Goal: Information Seeking & Learning: Check status

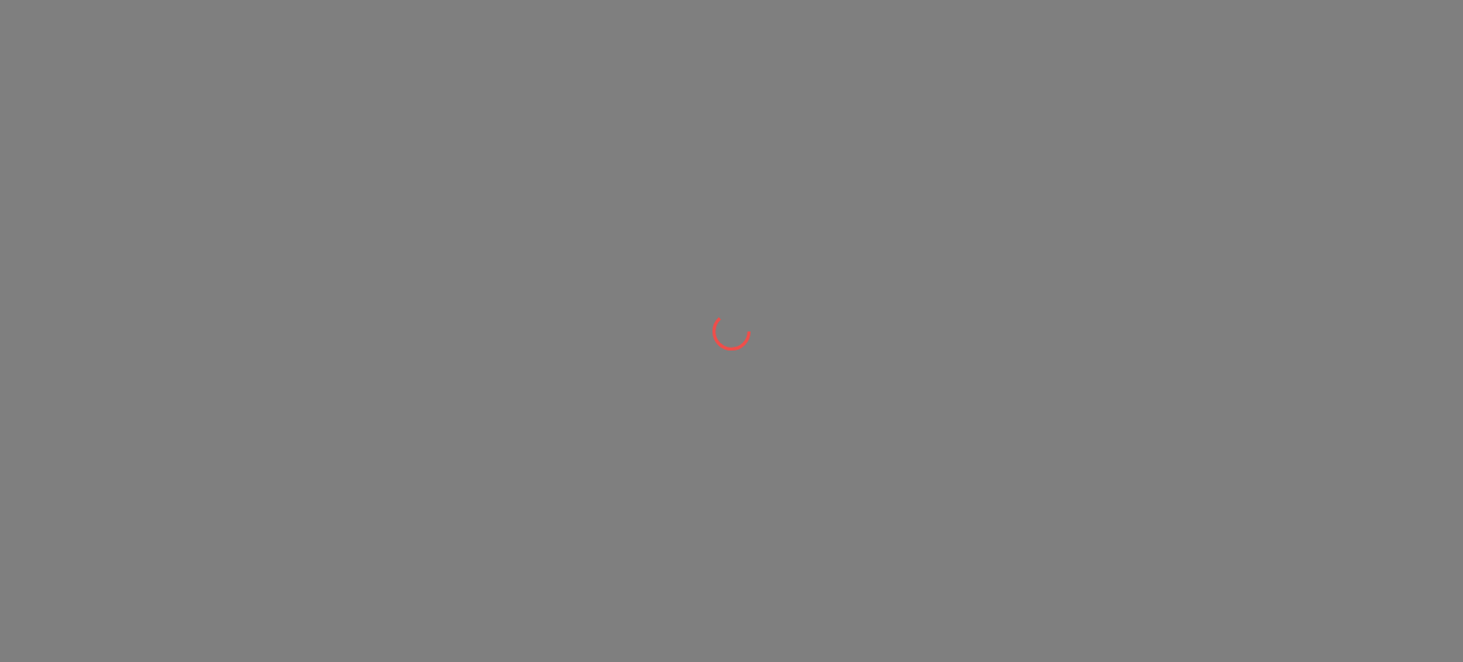
click at [754, 0] on html at bounding box center [731, 0] width 1463 height 0
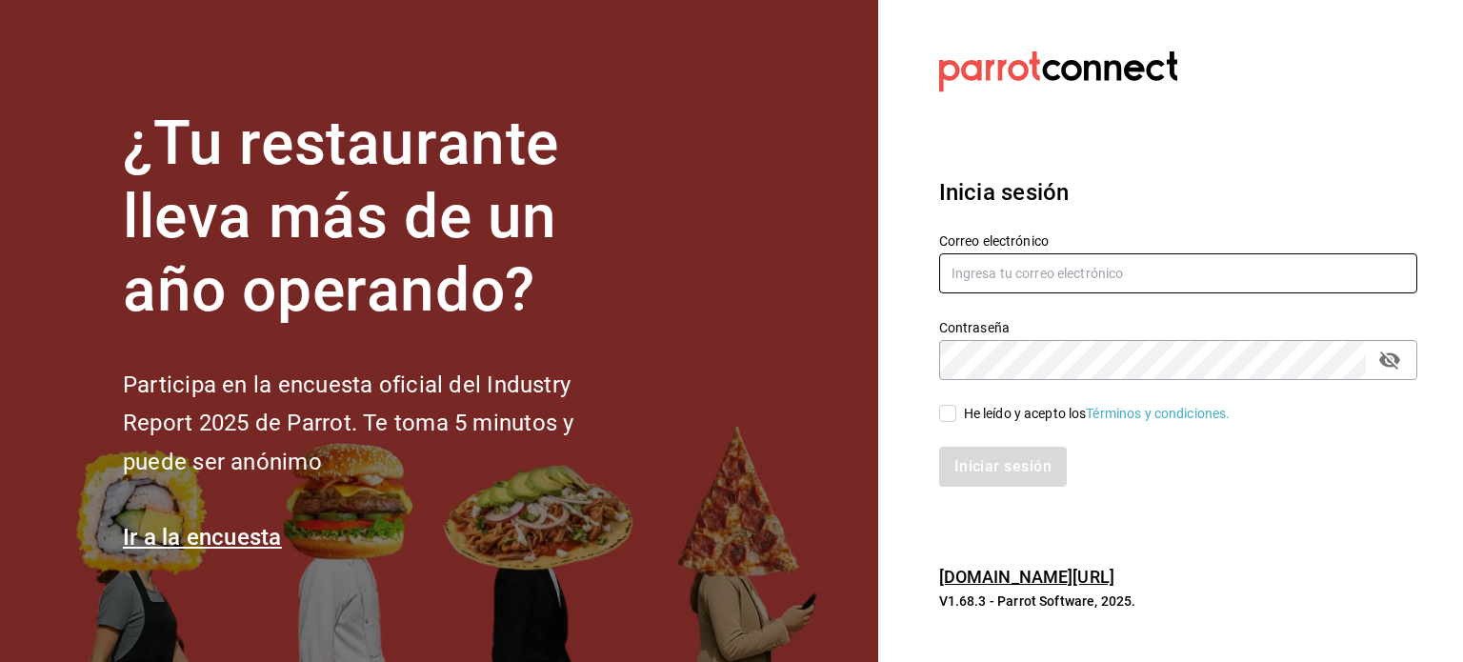
click at [1105, 260] on input "text" at bounding box center [1178, 273] width 478 height 40
type input "multiuser@dairy.com"
click at [948, 411] on input "He leído y acepto los Términos y condiciones." at bounding box center [947, 413] width 17 height 17
checkbox input "true"
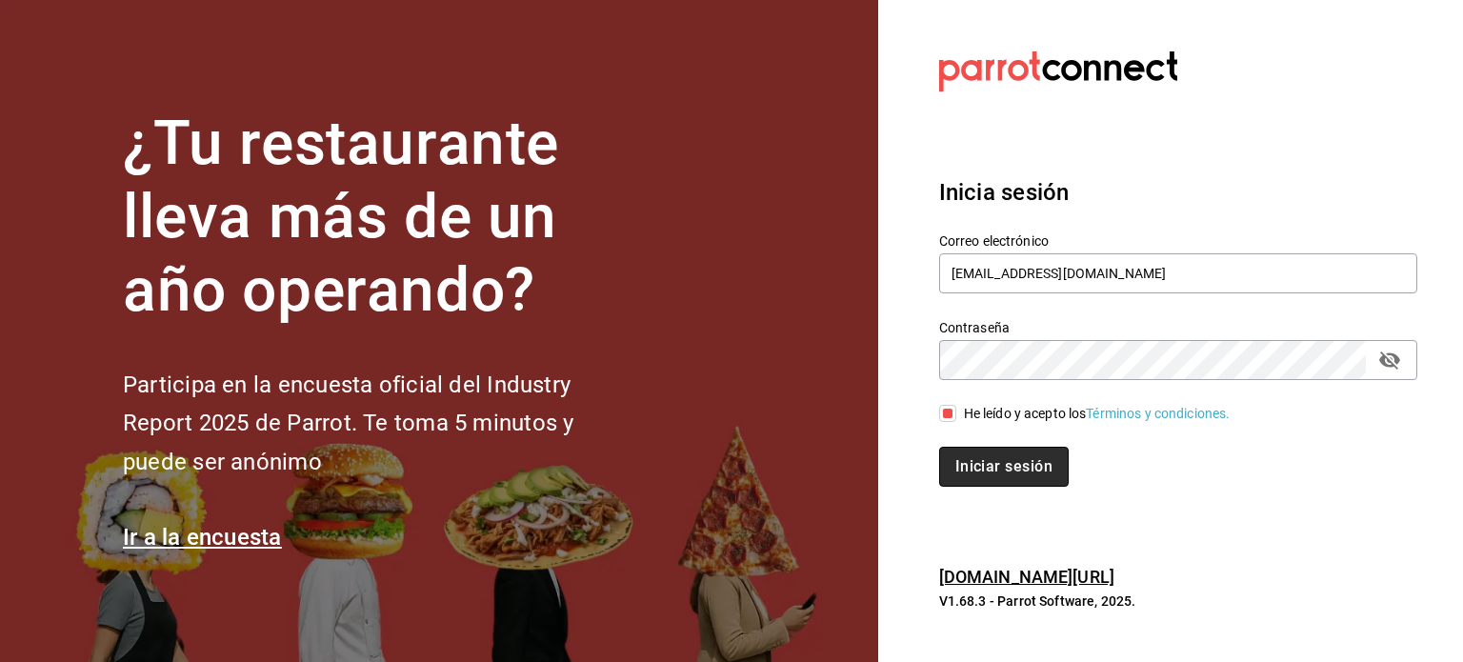
click at [989, 460] on button "Iniciar sesión" at bounding box center [1004, 467] width 130 height 40
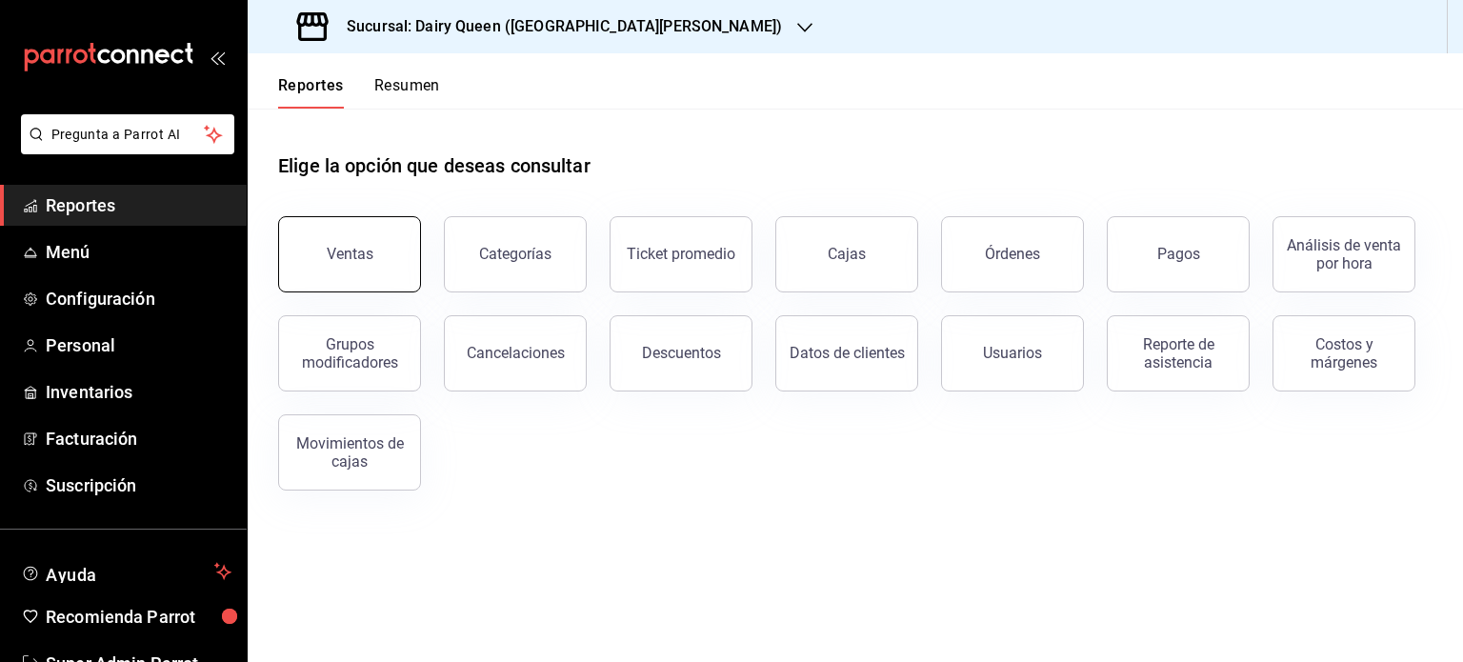
click at [345, 247] on div "Ventas" at bounding box center [350, 254] width 47 height 18
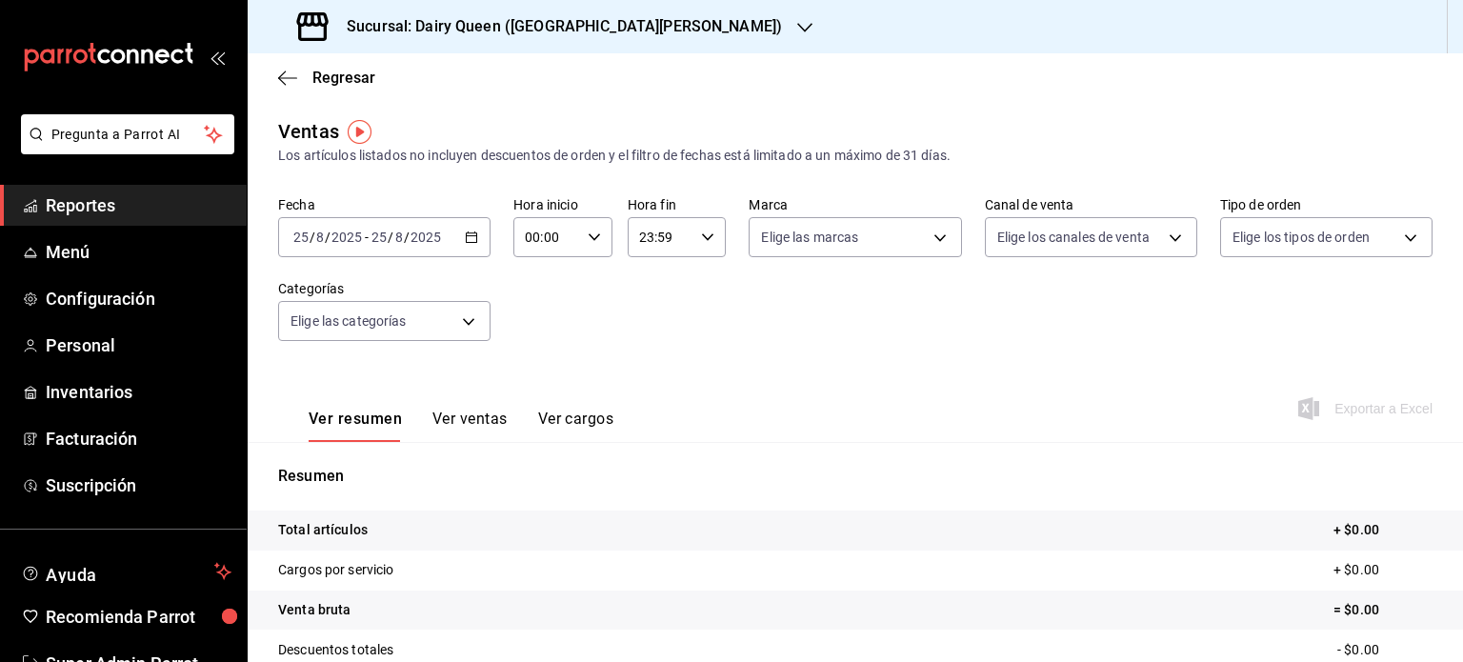
click at [466, 233] on \(Stroke\) "button" at bounding box center [471, 237] width 11 height 10
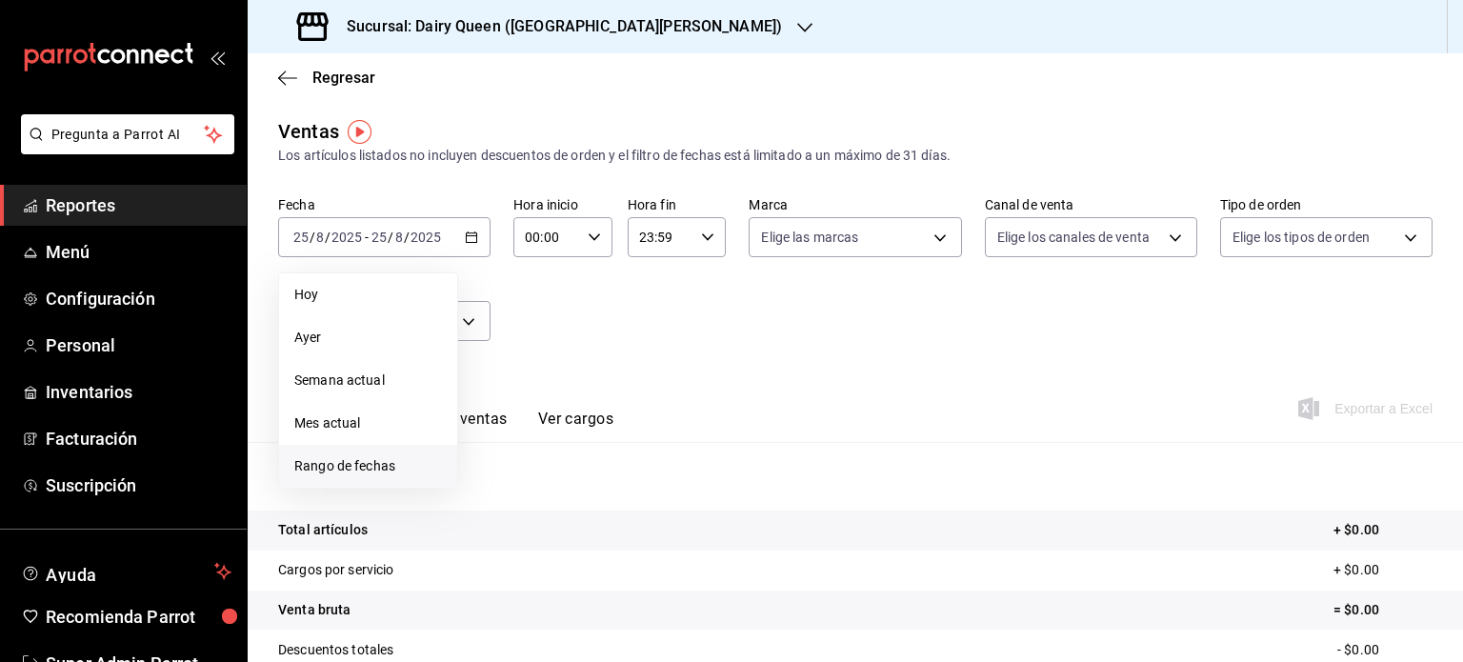
click at [358, 459] on span "Rango de fechas" at bounding box center [368, 466] width 148 height 20
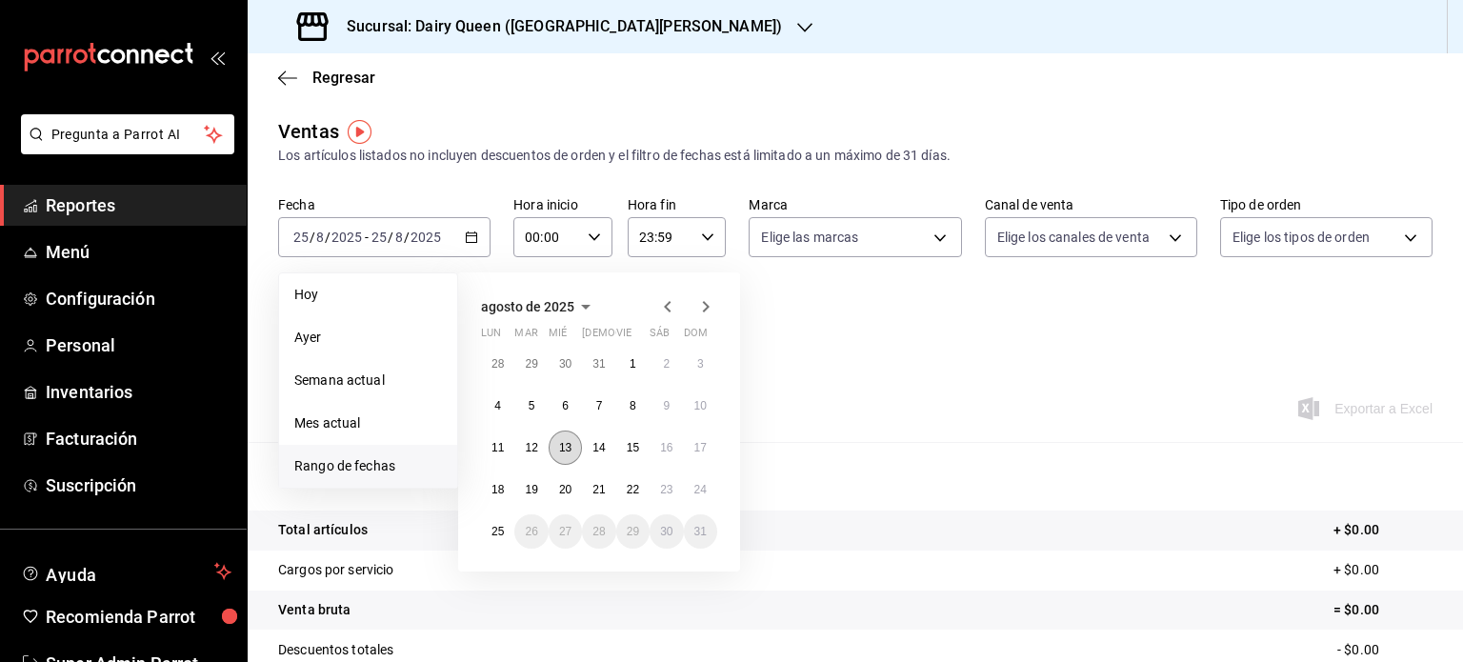
click at [571, 446] on abbr "13" at bounding box center [565, 447] width 12 height 13
drag, startPoint x: 526, startPoint y: 483, endPoint x: 776, endPoint y: 475, distance: 250.7
click at [776, 475] on div "[DATE] lun mar mié jue vie sáb dom 28 29 30 31 1 2 3 4 5 6 7 8 9 10 11 12 13 14…" at bounding box center [624, 414] width 333 height 314
click at [570, 445] on abbr "13" at bounding box center [565, 447] width 12 height 13
click at [541, 479] on button "19" at bounding box center [530, 489] width 33 height 34
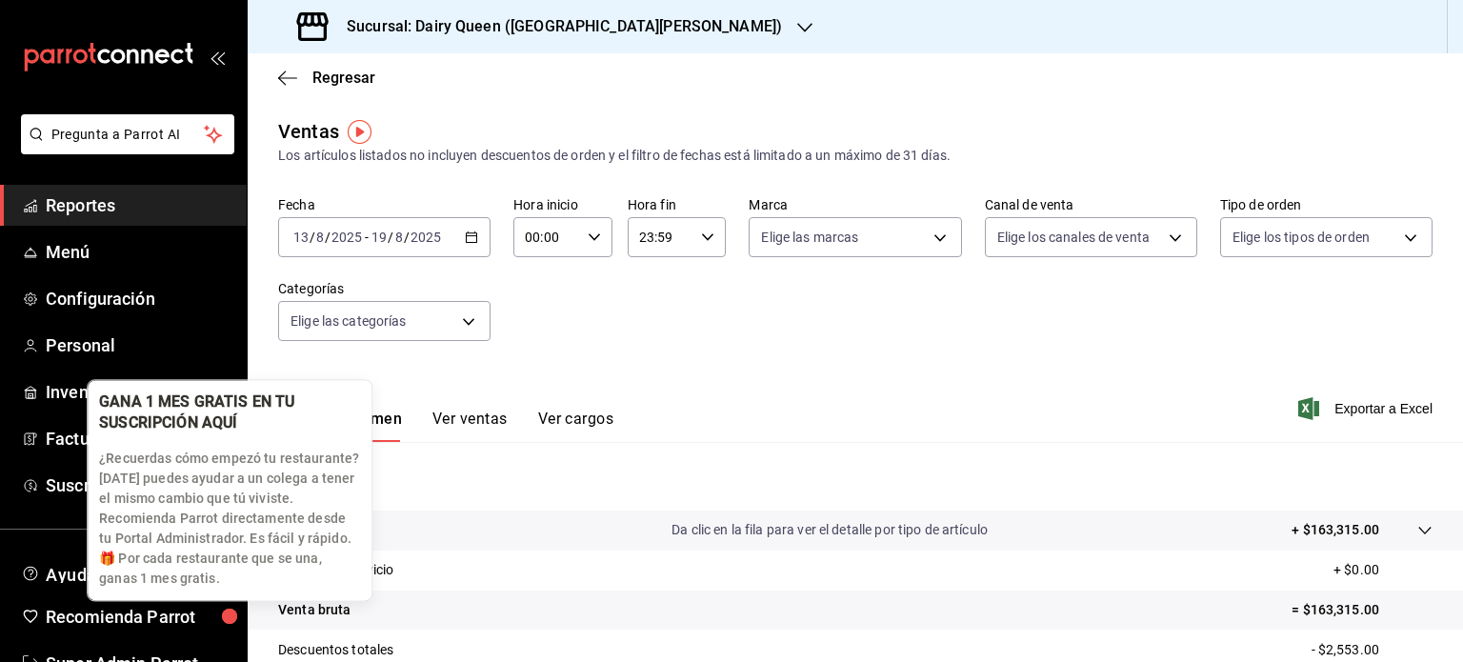
click at [351, 537] on p "¿Recuerdas cómo empezó tu restaurante? [DATE] puedes ayudar a un colega a tener…" at bounding box center [229, 519] width 261 height 140
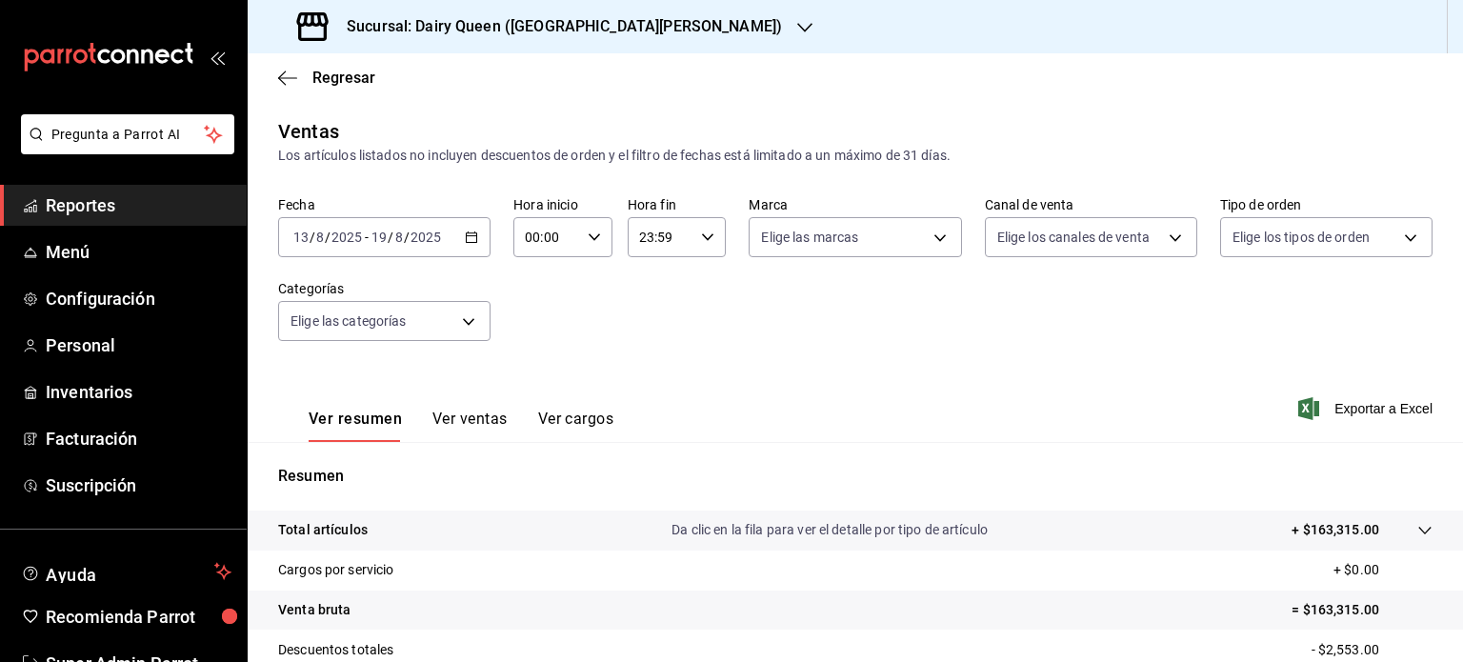
scroll to position [251, 0]
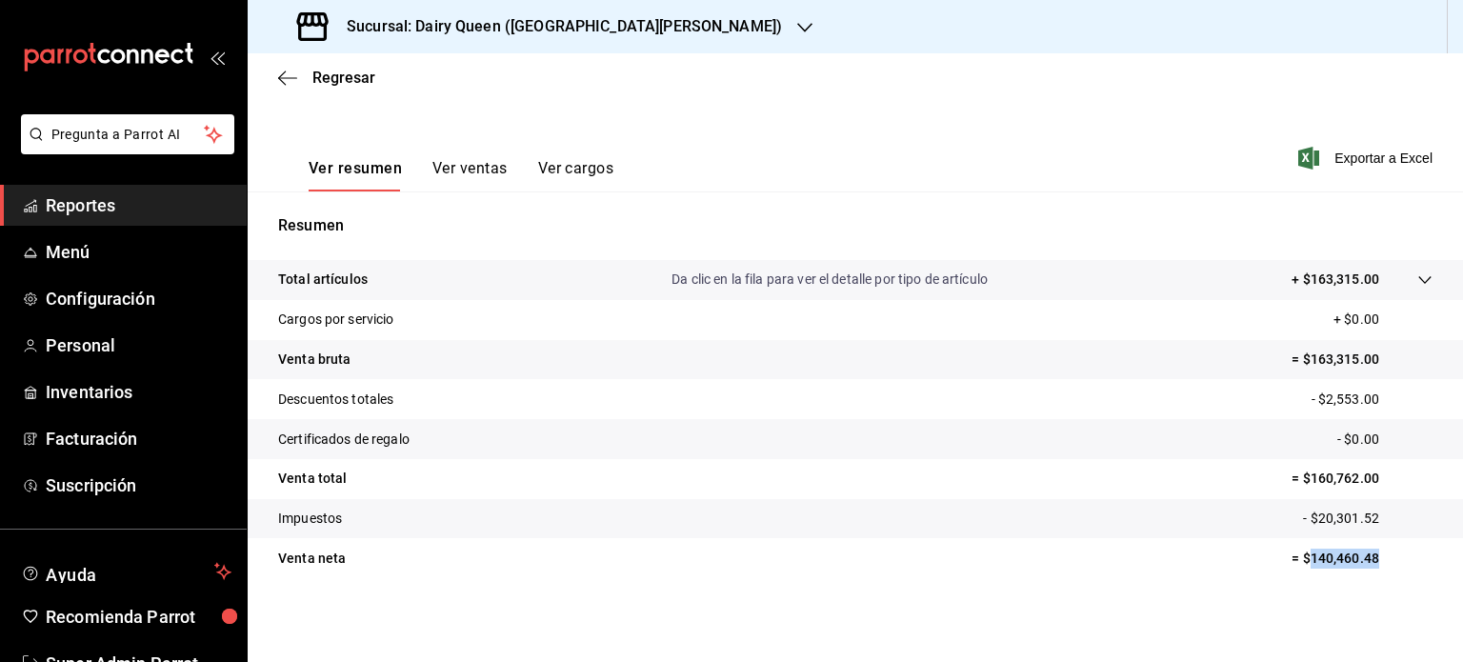
drag, startPoint x: 1377, startPoint y: 559, endPoint x: 1297, endPoint y: 568, distance: 80.5
click at [1297, 568] on p "= $140,460.48" at bounding box center [1362, 559] width 141 height 20
copy p "140,460.48"
click at [735, 28] on div "Sucursal: Dairy Queen ([GEOGRAPHIC_DATA][PERSON_NAME])" at bounding box center [541, 26] width 557 height 53
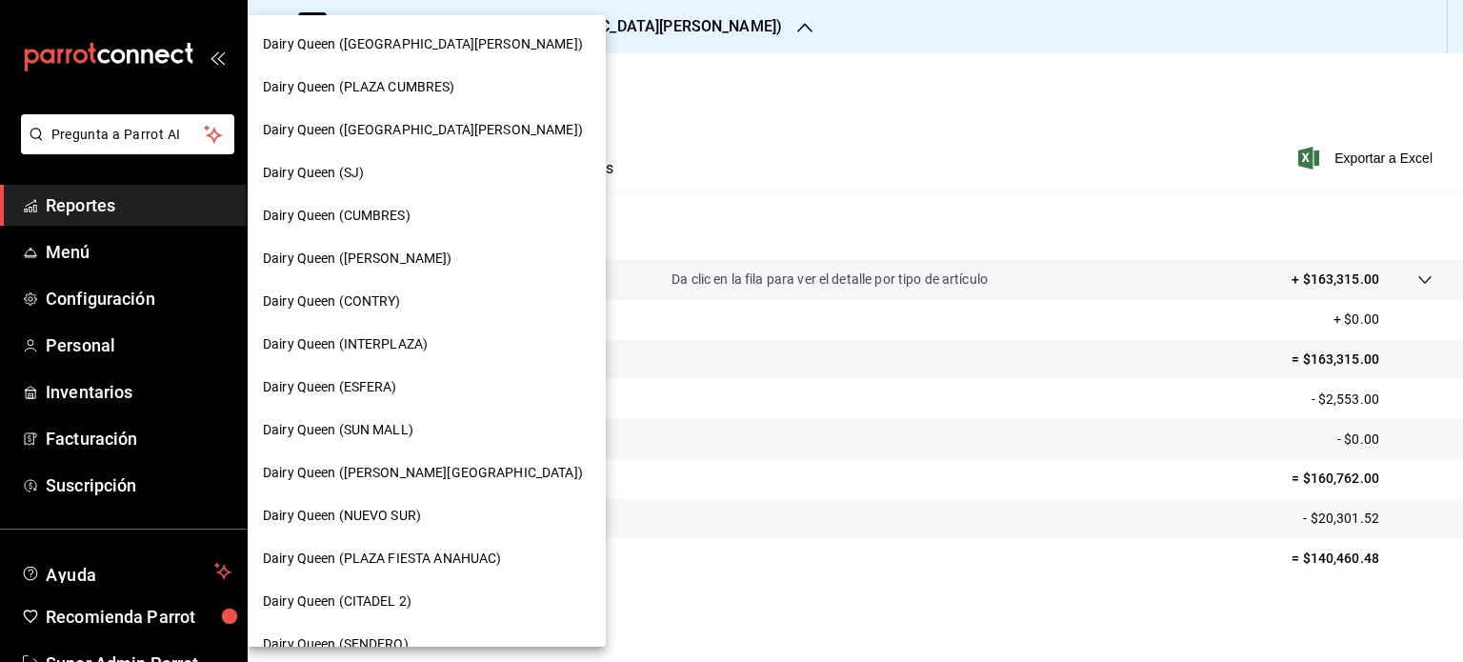
click at [475, 83] on div "Dairy Queen (PLAZA CUMBRES)" at bounding box center [427, 87] width 328 height 20
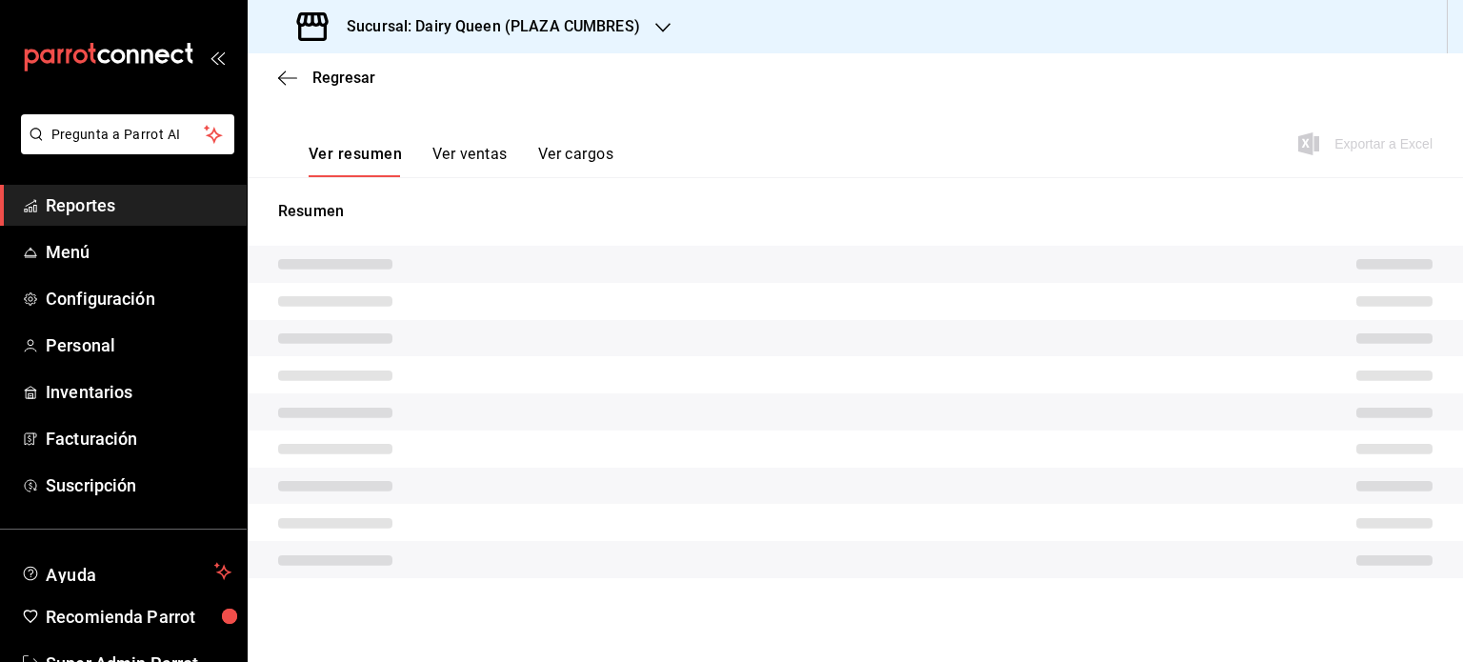
scroll to position [251, 0]
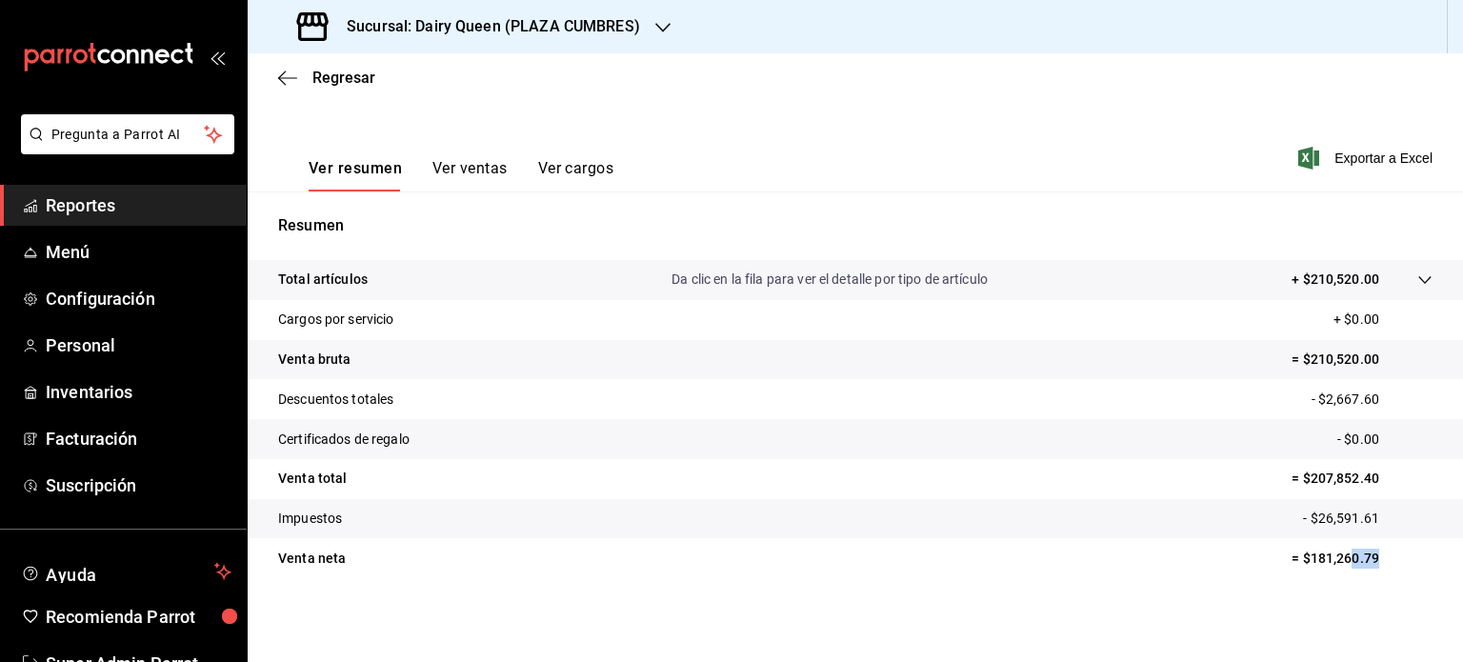
drag, startPoint x: 1350, startPoint y: 559, endPoint x: 1293, endPoint y: 567, distance: 57.7
click at [1293, 567] on p "= $181,260.79" at bounding box center [1362, 559] width 141 height 20
copy p "0.79"
copy p "181,260.79"
click at [661, 28] on icon "button" at bounding box center [662, 27] width 15 height 15
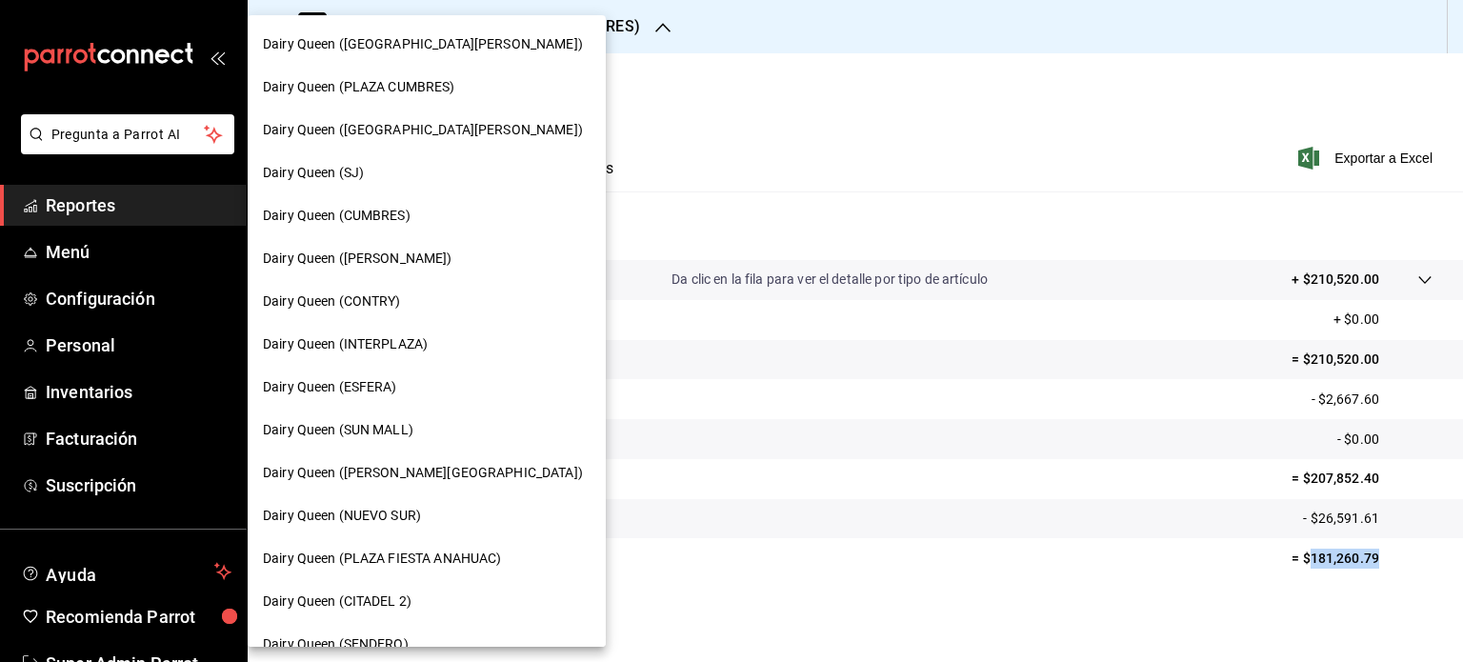
click at [460, 123] on span "Dairy Queen ([GEOGRAPHIC_DATA][PERSON_NAME])" at bounding box center [423, 130] width 320 height 20
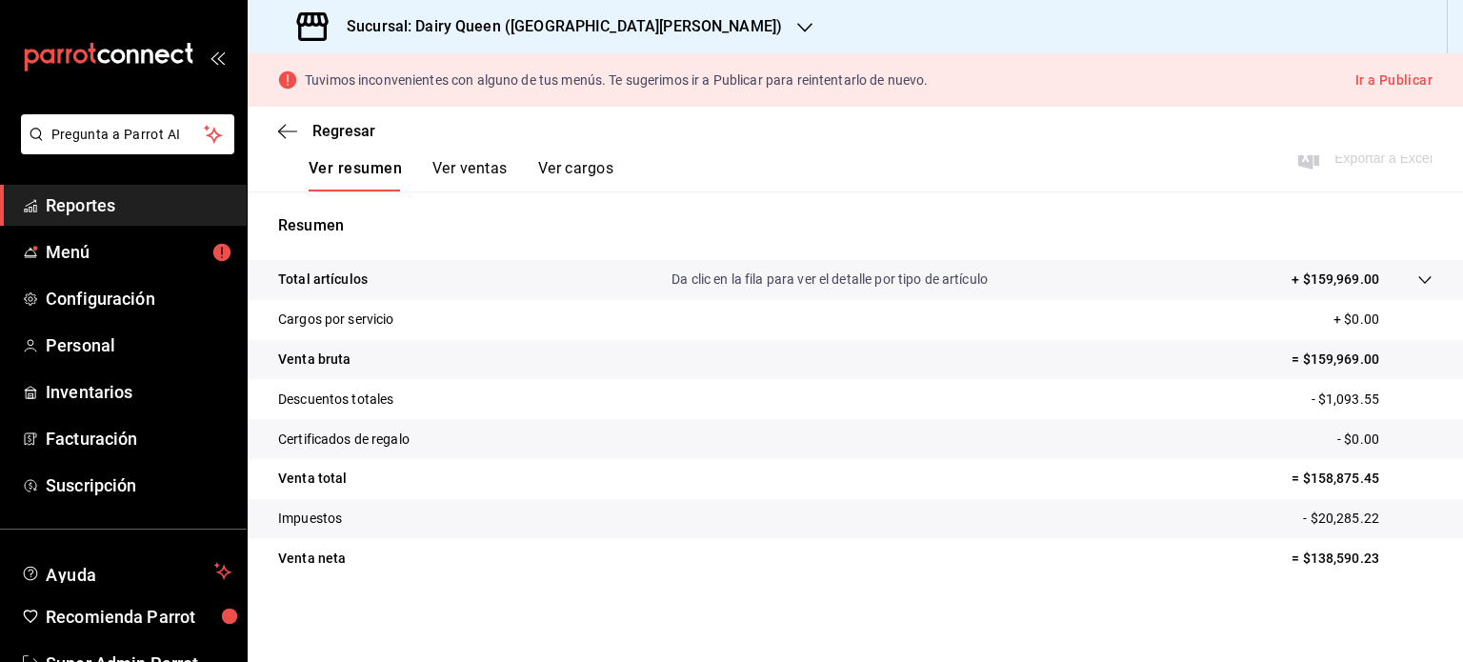
scroll to position [304, 0]
drag, startPoint x: 1310, startPoint y: 565, endPoint x: 1296, endPoint y: 567, distance: 14.4
click at [1296, 567] on p "= $138,590.23" at bounding box center [1362, 559] width 141 height 20
copy p "138,590.23"
click at [720, 22] on div "Sucursal: Dairy Queen ([GEOGRAPHIC_DATA][PERSON_NAME])" at bounding box center [541, 26] width 557 height 53
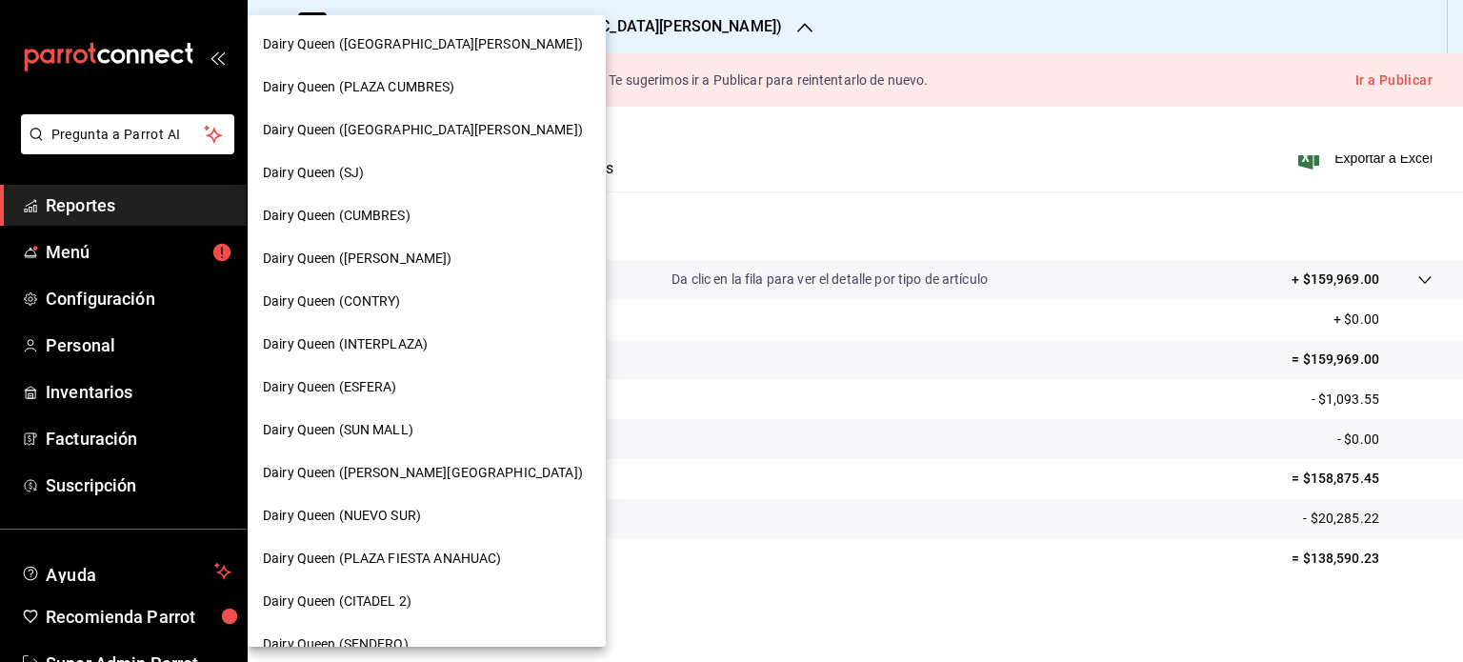
click at [423, 176] on div "Dairy Queen (SJ)" at bounding box center [427, 173] width 328 height 20
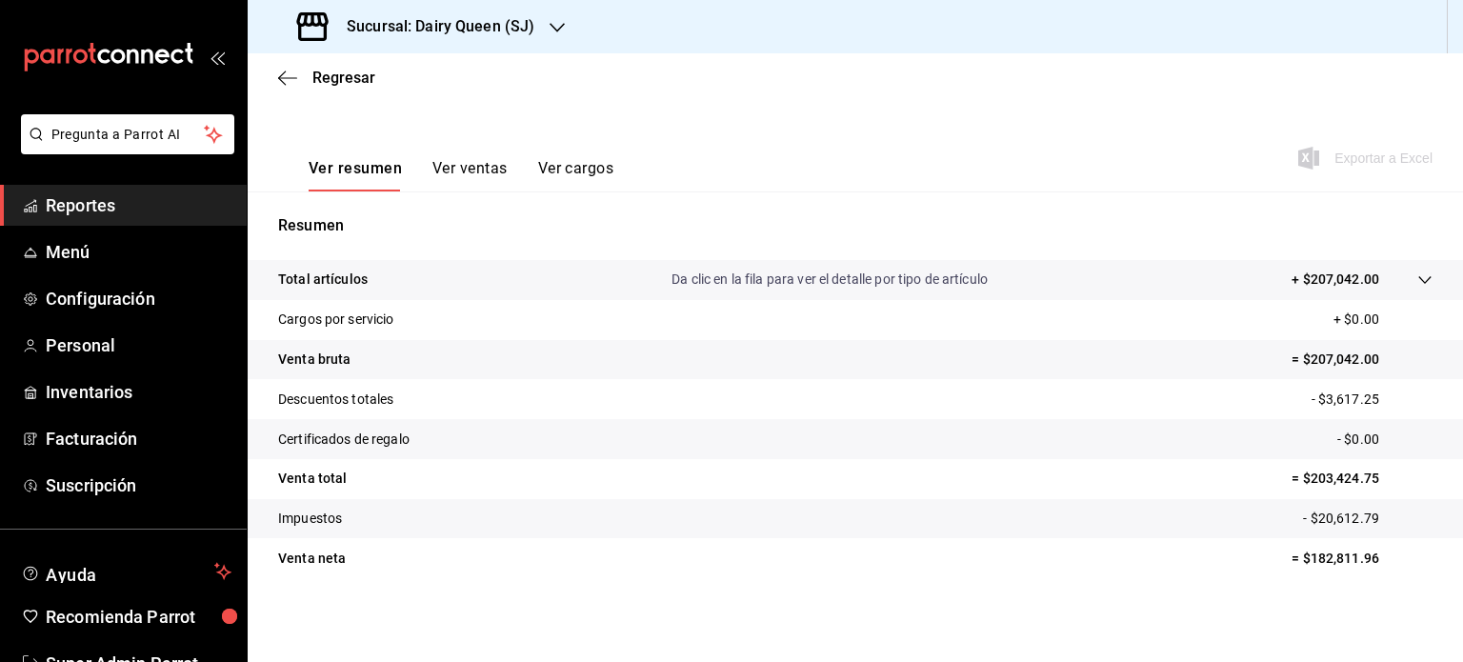
scroll to position [251, 0]
drag, startPoint x: 1316, startPoint y: 559, endPoint x: 1295, endPoint y: 561, distance: 21.0
click at [1295, 561] on p "= $182,811.96" at bounding box center [1362, 559] width 141 height 20
copy p "182,811.96"
click at [563, 28] on div "Sucursal: Dairy Queen (SJ)" at bounding box center [418, 26] width 310 height 53
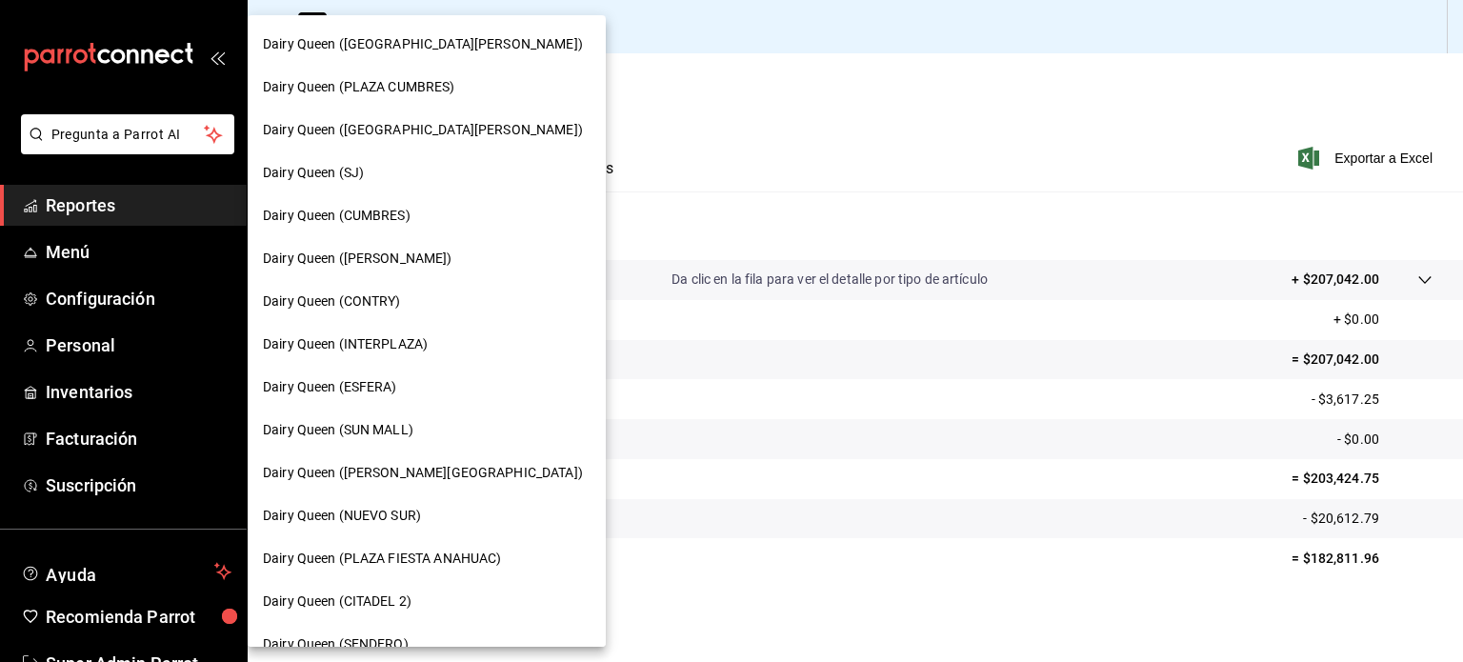
click at [472, 209] on div "Dairy Queen (CUMBRES)" at bounding box center [427, 216] width 328 height 20
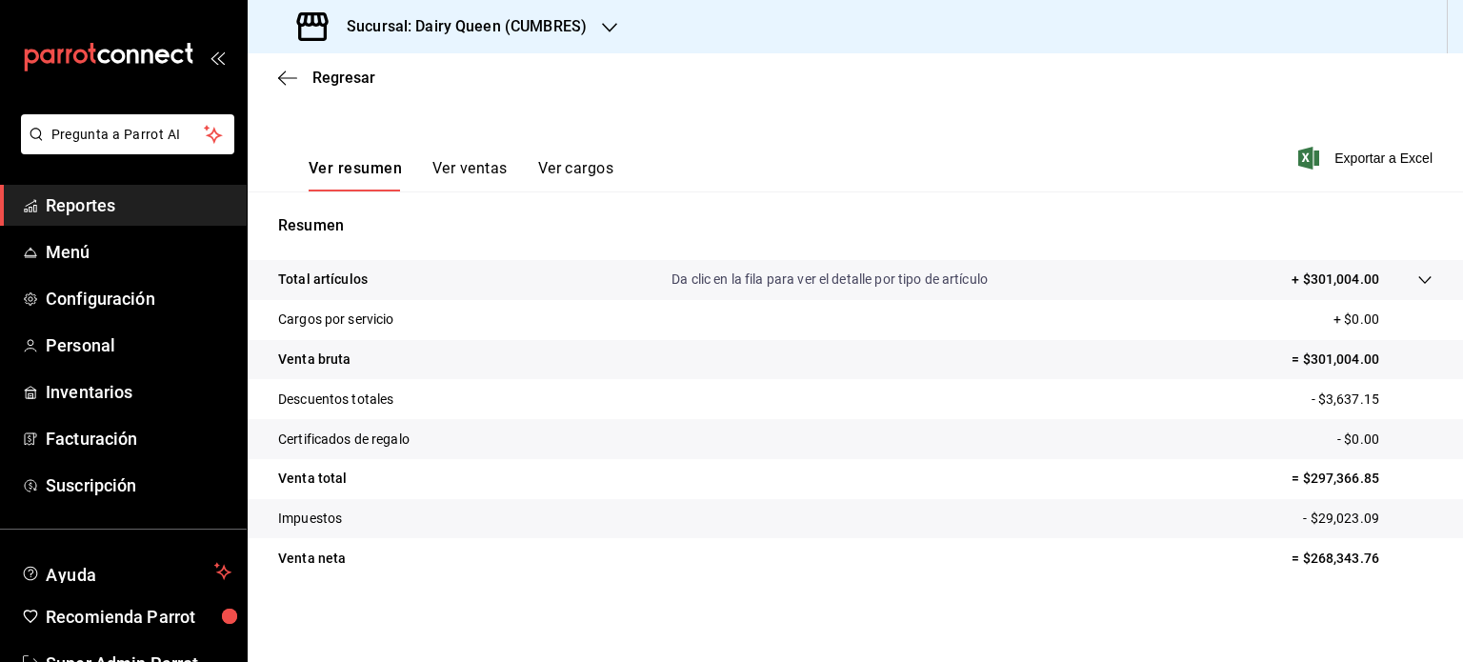
scroll to position [251, 0]
drag, startPoint x: 1385, startPoint y: 562, endPoint x: 1299, endPoint y: 575, distance: 86.8
click at [1299, 575] on tr "Venta neta = $268,343.76" at bounding box center [856, 558] width 1216 height 40
copy p "268,343.76"
drag, startPoint x: 627, startPoint y: 31, endPoint x: 591, endPoint y: 15, distance: 39.7
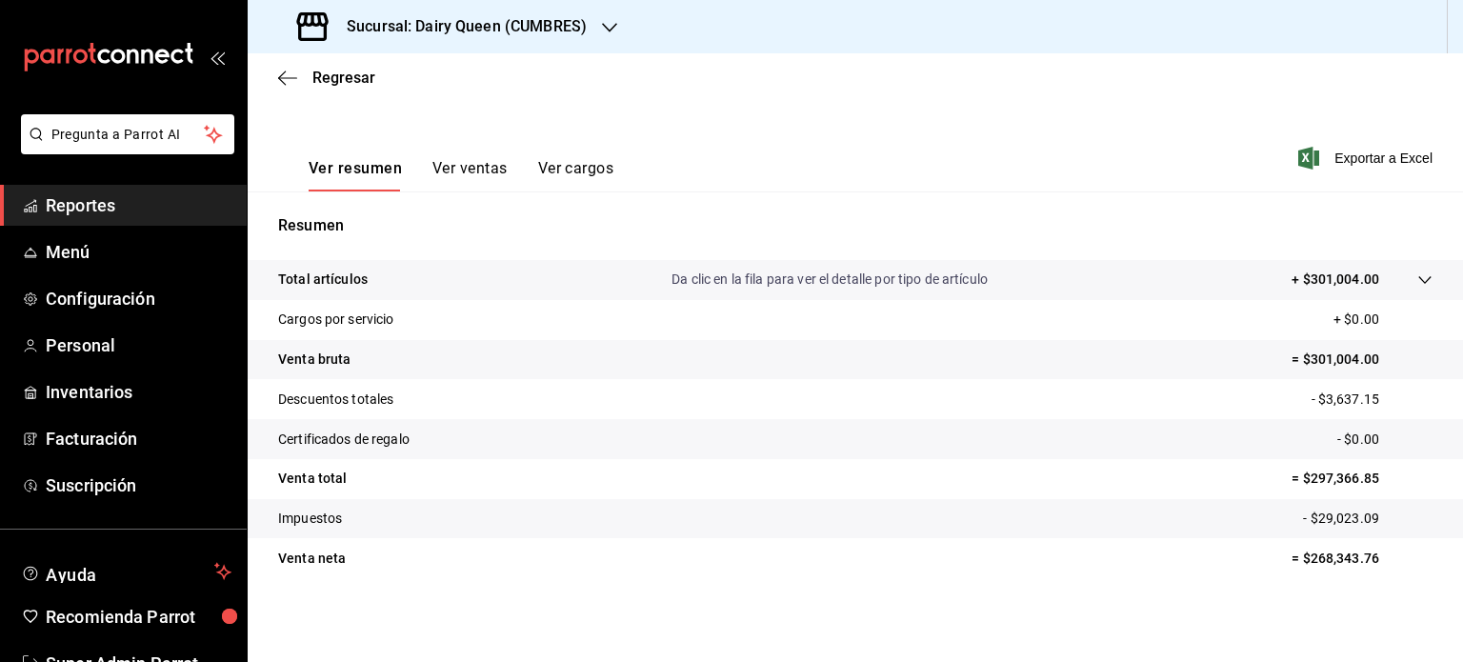
click at [627, 31] on div "Sucursal: Dairy Queen (CUMBRES)" at bounding box center [856, 26] width 1216 height 53
click at [591, 15] on div "Sucursal: Dairy Queen (CUMBRES)" at bounding box center [444, 26] width 362 height 53
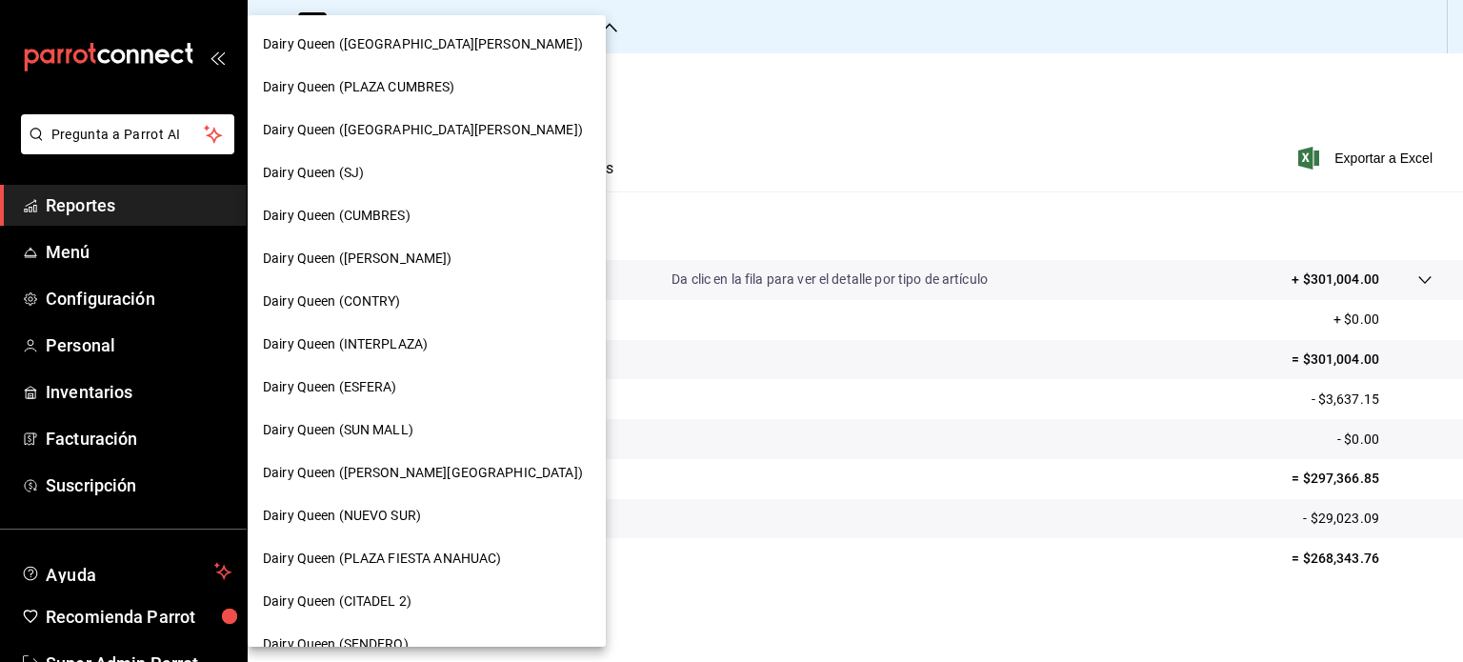
click at [443, 259] on div "Dairy Queen ([PERSON_NAME])" at bounding box center [427, 259] width 328 height 20
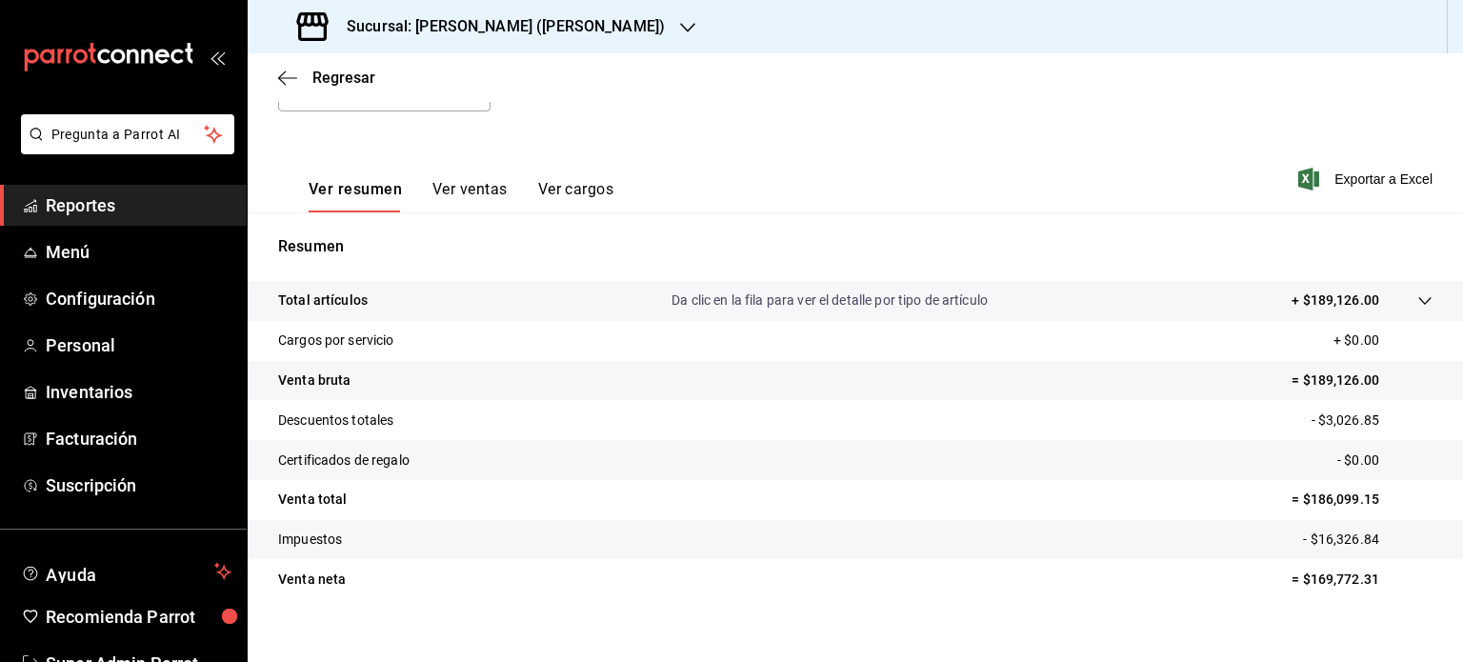
scroll to position [251, 0]
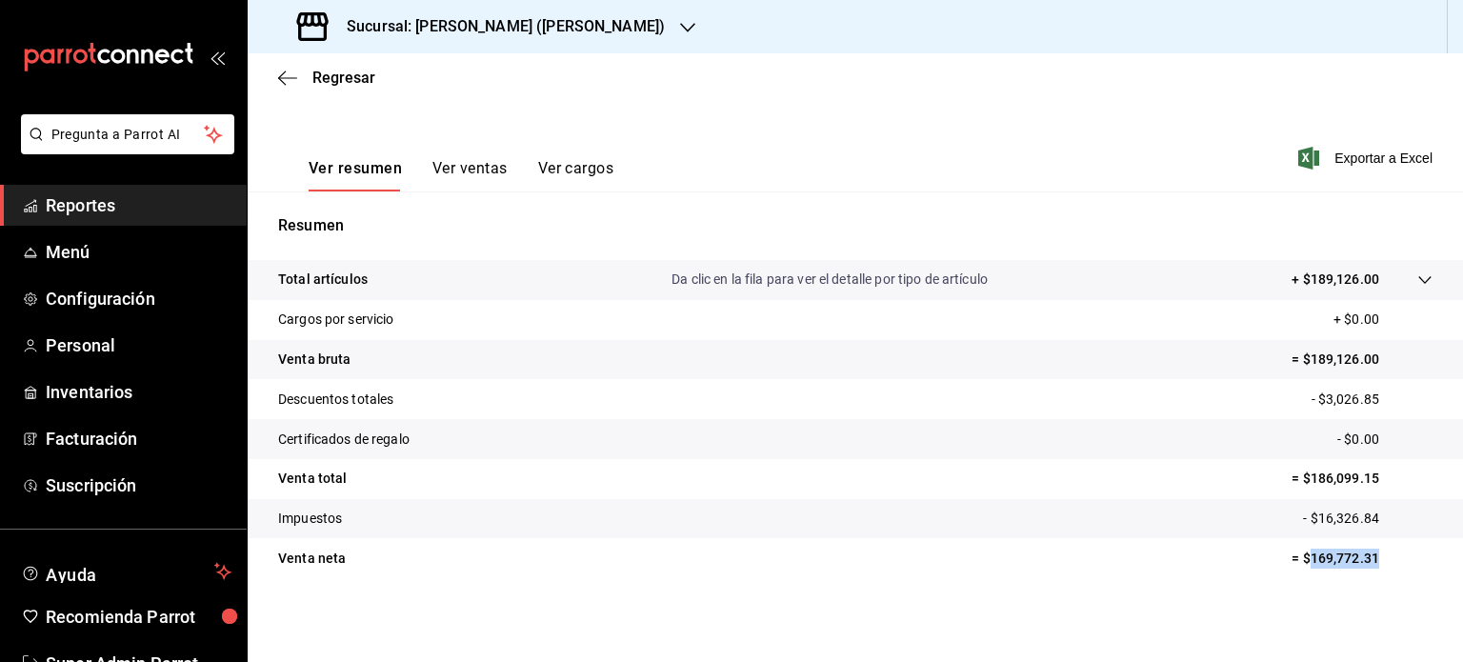
drag, startPoint x: 1364, startPoint y: 561, endPoint x: 1297, endPoint y: 569, distance: 67.1
click at [1297, 569] on tr "Venta neta = $169,772.31" at bounding box center [856, 558] width 1216 height 40
copy p "169,772.31"
click at [1094, 552] on tr "Venta neta = $169,772.31" at bounding box center [856, 558] width 1216 height 40
click at [611, 30] on div "Sucursal: [PERSON_NAME] ([PERSON_NAME])" at bounding box center [483, 26] width 440 height 53
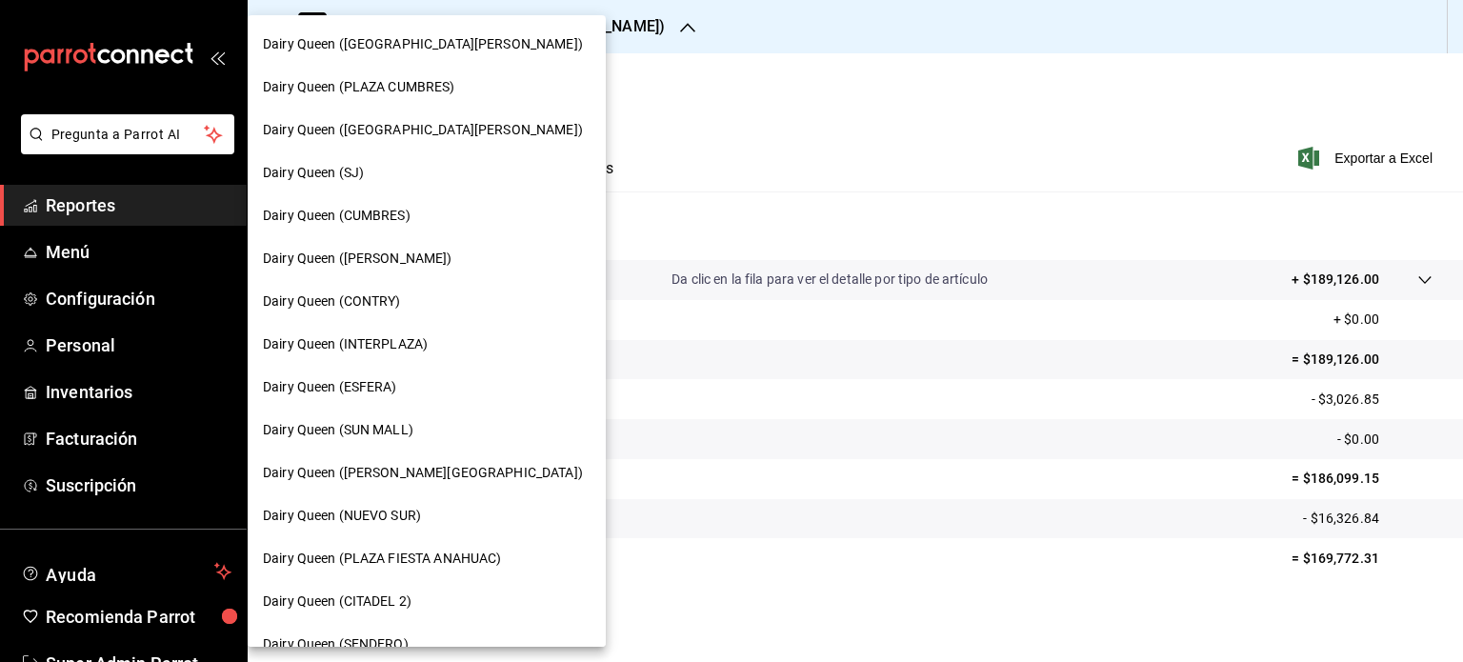
click at [447, 298] on div "Dairy Queen (CONTRY)" at bounding box center [427, 301] width 328 height 20
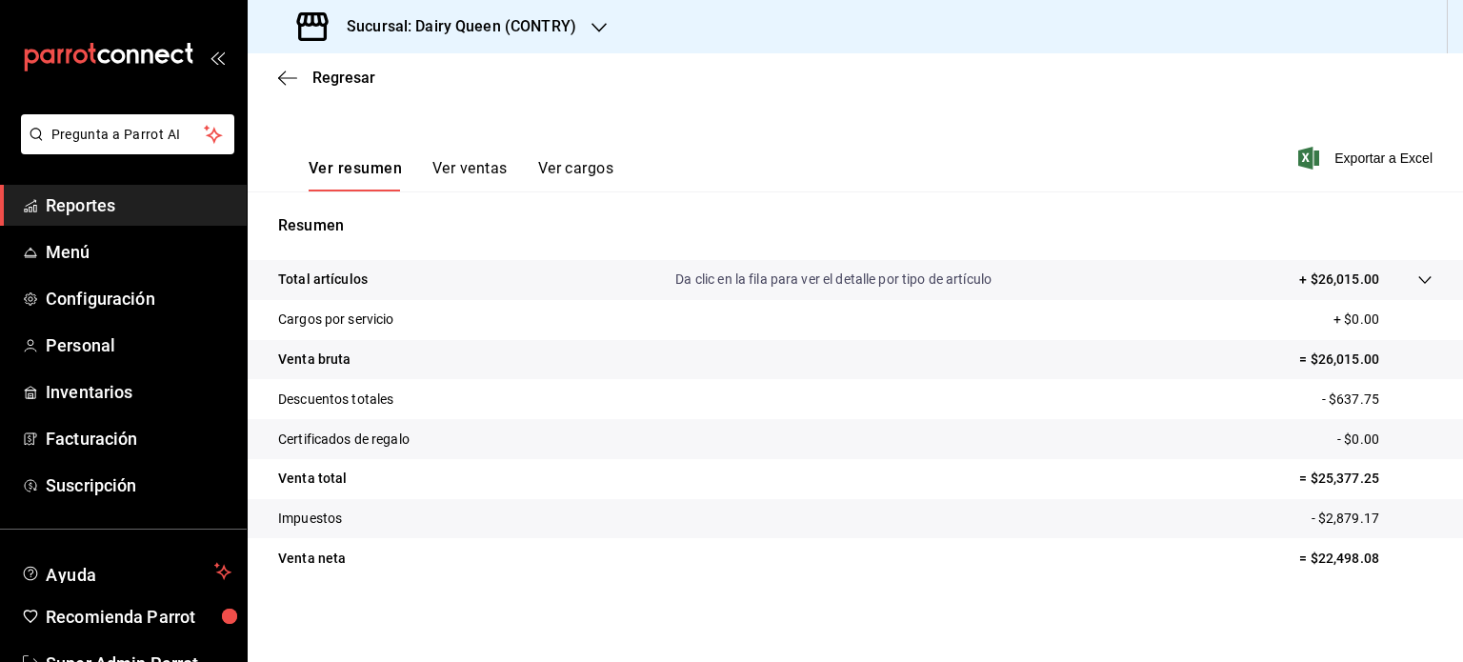
scroll to position [251, 0]
drag, startPoint x: 1371, startPoint y: 563, endPoint x: 1307, endPoint y: 568, distance: 64.0
click at [1307, 568] on p "= $22,498.08" at bounding box center [1365, 559] width 133 height 20
copy p "22,498.08"
click at [594, 33] on icon "button" at bounding box center [599, 27] width 15 height 15
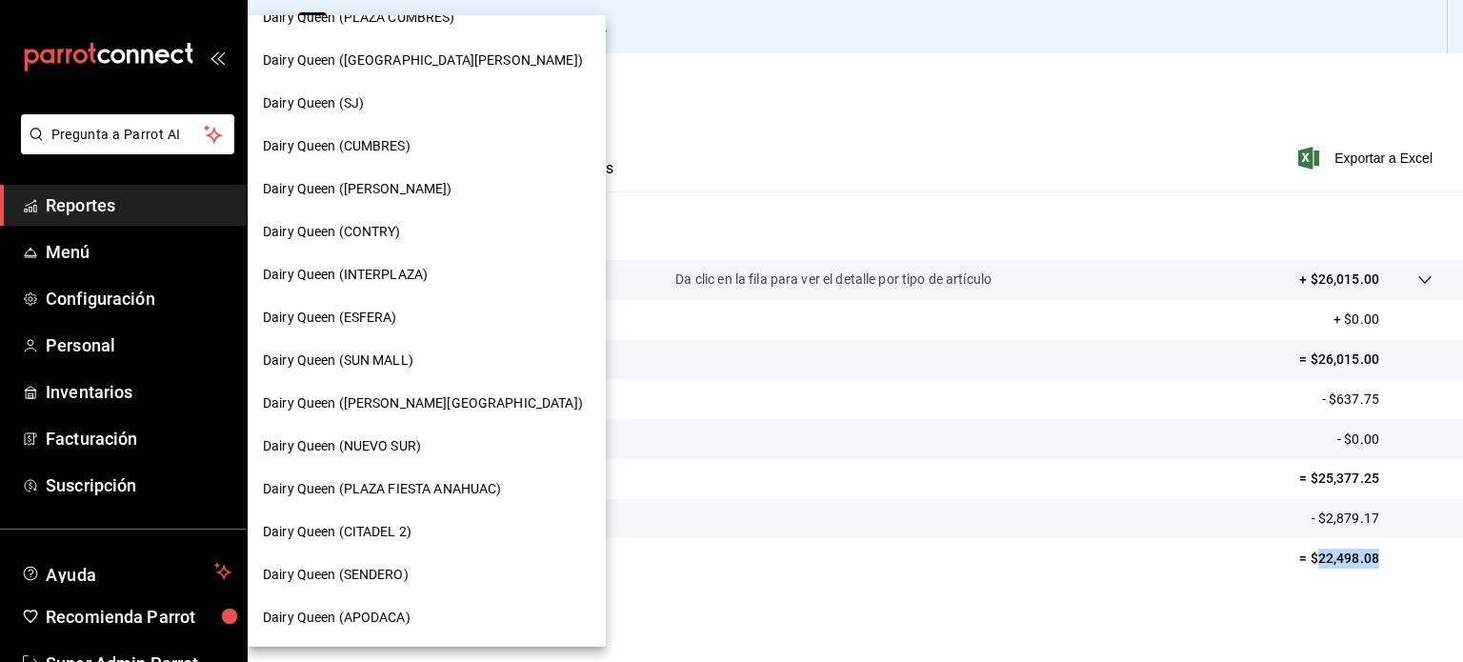
scroll to position [95, 0]
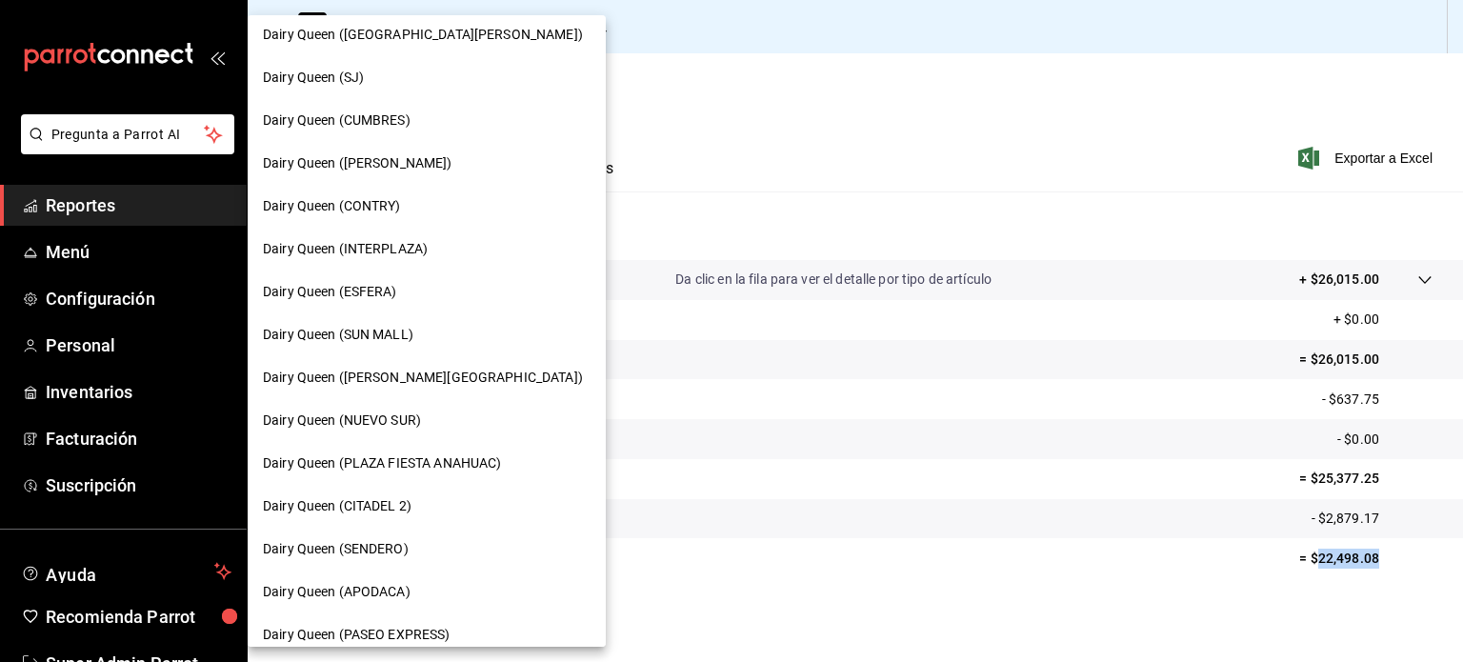
click at [450, 251] on div "Dairy Queen (INTERPLAZA)" at bounding box center [427, 249] width 328 height 20
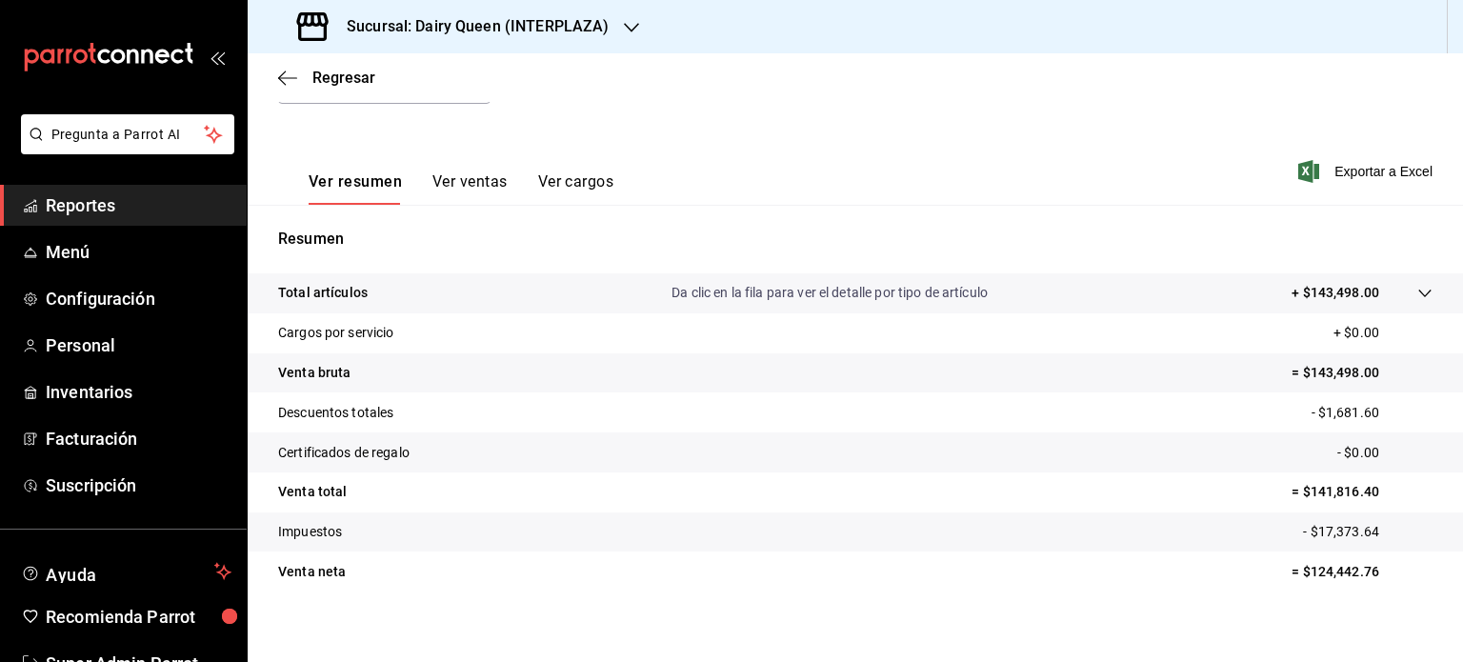
scroll to position [251, 0]
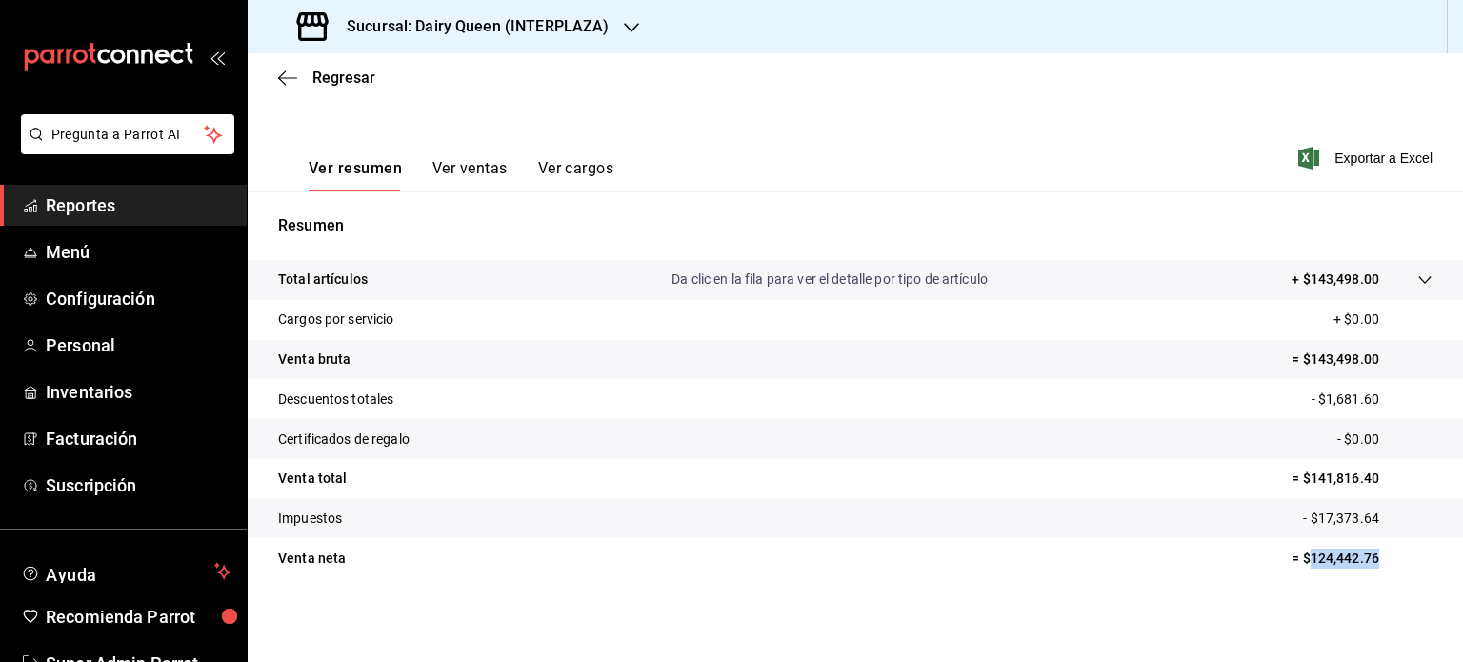
drag, startPoint x: 1377, startPoint y: 559, endPoint x: 1295, endPoint y: 573, distance: 83.0
click at [1295, 573] on tr "Venta neta = $124,442.76" at bounding box center [856, 558] width 1216 height 40
copy p "124,442.76"
click at [613, 26] on div "Sucursal: Dairy Queen (INTERPLAZA)" at bounding box center [455, 26] width 384 height 53
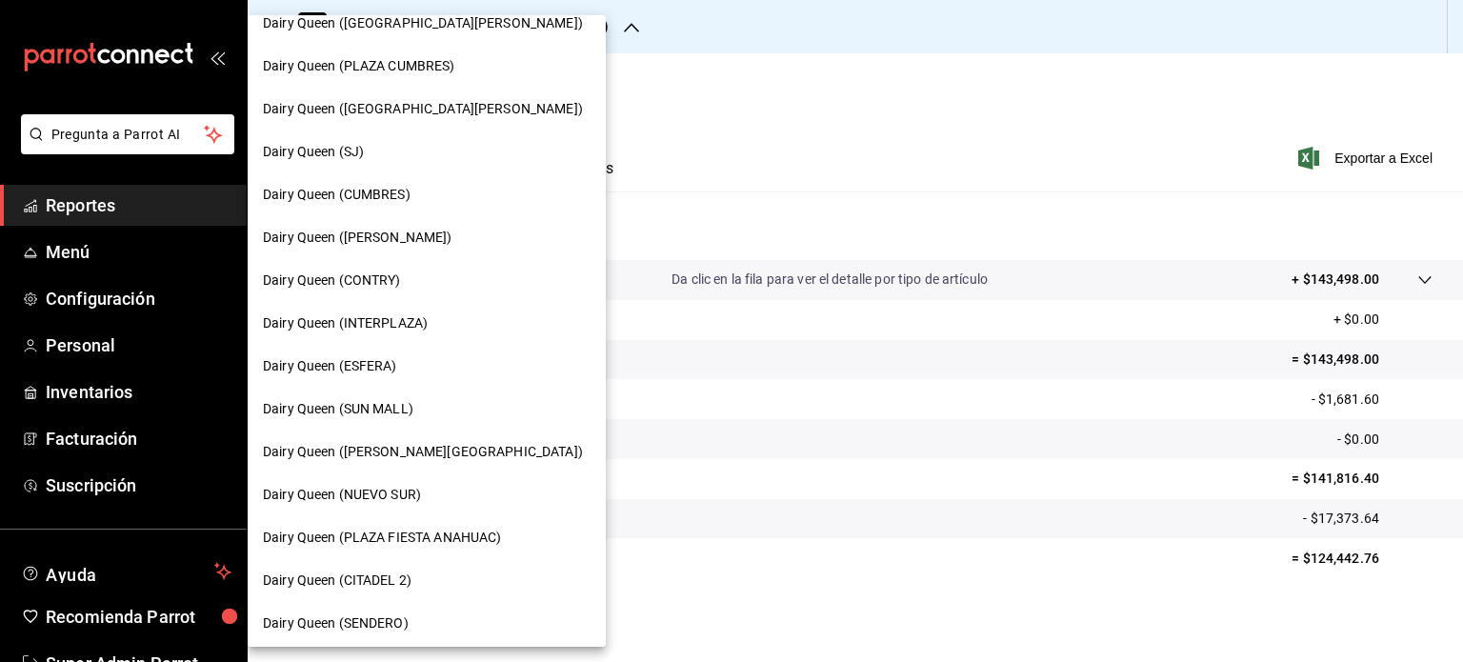
scroll to position [0, 0]
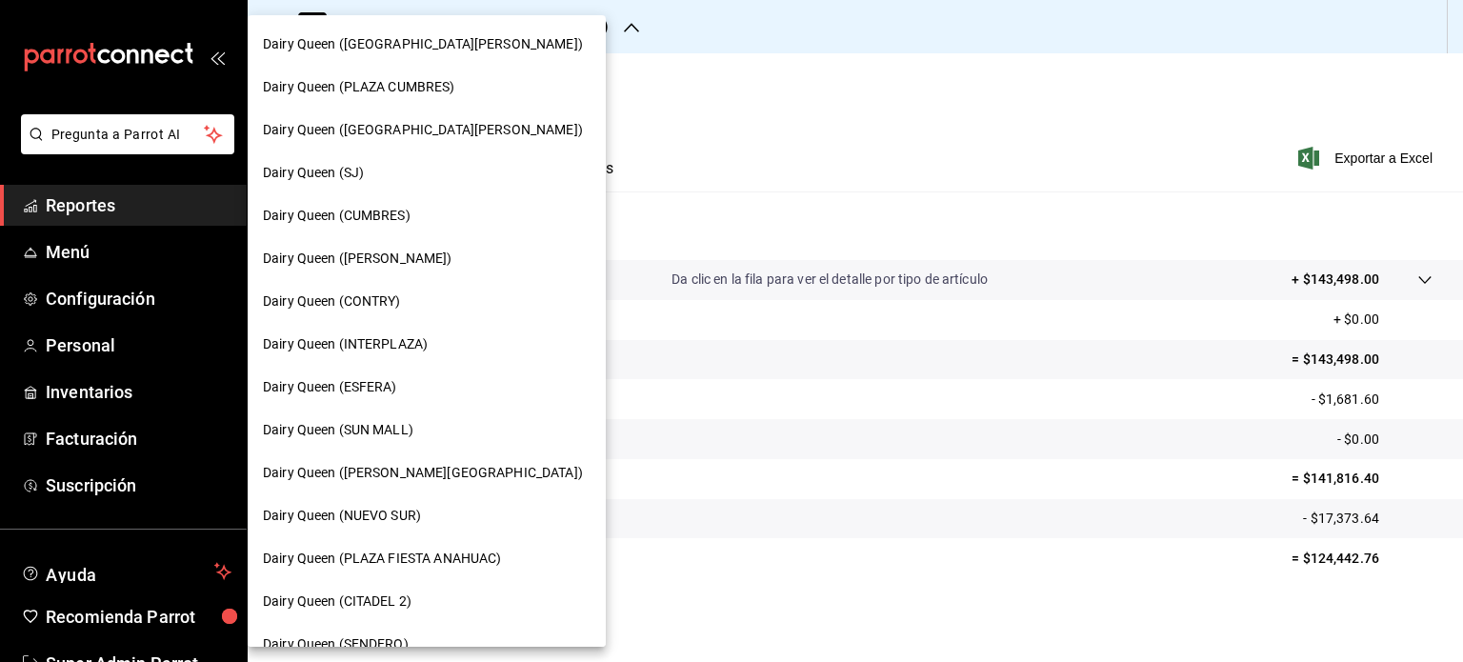
click at [400, 384] on div "Dairy Queen (ESFERA)" at bounding box center [427, 387] width 328 height 20
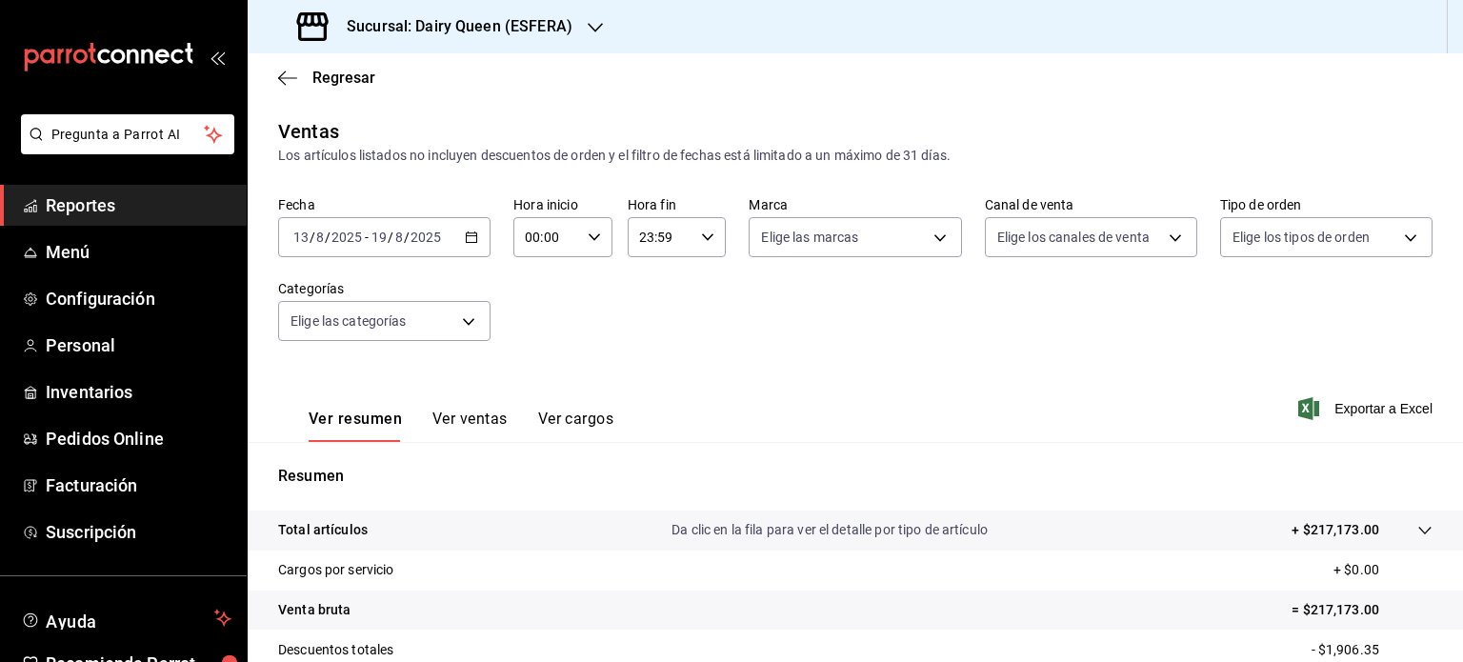
scroll to position [251, 0]
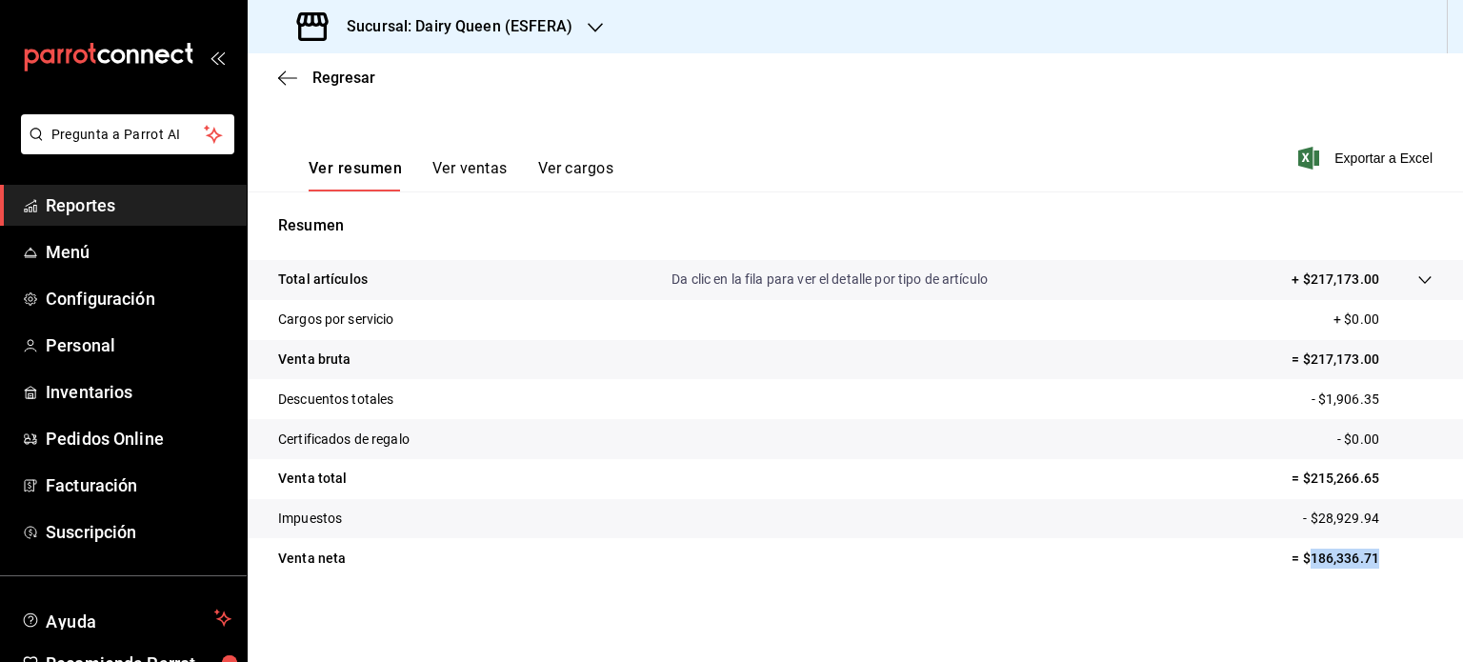
click at [1299, 563] on p "= $186,336.71" at bounding box center [1362, 559] width 141 height 20
copy p "186,336.71"
click at [598, 33] on icon "button" at bounding box center [595, 27] width 15 height 15
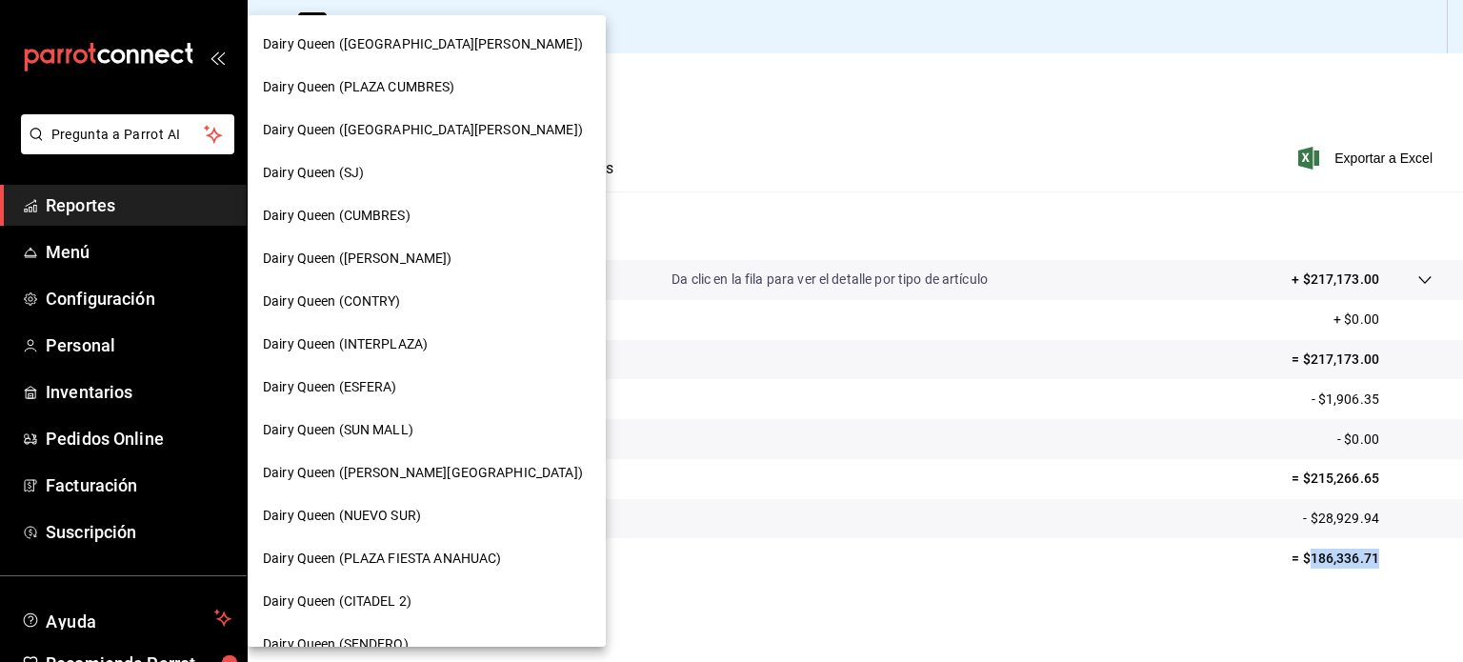
click at [419, 436] on div "Dairy Queen (SUN MALL)" at bounding box center [427, 430] width 328 height 20
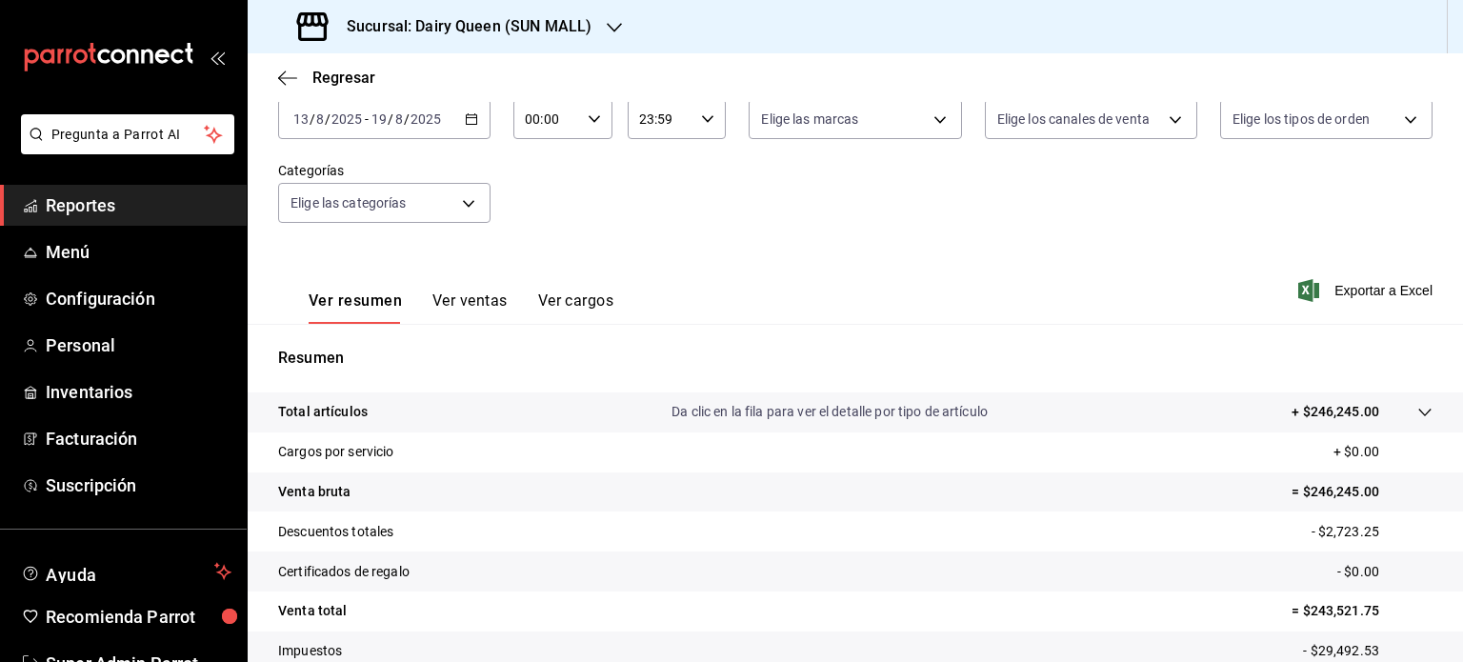
scroll to position [251, 0]
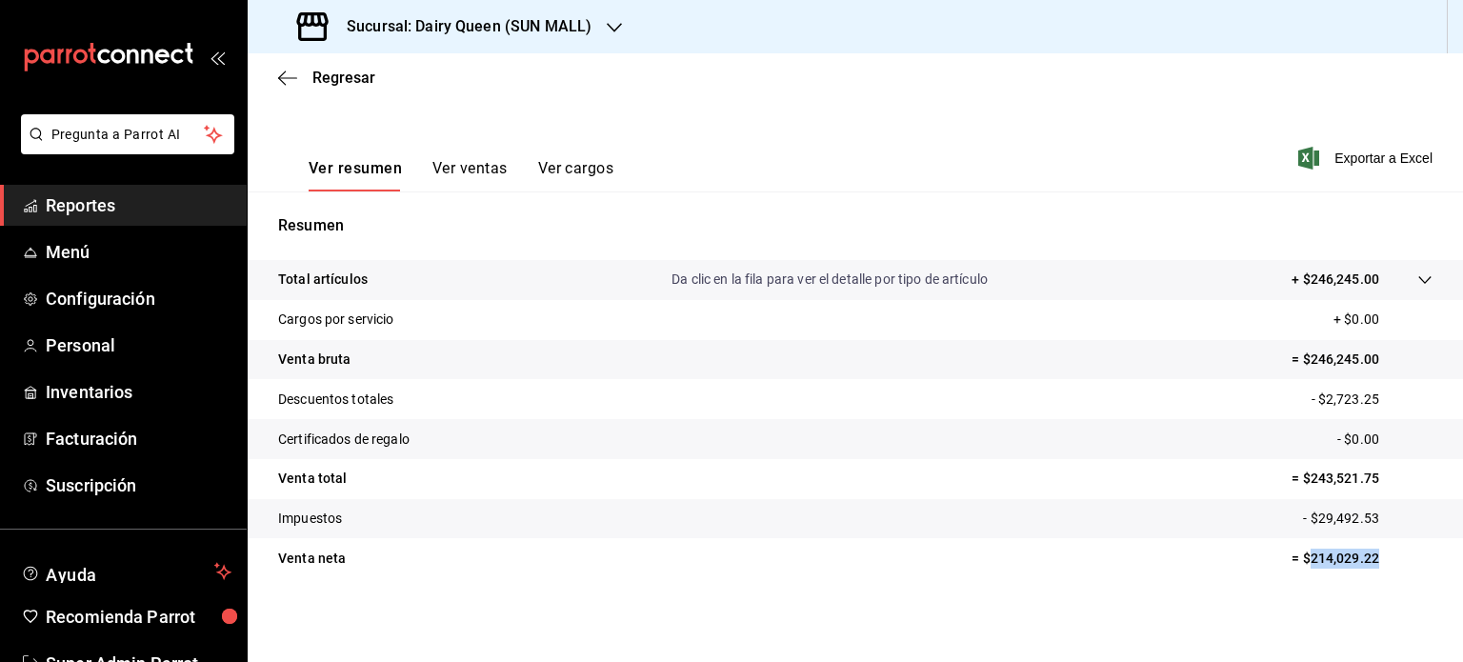
drag, startPoint x: 1377, startPoint y: 555, endPoint x: 1292, endPoint y: 549, distance: 85.0
click at [1292, 549] on p "= $214,029.22" at bounding box center [1362, 559] width 141 height 20
click at [611, 18] on div at bounding box center [614, 27] width 15 height 20
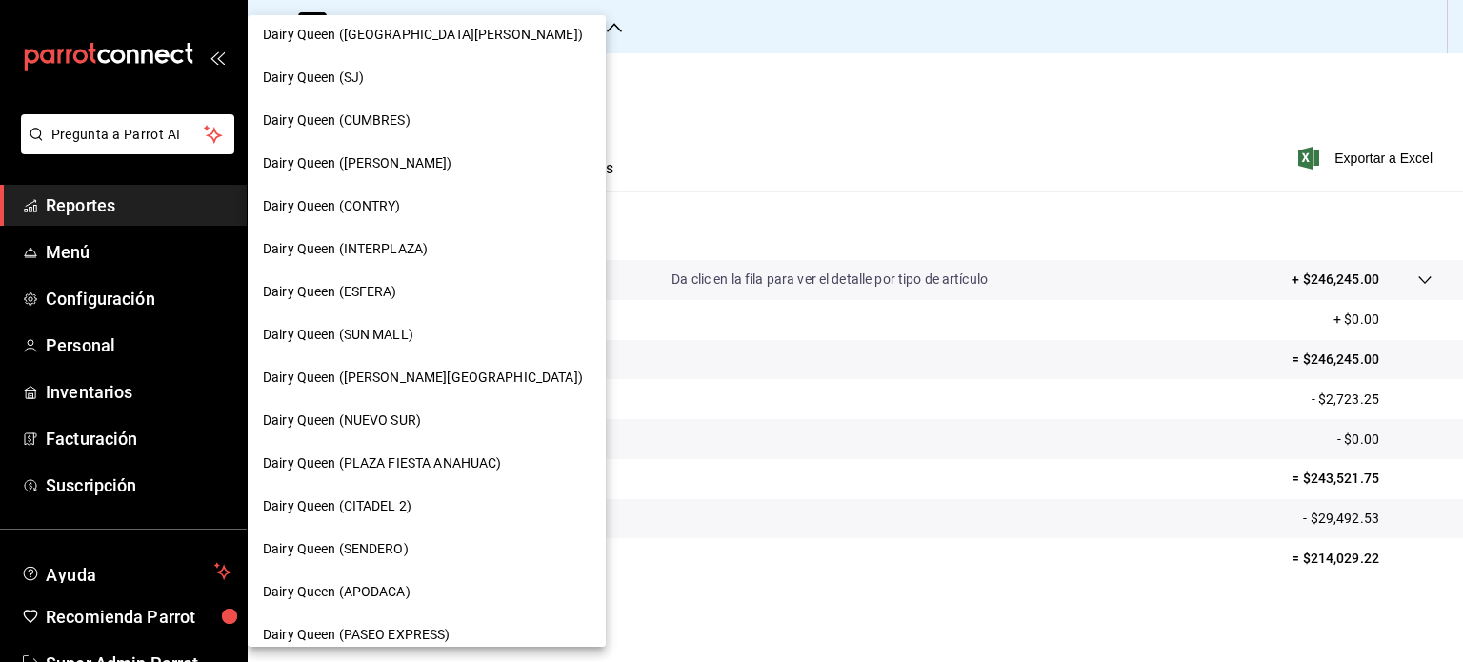
scroll to position [191, 0]
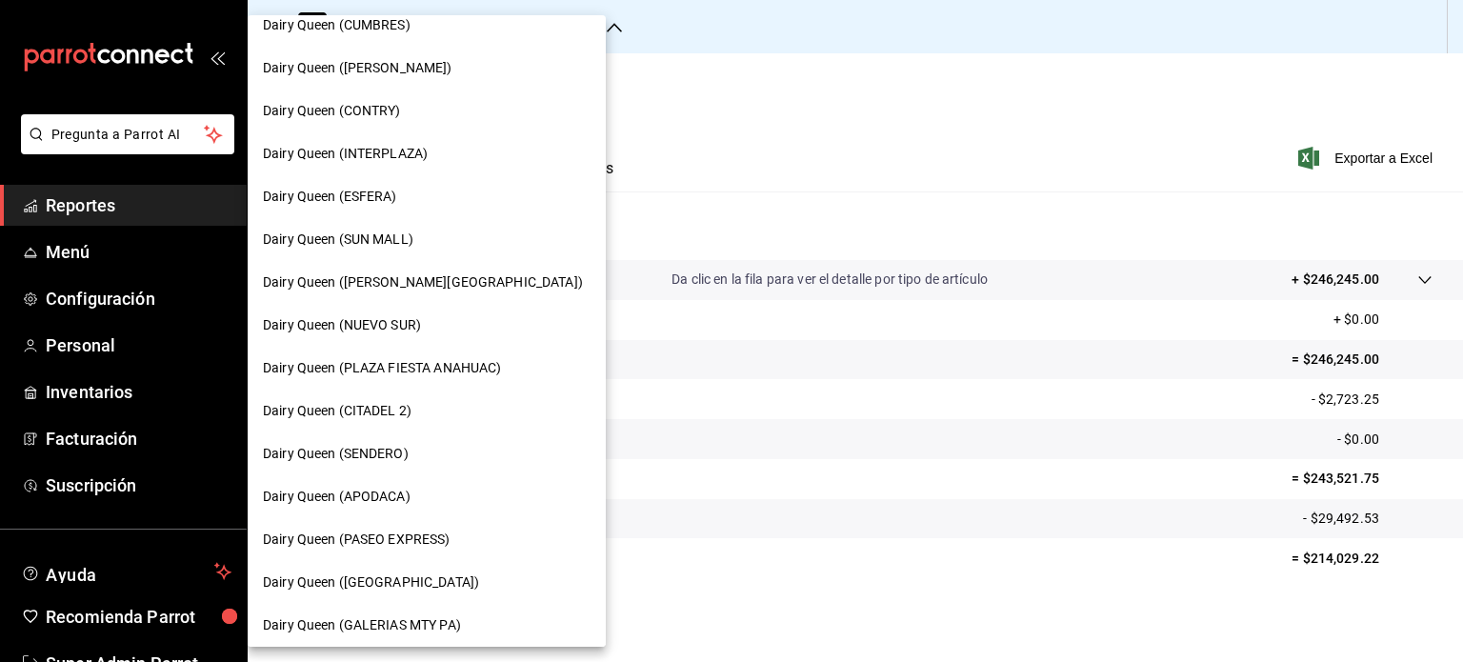
click at [400, 266] on div "Dairy Queen ([PERSON_NAME][GEOGRAPHIC_DATA])" at bounding box center [427, 282] width 358 height 43
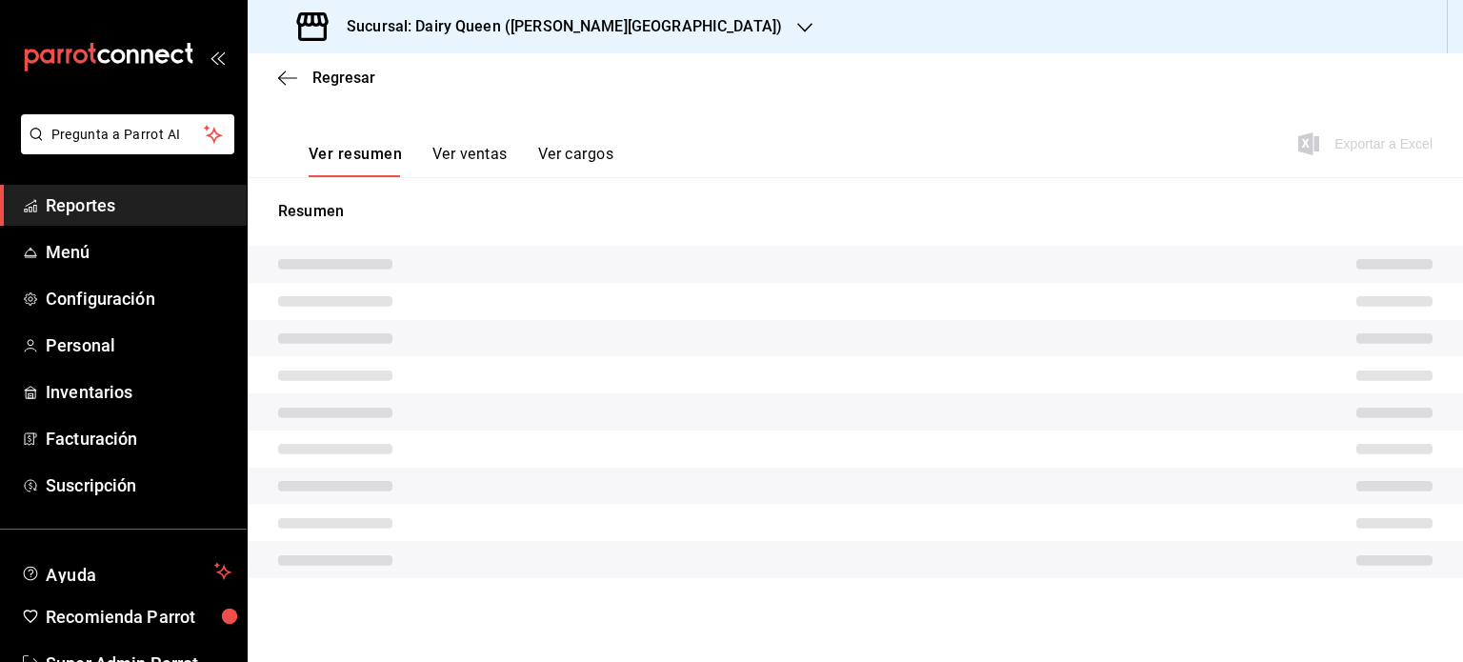
scroll to position [251, 0]
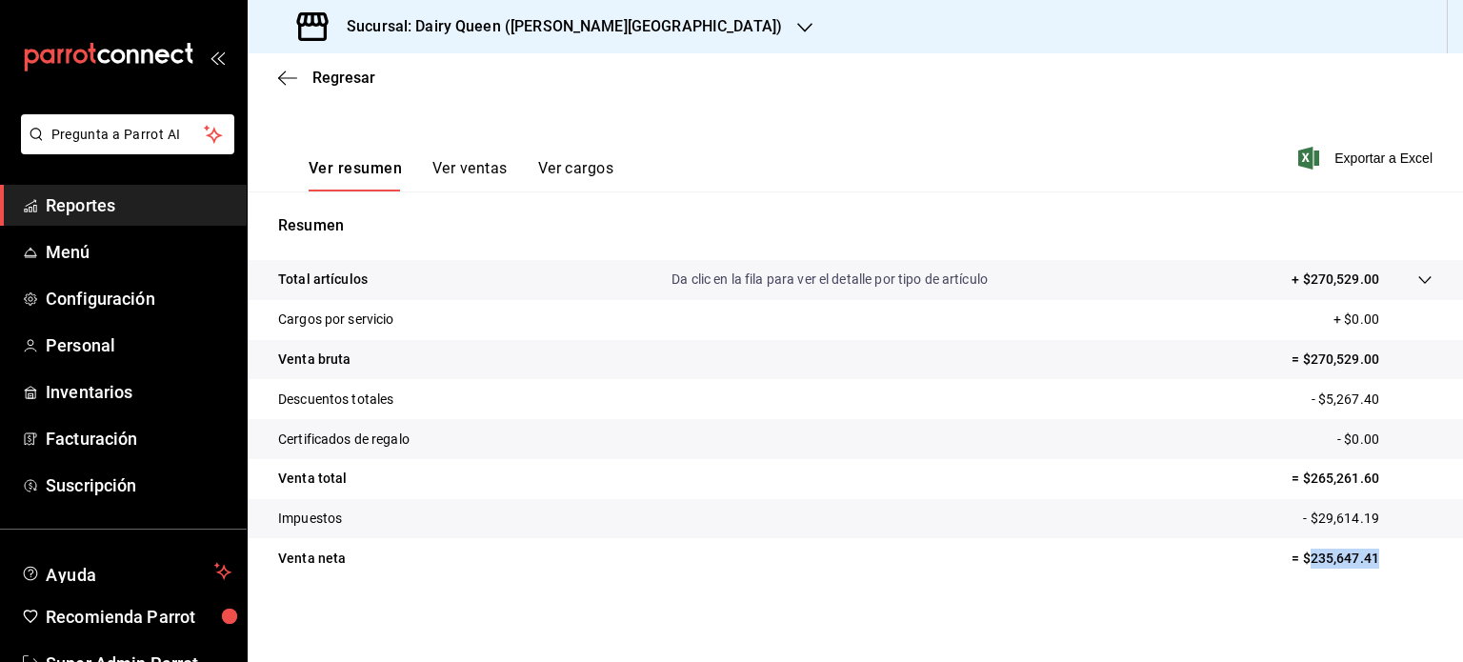
drag, startPoint x: 1379, startPoint y: 564, endPoint x: 1296, endPoint y: 574, distance: 84.5
click at [1296, 574] on tr "Venta neta = $235,647.41" at bounding box center [856, 558] width 1216 height 40
click at [797, 30] on icon "button" at bounding box center [804, 27] width 15 height 15
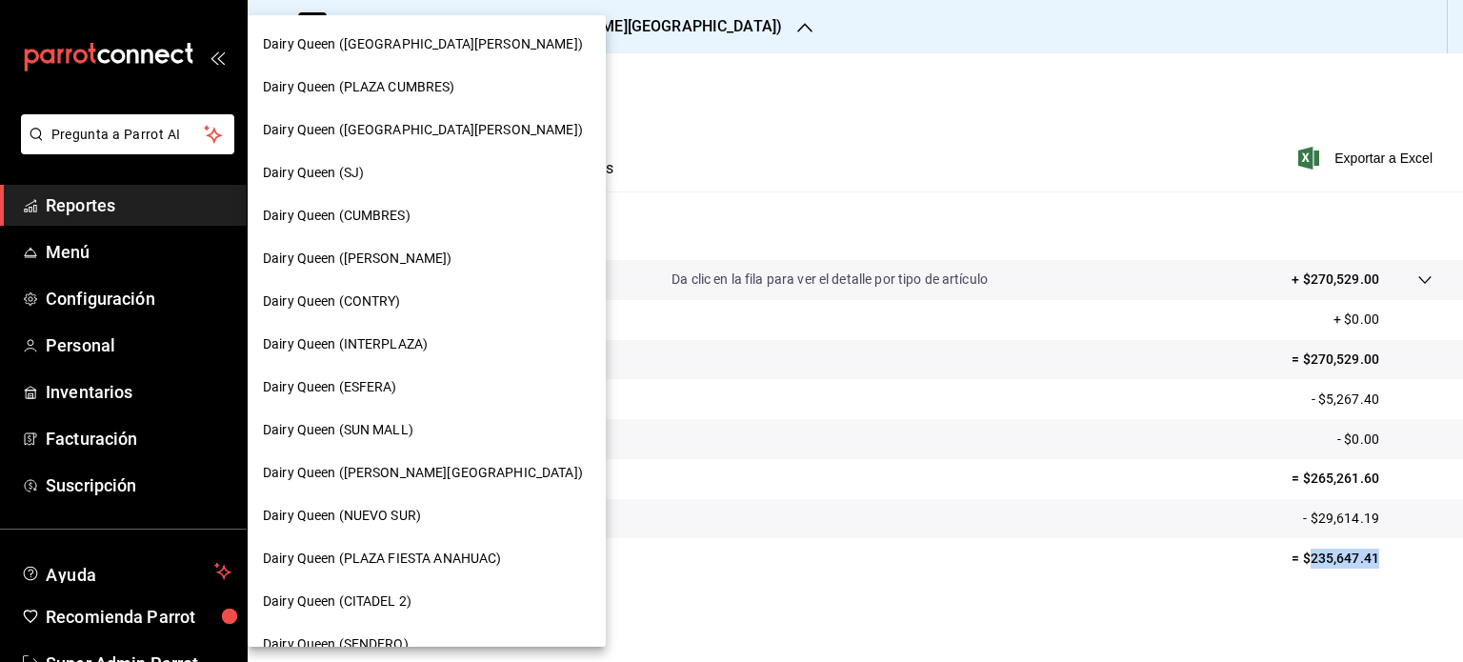
click at [427, 506] on div "Dairy Queen (NUEVO SUR)" at bounding box center [427, 516] width 328 height 20
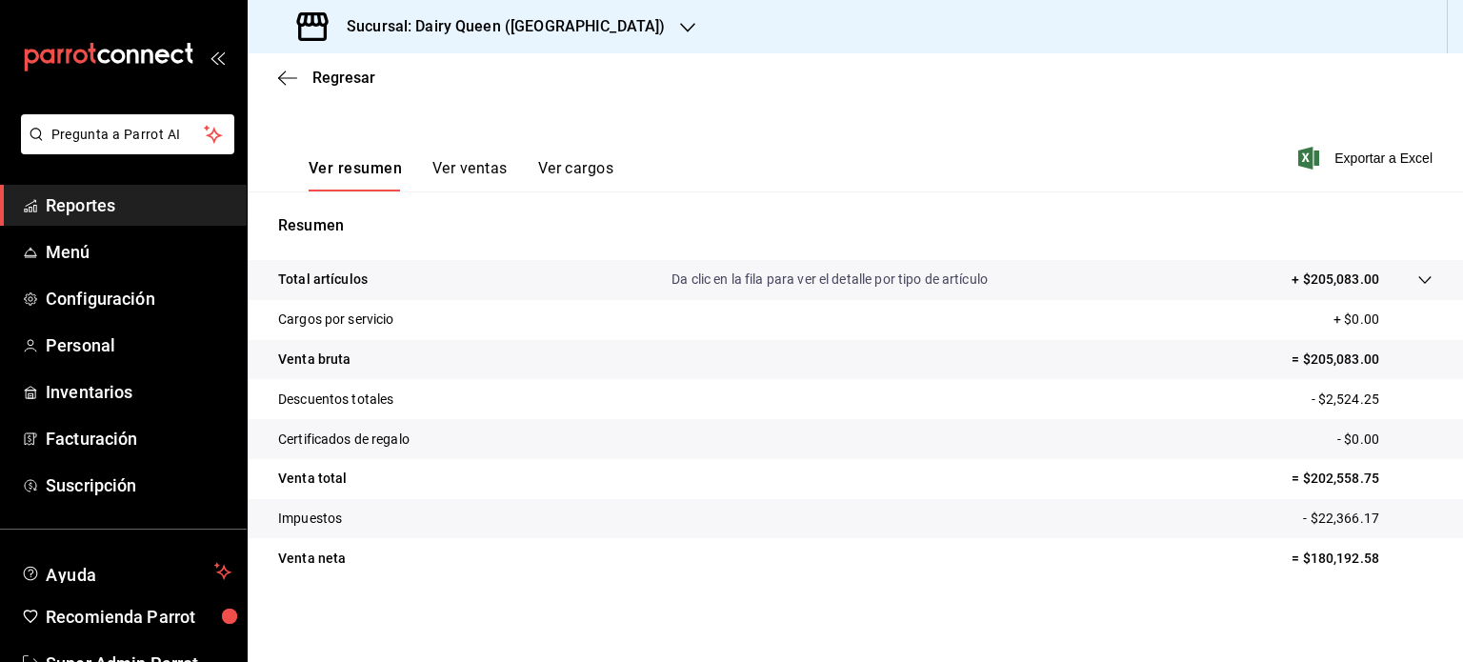
scroll to position [251, 0]
drag, startPoint x: 1369, startPoint y: 560, endPoint x: 1296, endPoint y: 569, distance: 72.9
click at [1296, 569] on tr "Venta neta = $180,192.58" at bounding box center [856, 558] width 1216 height 40
click at [680, 23] on icon "button" at bounding box center [687, 27] width 15 height 15
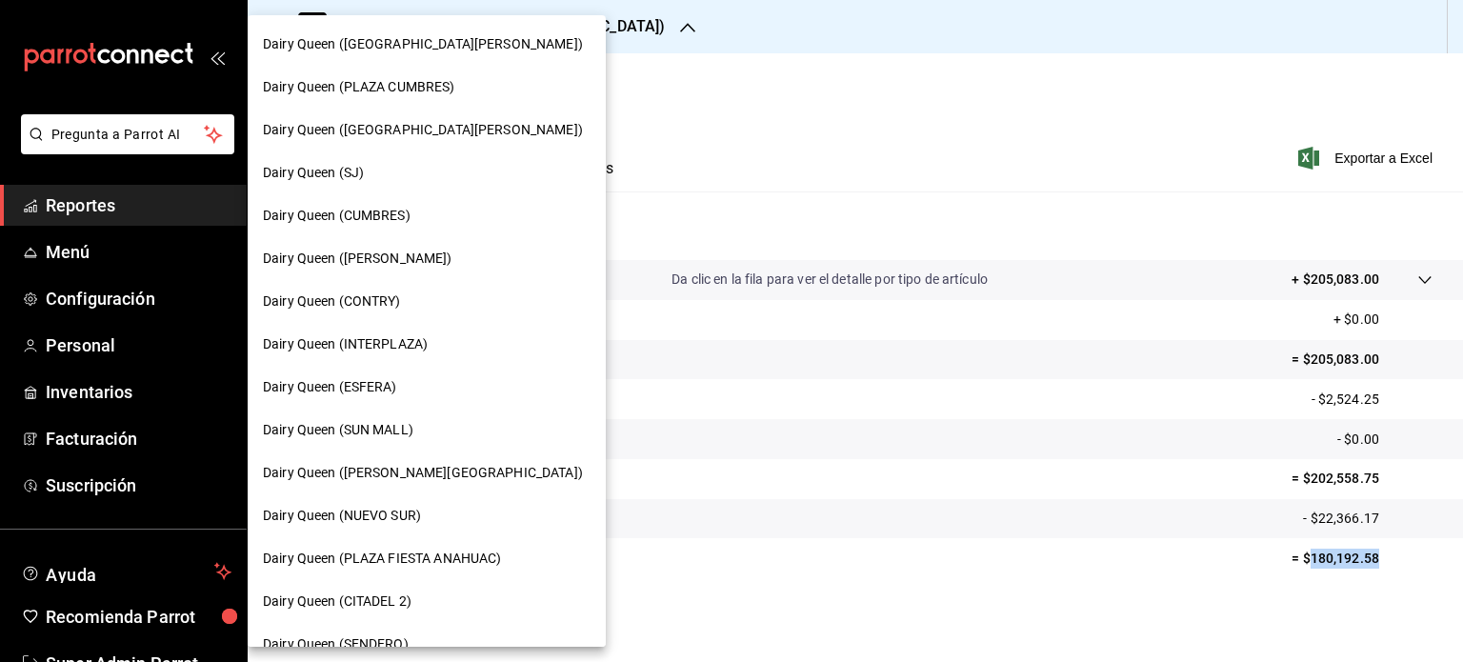
click at [423, 555] on span "Dairy Queen (PLAZA FIESTA ANAHUAC)" at bounding box center [382, 559] width 238 height 20
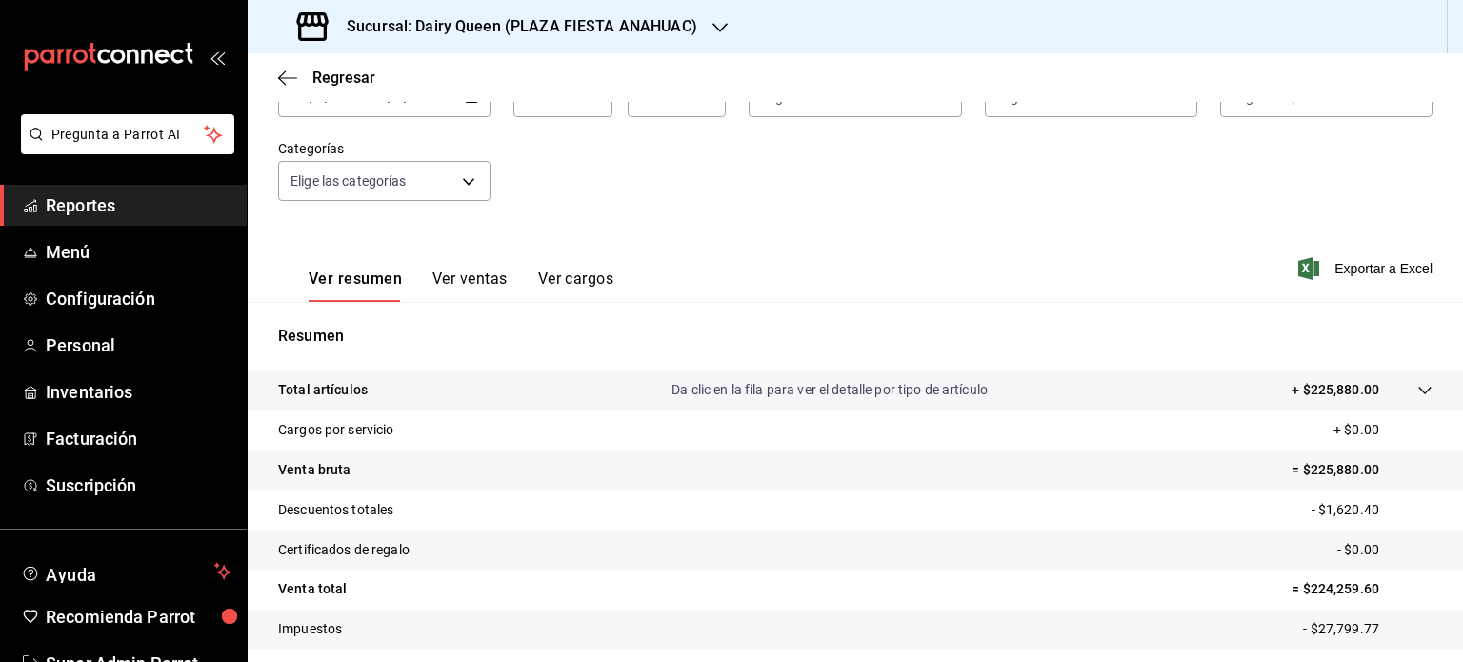
scroll to position [191, 0]
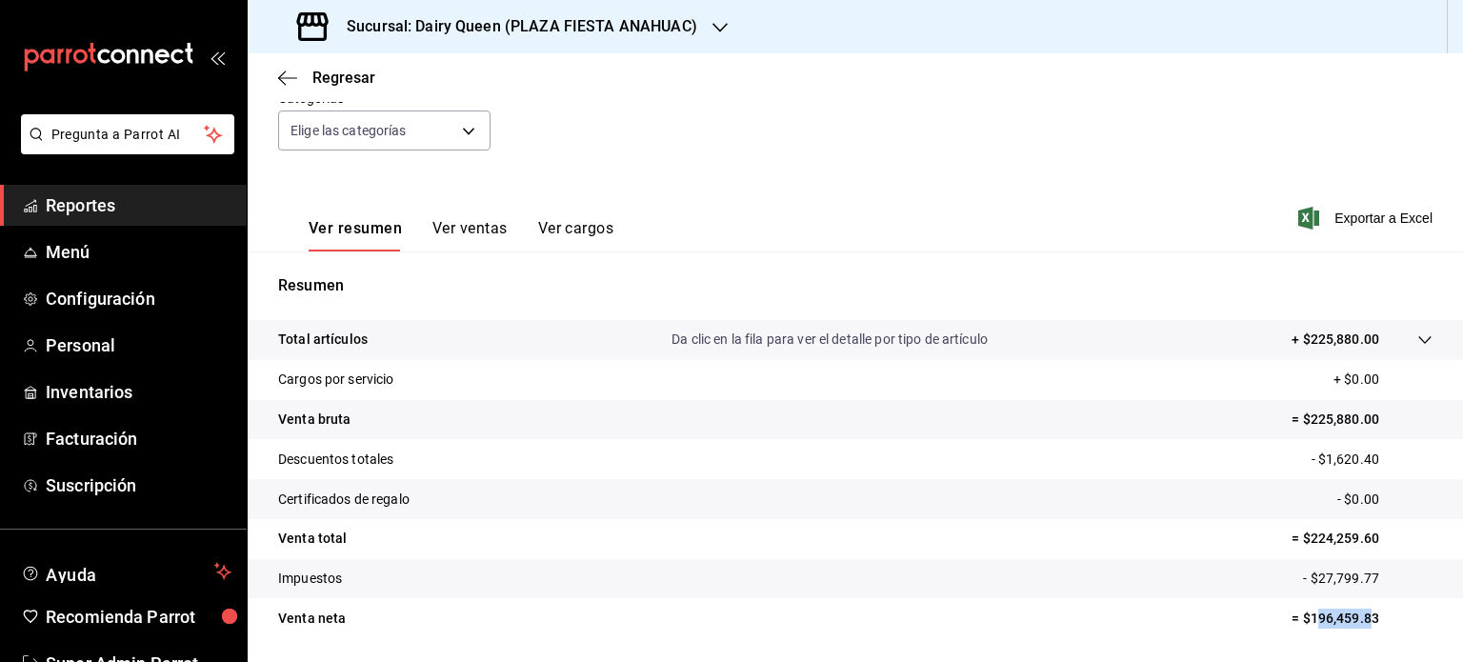
drag, startPoint x: 1360, startPoint y: 610, endPoint x: 1303, endPoint y: 616, distance: 57.5
click at [1303, 616] on p "= $196,459.83" at bounding box center [1362, 619] width 141 height 20
drag, startPoint x: 1368, startPoint y: 613, endPoint x: 1296, endPoint y: 620, distance: 72.7
click at [1296, 620] on p "= $196,459.83" at bounding box center [1362, 619] width 141 height 20
drag, startPoint x: 785, startPoint y: 327, endPoint x: 774, endPoint y: 329, distance: 11.6
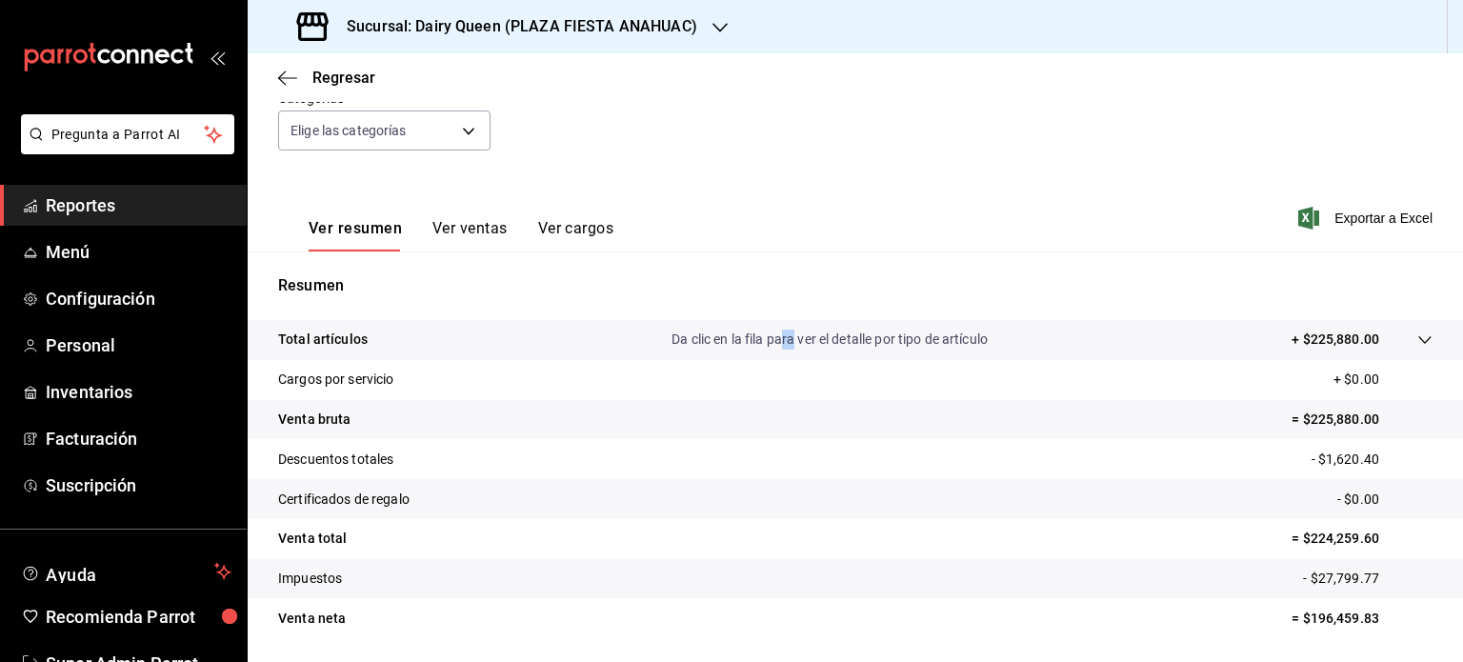
click at [774, 329] on tr "Total artículos Da clic en la fila para ver el detalle por tipo de artículo + $…" at bounding box center [856, 340] width 1216 height 40
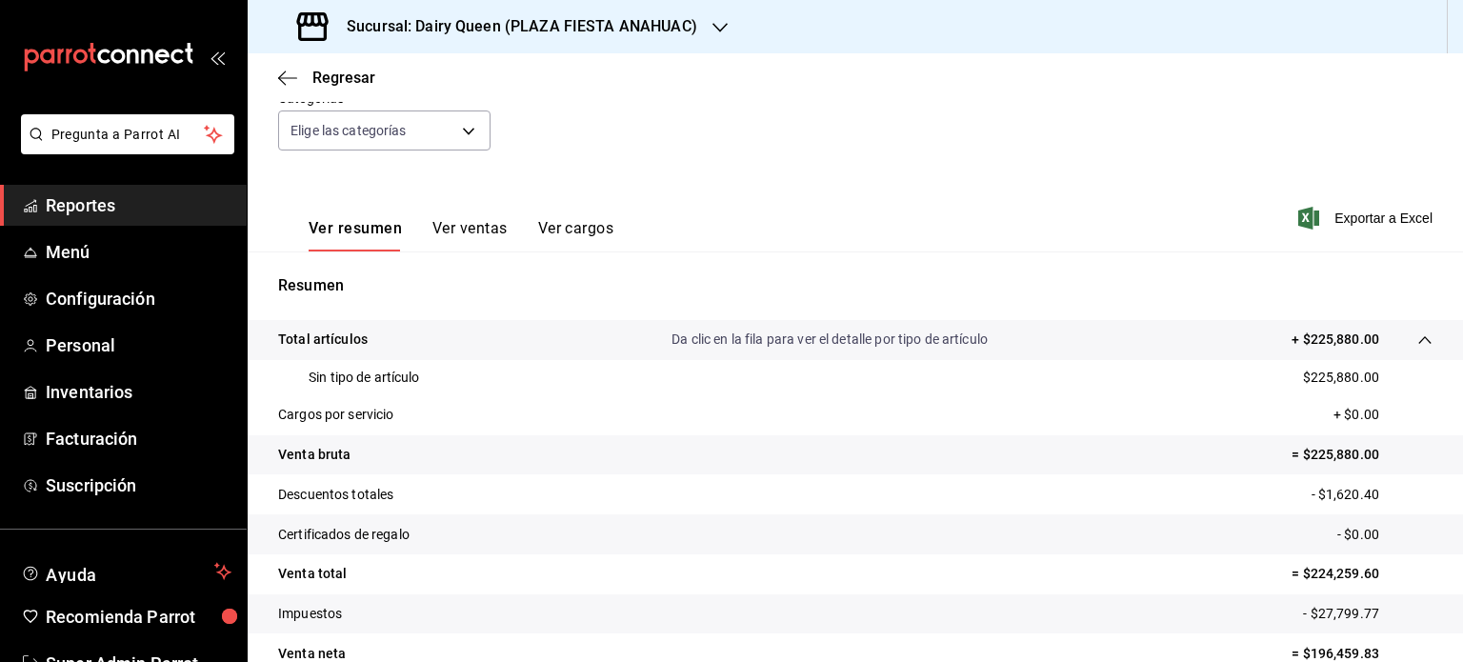
click at [989, 186] on div "Ver resumen Ver ventas Ver cargos Exportar a Excel" at bounding box center [856, 212] width 1216 height 78
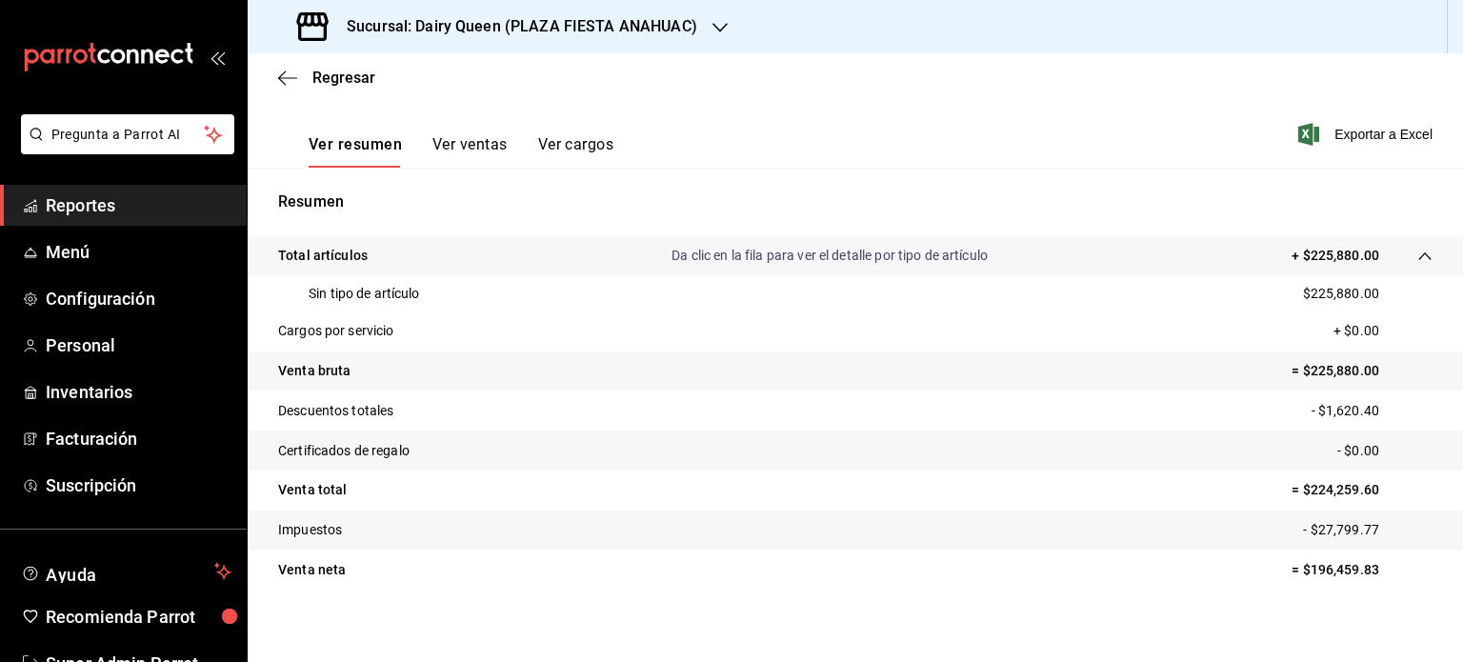
scroll to position [286, 0]
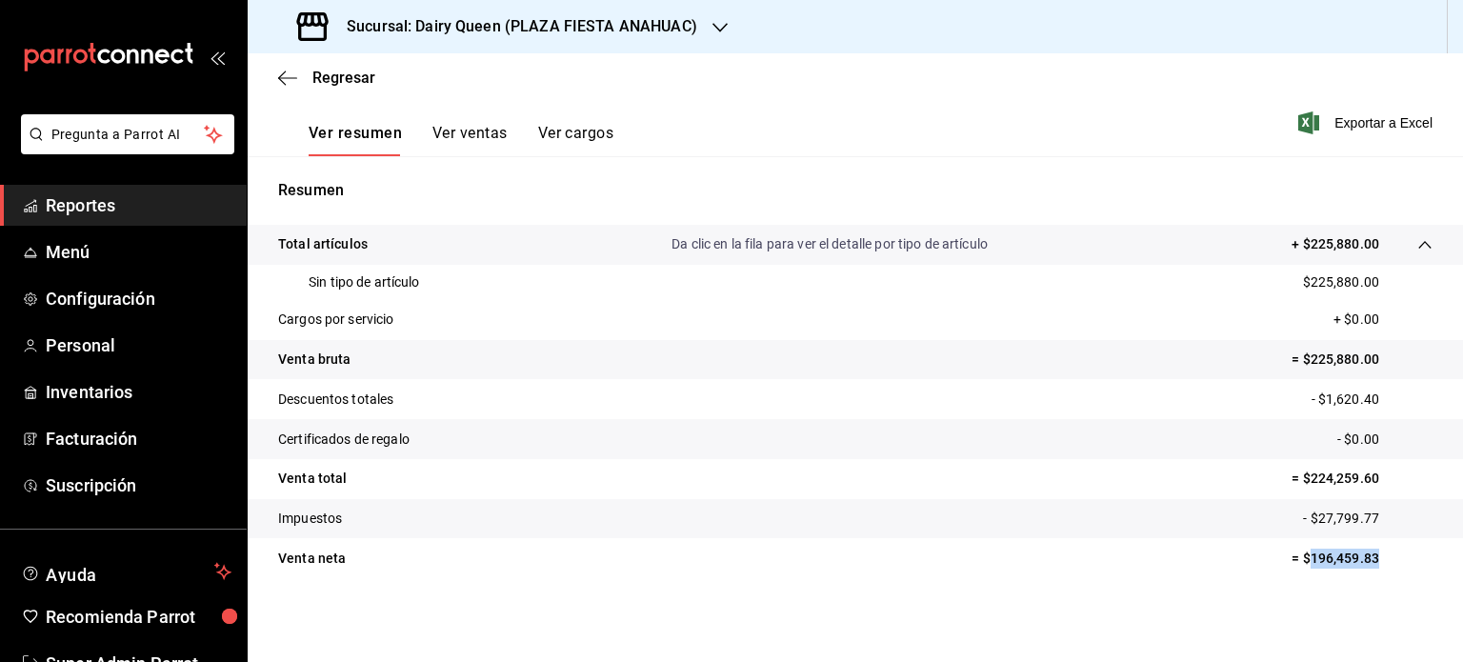
drag, startPoint x: 1377, startPoint y: 573, endPoint x: 1296, endPoint y: 560, distance: 82.1
click at [1296, 560] on tr "Venta neta = $196,459.83" at bounding box center [856, 558] width 1216 height 40
click at [689, 36] on h3 "Sucursal: Dairy Queen (PLAZA FIESTA ANAHUAC)" at bounding box center [515, 26] width 366 height 23
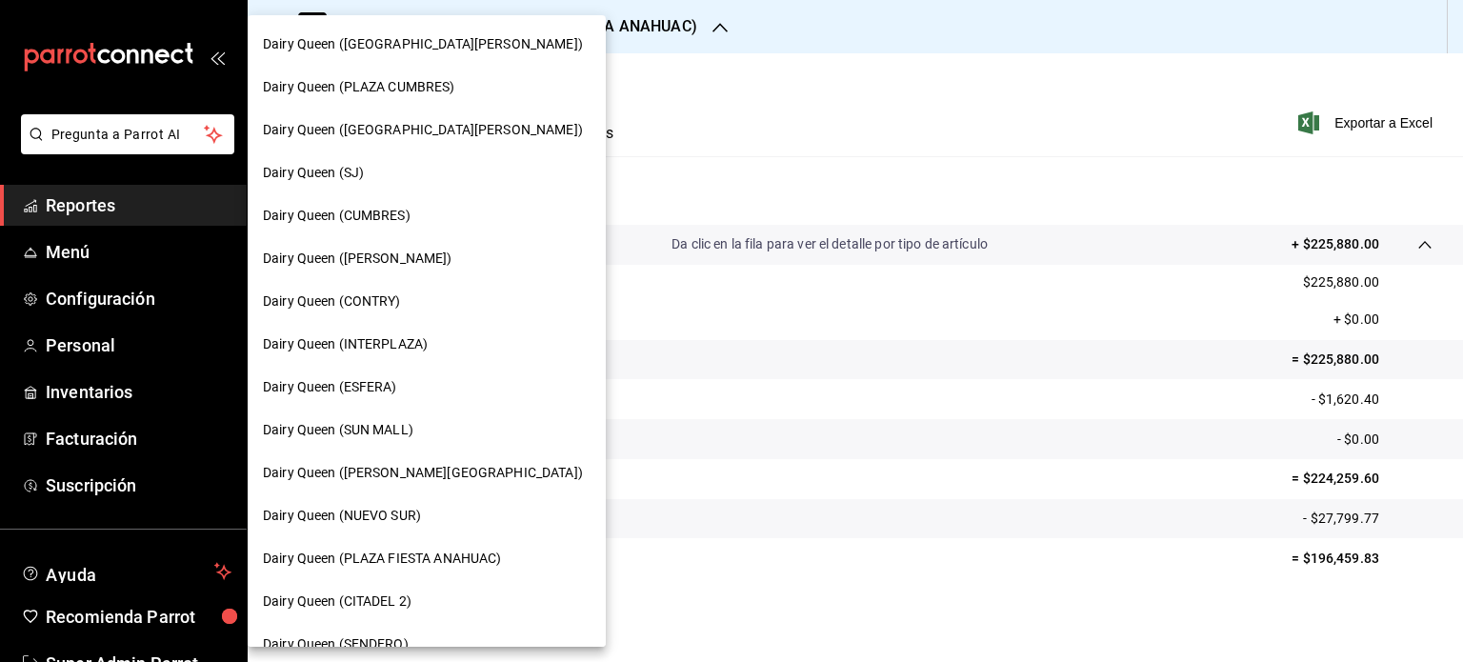
click at [415, 603] on div "Dairy Queen (CITADEL 2)" at bounding box center [427, 602] width 328 height 20
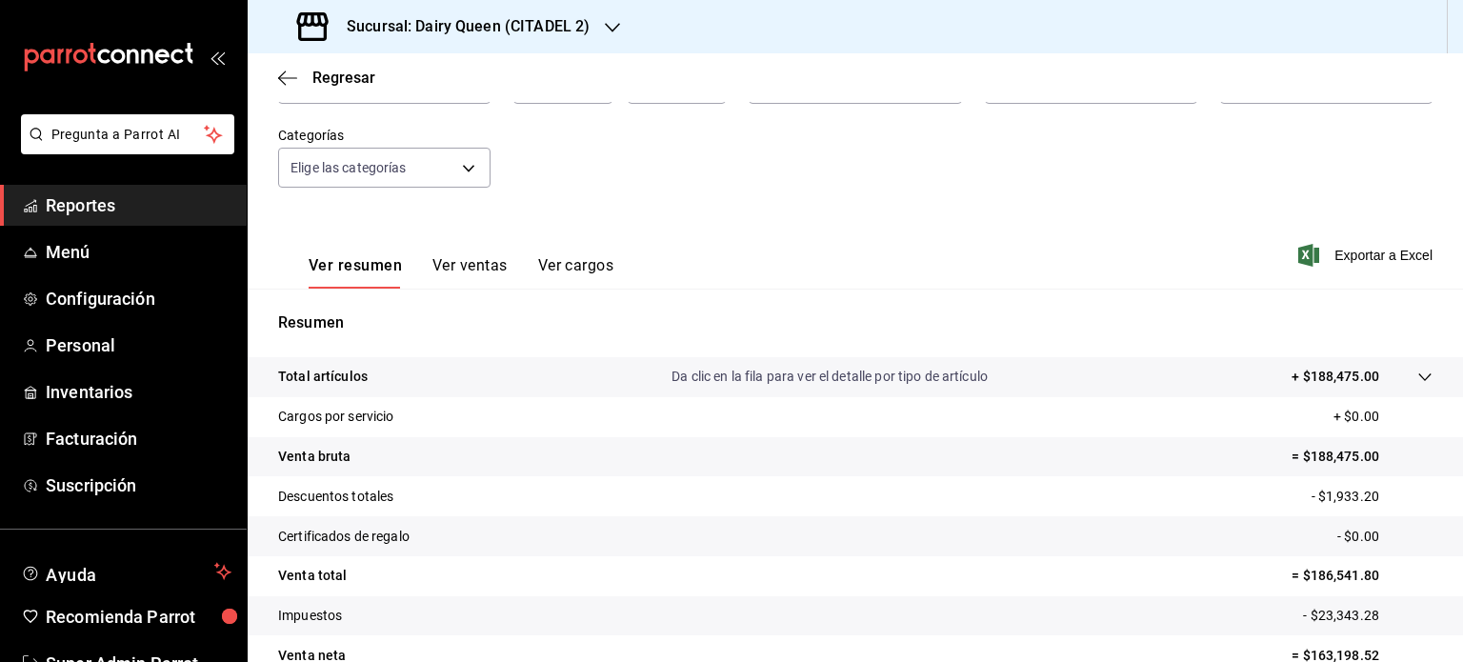
scroll to position [251, 0]
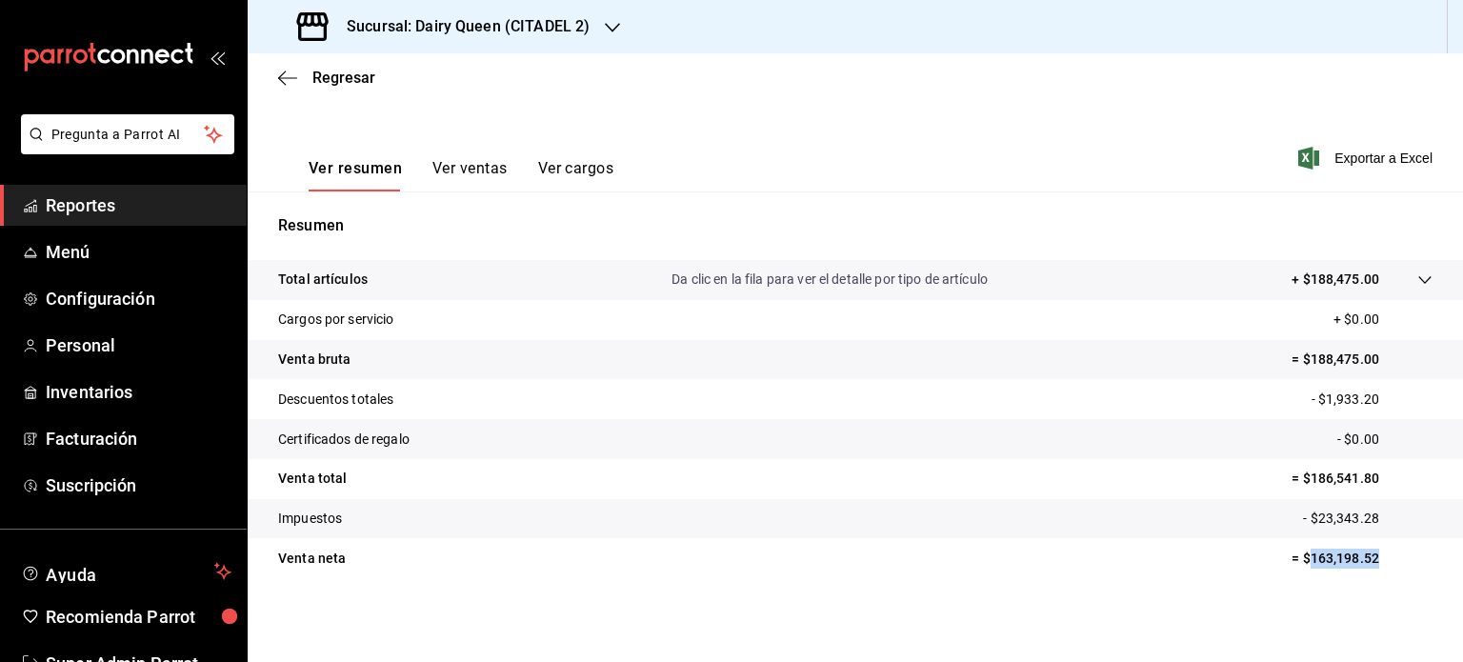
click at [1297, 555] on p "= $163,198.52" at bounding box center [1362, 559] width 141 height 20
click at [590, 30] on div "Sucursal: Dairy Queen (CITADEL 2)" at bounding box center [445, 26] width 365 height 53
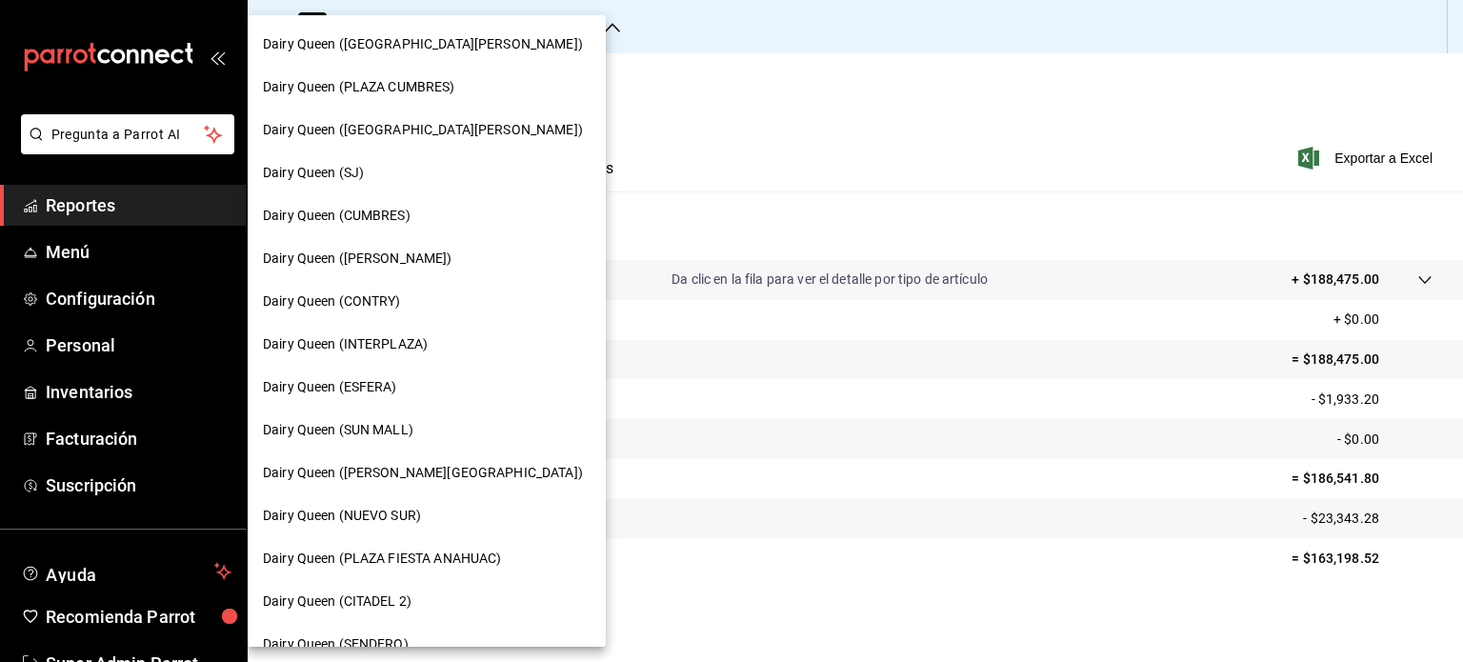
drag, startPoint x: 1390, startPoint y: 560, endPoint x: 1345, endPoint y: 541, distance: 48.7
click at [1288, 555] on div at bounding box center [731, 331] width 1463 height 662
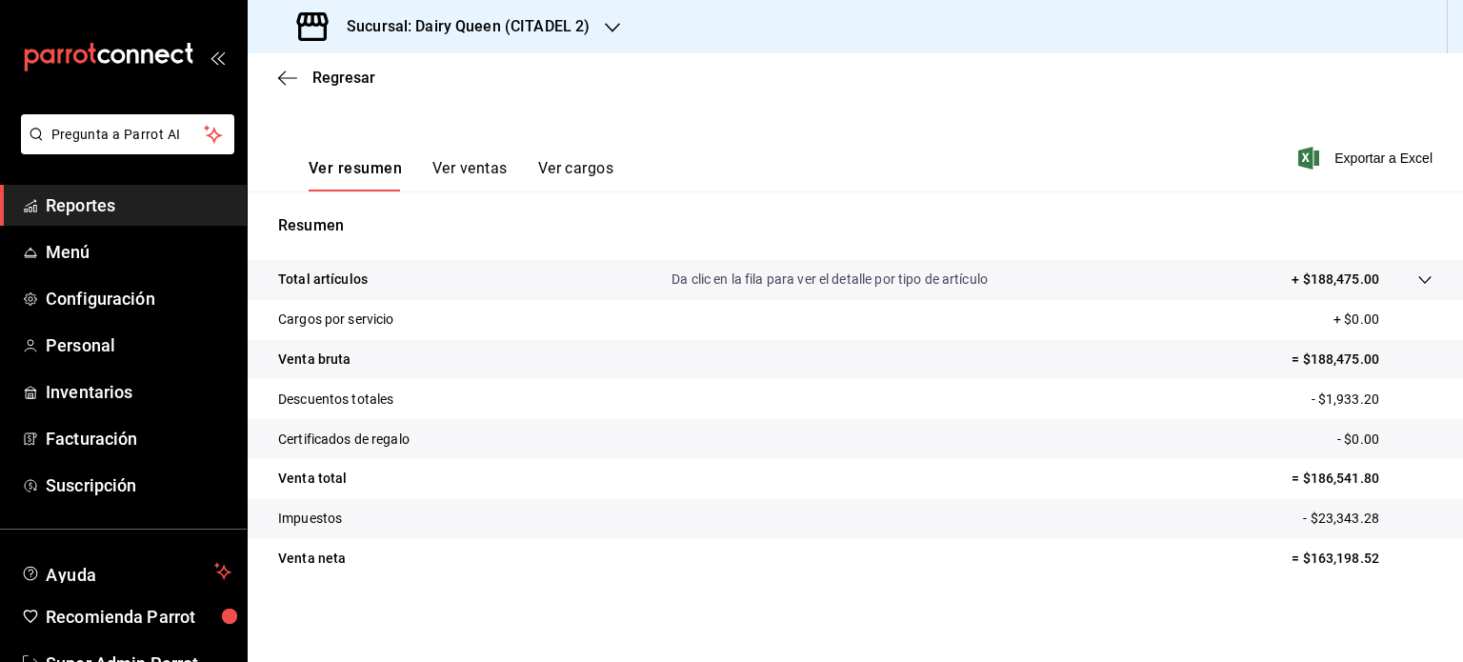
click at [1349, 541] on div "Dairy Queen ([GEOGRAPHIC_DATA][PERSON_NAME]) Dairy Queen ([GEOGRAPHIC_DATA]) Da…" at bounding box center [731, 331] width 1463 height 662
drag, startPoint x: 1377, startPoint y: 552, endPoint x: 1299, endPoint y: 563, distance: 78.9
click at [1299, 563] on p "= $163,198.52" at bounding box center [1362, 559] width 141 height 20
drag, startPoint x: 987, startPoint y: 342, endPoint x: 962, endPoint y: 342, distance: 24.8
click at [987, 342] on tr "Venta bruta = $188,475.00" at bounding box center [856, 360] width 1216 height 40
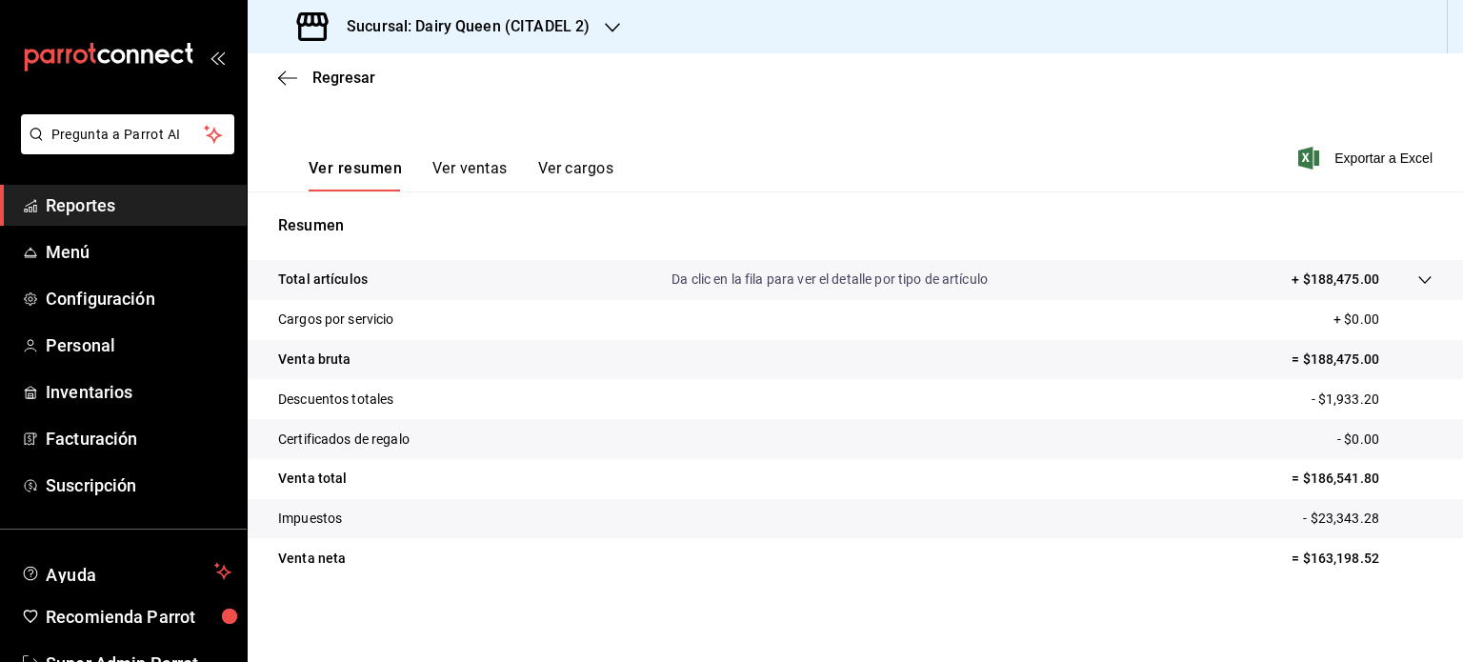
click at [587, 28] on div "Sucursal: Dairy Queen (CITADEL 2)" at bounding box center [445, 26] width 365 height 53
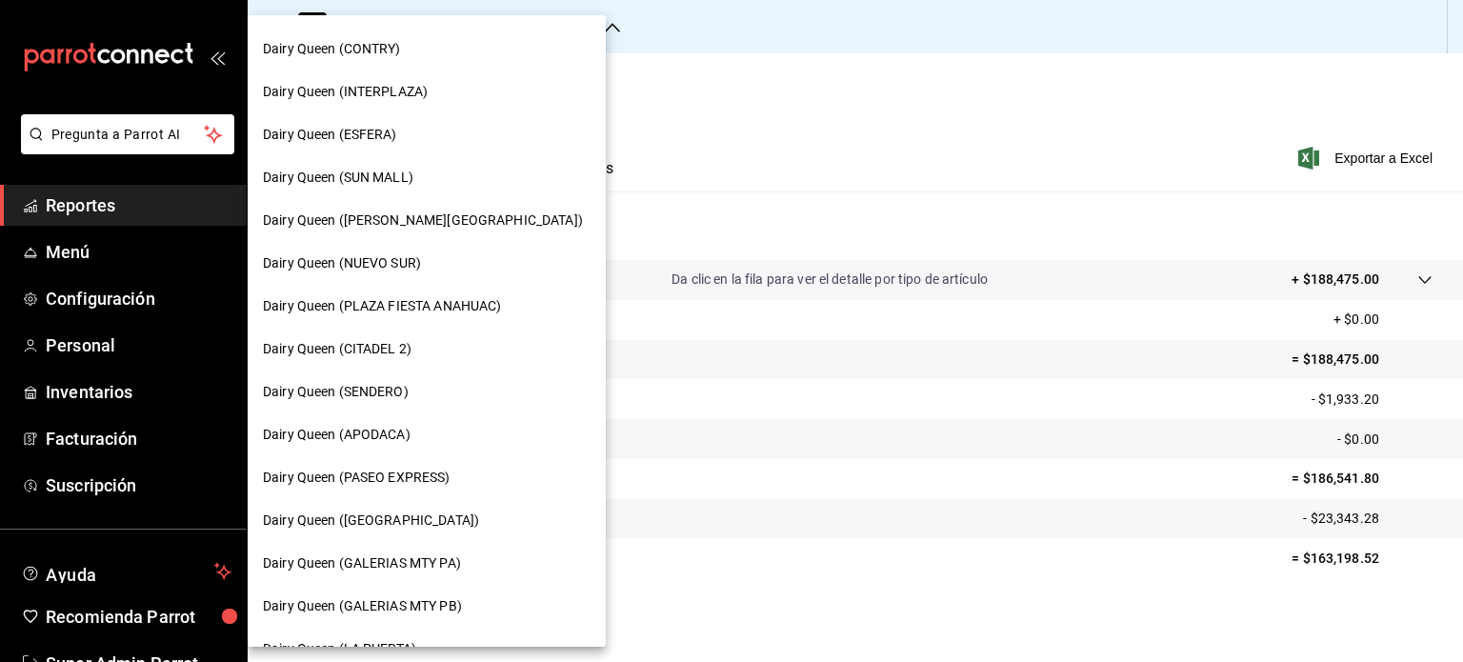
scroll to position [286, 0]
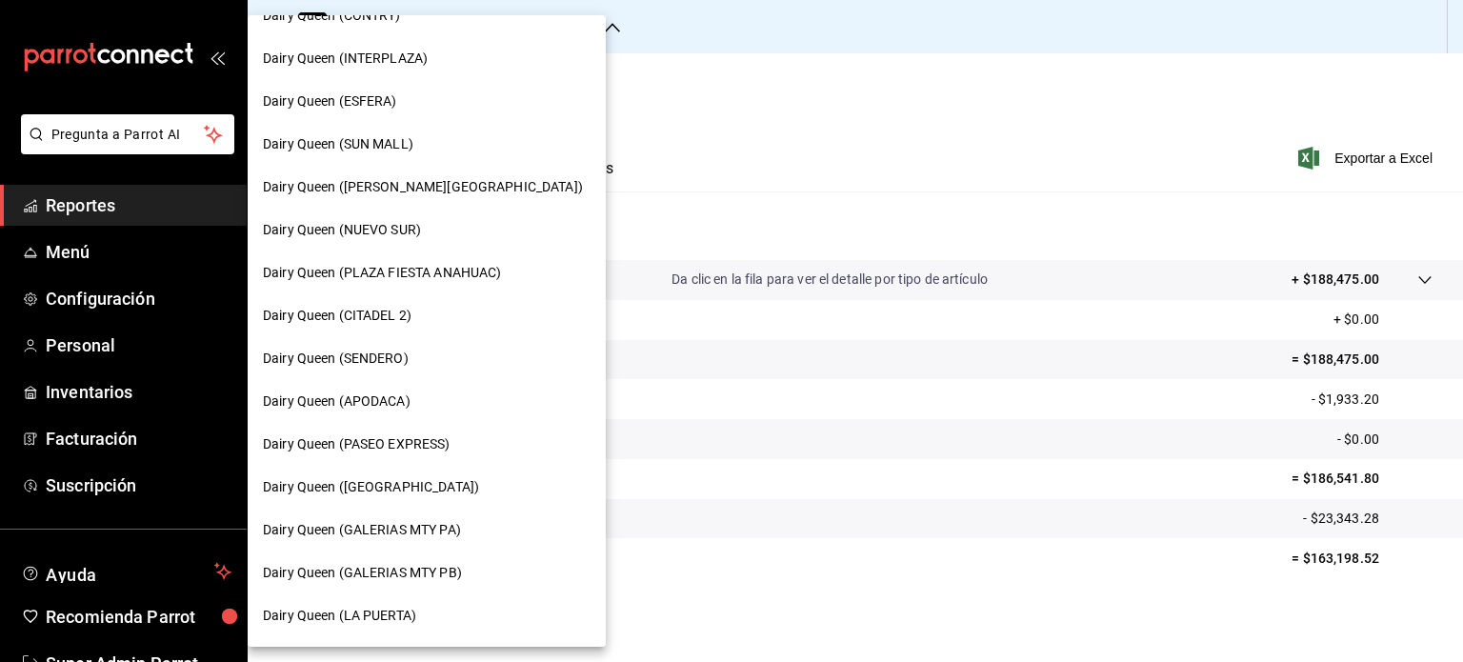
click at [417, 353] on div "Dairy Queen (SENDERO)" at bounding box center [427, 359] width 328 height 20
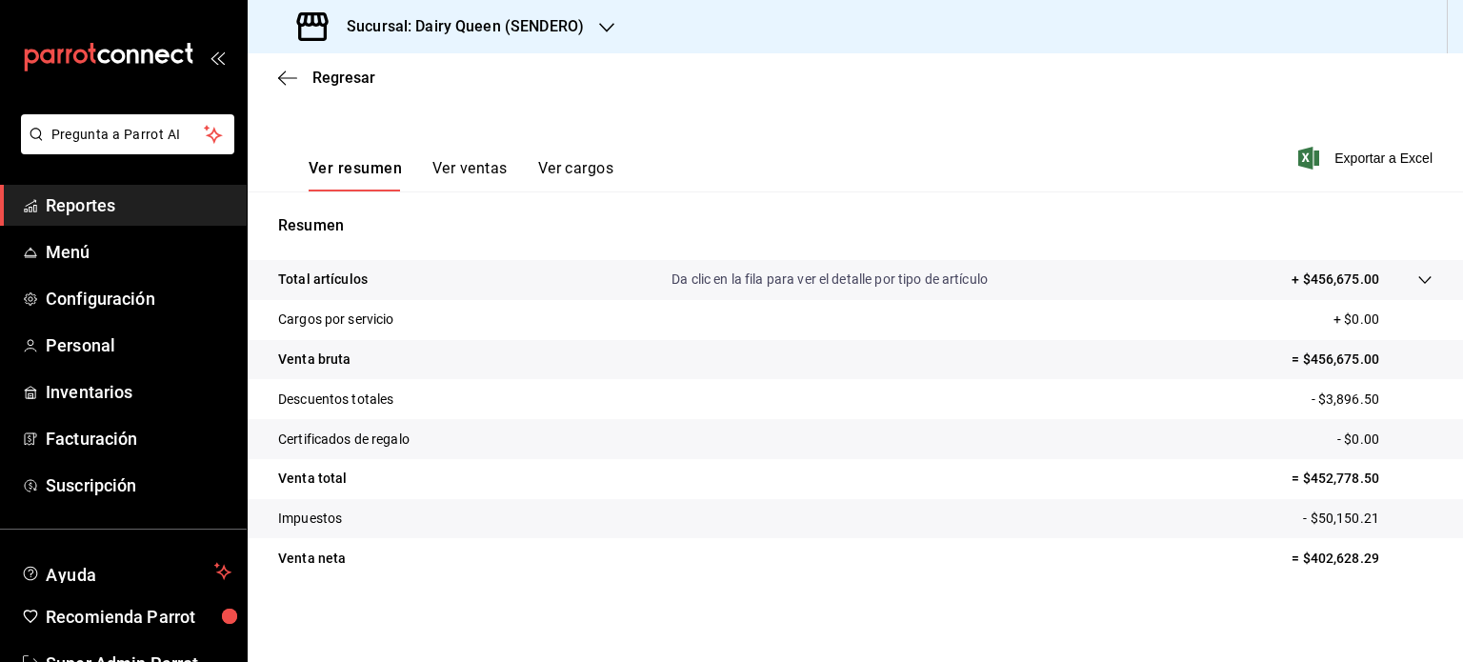
scroll to position [251, 0]
drag, startPoint x: 1363, startPoint y: 571, endPoint x: 1296, endPoint y: 574, distance: 66.8
click at [1296, 574] on tr "Venta neta = $402,628.29" at bounding box center [856, 558] width 1216 height 40
click at [594, 19] on div "Sucursal: Dairy Queen (SENDERO)" at bounding box center [442, 26] width 359 height 53
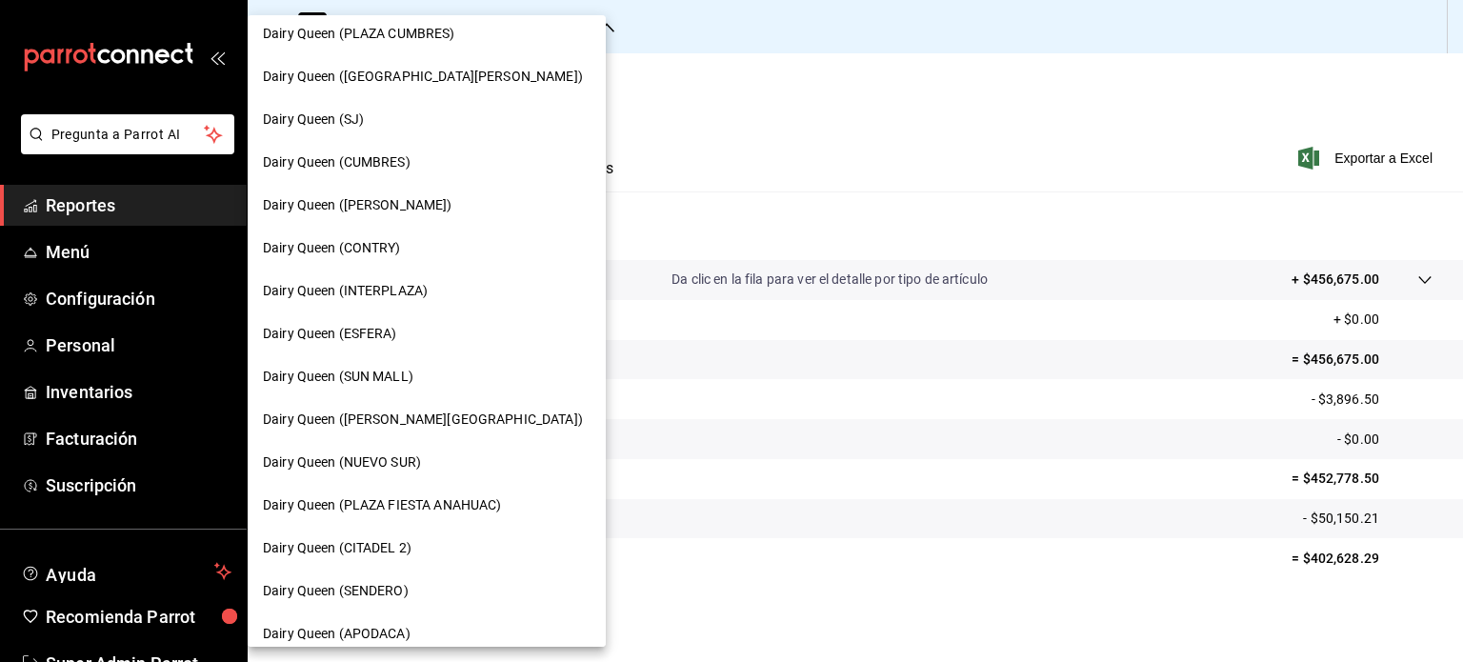
scroll to position [191, 0]
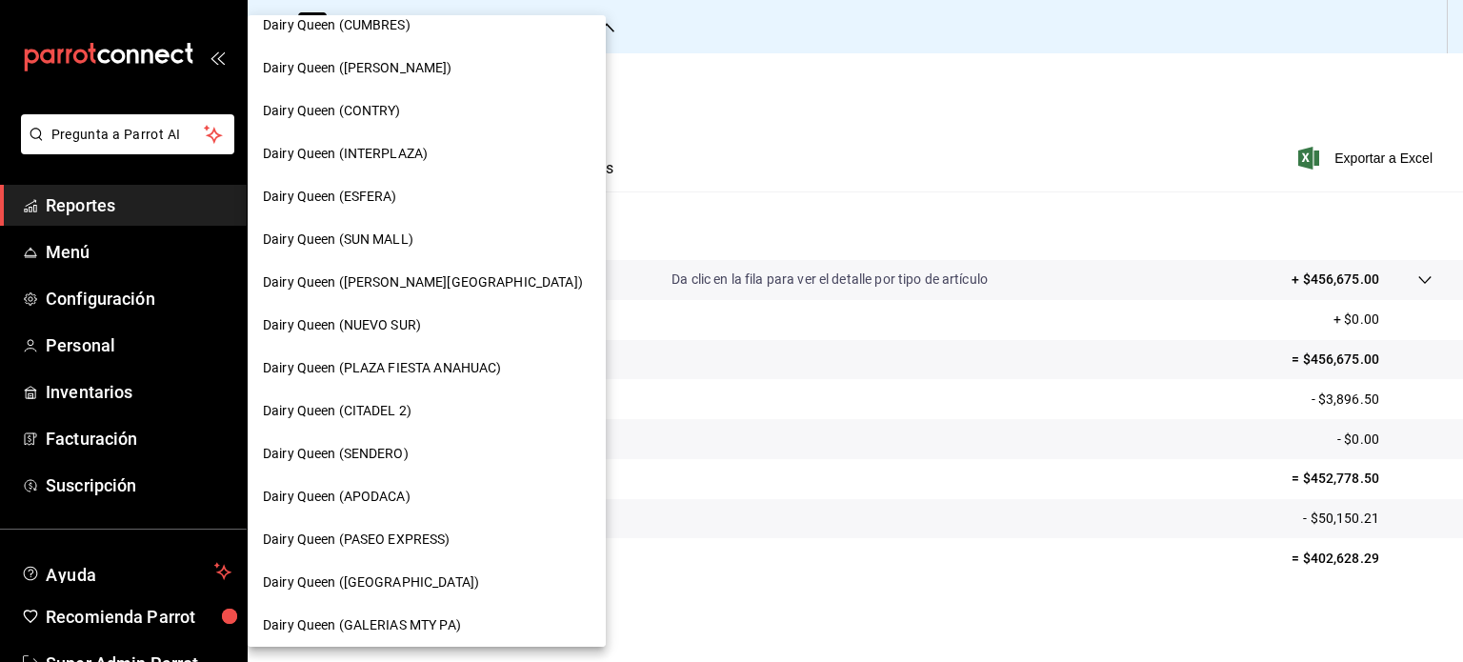
click at [412, 498] on div "Dairy Queen (APODACA)" at bounding box center [427, 497] width 328 height 20
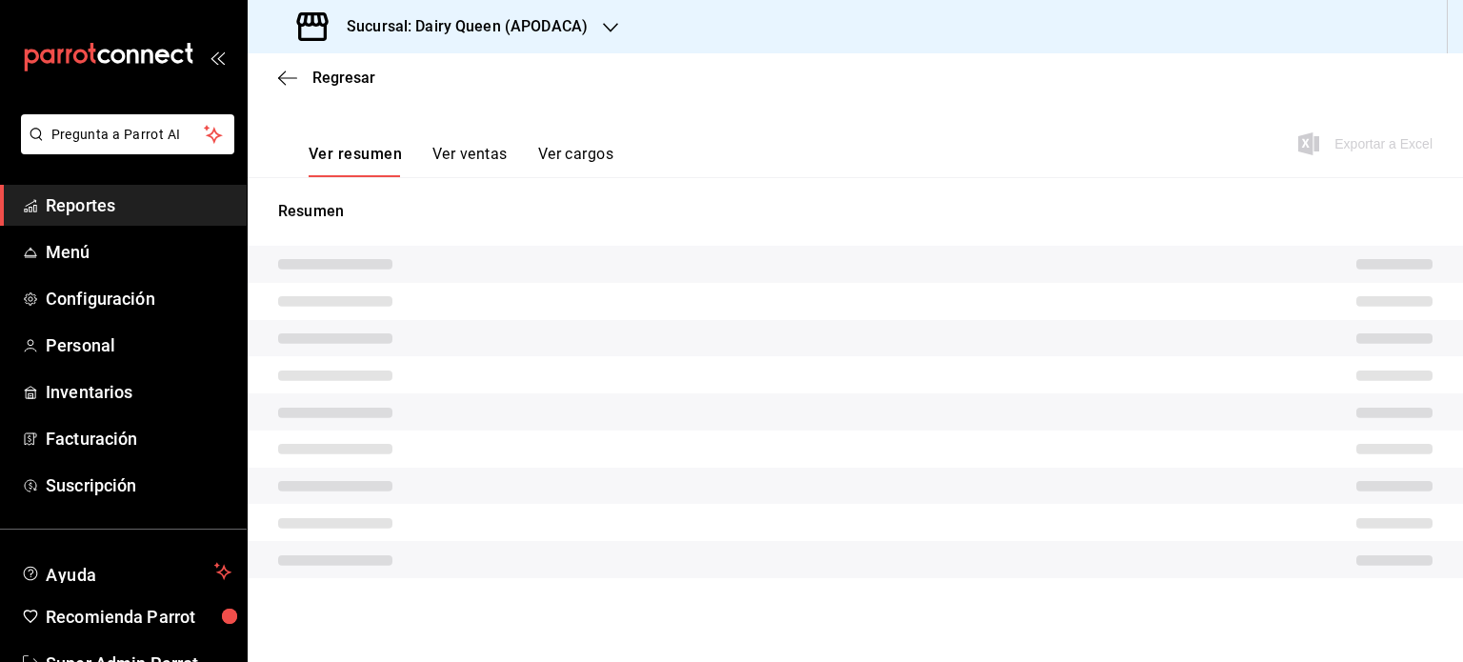
scroll to position [251, 0]
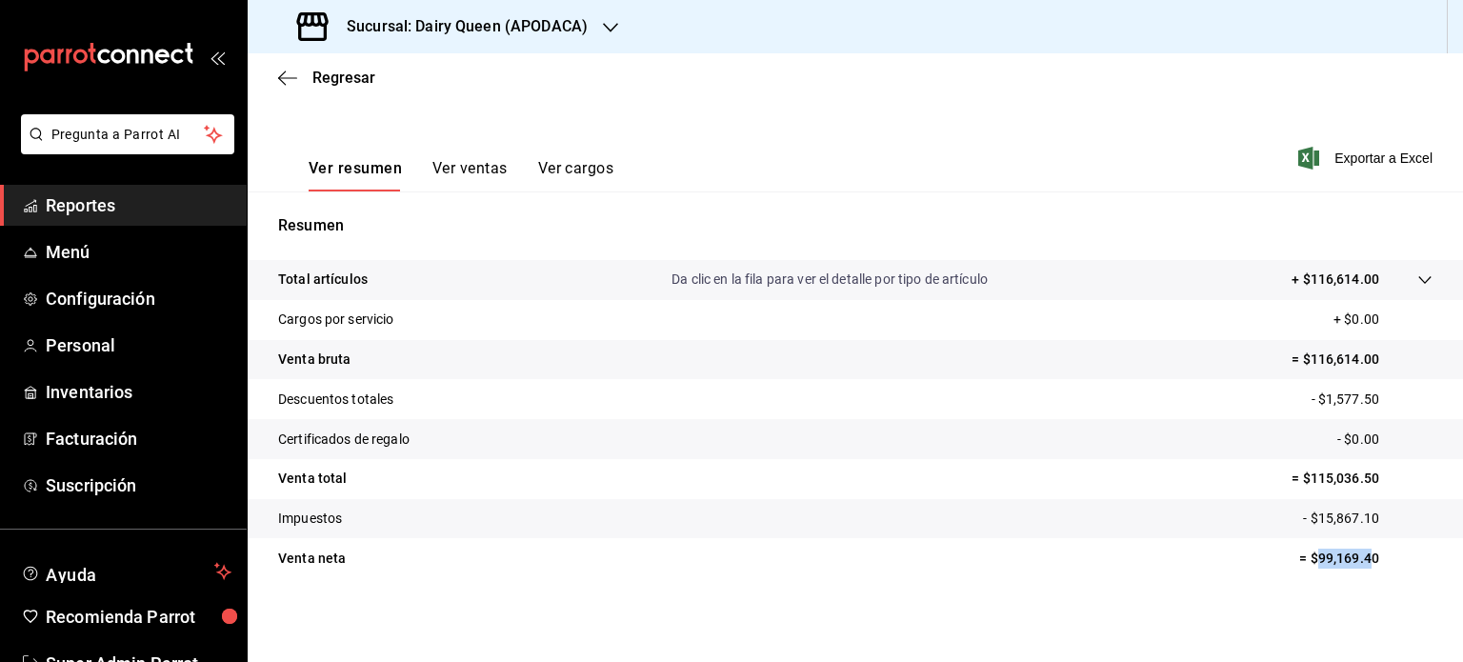
drag, startPoint x: 1302, startPoint y: 567, endPoint x: 1325, endPoint y: 569, distance: 22.9
click at [1309, 568] on p "= $99,169.40" at bounding box center [1365, 559] width 133 height 20
click at [1422, 573] on tr "Venta neta = $99,169.40" at bounding box center [856, 558] width 1216 height 40
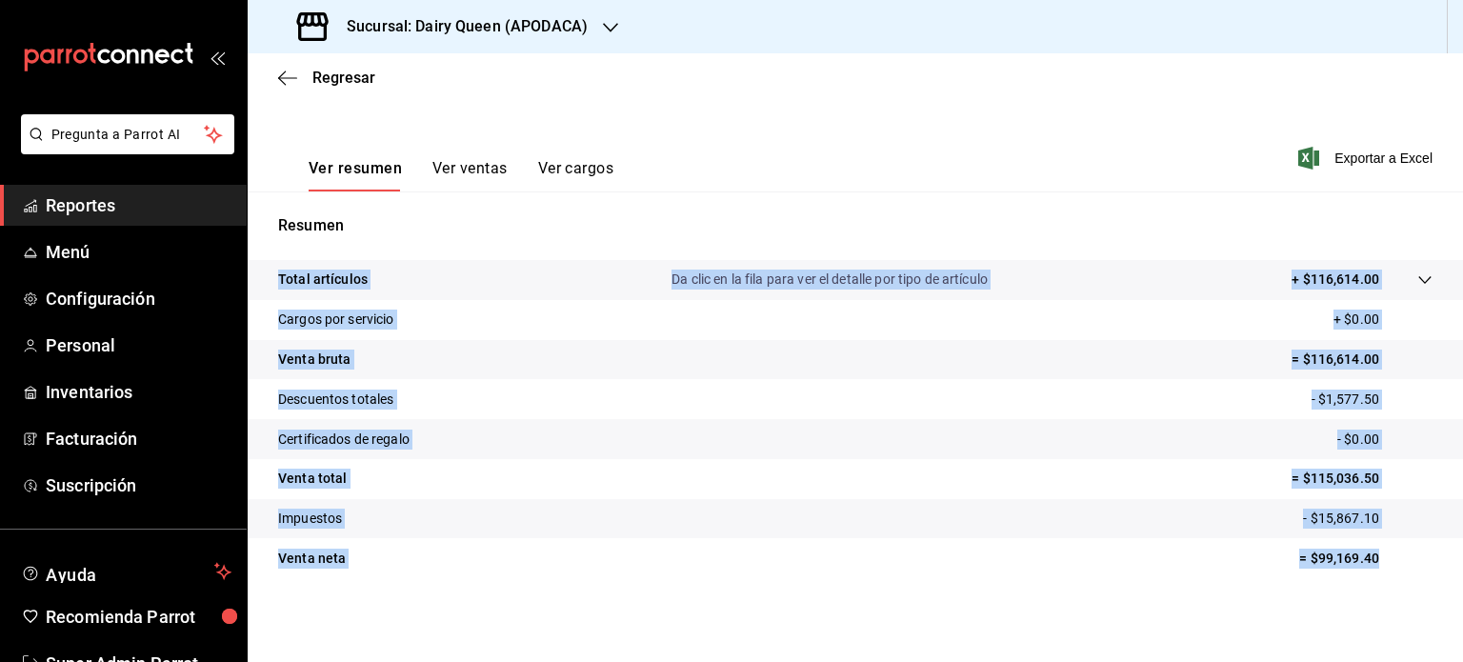
drag, startPoint x: 1378, startPoint y: 572, endPoint x: 1304, endPoint y: 579, distance: 74.7
click at [1304, 579] on div "Total artículos Da clic en la fila para ver el detalle por tipo de artículo + $…" at bounding box center [856, 430] width 1216 height 341
drag, startPoint x: 1365, startPoint y: 559, endPoint x: 1378, endPoint y: 557, distance: 13.5
click at [1367, 559] on p "= $99,169.40" at bounding box center [1365, 559] width 133 height 20
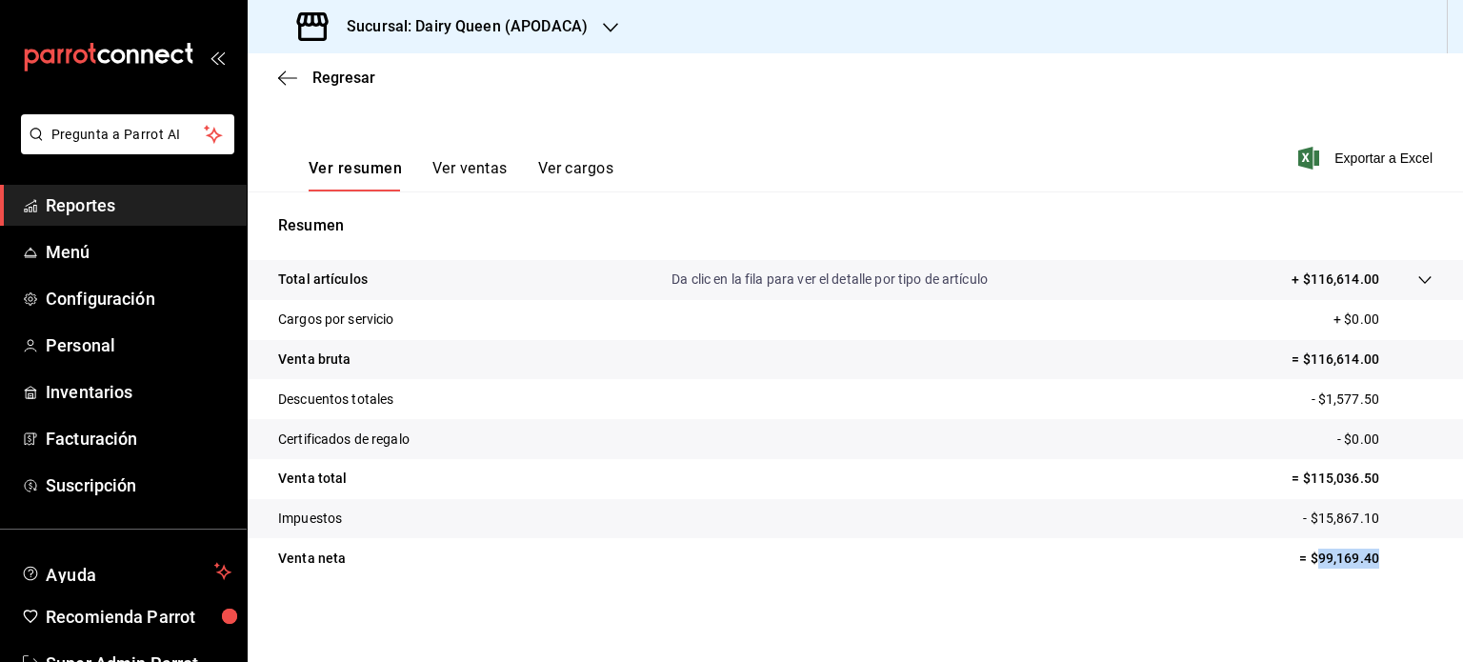
drag, startPoint x: 1367, startPoint y: 559, endPoint x: 1315, endPoint y: 564, distance: 52.6
click at [1315, 564] on p "= $99,169.40" at bounding box center [1365, 559] width 133 height 20
click at [603, 30] on icon "button" at bounding box center [610, 27] width 15 height 15
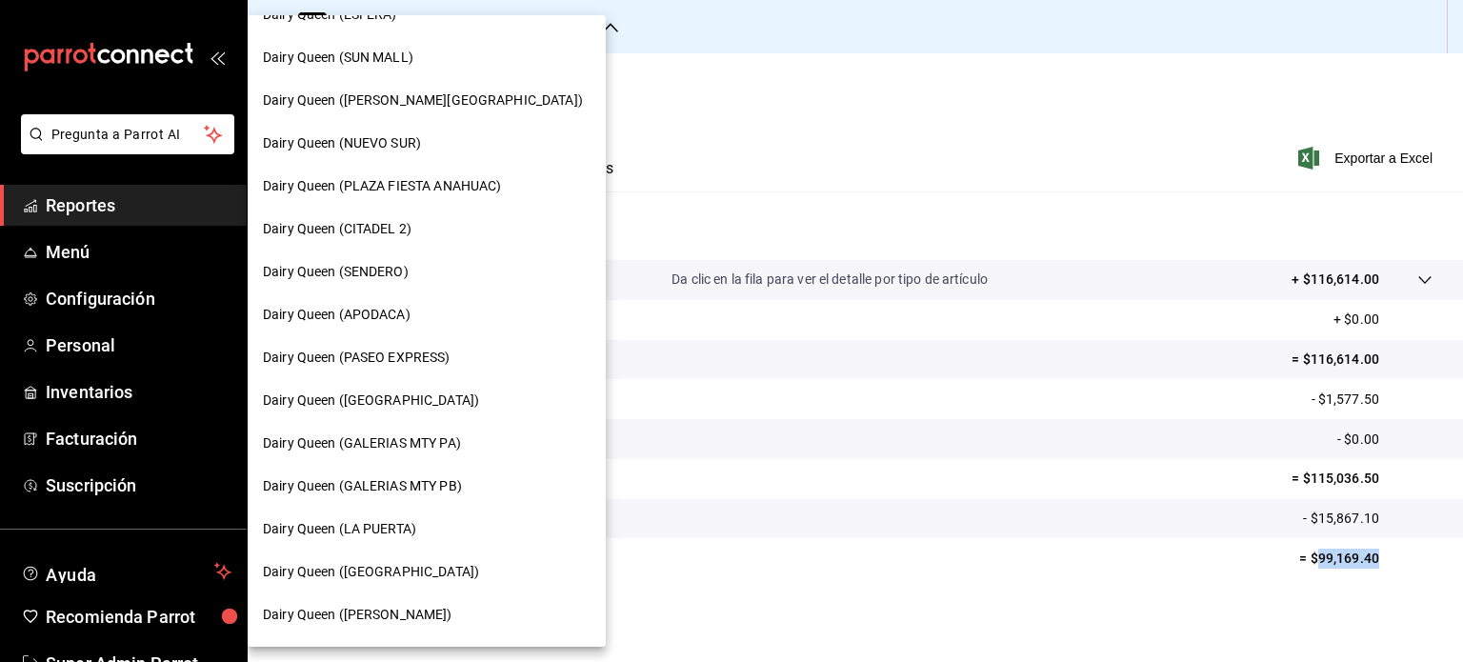
scroll to position [381, 0]
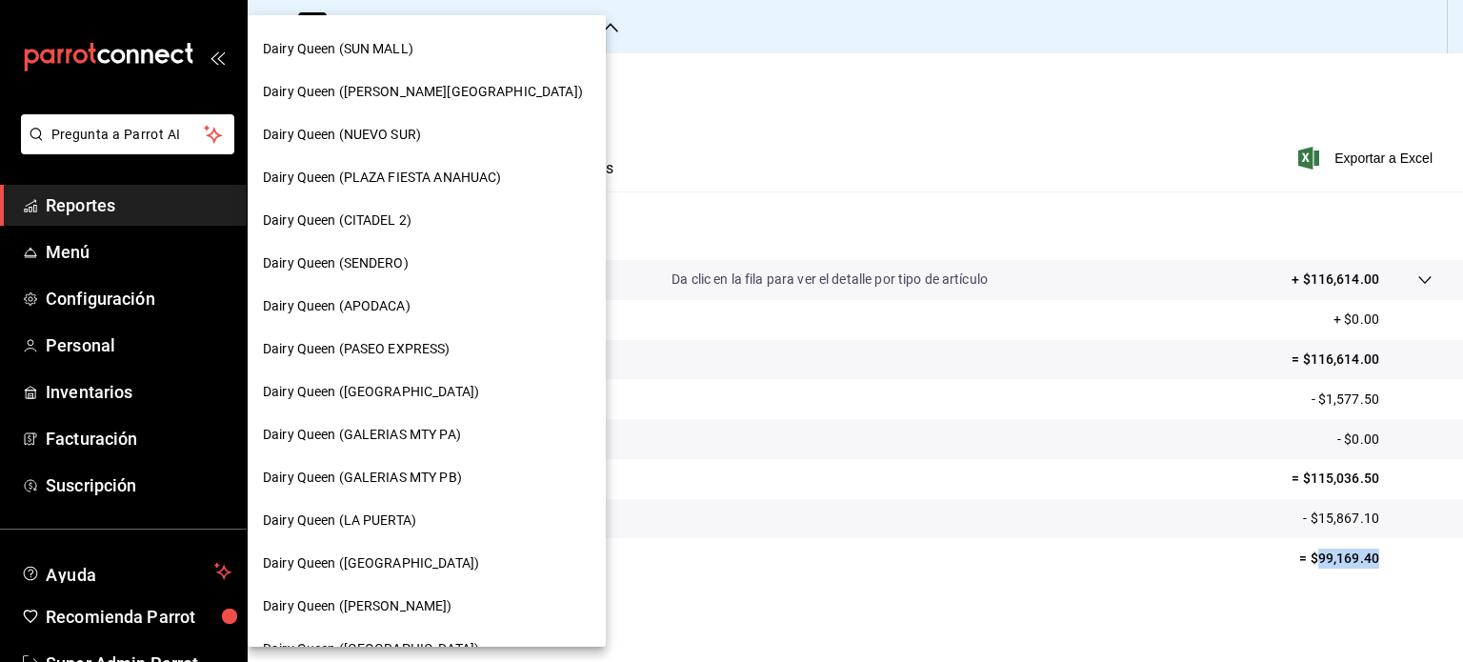
click at [448, 331] on div "Dairy Queen (PASEO EXPRESS)" at bounding box center [427, 349] width 358 height 43
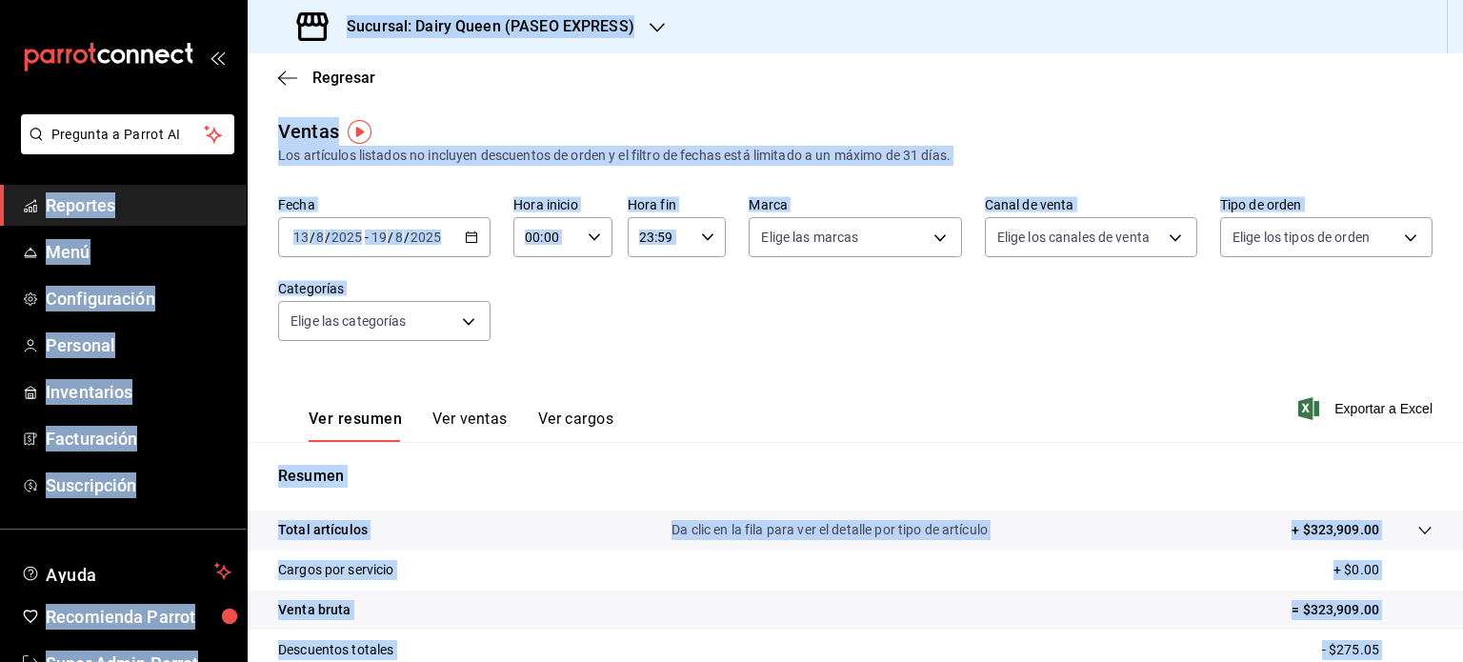
click at [860, 314] on div "Fecha [DATE] [DATE] - [DATE] [DATE] Hora inicio 00:00 Hora inicio Hora fin 23:5…" at bounding box center [855, 280] width 1155 height 168
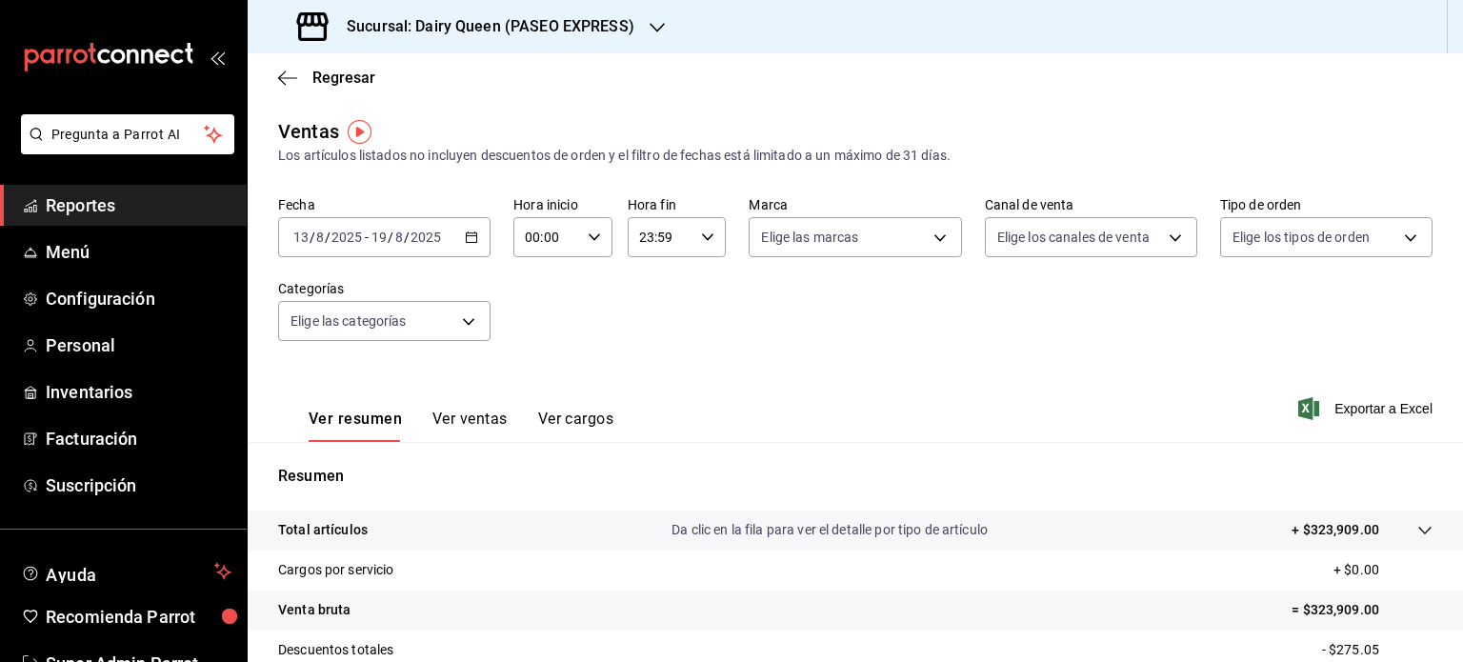
click at [1307, 330] on div "Fecha [DATE] [DATE] - [DATE] [DATE] Hora inicio 00:00 Hora inicio Hora fin 23:5…" at bounding box center [855, 280] width 1155 height 168
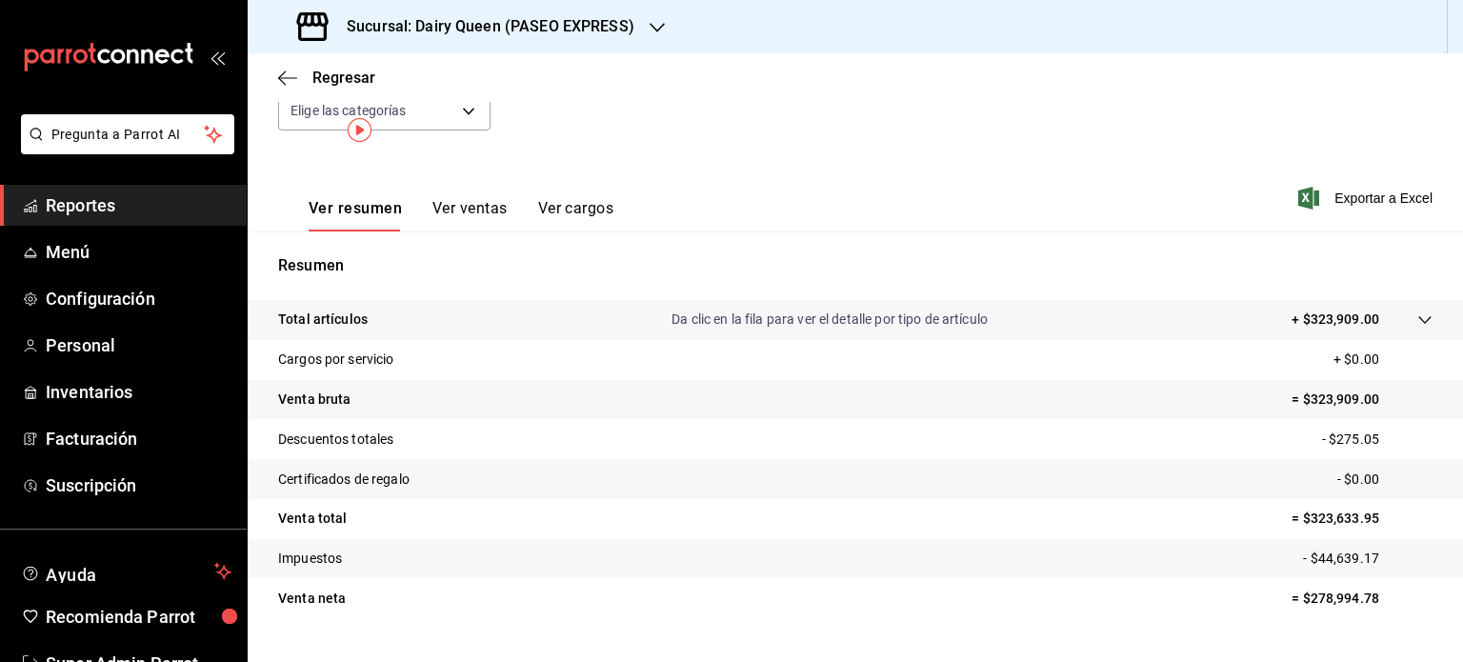
scroll to position [251, 0]
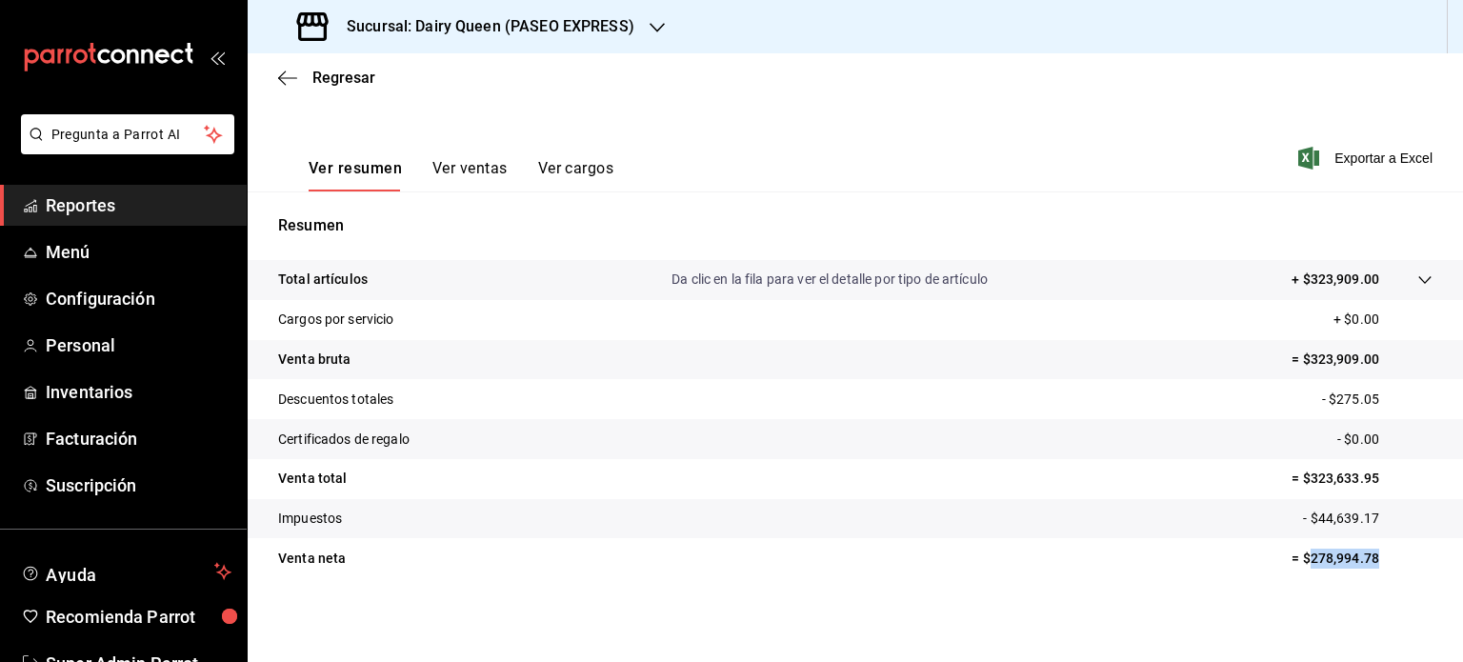
drag, startPoint x: 1376, startPoint y: 563, endPoint x: 1295, endPoint y: 563, distance: 81.0
click at [1295, 563] on p "= $278,994.78" at bounding box center [1362, 559] width 141 height 20
click at [640, 28] on div "Sucursal: Dairy Queen (PASEO EXPRESS)" at bounding box center [468, 26] width 410 height 53
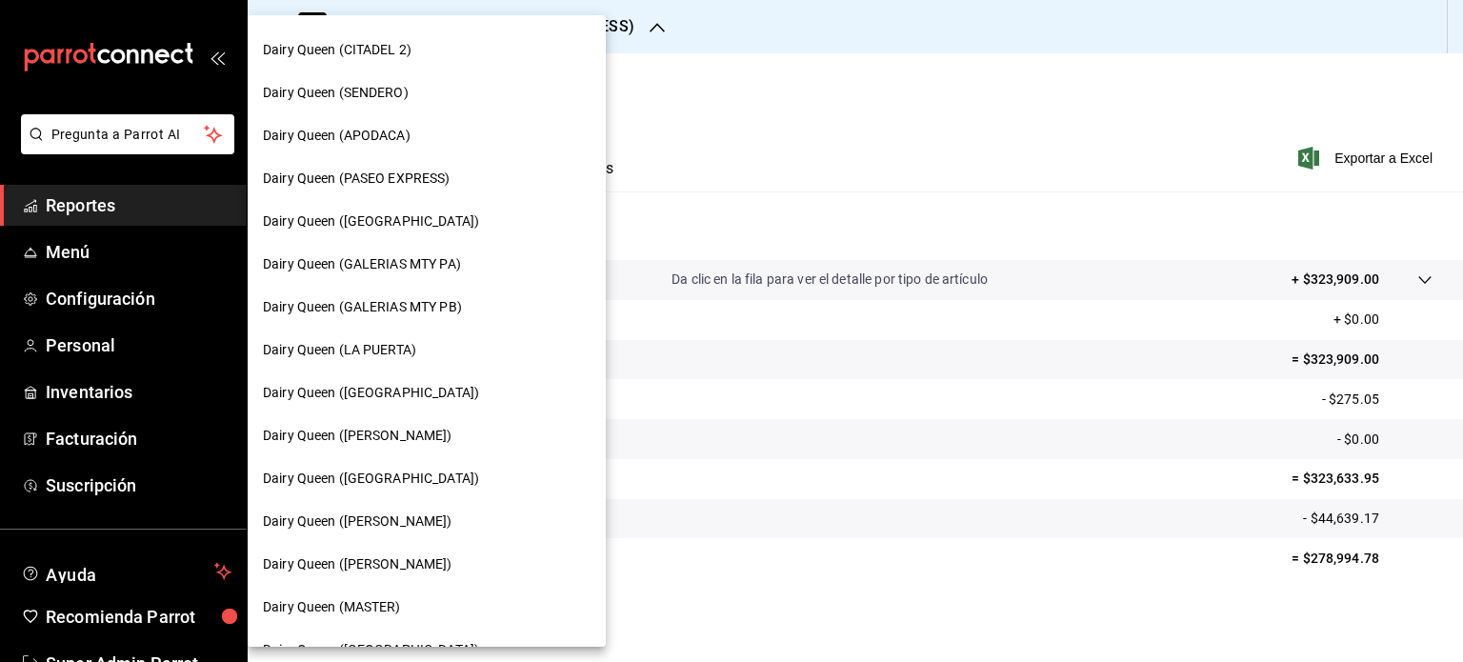
scroll to position [572, 0]
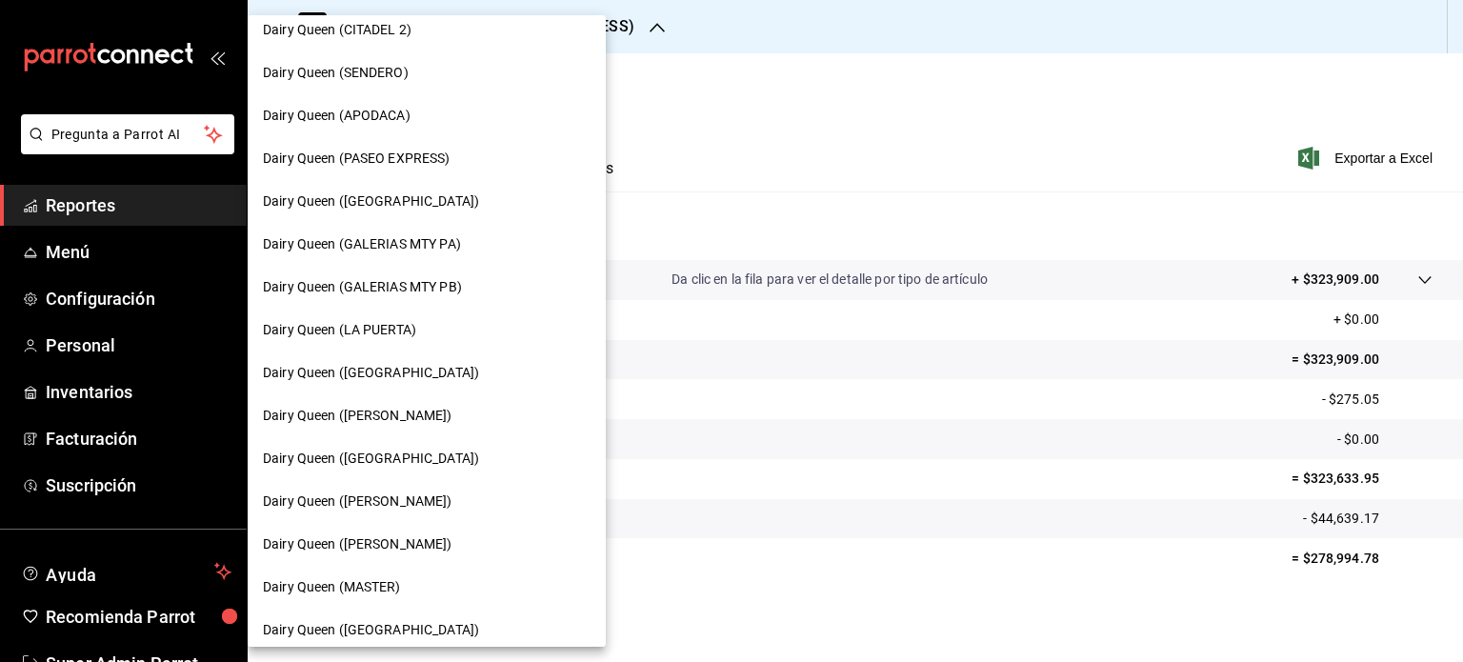
click at [415, 198] on span "Dairy Queen ([GEOGRAPHIC_DATA])" at bounding box center [371, 201] width 216 height 20
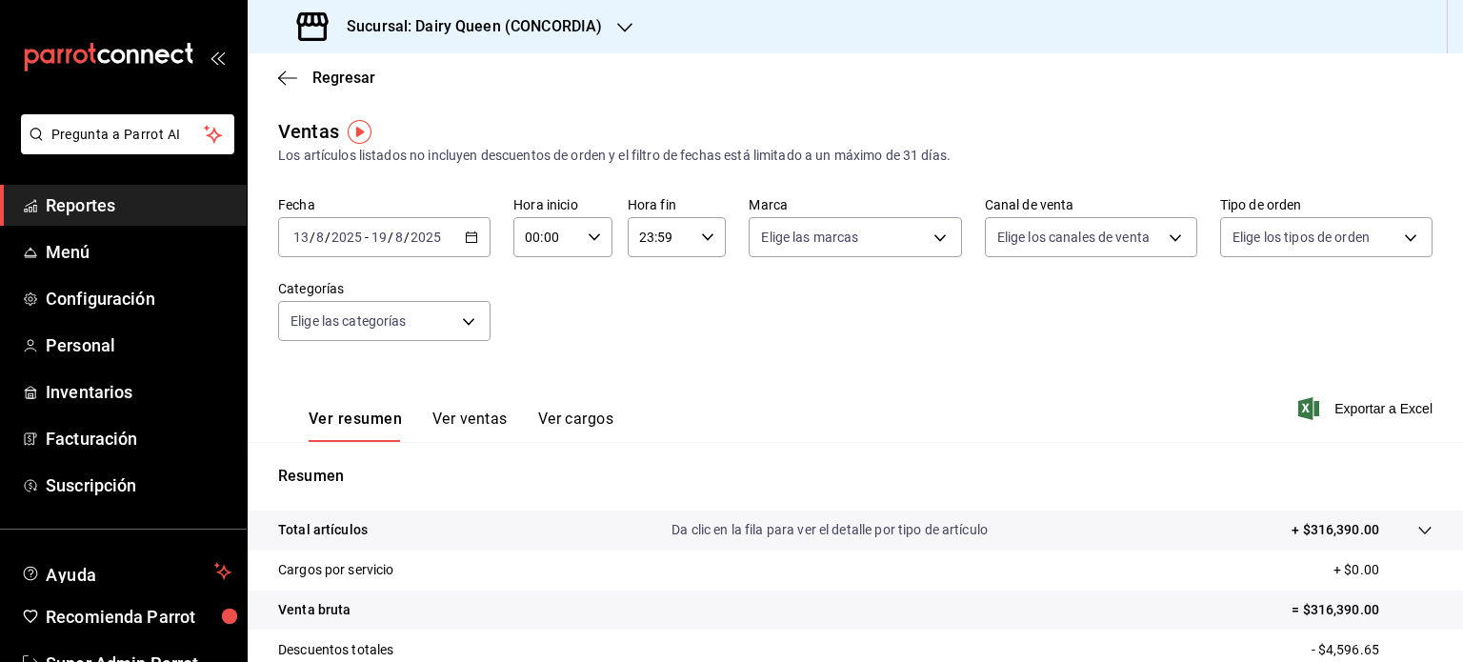
click at [1013, 413] on div "Ver resumen Ver ventas Ver cargos Exportar a Excel" at bounding box center [856, 403] width 1216 height 78
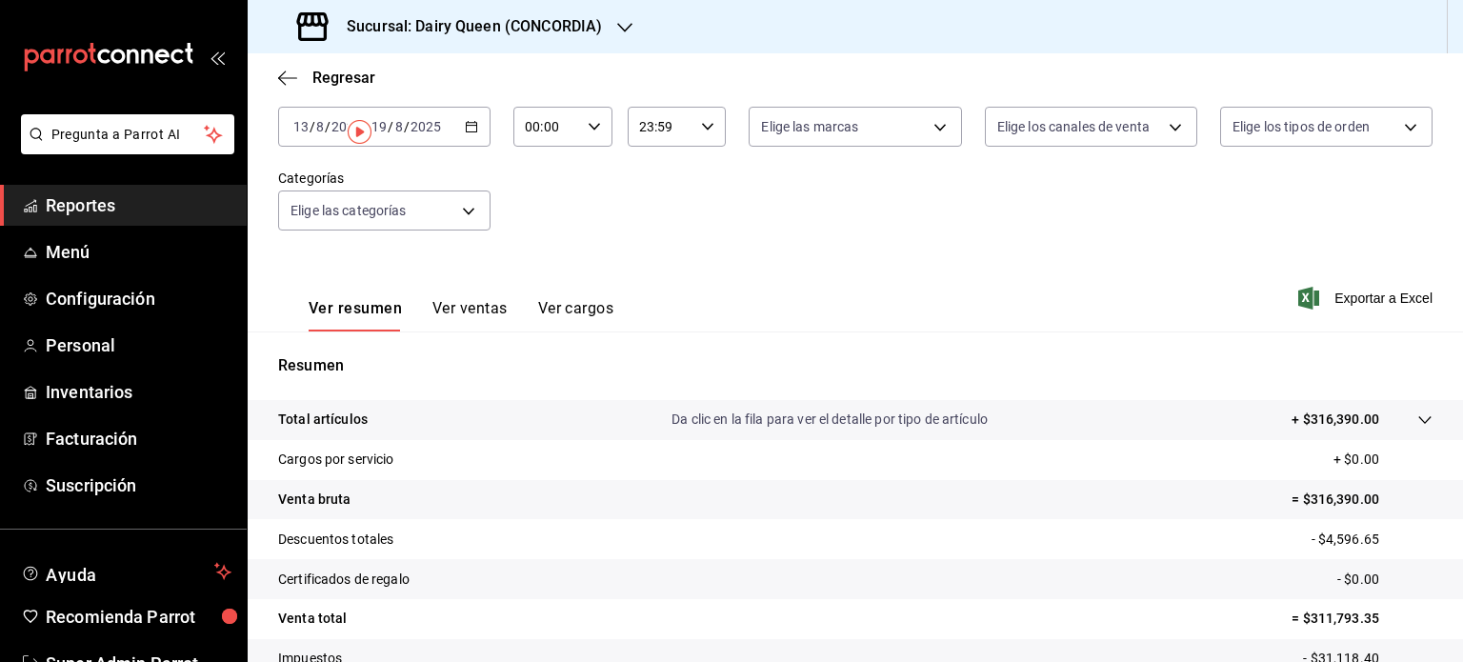
scroll to position [251, 0]
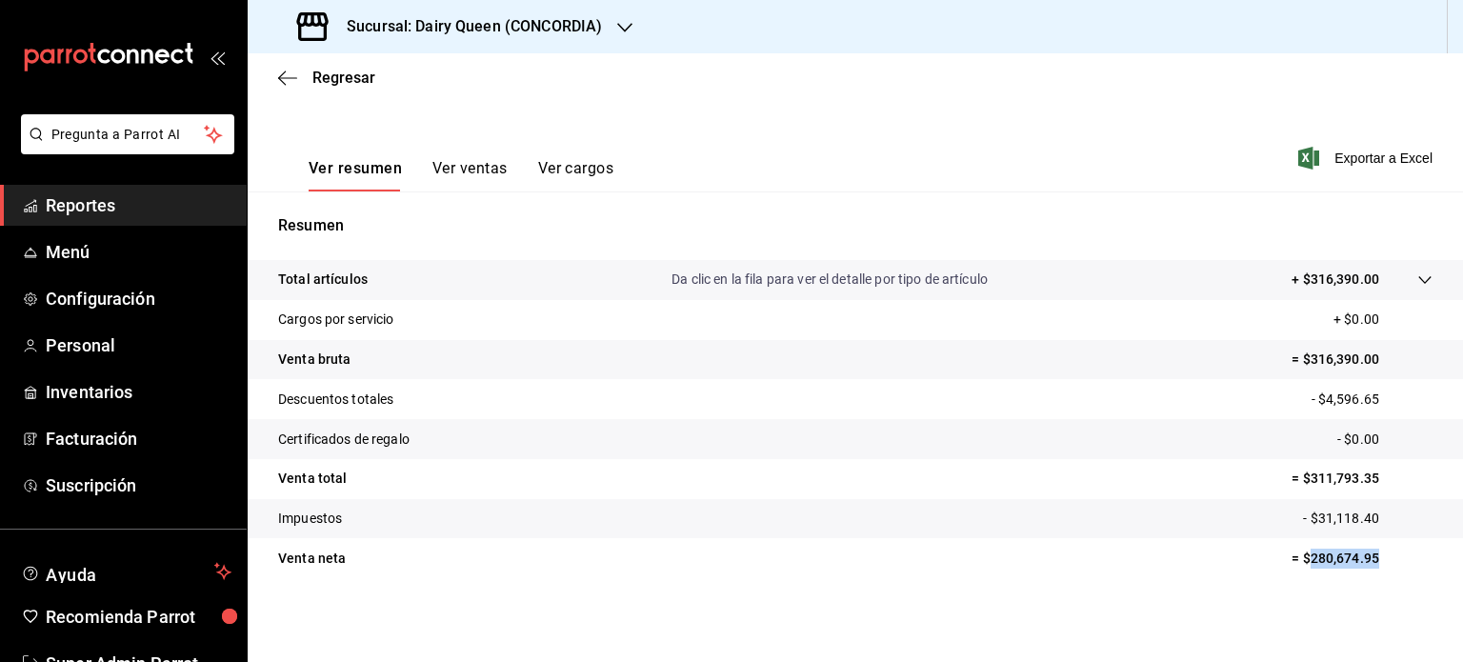
drag, startPoint x: 1377, startPoint y: 567, endPoint x: 1296, endPoint y: 567, distance: 80.0
click at [1296, 567] on p "= $280,674.95" at bounding box center [1362, 559] width 141 height 20
click at [960, 346] on tr "Venta bruta = $316,390.00" at bounding box center [856, 360] width 1216 height 40
click at [617, 30] on icon "button" at bounding box center [624, 27] width 15 height 15
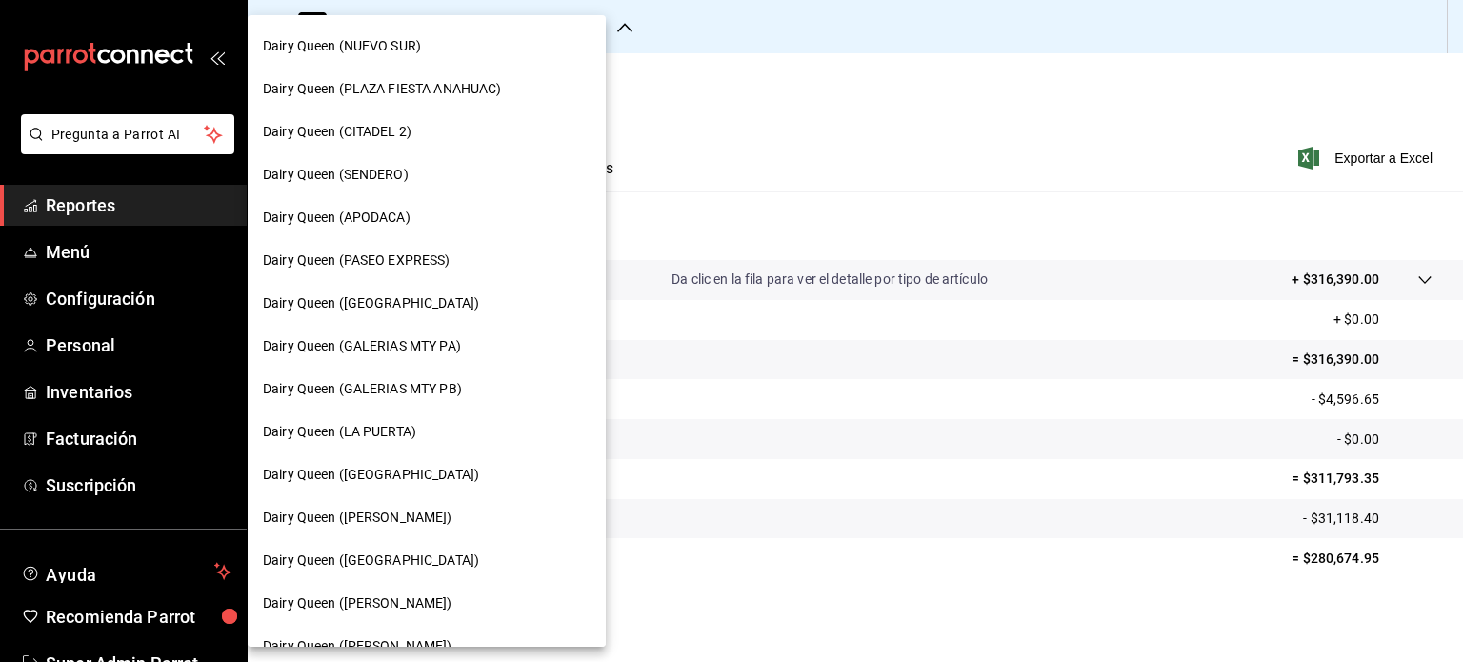
scroll to position [476, 0]
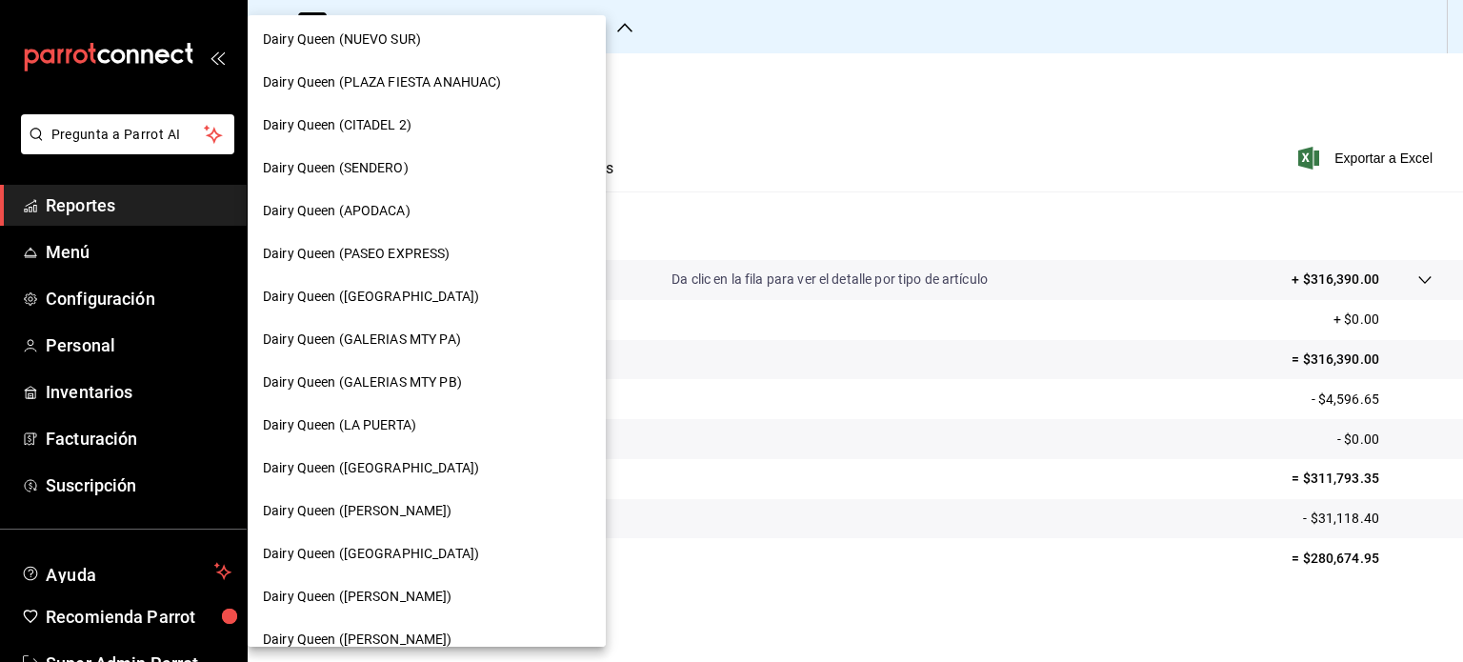
click at [433, 341] on span "Dairy Queen (GALERIAS MTY PA)" at bounding box center [362, 340] width 198 height 20
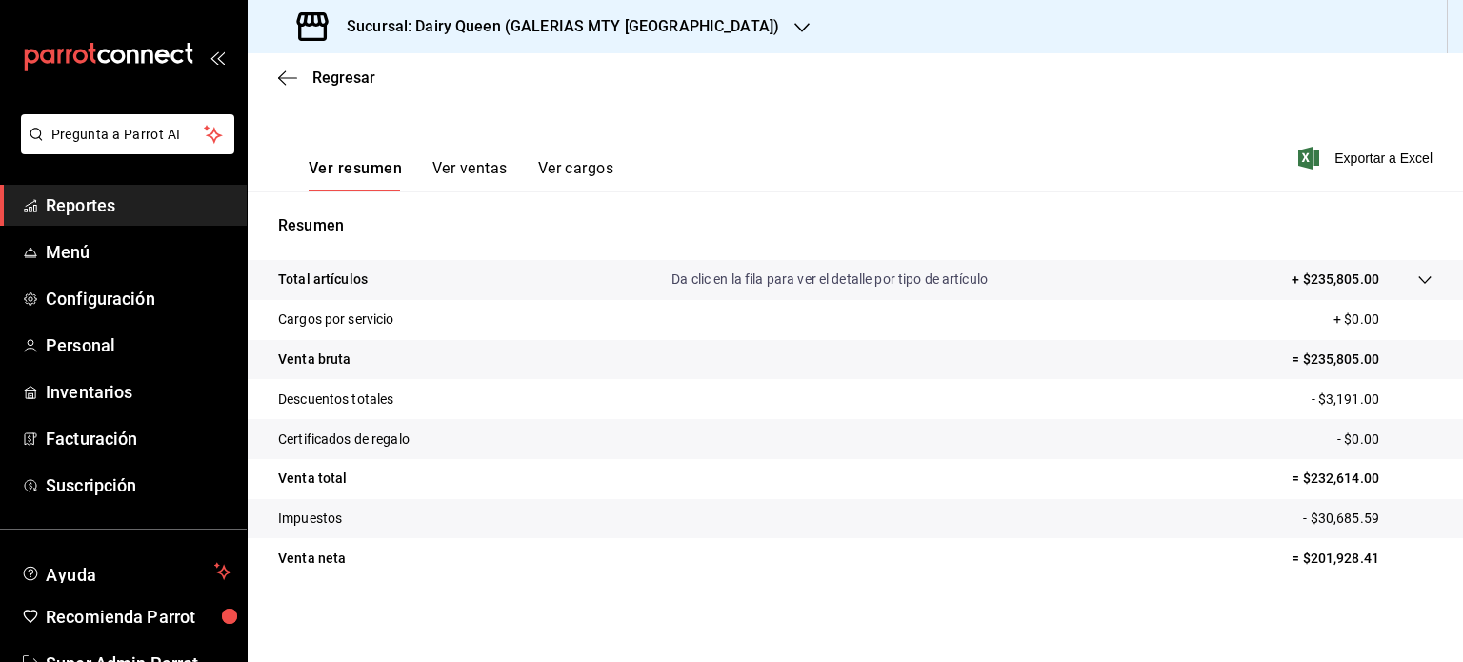
scroll to position [251, 0]
drag, startPoint x: 1386, startPoint y: 555, endPoint x: 1296, endPoint y: 562, distance: 90.7
click at [1296, 562] on p "= $201,928.41" at bounding box center [1362, 559] width 141 height 20
click at [794, 25] on icon "button" at bounding box center [801, 27] width 15 height 15
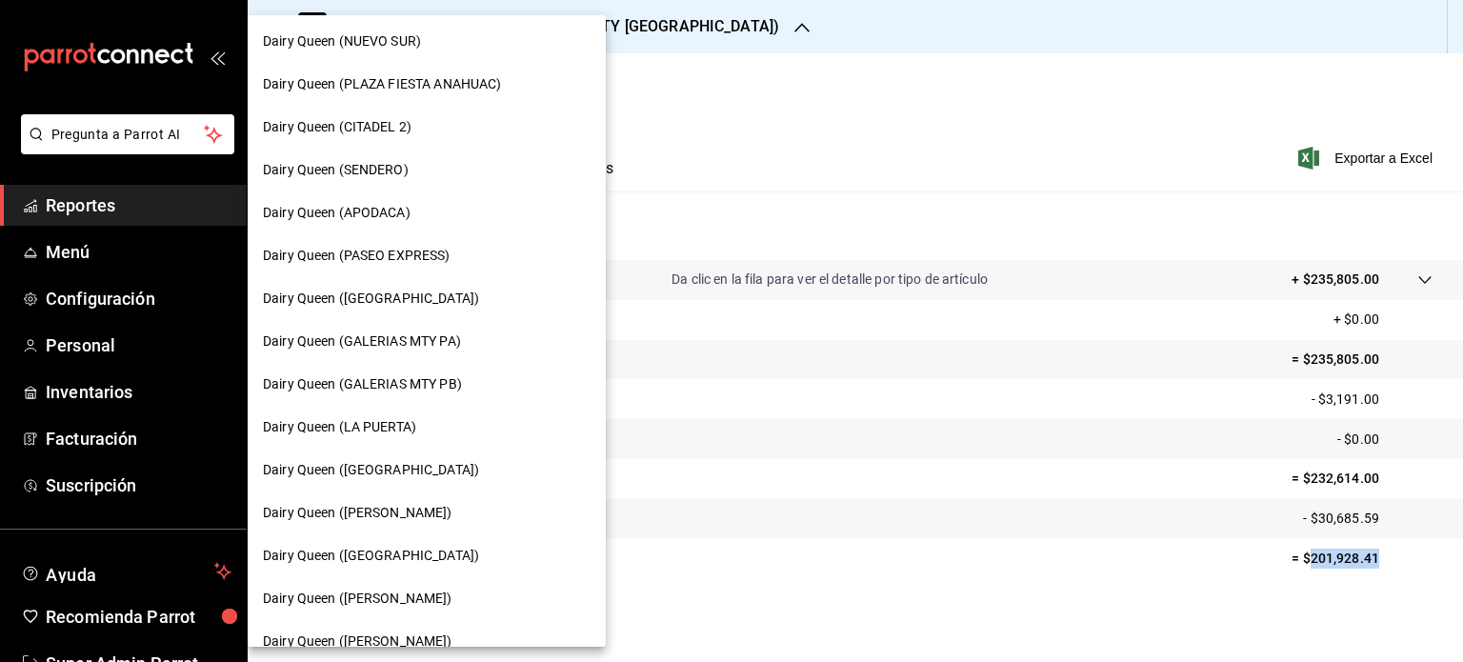
scroll to position [476, 0]
click at [470, 371] on div "Dairy Queen (GALERIAS MTY PB)" at bounding box center [427, 382] width 358 height 43
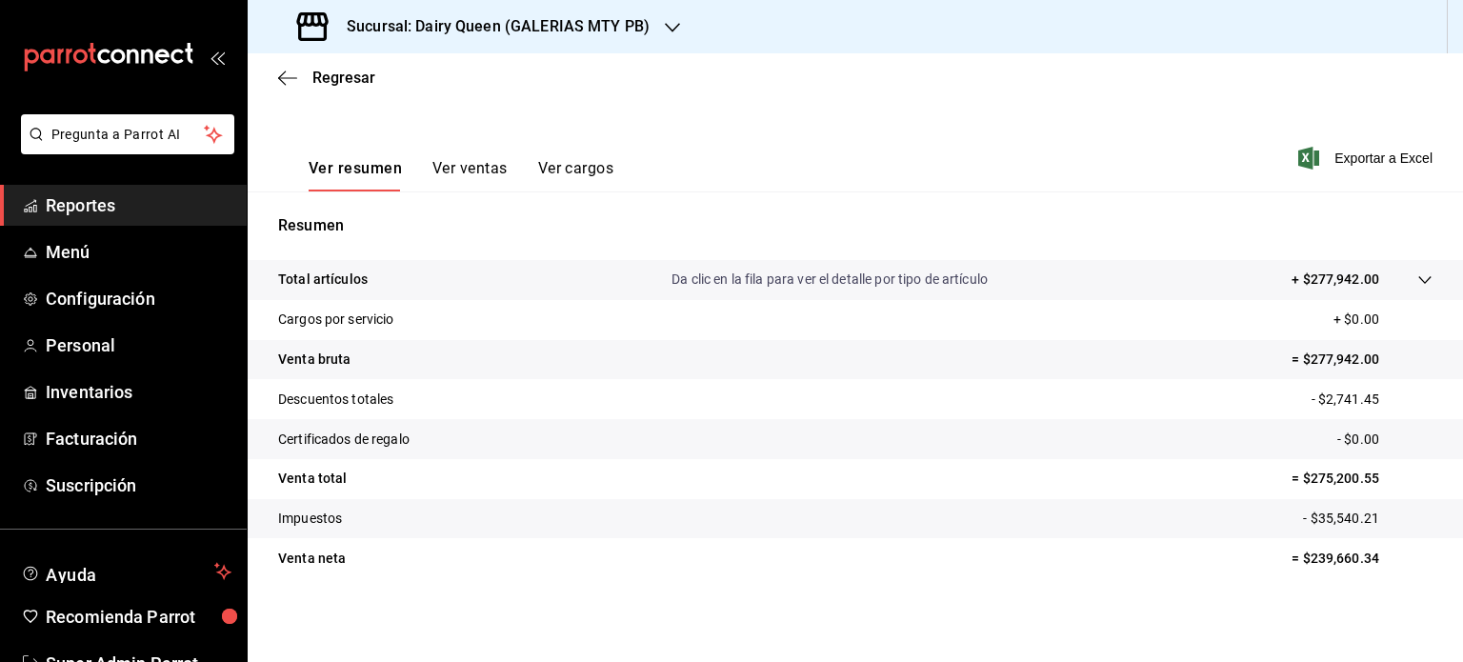
scroll to position [251, 0]
drag, startPoint x: 1328, startPoint y: 567, endPoint x: 1299, endPoint y: 568, distance: 28.6
click at [1299, 568] on p "= $239,660.34" at bounding box center [1362, 559] width 141 height 20
click at [785, 198] on div "Resumen Total artículos Da clic en la fila para ver el detalle por tipo de artí…" at bounding box center [856, 396] width 1216 height 410
click at [669, 24] on icon "button" at bounding box center [672, 27] width 15 height 15
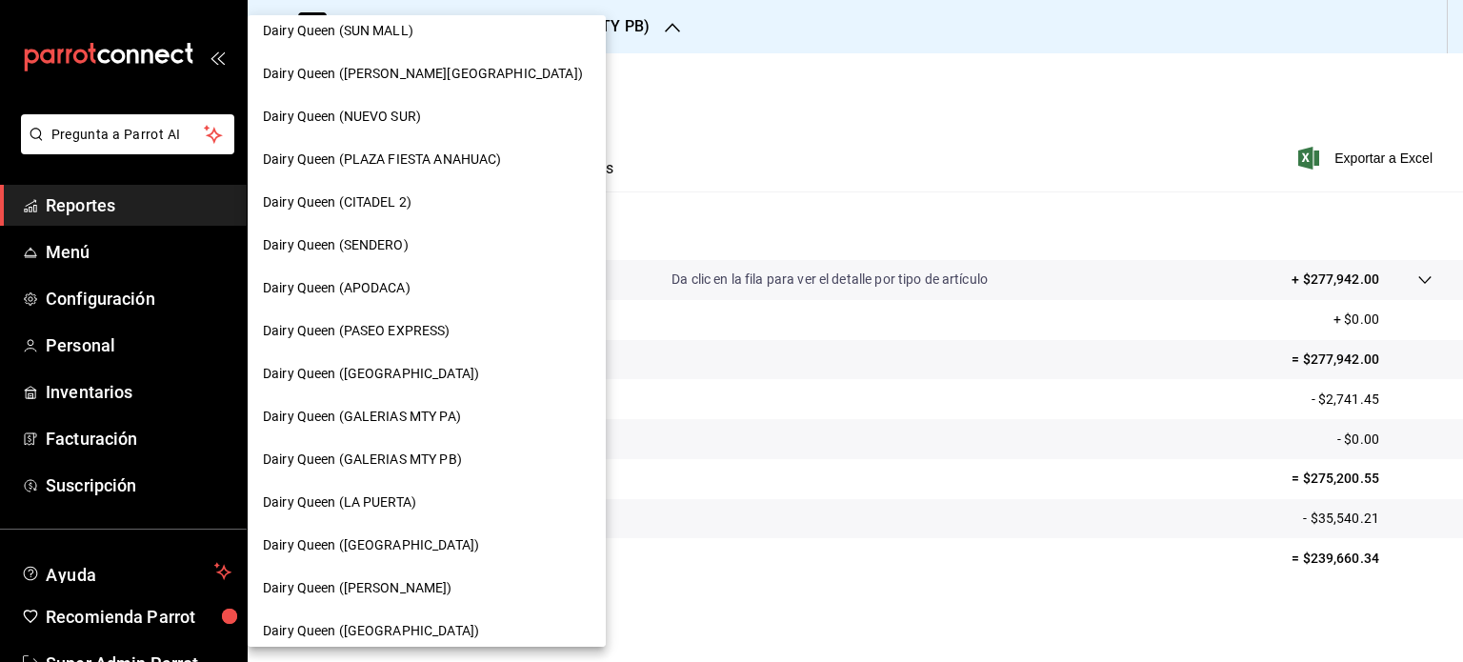
scroll to position [572, 0]
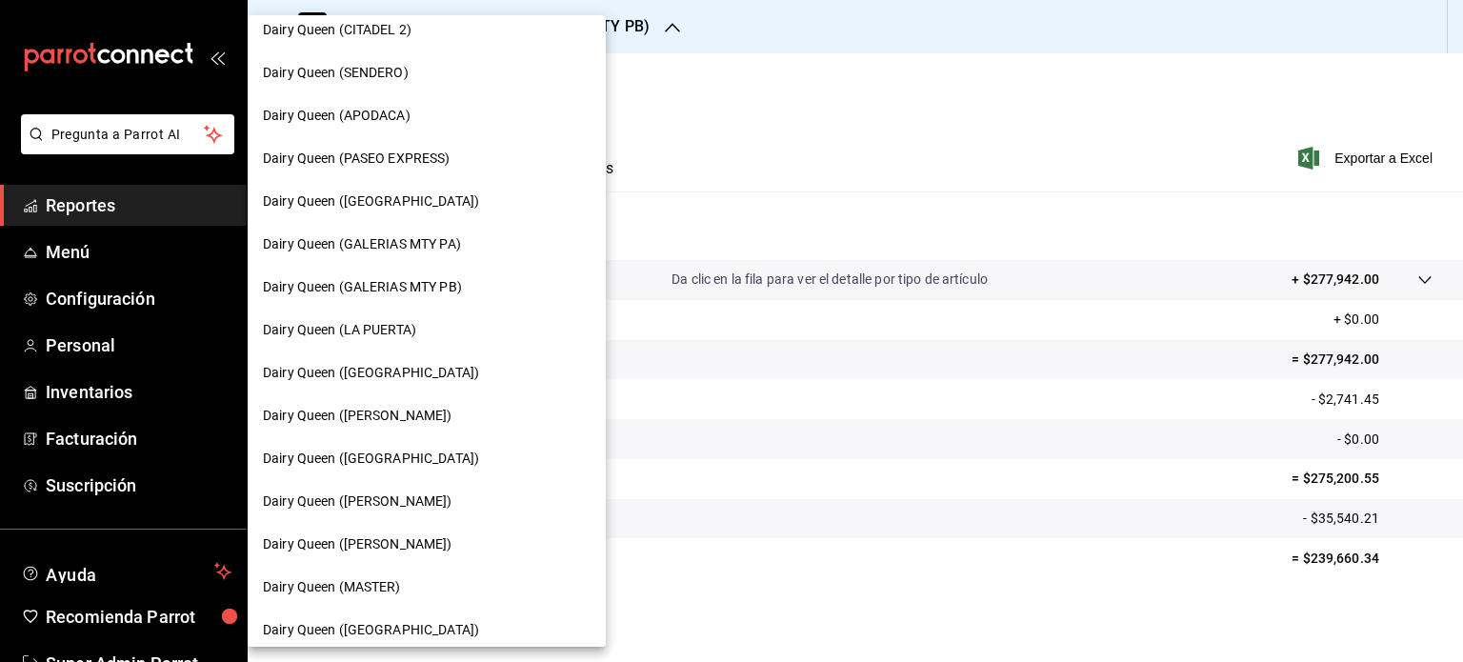
click at [462, 317] on div "Dairy Queen (LA PUERTA)" at bounding box center [427, 330] width 358 height 43
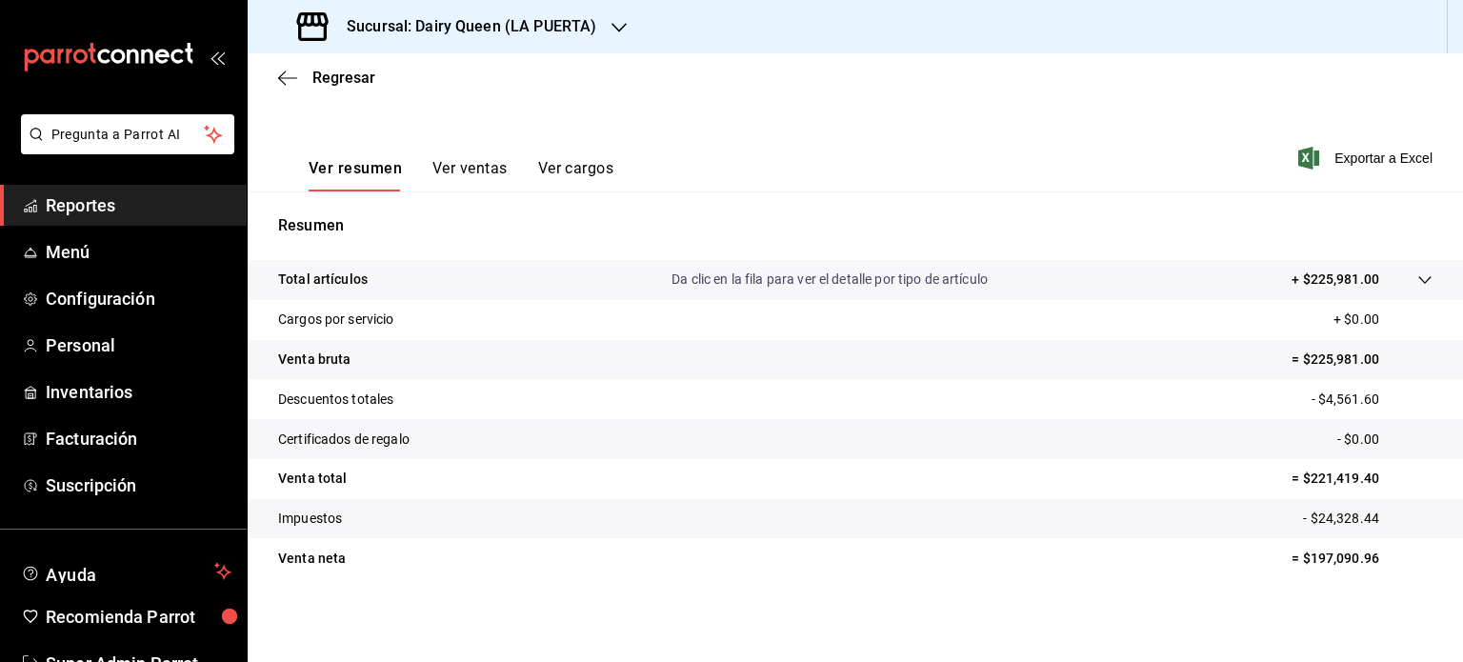
scroll to position [251, 0]
drag, startPoint x: 1361, startPoint y: 555, endPoint x: 1293, endPoint y: 557, distance: 68.6
click at [1293, 557] on p "= $197,090.96" at bounding box center [1362, 559] width 141 height 20
click at [628, 26] on div "Sucursal: Dairy Queen (LA PUERTA)" at bounding box center [449, 26] width 372 height 53
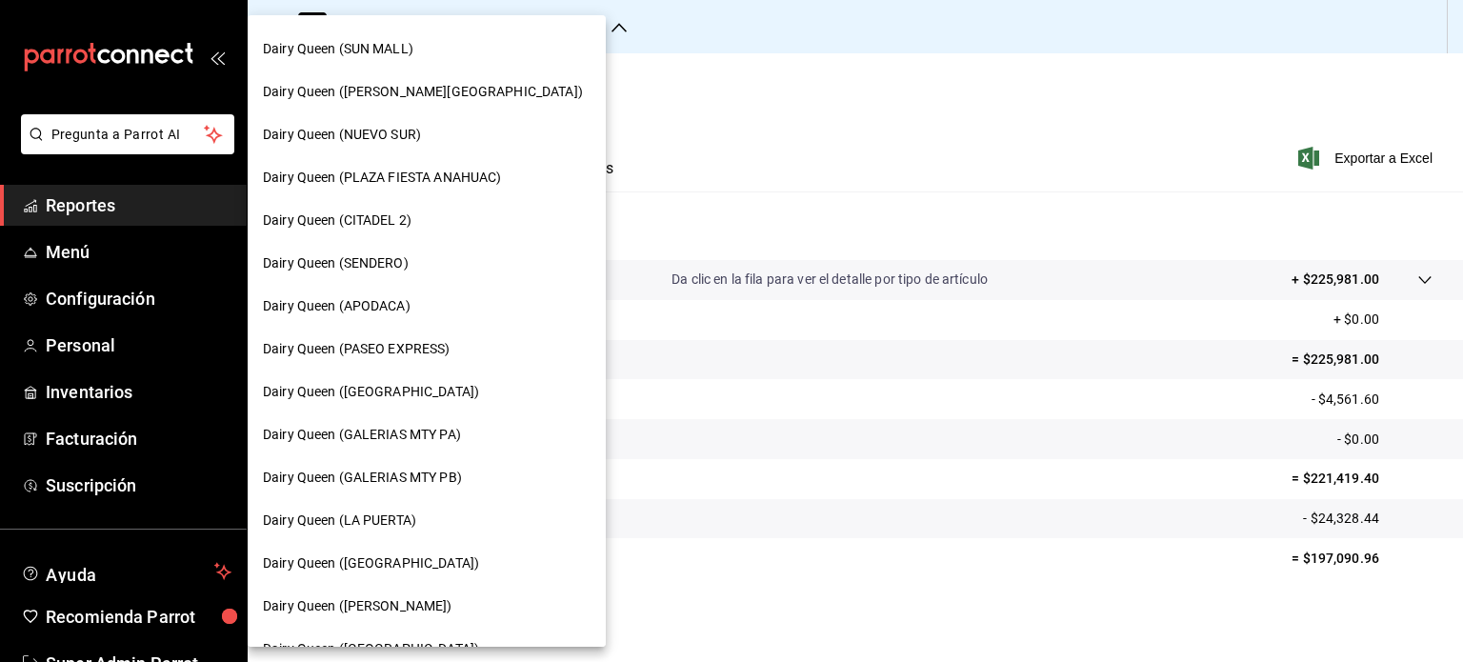
scroll to position [476, 0]
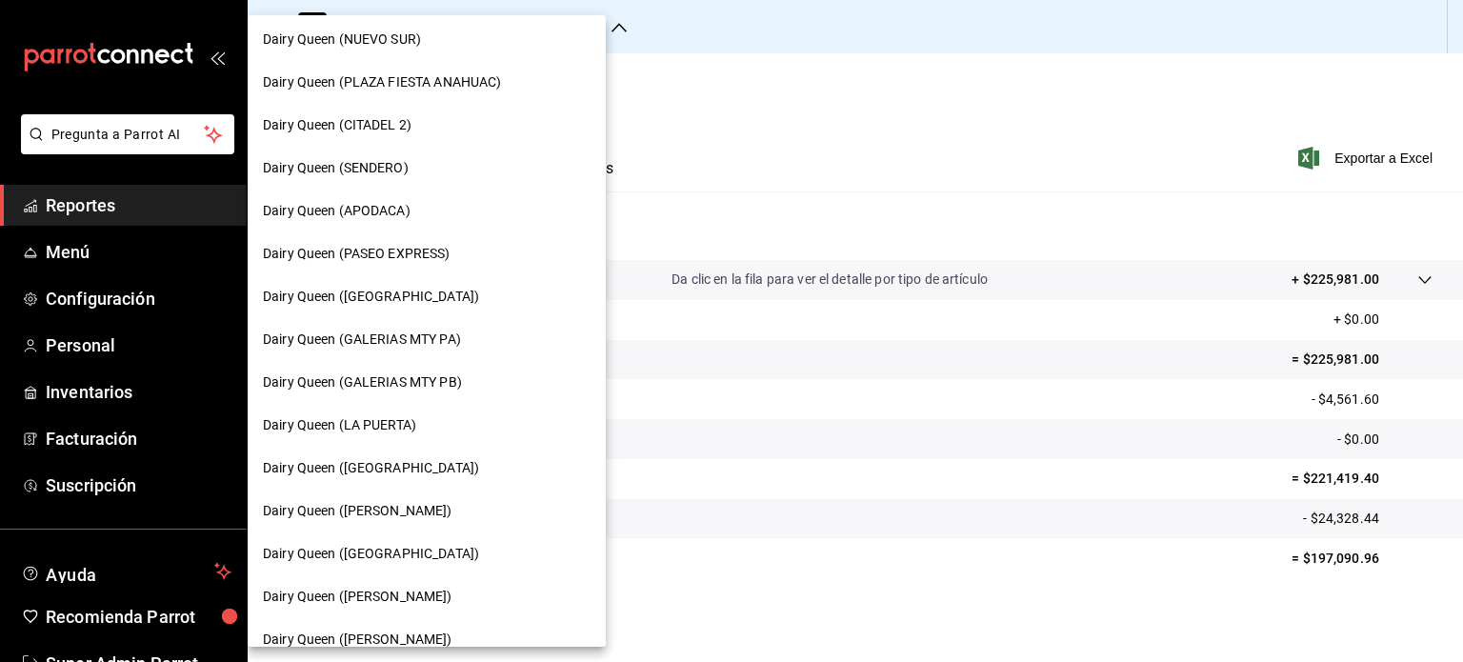
click at [450, 510] on div "Dairy Queen ([PERSON_NAME])" at bounding box center [427, 511] width 328 height 20
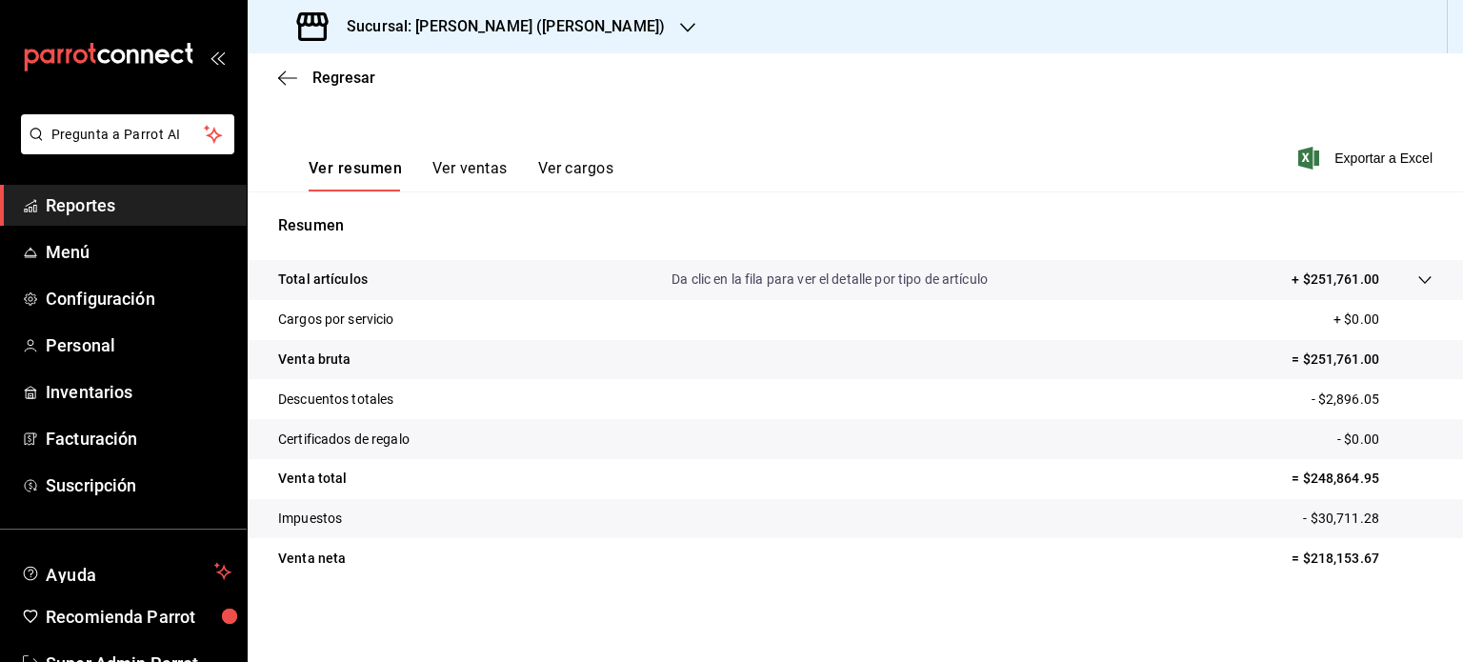
scroll to position [251, 0]
drag, startPoint x: 1370, startPoint y: 554, endPoint x: 1296, endPoint y: 558, distance: 74.4
click at [1296, 558] on p "= $218,153.67" at bounding box center [1362, 559] width 141 height 20
click at [680, 22] on icon "button" at bounding box center [687, 27] width 15 height 15
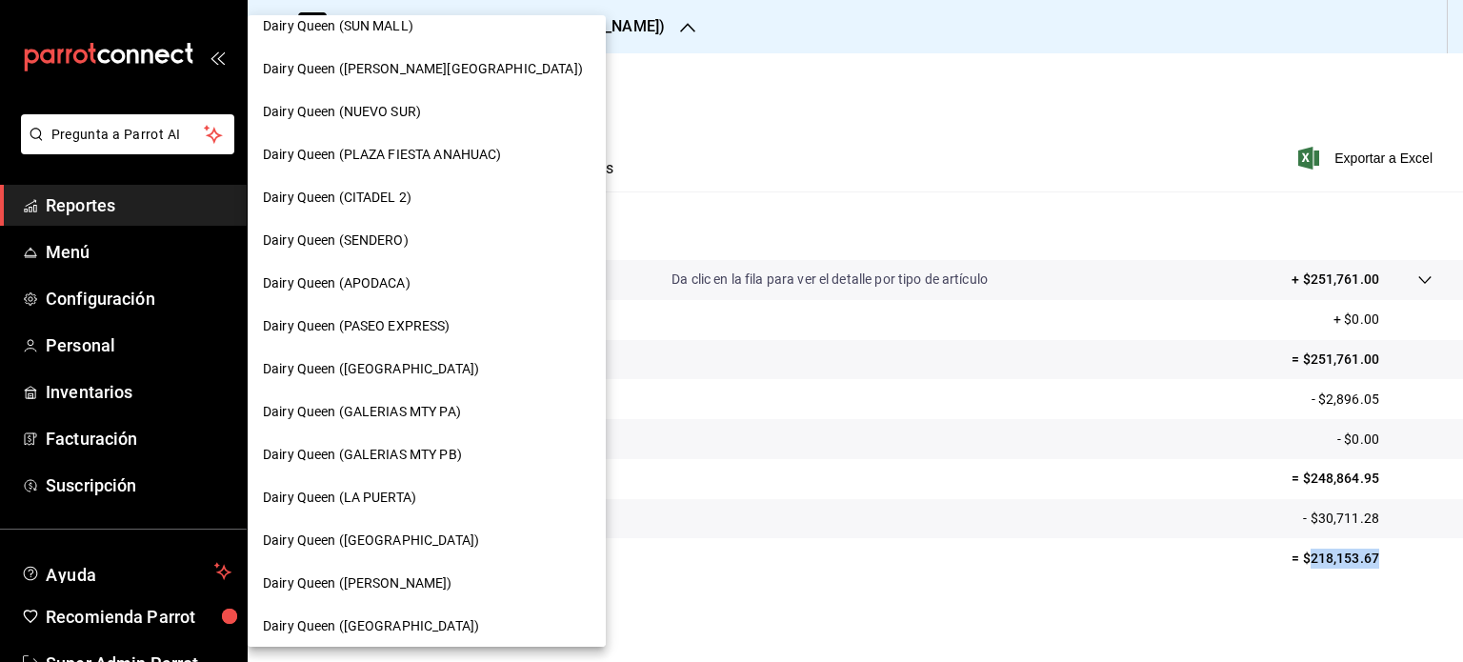
scroll to position [476, 0]
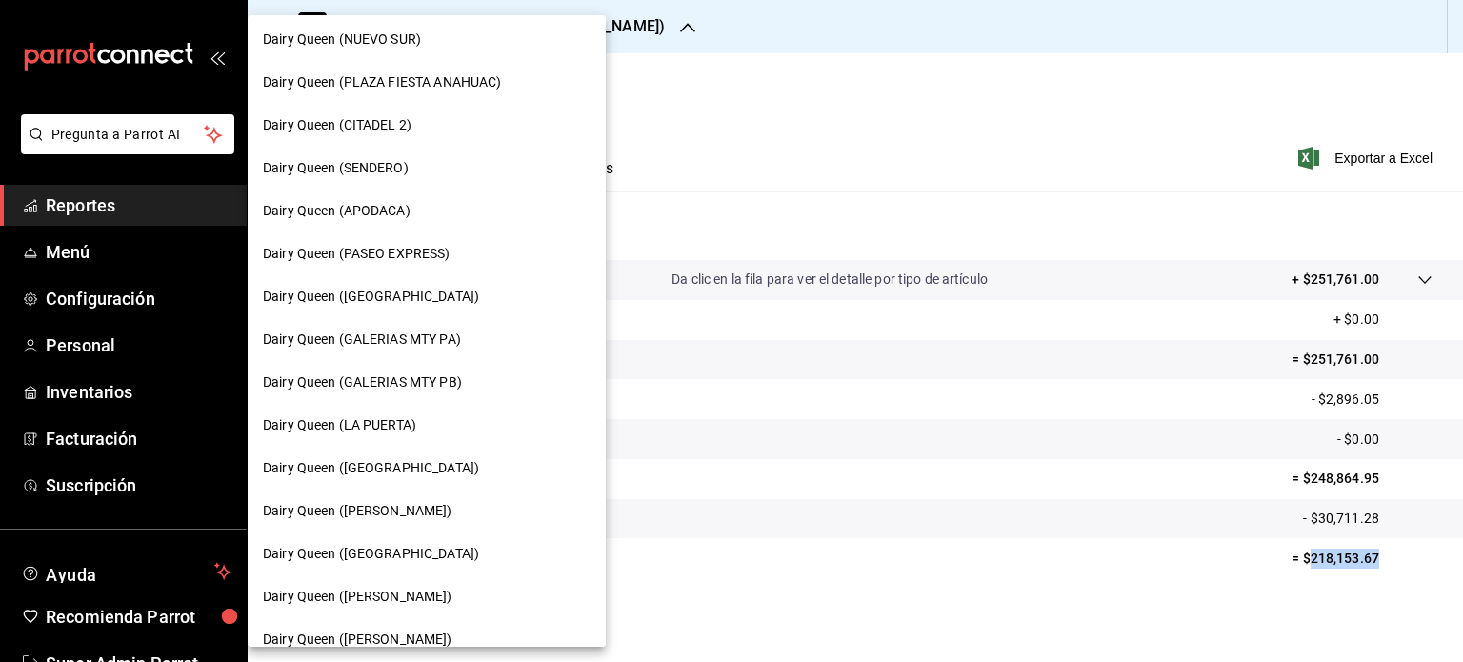
click at [396, 549] on span "Dairy Queen ([GEOGRAPHIC_DATA])" at bounding box center [371, 554] width 216 height 20
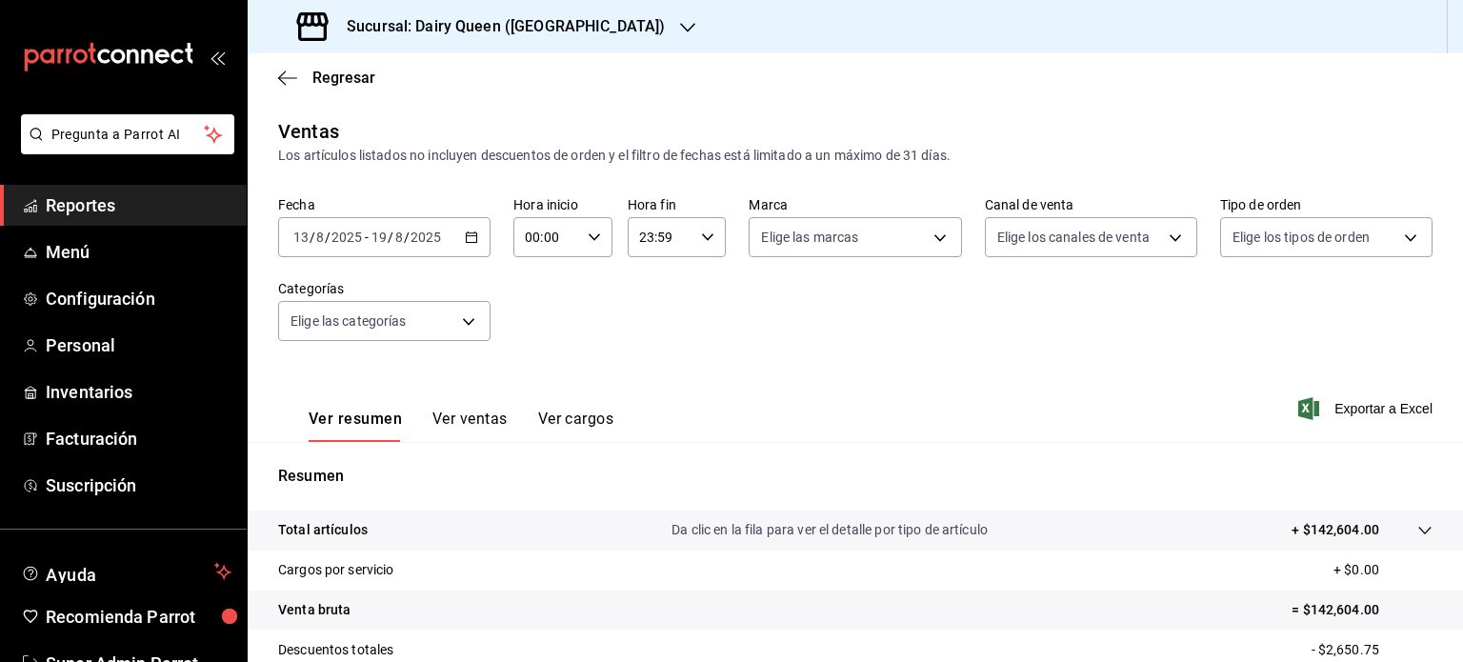
scroll to position [251, 0]
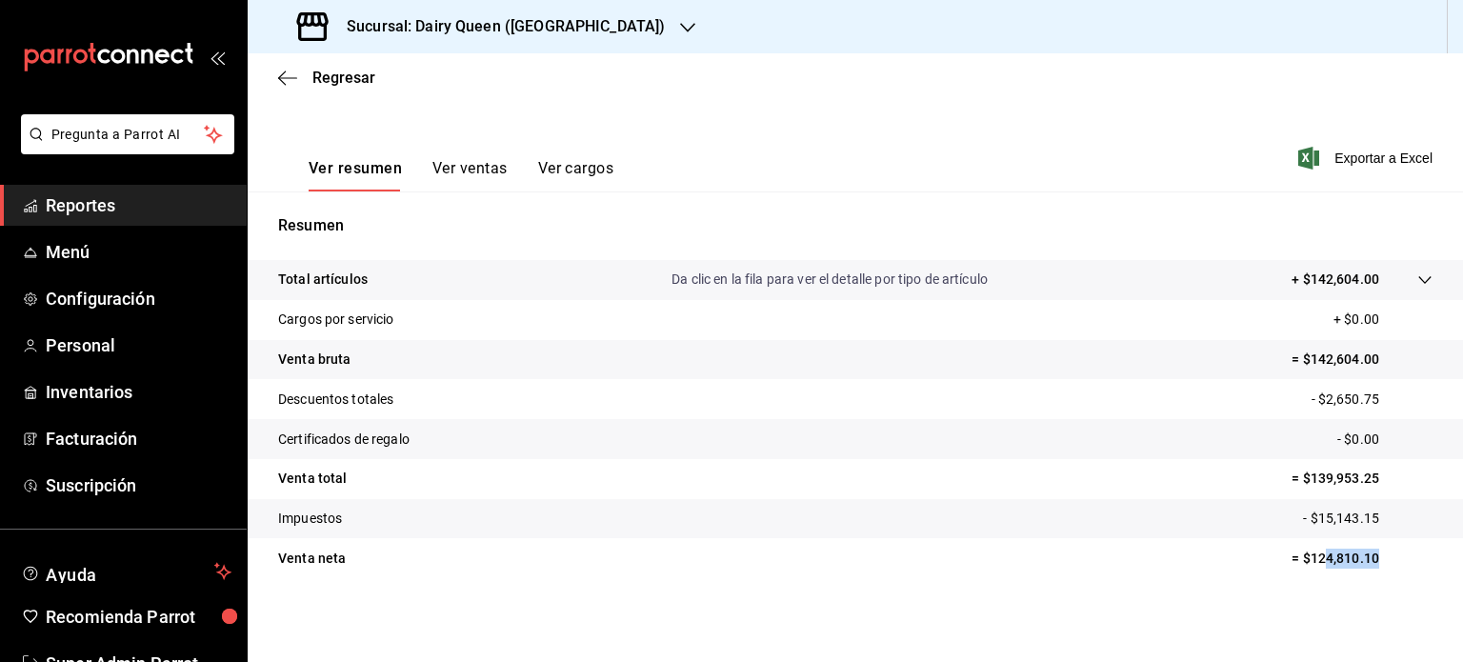
drag, startPoint x: 1362, startPoint y: 554, endPoint x: 1297, endPoint y: 556, distance: 64.8
click at [1297, 556] on p "= $124,810.10" at bounding box center [1362, 559] width 141 height 20
click at [610, 30] on div "Sucursal: Dairy Queen ([GEOGRAPHIC_DATA])" at bounding box center [483, 26] width 440 height 53
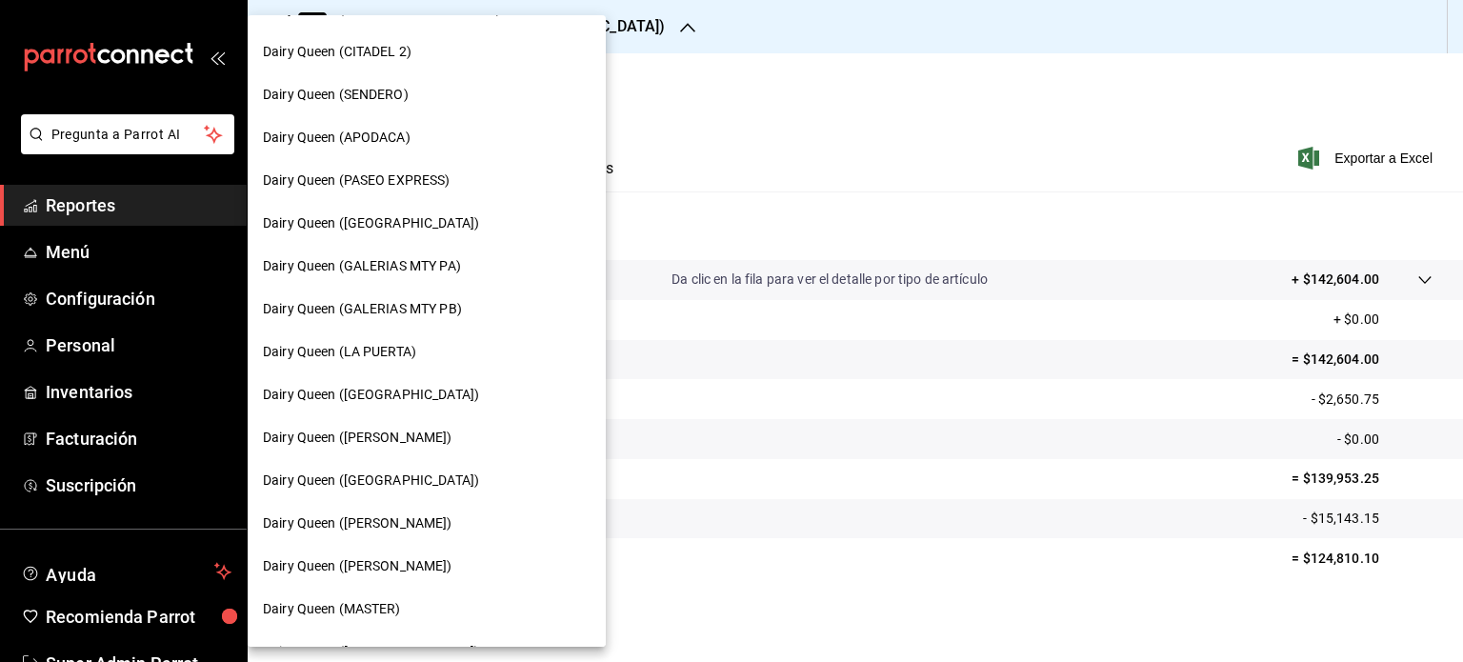
scroll to position [572, 0]
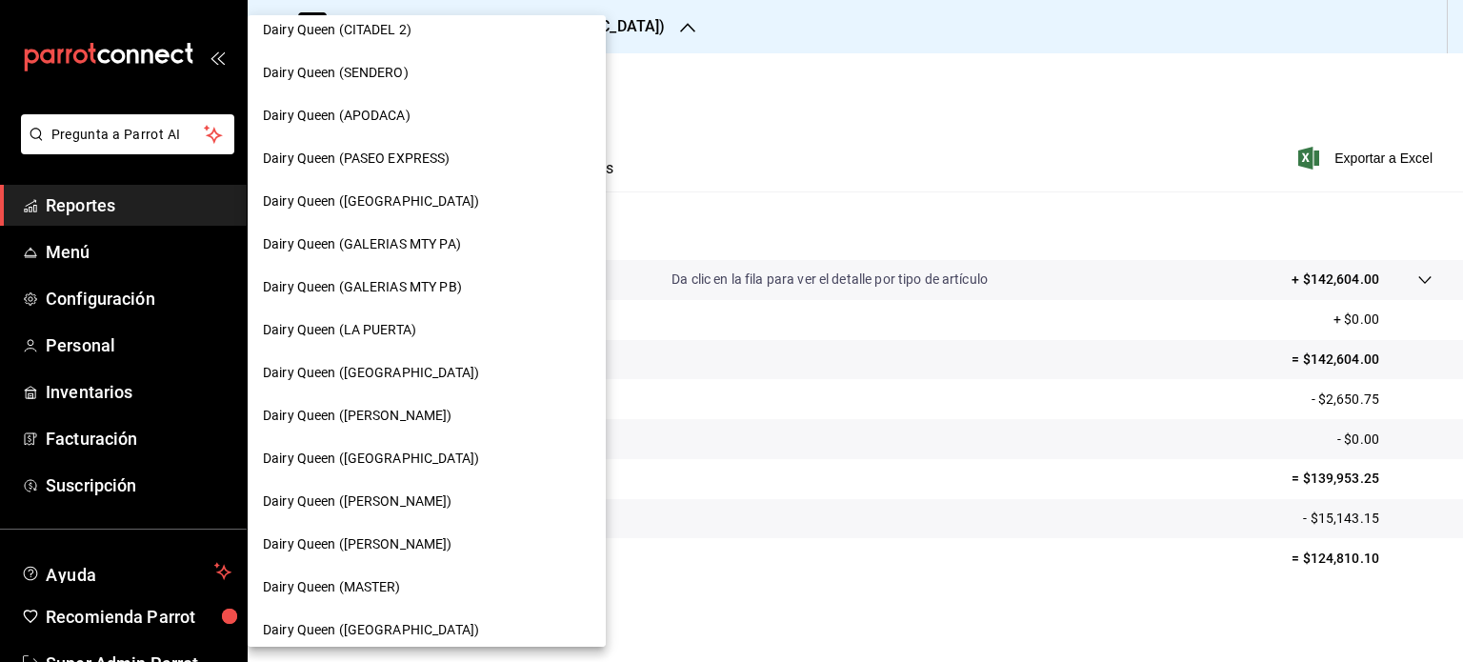
click at [452, 498] on span "Dairy Queen ([PERSON_NAME])" at bounding box center [358, 502] width 190 height 20
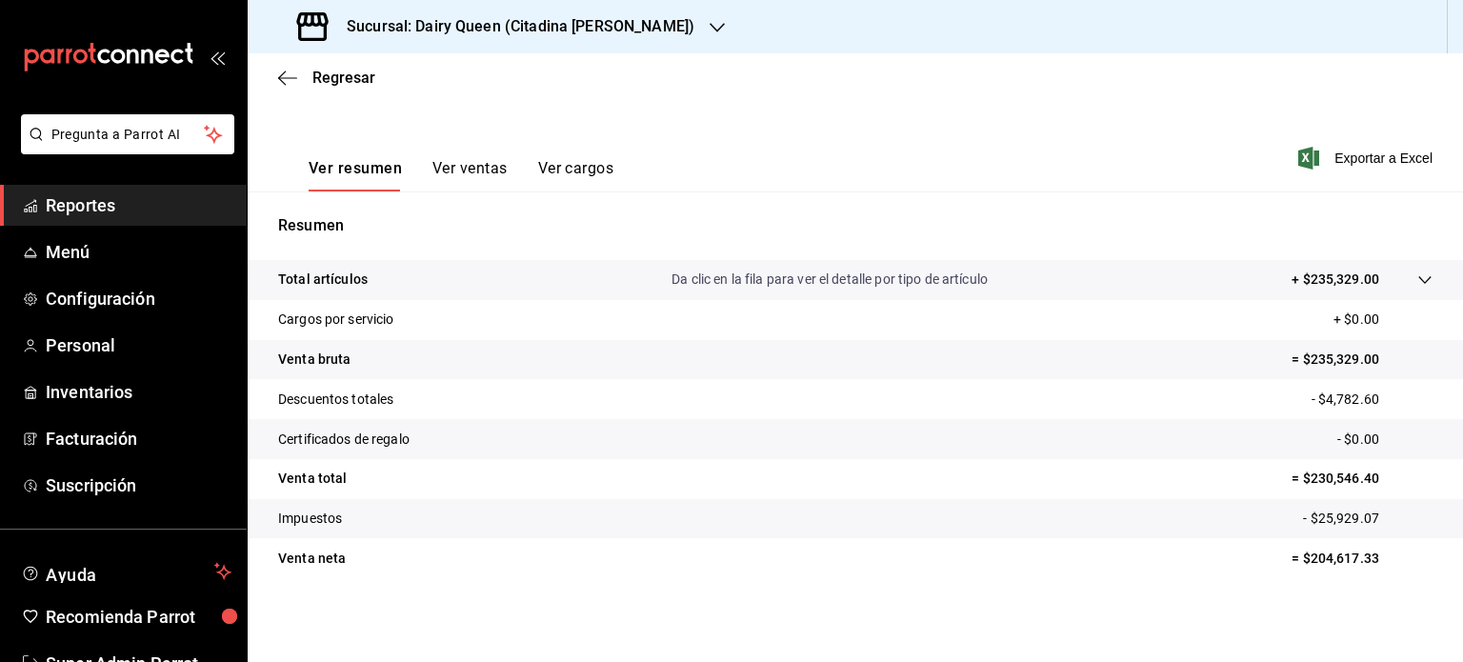
scroll to position [251, 0]
drag, startPoint x: 1311, startPoint y: 559, endPoint x: 1296, endPoint y: 562, distance: 15.5
click at [1296, 562] on p "= $204,617.33" at bounding box center [1362, 559] width 141 height 20
click at [710, 27] on icon "button" at bounding box center [717, 28] width 15 height 10
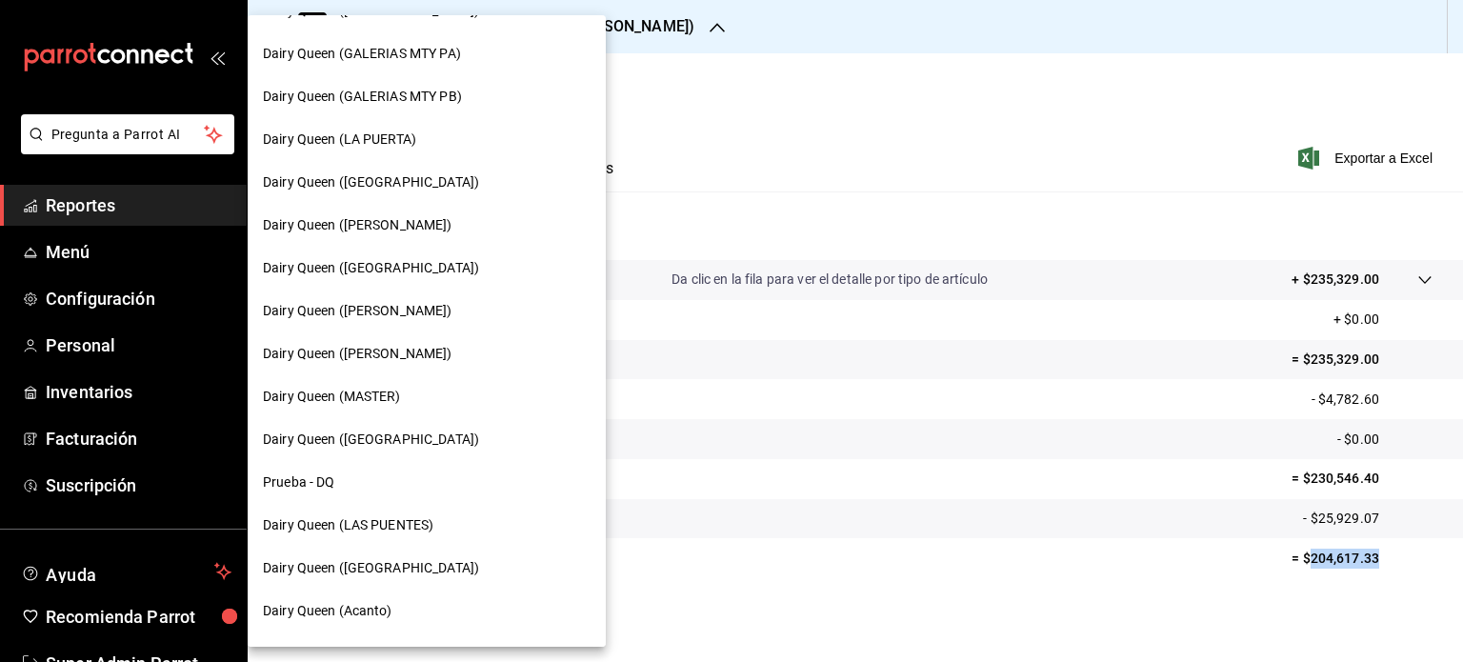
scroll to position [572, 0]
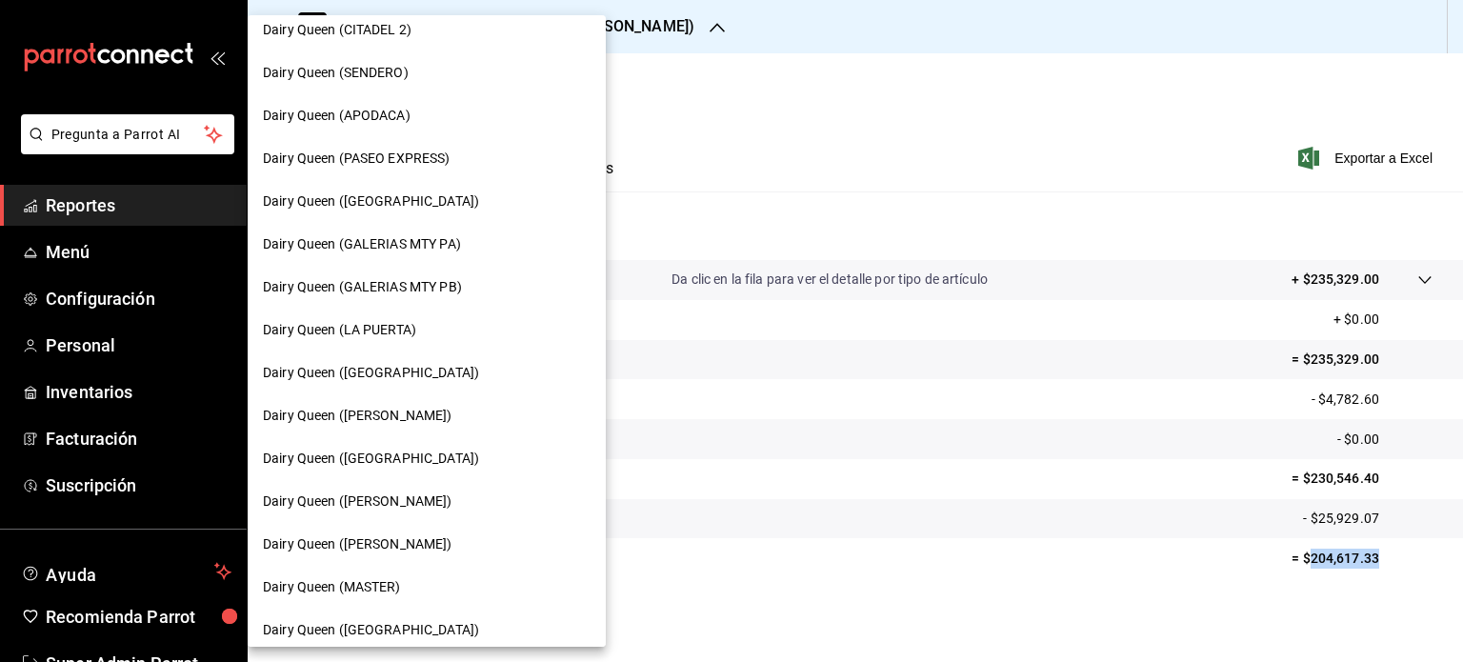
click at [446, 536] on div "Dairy Queen ([PERSON_NAME])" at bounding box center [427, 544] width 328 height 20
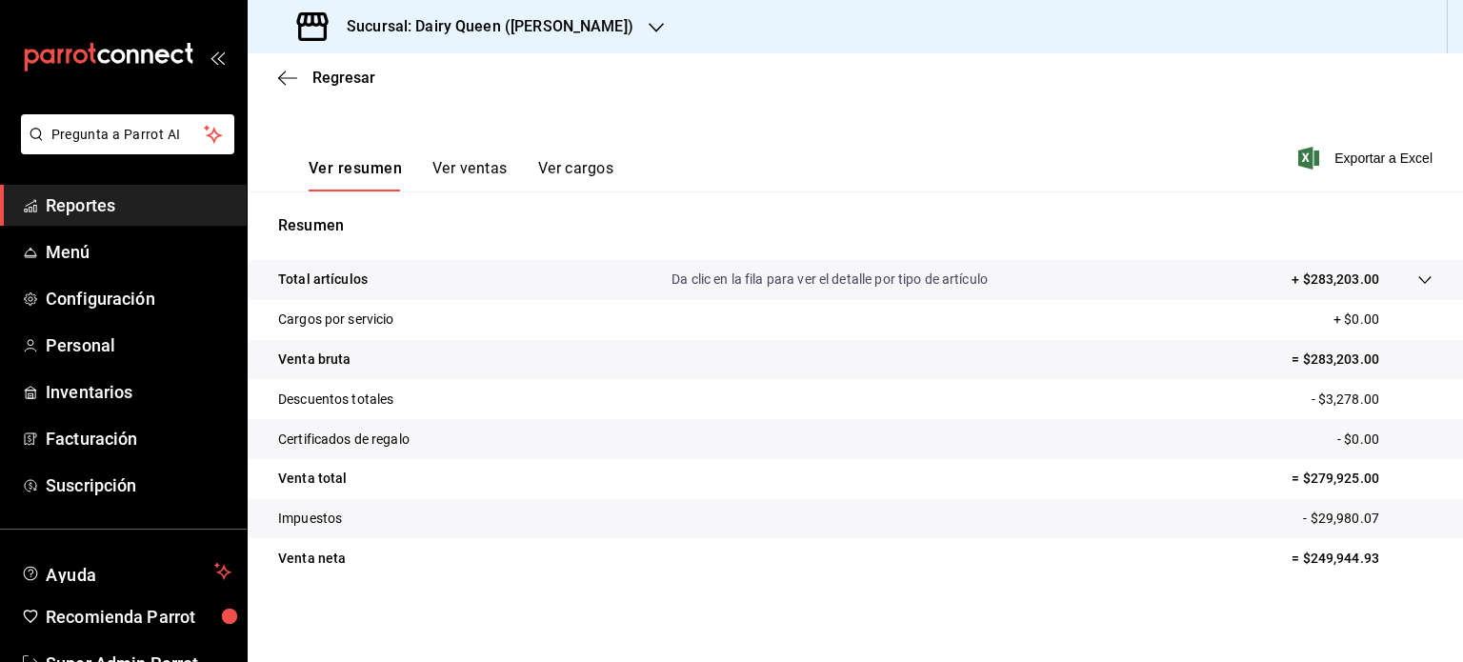
scroll to position [251, 0]
drag, startPoint x: 1374, startPoint y: 556, endPoint x: 1296, endPoint y: 552, distance: 78.3
click at [1296, 552] on p "= $249,944.93" at bounding box center [1362, 559] width 141 height 20
click at [649, 22] on icon "button" at bounding box center [656, 27] width 15 height 15
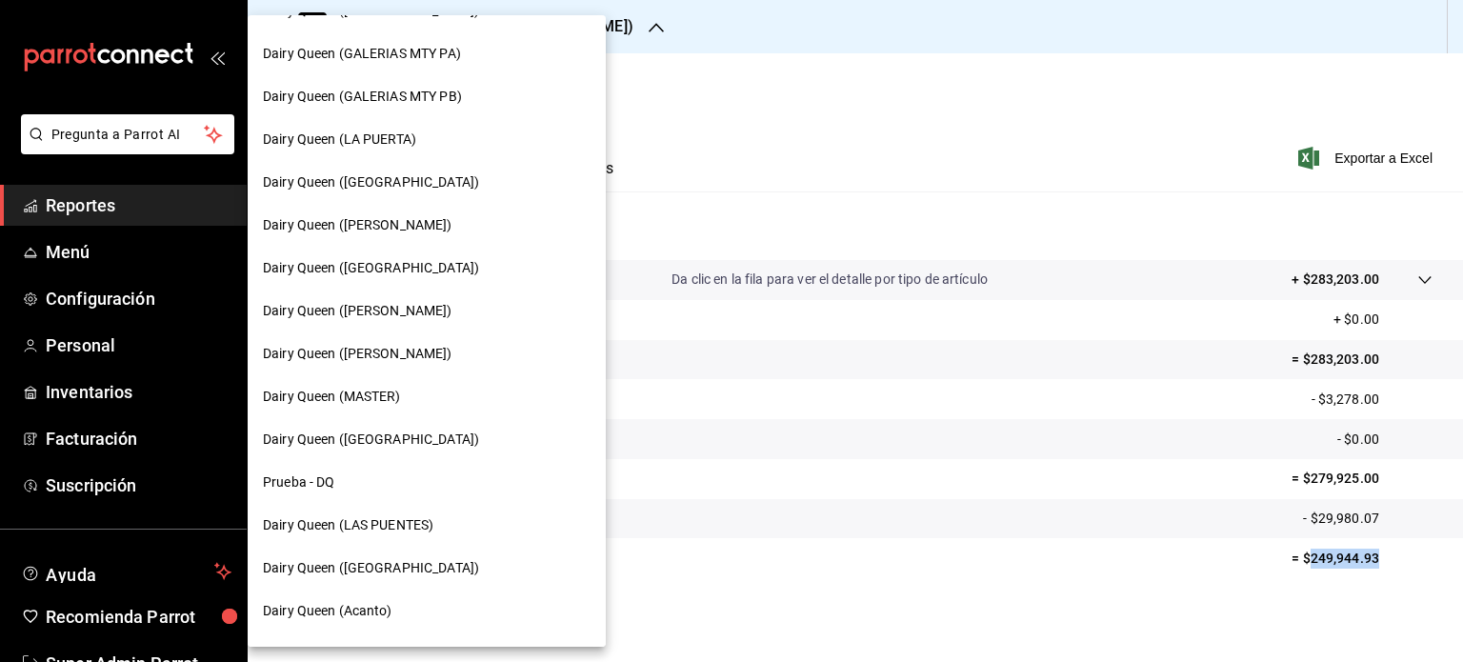
scroll to position [797, 0]
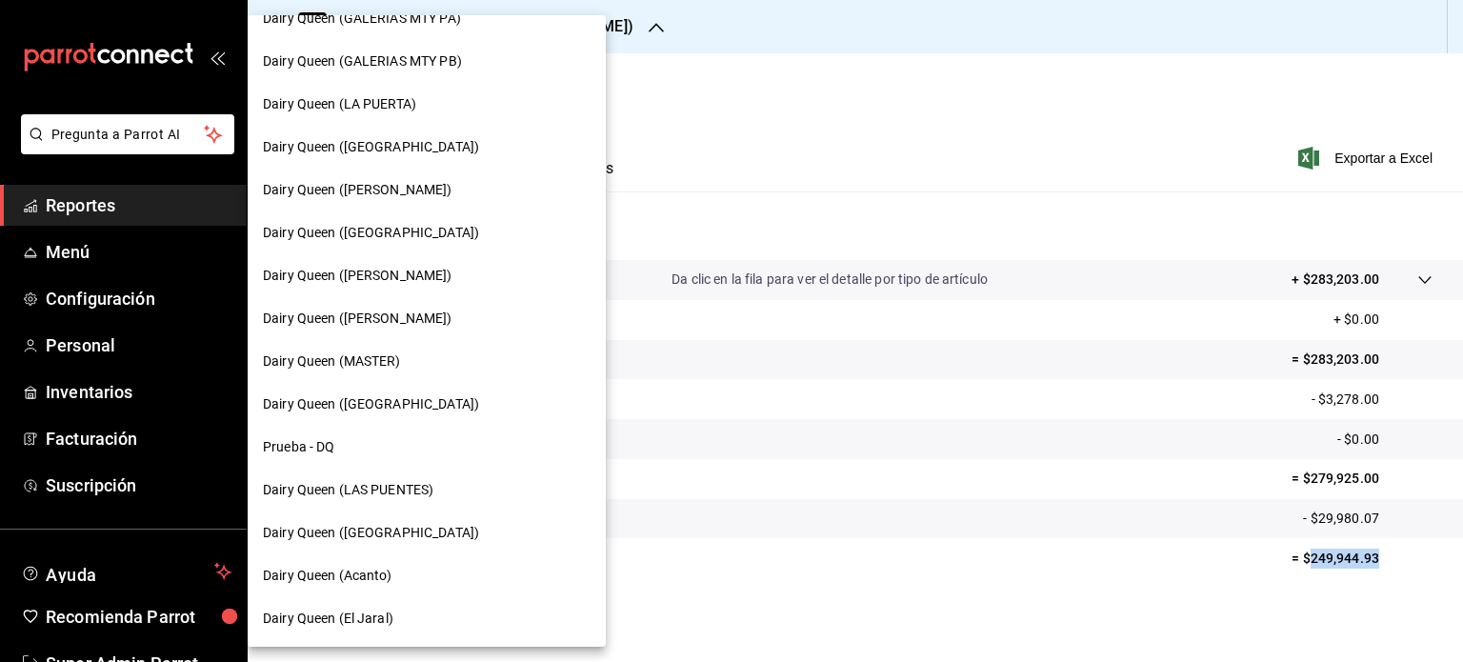
click at [446, 399] on div "Dairy Queen ([GEOGRAPHIC_DATA])" at bounding box center [427, 404] width 328 height 20
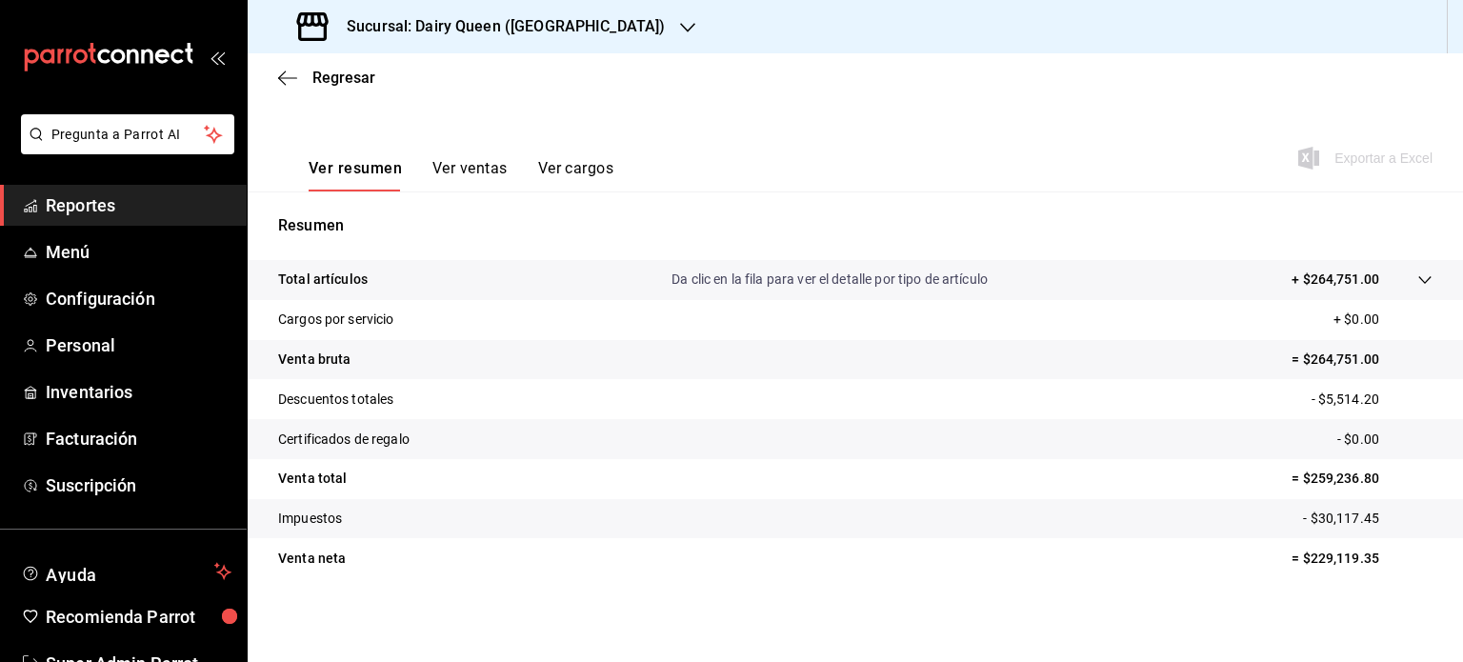
scroll to position [251, 0]
drag, startPoint x: 1368, startPoint y: 563, endPoint x: 1299, endPoint y: 563, distance: 68.6
click at [1299, 563] on p "= $229,119.35" at bounding box center [1362, 559] width 141 height 20
click at [680, 20] on icon "button" at bounding box center [687, 27] width 15 height 15
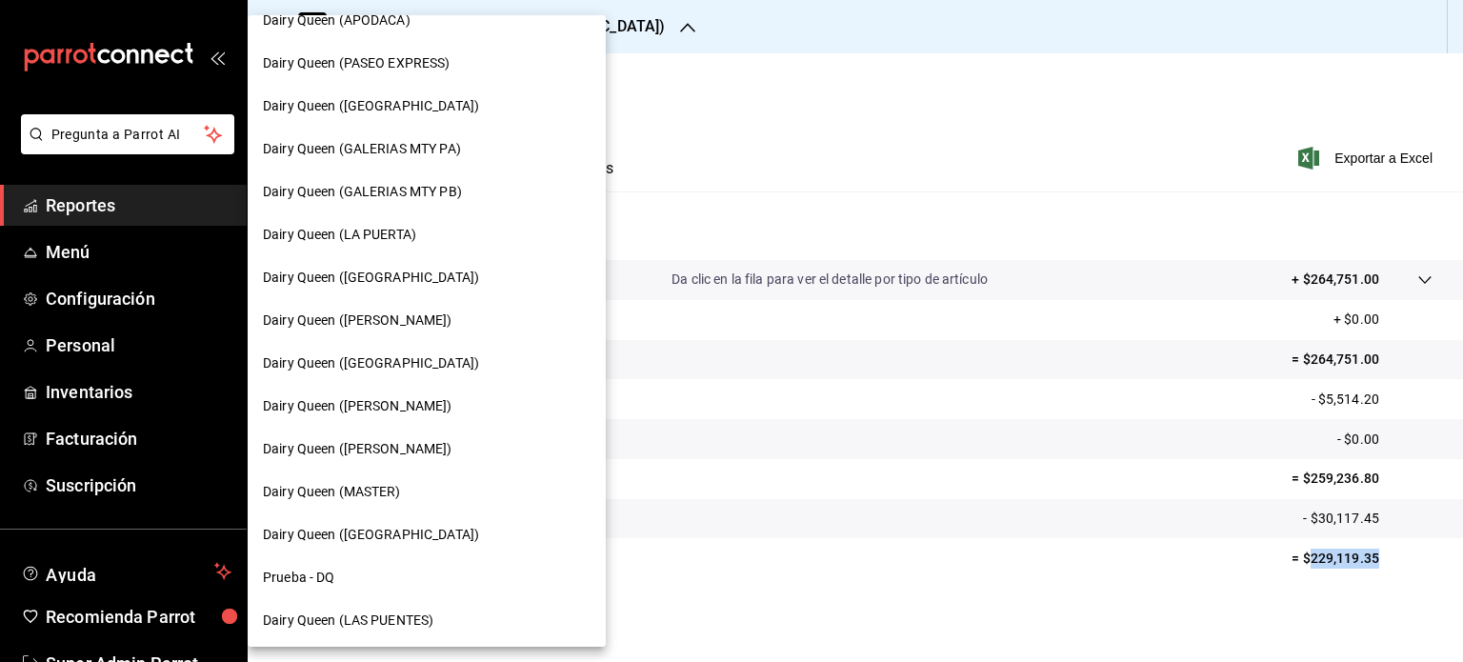
scroll to position [797, 0]
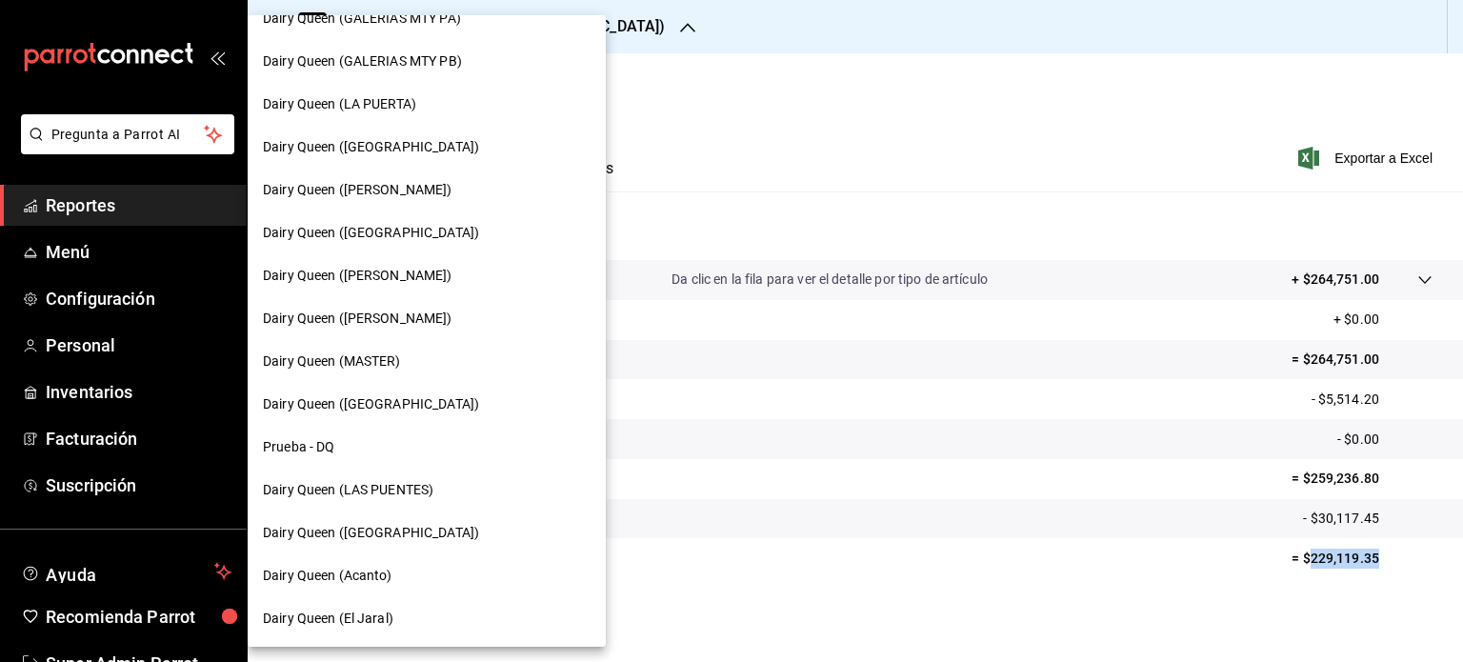
click at [396, 488] on span "Dairy Queen (LAS PUENTES)" at bounding box center [348, 490] width 171 height 20
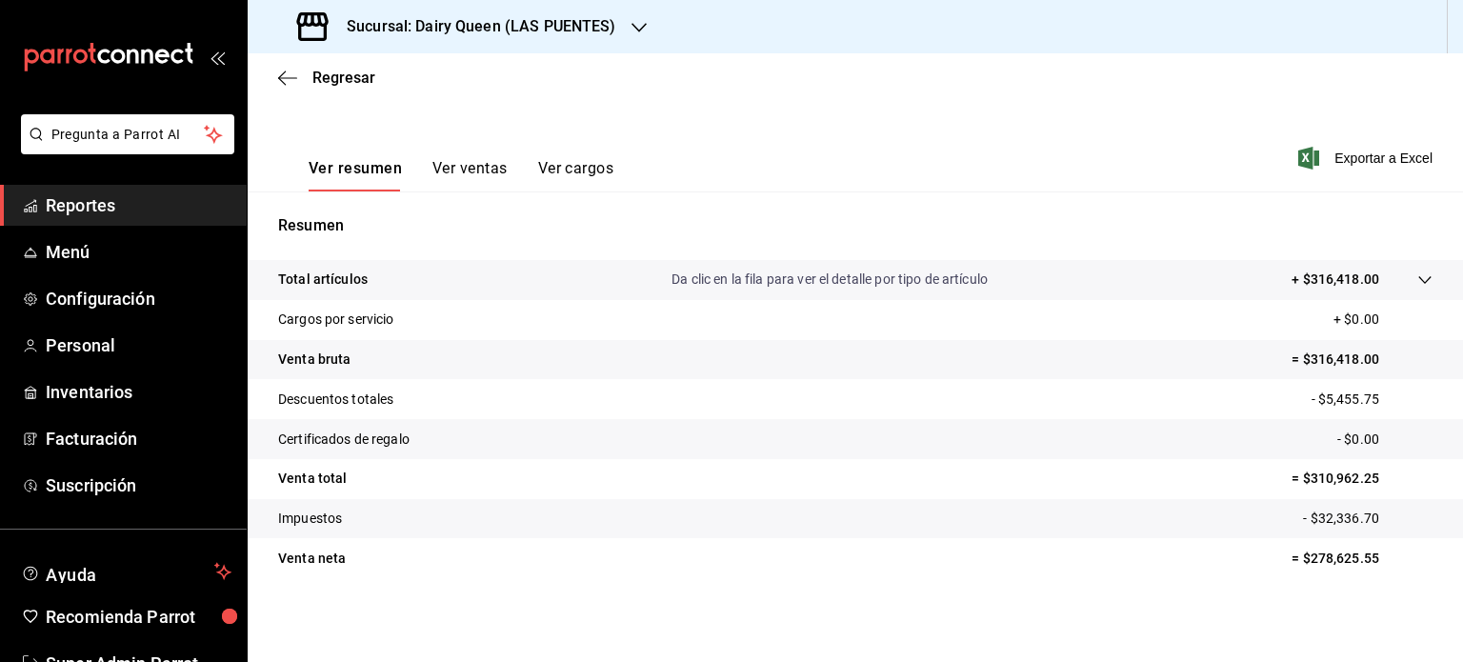
scroll to position [251, 0]
drag, startPoint x: 1306, startPoint y: 560, endPoint x: 1294, endPoint y: 562, distance: 12.5
click at [1294, 562] on p "= $278,625.55" at bounding box center [1362, 559] width 141 height 20
click at [593, 16] on h3 "Sucursal: Dairy Queen (LAS PUENTES)" at bounding box center [474, 26] width 285 height 23
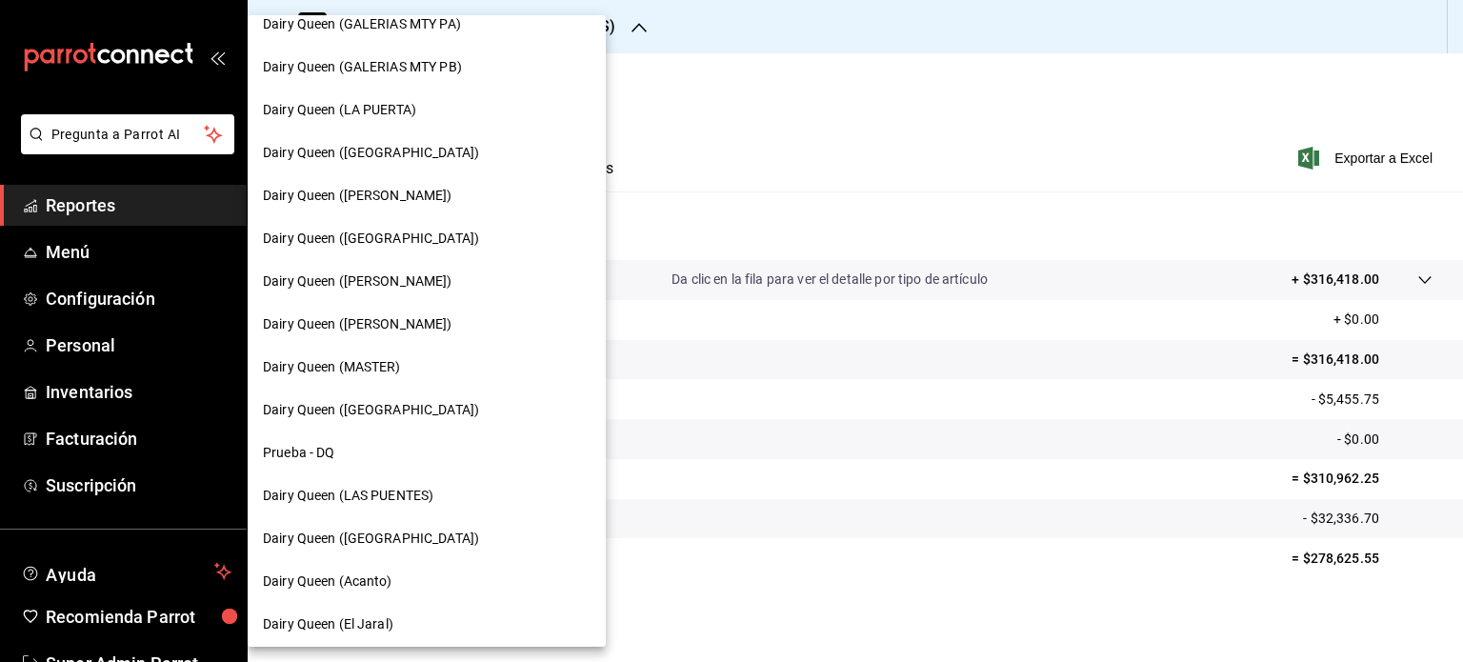
scroll to position [797, 0]
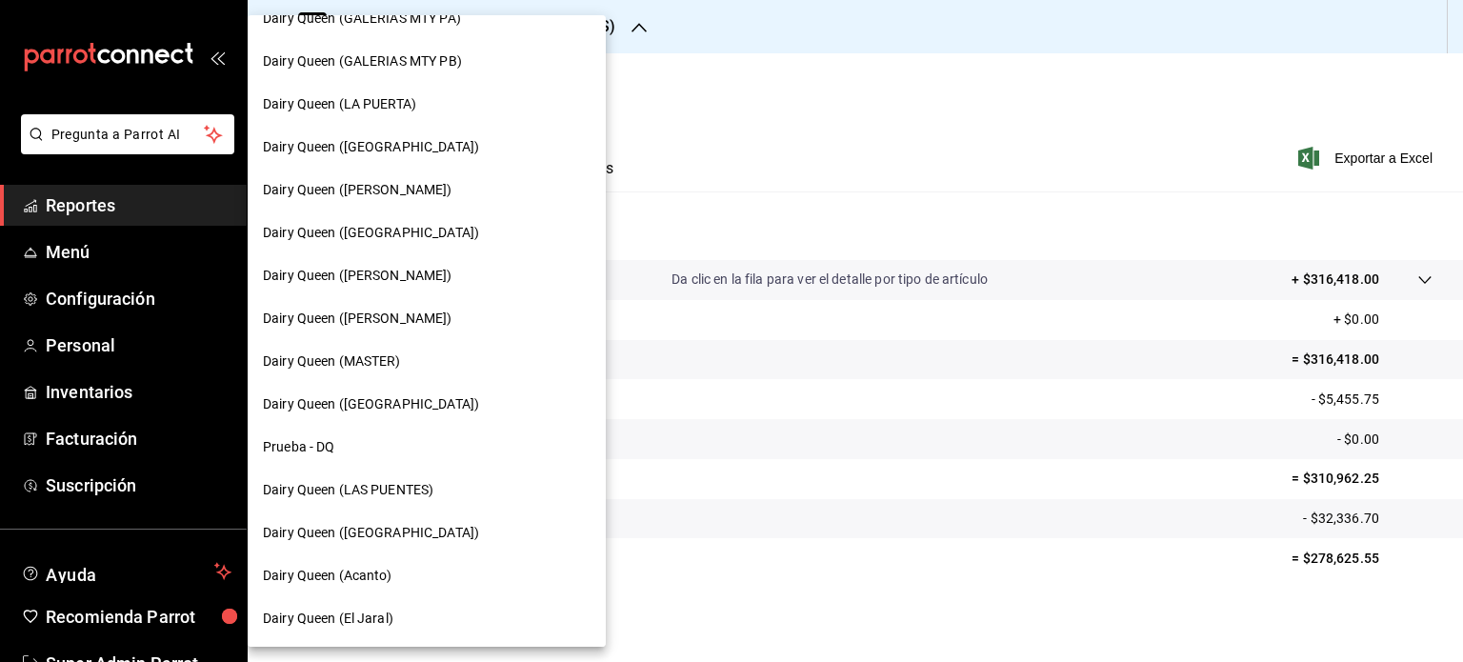
click at [412, 536] on span "Dairy Queen ([GEOGRAPHIC_DATA])" at bounding box center [371, 533] width 216 height 20
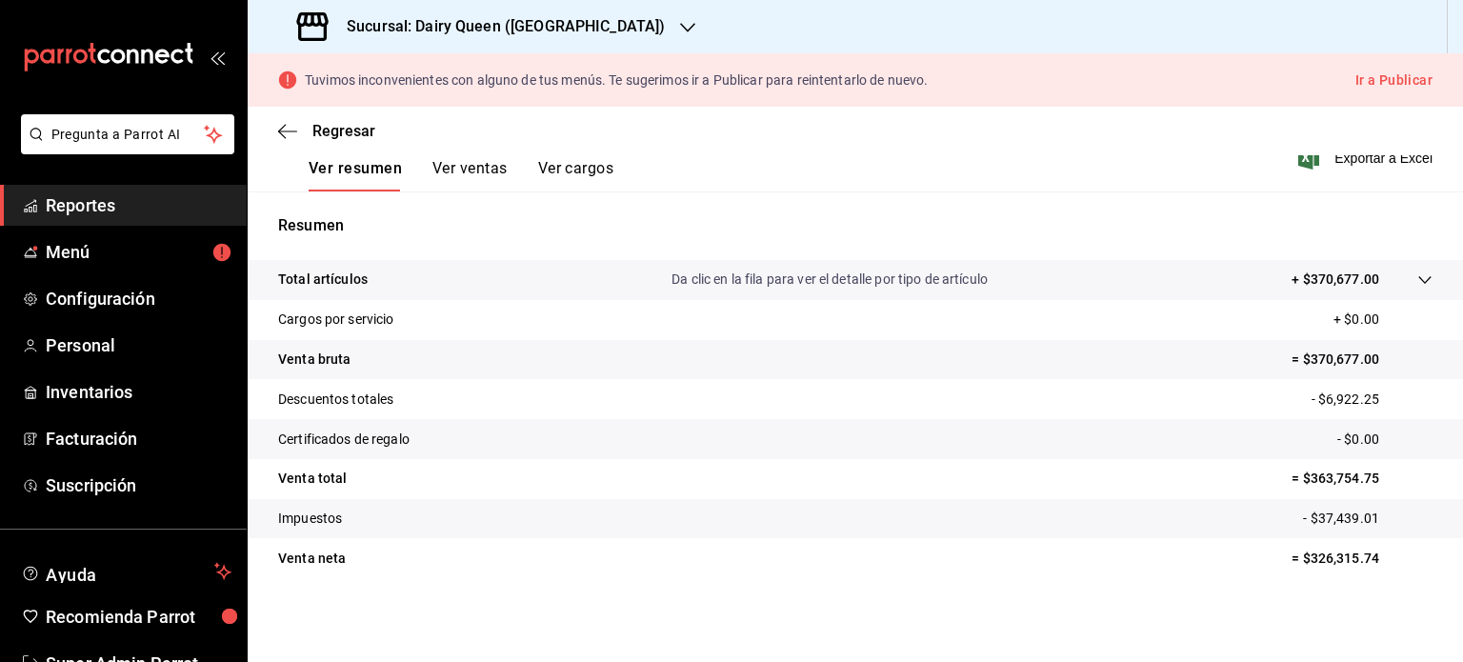
scroll to position [304, 0]
drag, startPoint x: 1371, startPoint y: 543, endPoint x: 1365, endPoint y: 553, distance: 11.1
click at [1356, 549] on tr "Venta neta = $326,315.74" at bounding box center [856, 558] width 1216 height 40
click at [1365, 553] on p "= $326,315.74" at bounding box center [1362, 559] width 141 height 20
drag, startPoint x: 1372, startPoint y: 553, endPoint x: 1297, endPoint y: 571, distance: 76.5
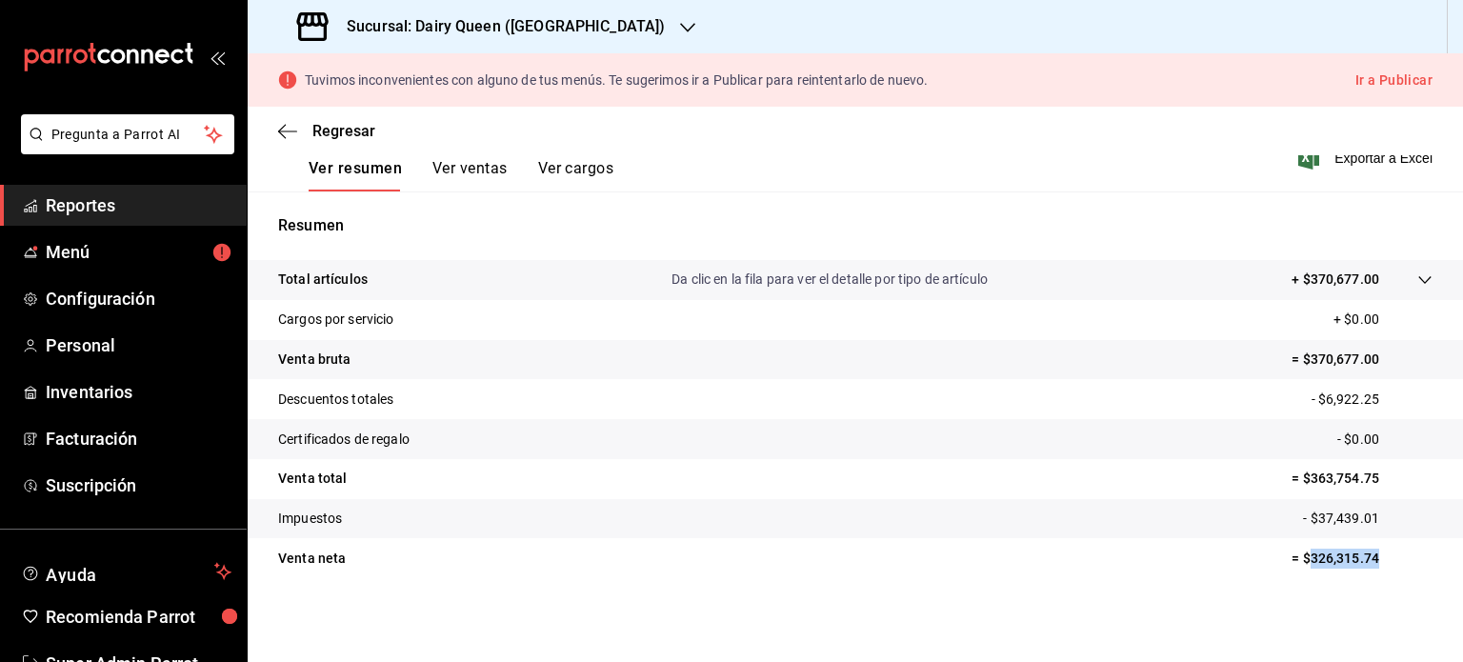
click at [1297, 571] on tr "Venta neta = $326,315.74" at bounding box center [856, 558] width 1216 height 40
click at [628, 15] on div "Sucursal: Dairy Queen ([GEOGRAPHIC_DATA])" at bounding box center [483, 26] width 440 height 53
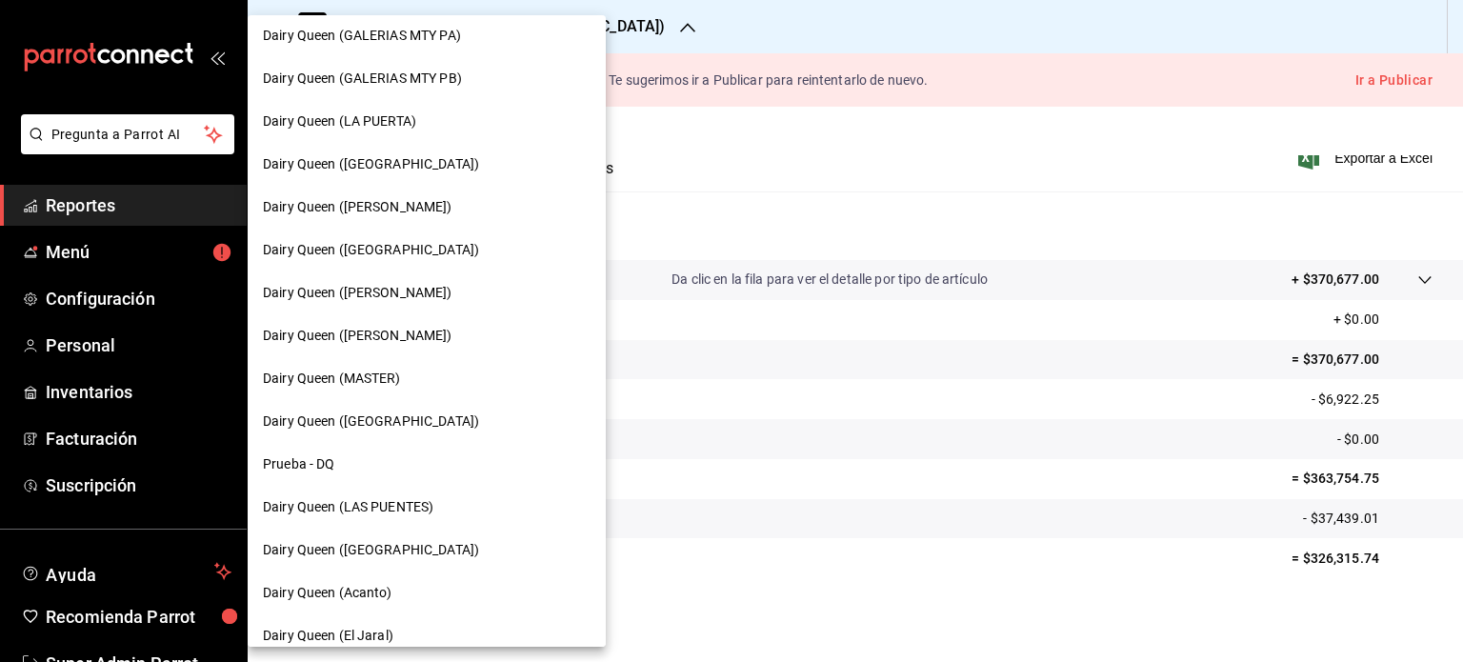
scroll to position [797, 0]
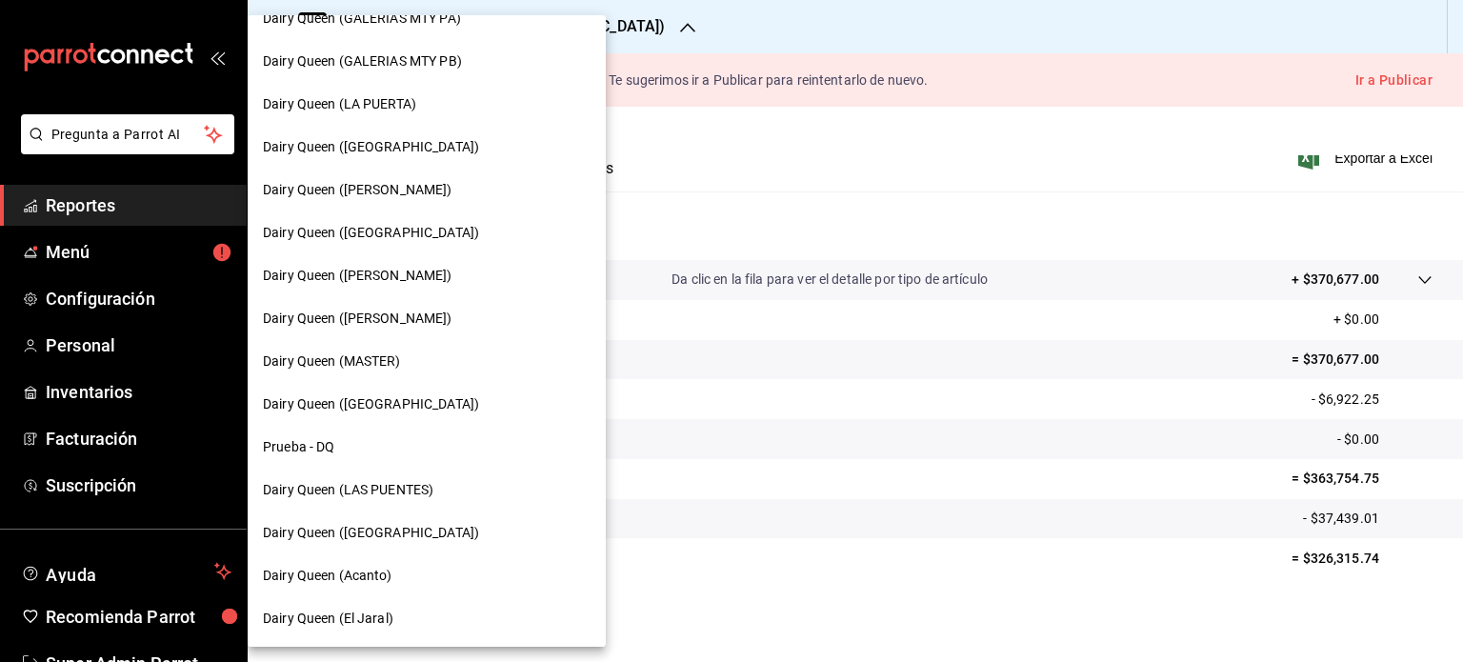
click at [408, 563] on div "Dairy Queen (Acanto)" at bounding box center [427, 575] width 358 height 43
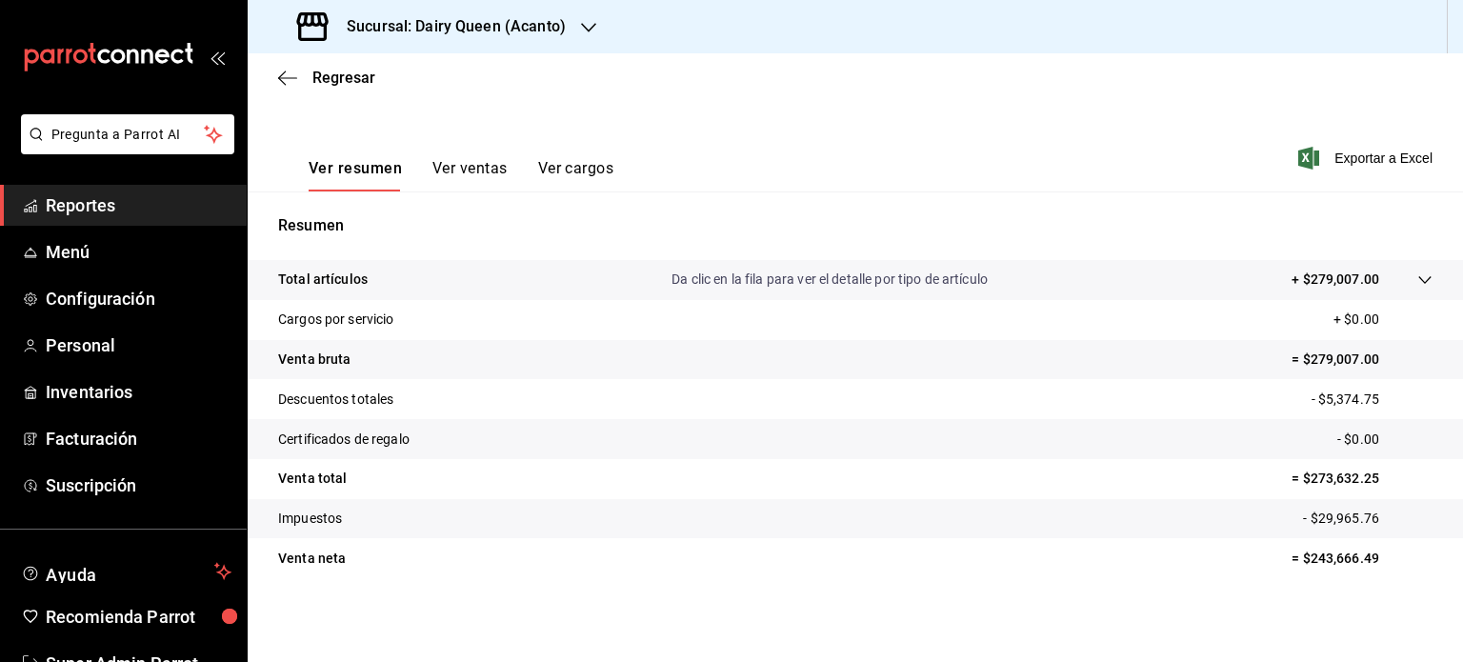
scroll to position [251, 0]
click at [1296, 564] on p "= $243,666.49" at bounding box center [1362, 559] width 141 height 20
click at [591, 22] on icon "button" at bounding box center [588, 27] width 15 height 15
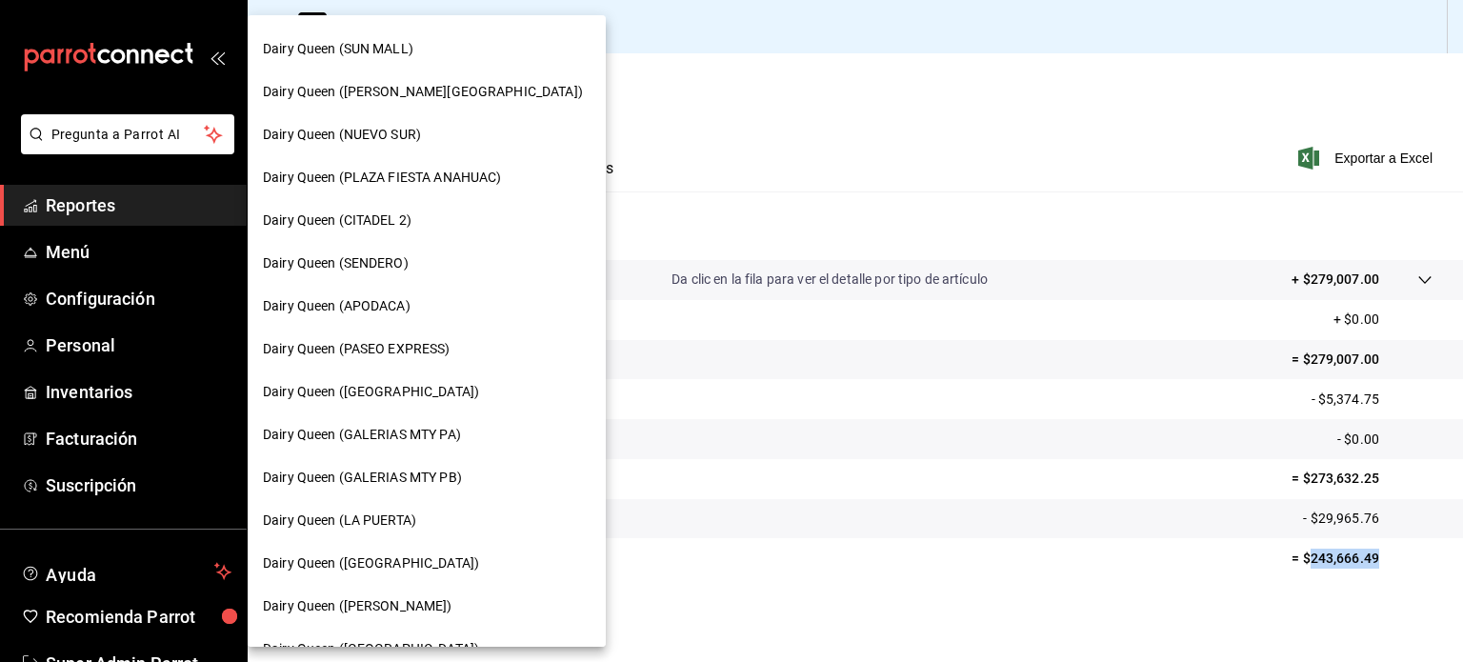
scroll to position [797, 0]
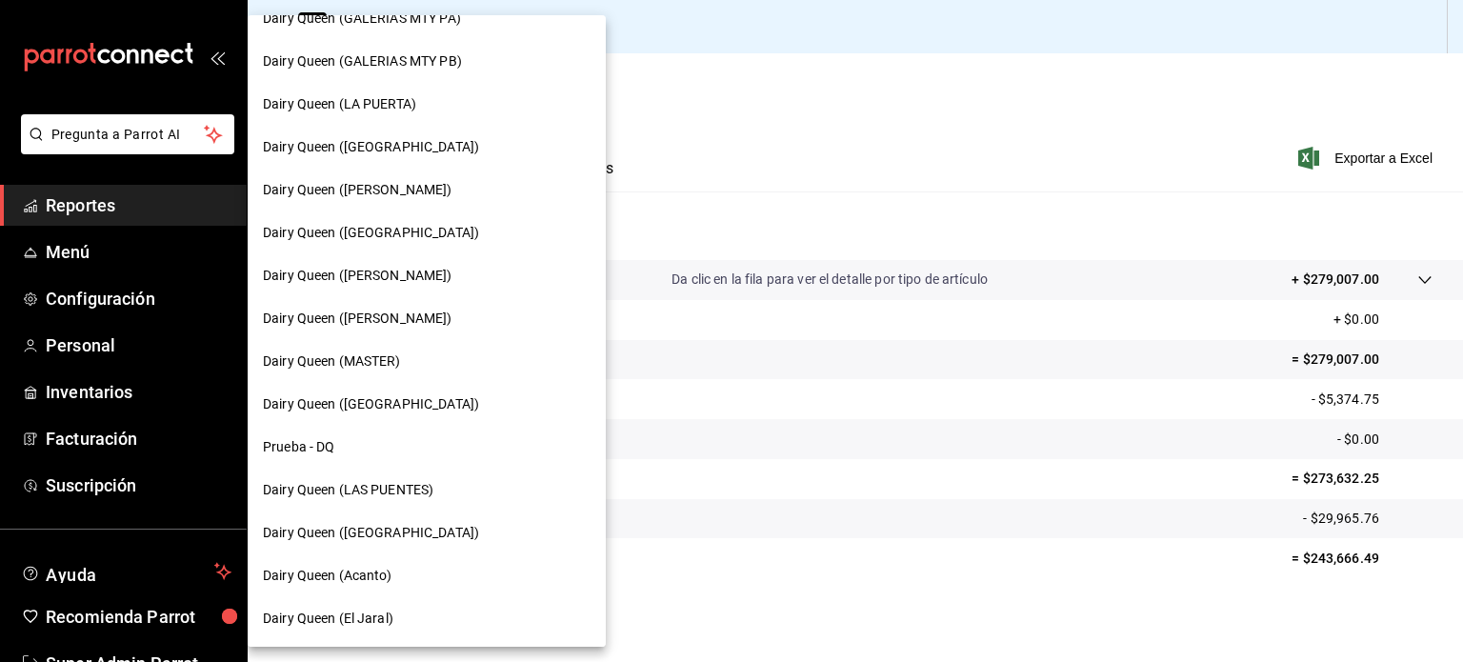
click at [744, 381] on div at bounding box center [731, 331] width 1463 height 662
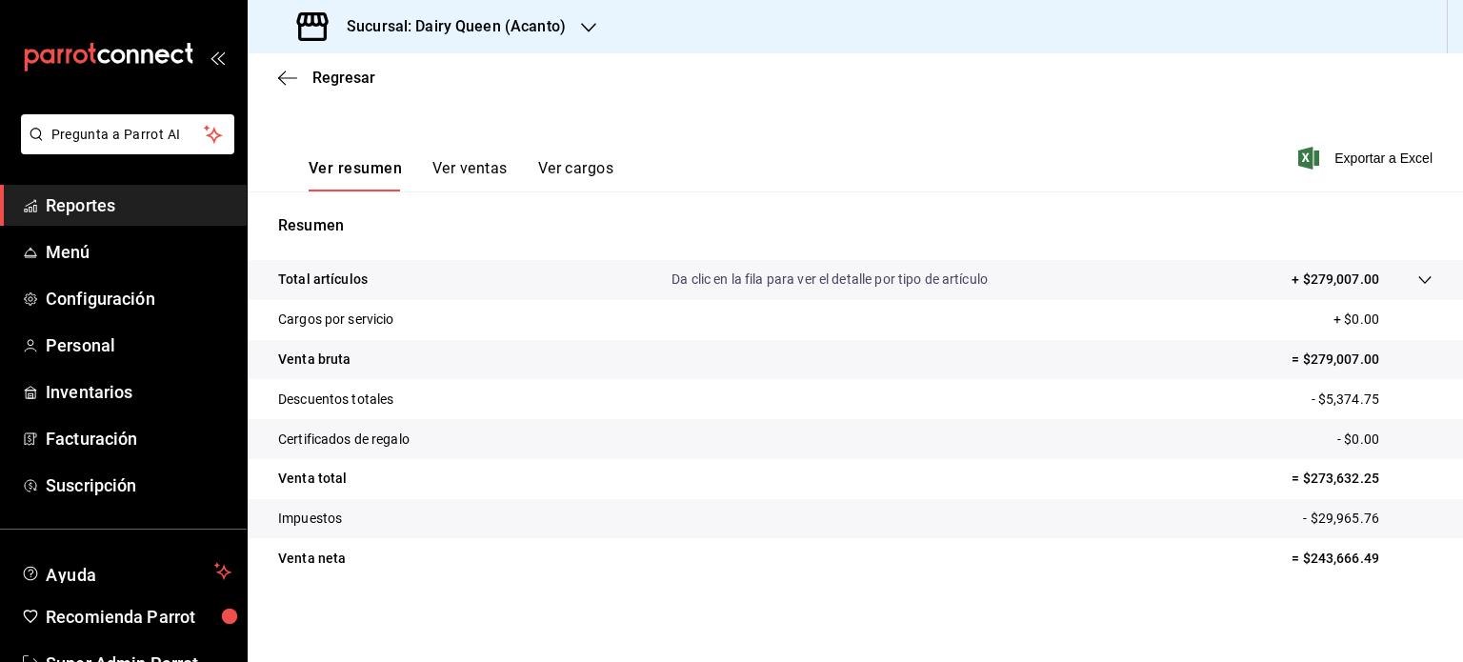
click at [103, 211] on span "Reportes" at bounding box center [139, 205] width 186 height 26
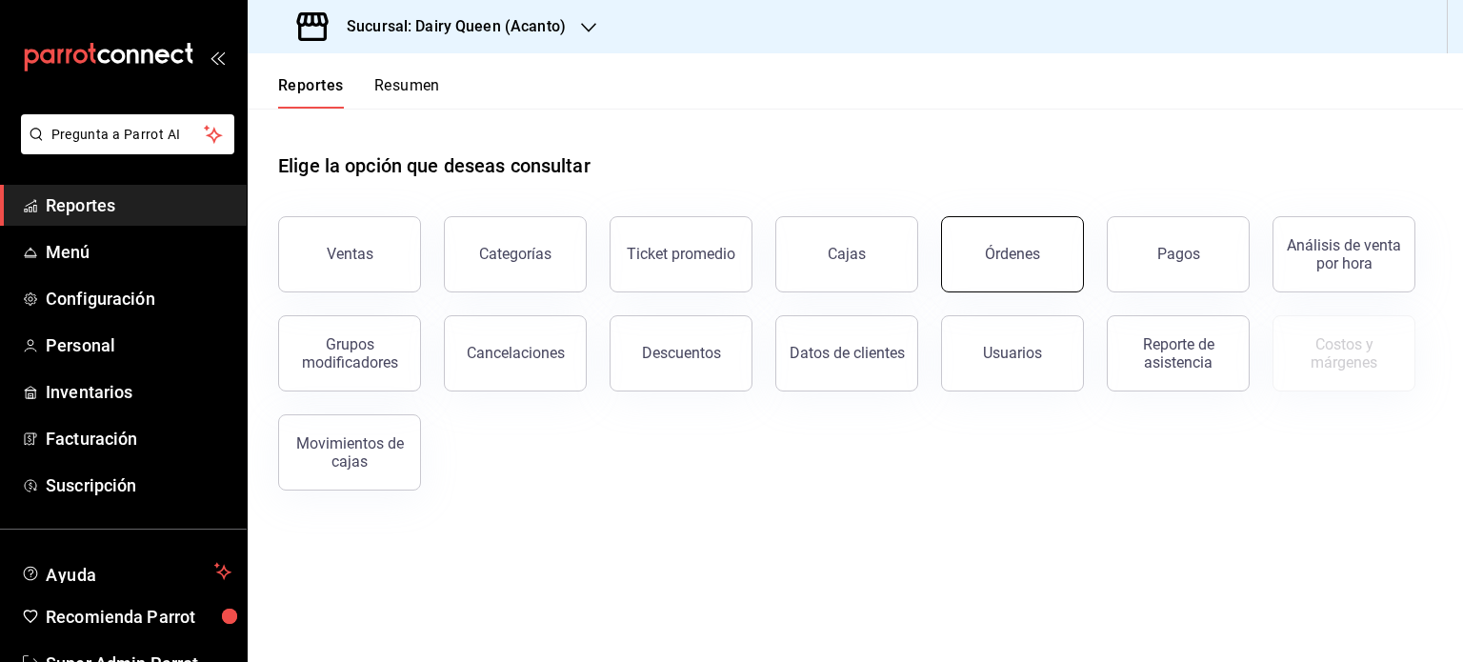
click at [1003, 262] on div "Órdenes" at bounding box center [1012, 254] width 55 height 18
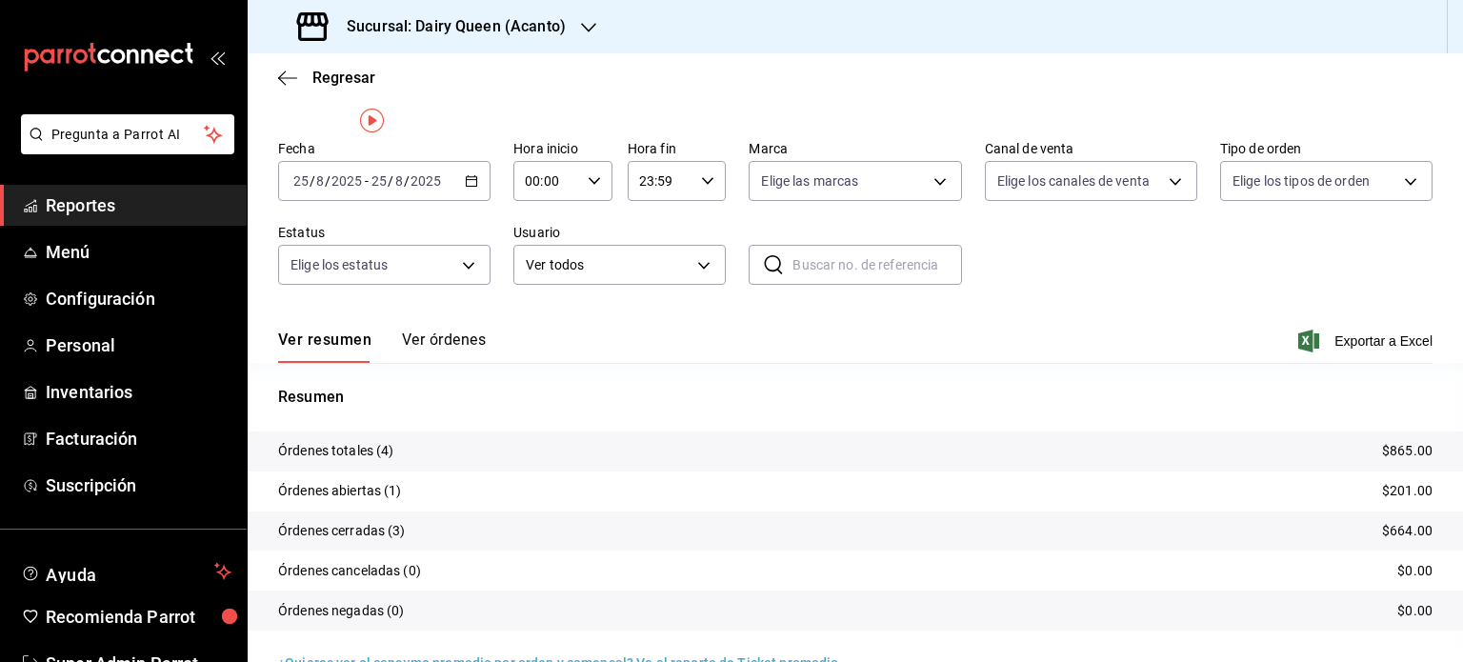
scroll to position [86, 0]
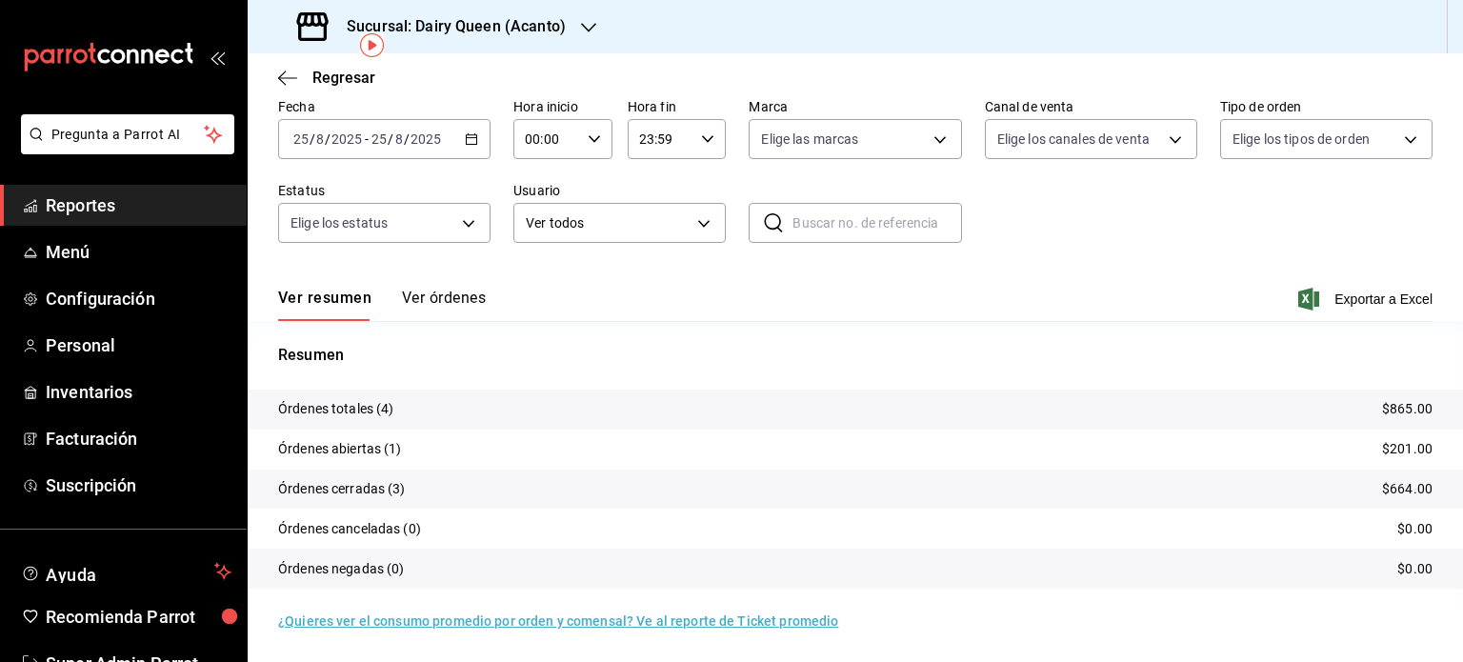
click at [475, 150] on div "[DATE] [DATE] - [DATE] [DATE]" at bounding box center [384, 139] width 212 height 40
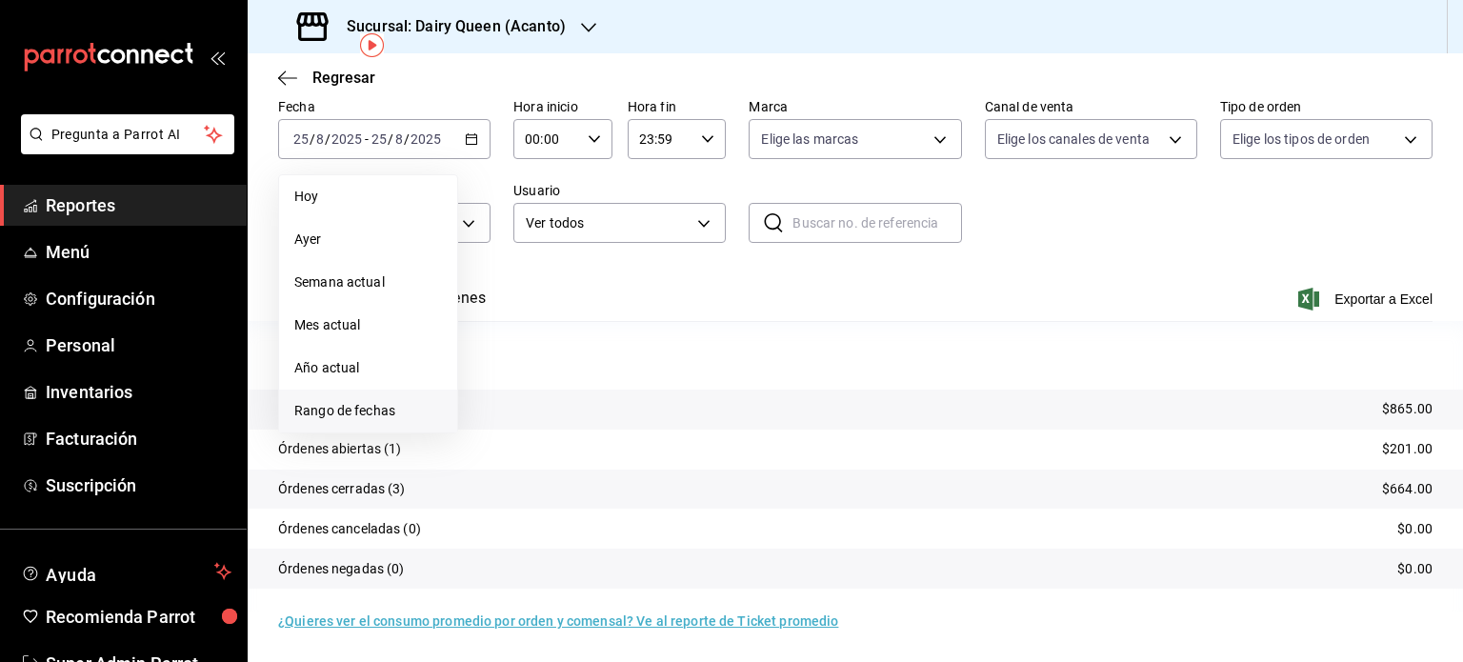
click at [370, 407] on span "Rango de fechas" at bounding box center [368, 411] width 148 height 20
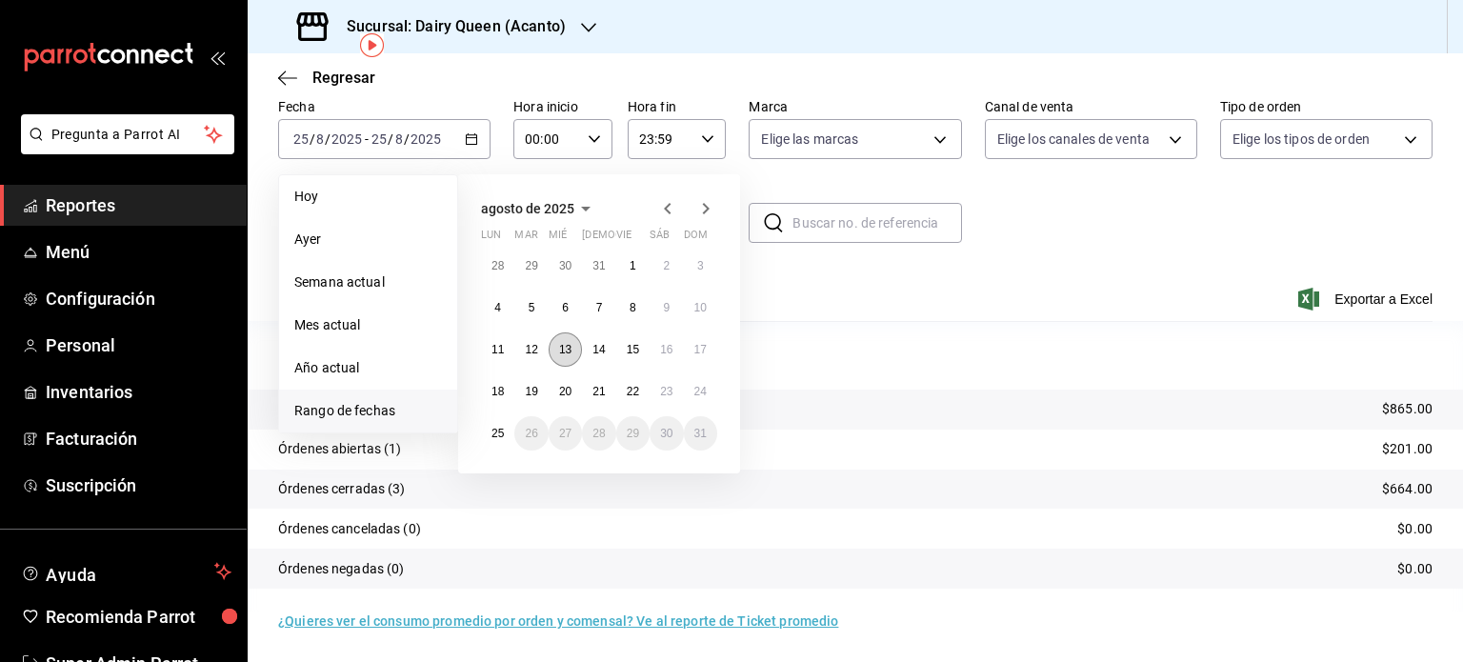
click at [576, 336] on button "13" at bounding box center [565, 349] width 33 height 34
click at [526, 392] on abbr "19" at bounding box center [531, 391] width 12 height 13
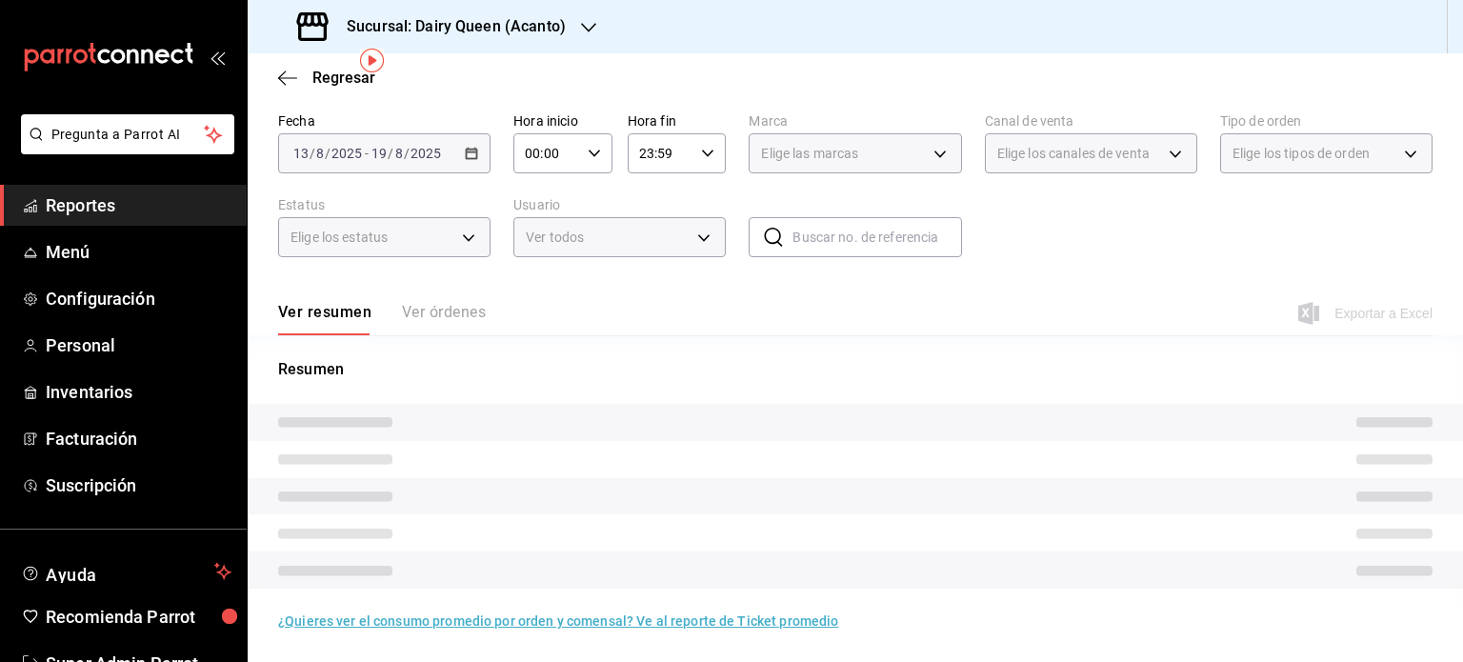
scroll to position [86, 0]
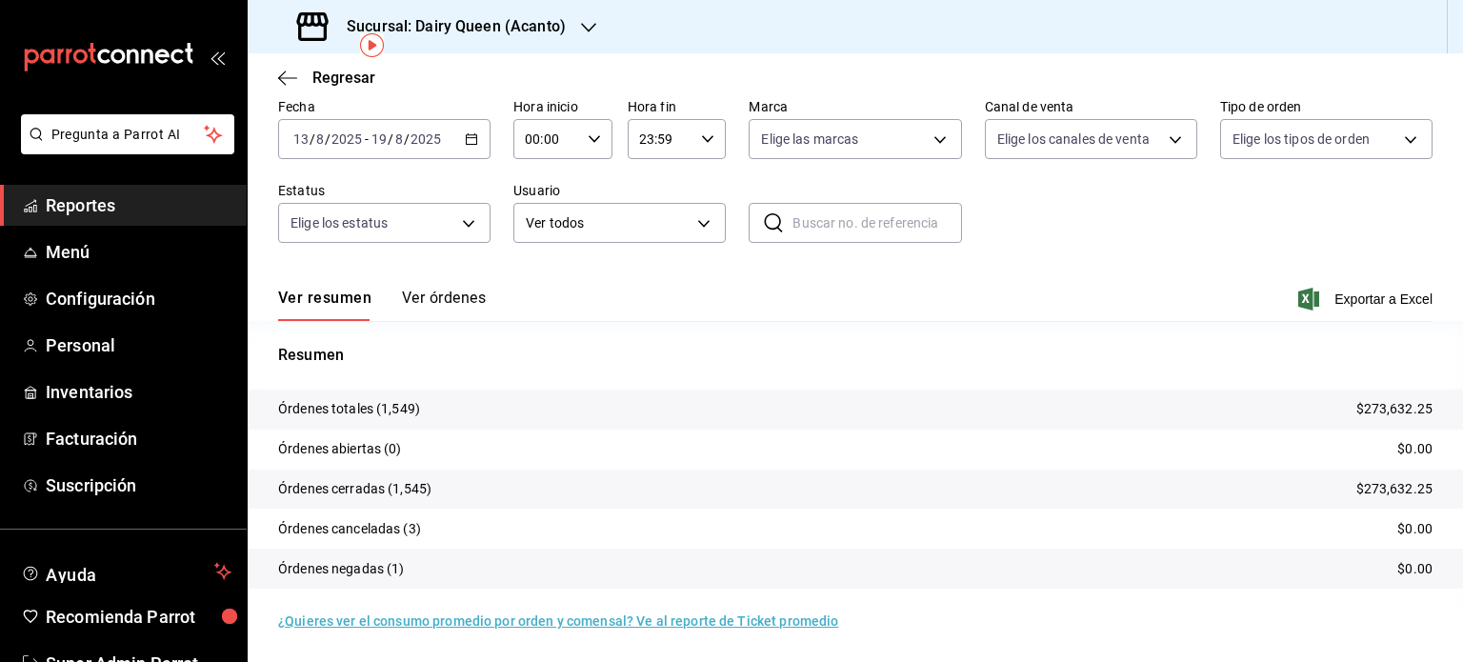
click at [581, 25] on icon "button" at bounding box center [588, 27] width 15 height 15
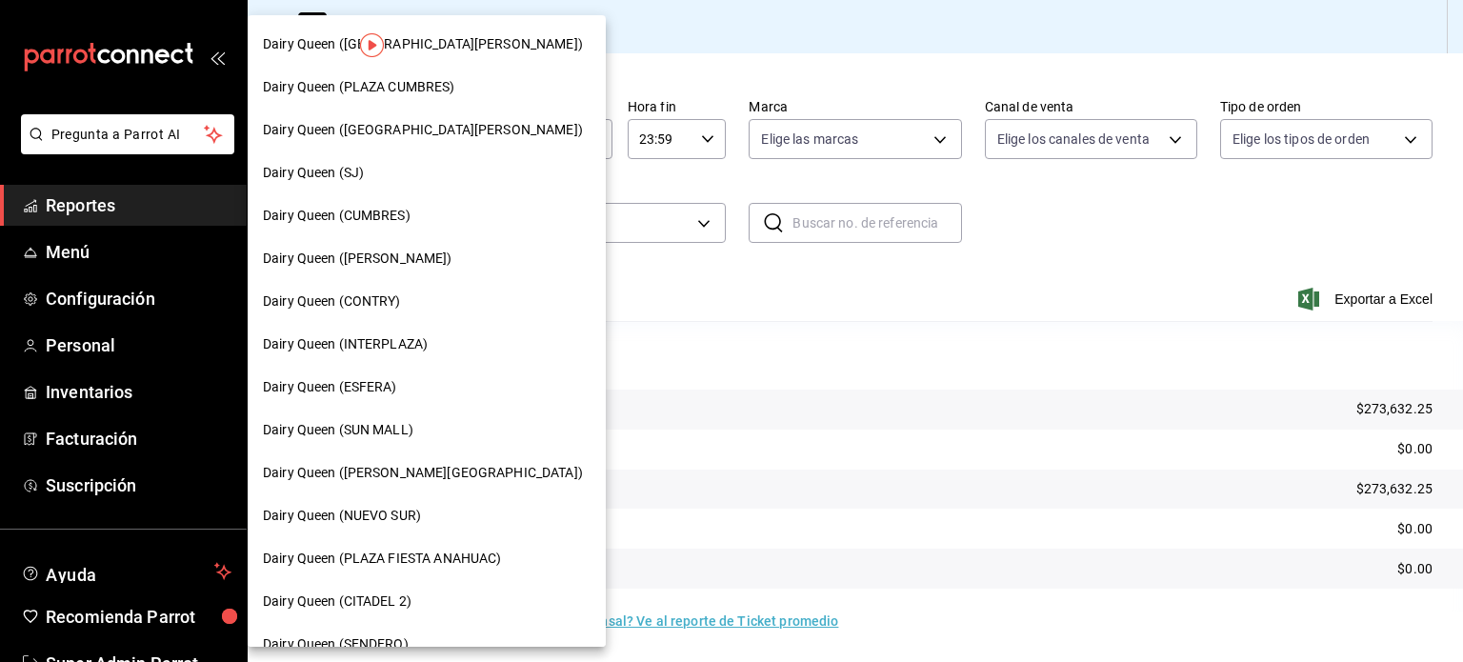
click at [486, 49] on span "Dairy Queen ([GEOGRAPHIC_DATA][PERSON_NAME])" at bounding box center [423, 44] width 320 height 20
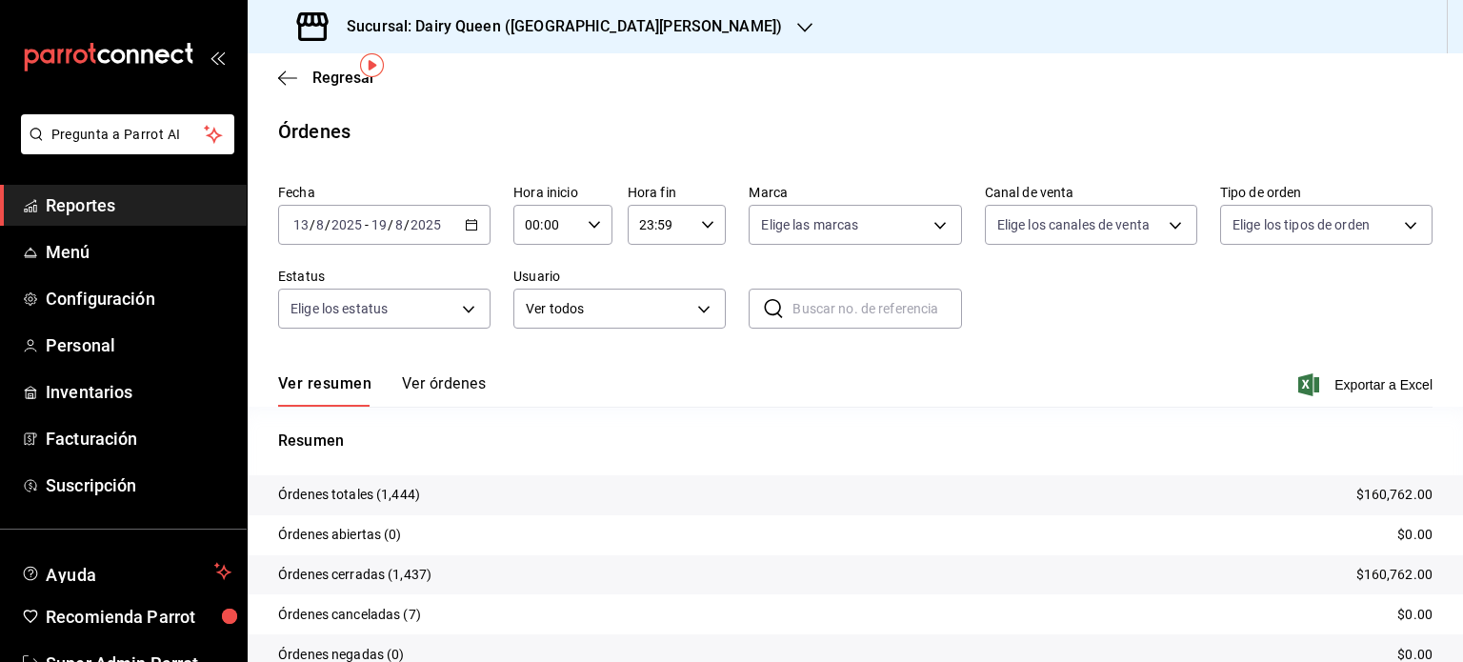
scroll to position [86, 0]
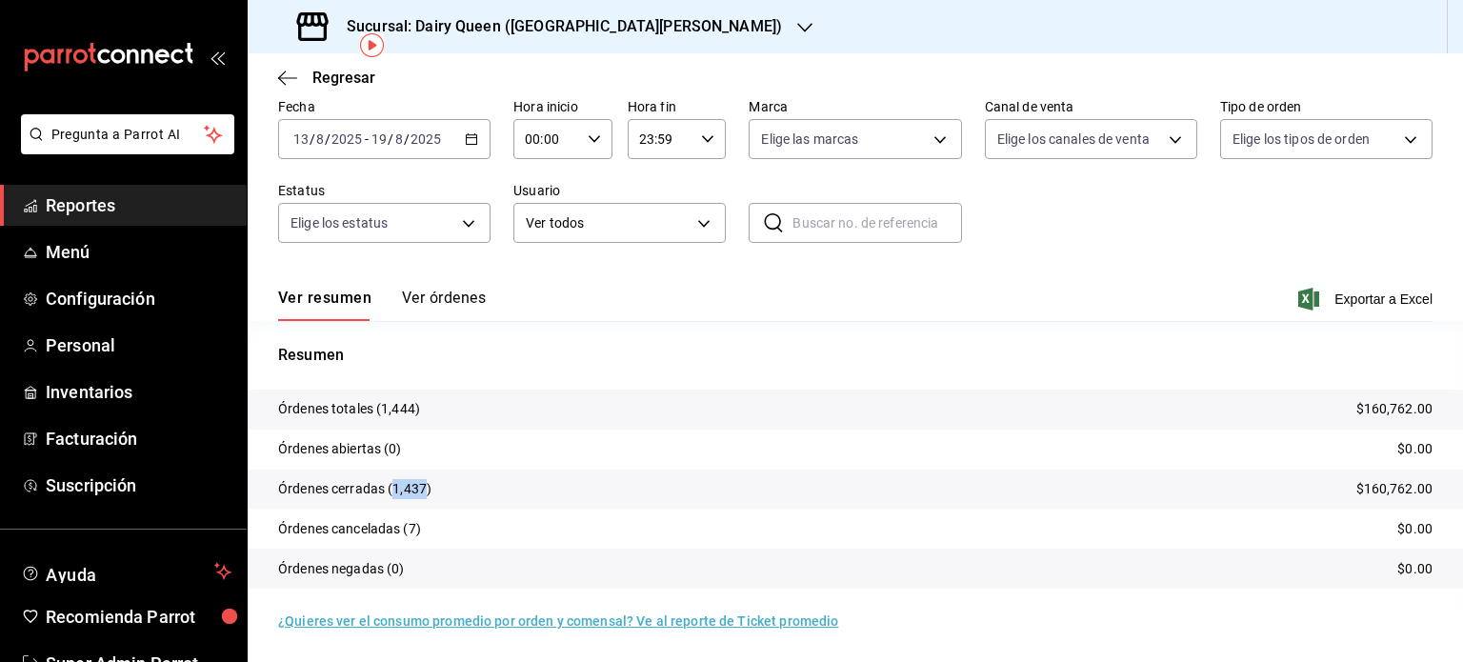
drag, startPoint x: 426, startPoint y: 487, endPoint x: 393, endPoint y: 488, distance: 32.4
click at [393, 488] on p "Órdenes cerradas (1,437)" at bounding box center [354, 489] width 153 height 20
click at [711, 22] on div "Sucursal: Dairy Queen ([GEOGRAPHIC_DATA][PERSON_NAME])" at bounding box center [541, 26] width 557 height 53
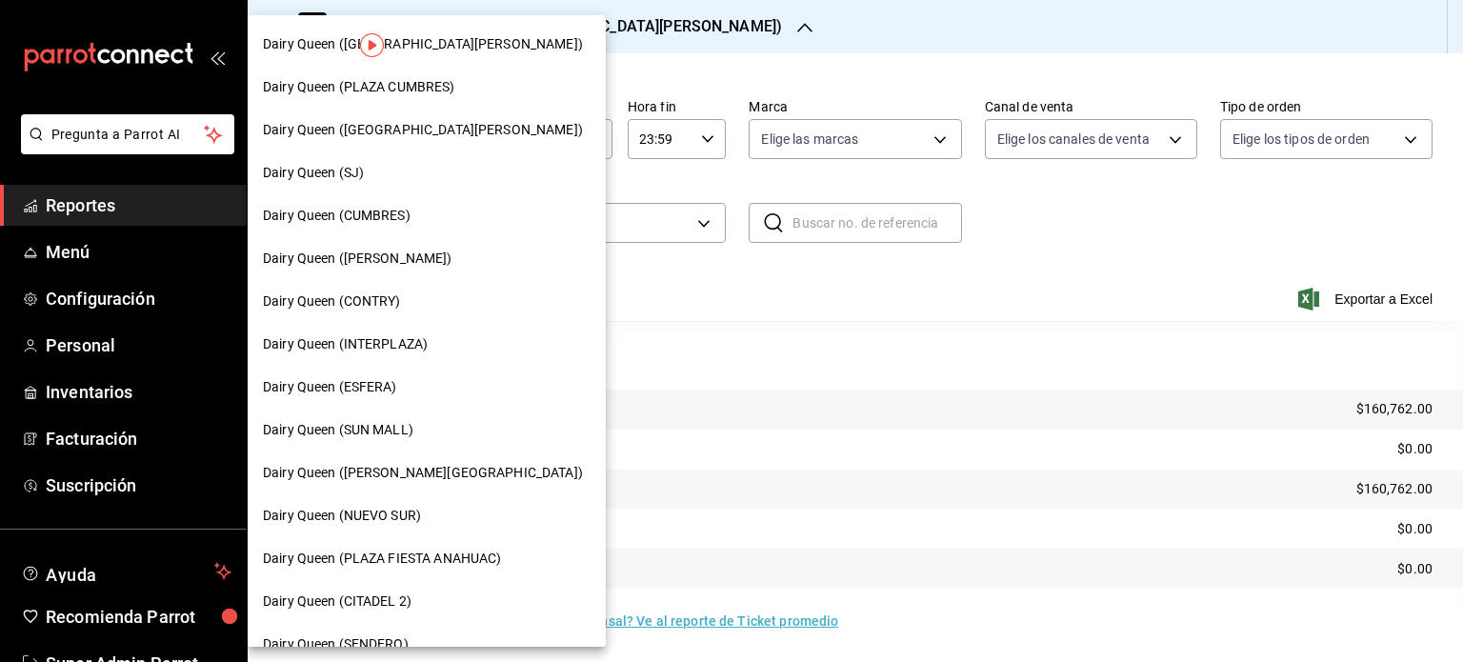
click at [433, 99] on div "Dairy Queen (PLAZA CUMBRES)" at bounding box center [427, 87] width 358 height 43
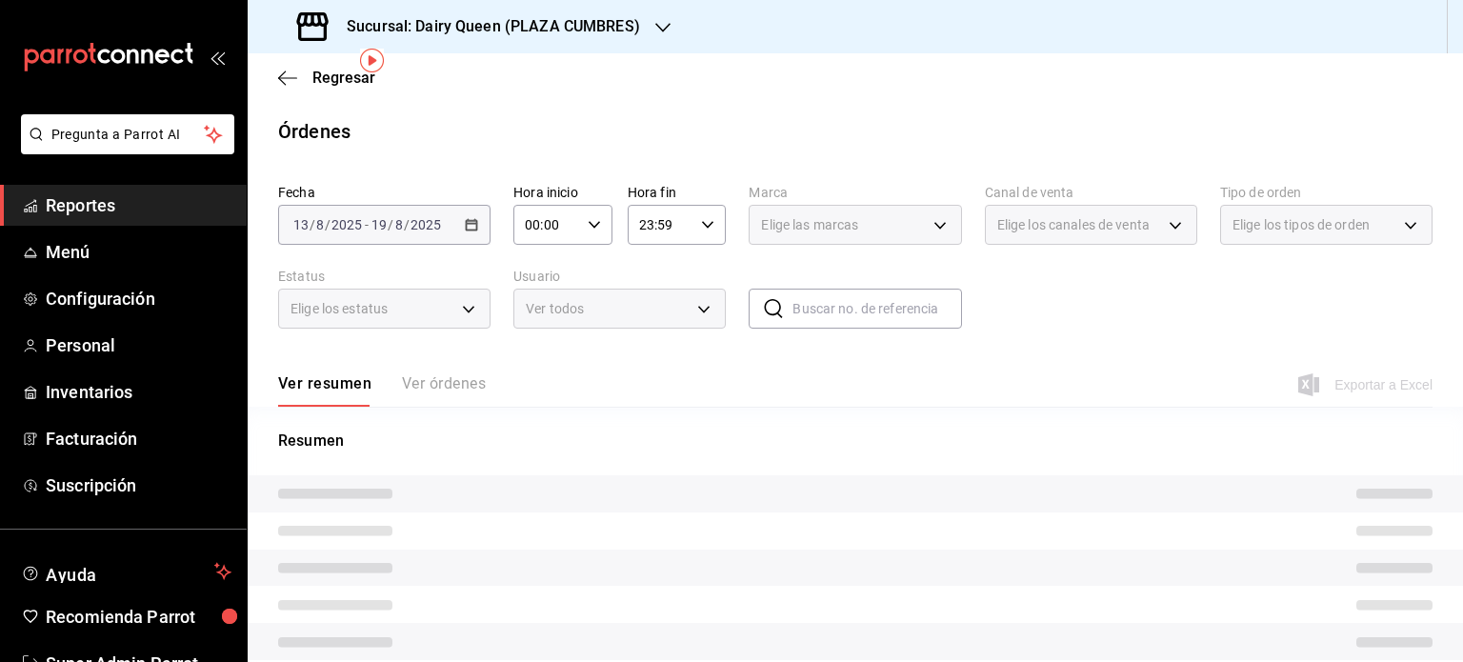
scroll to position [71, 0]
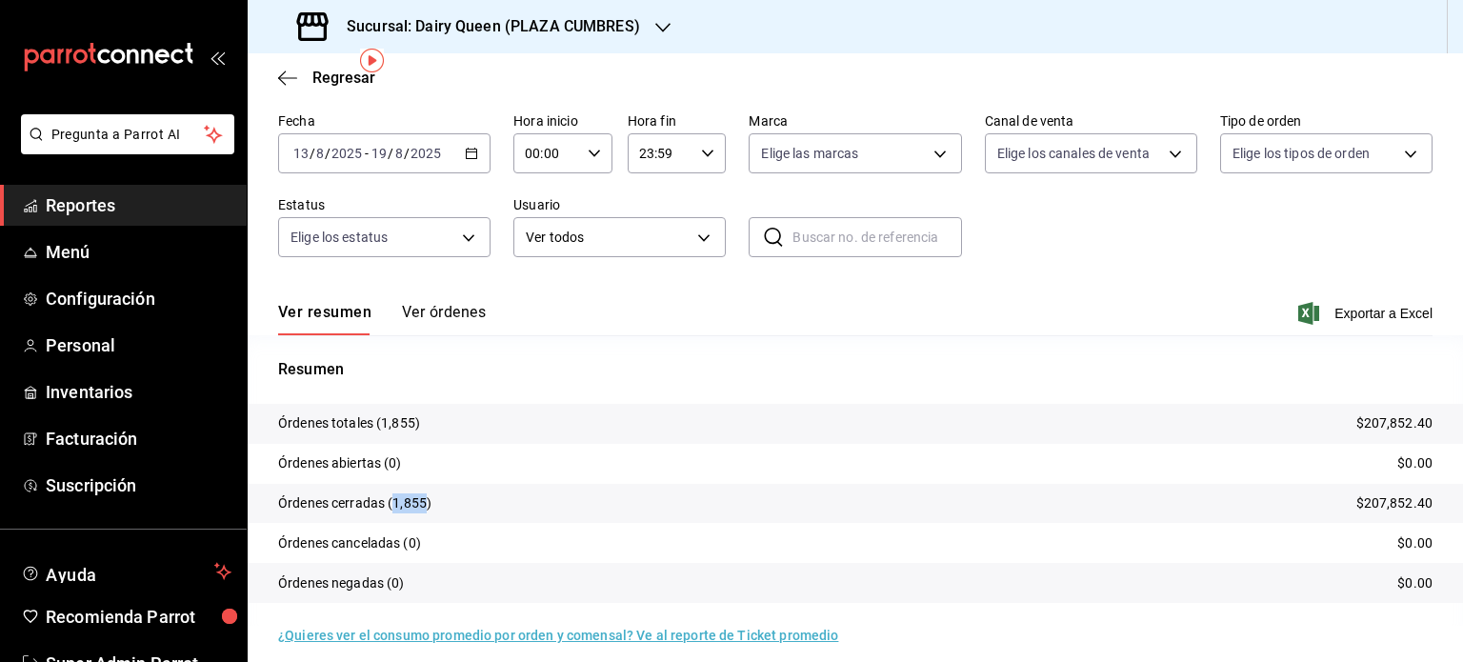
drag, startPoint x: 424, startPoint y: 507, endPoint x: 392, endPoint y: 508, distance: 31.5
click at [392, 508] on p "Órdenes cerradas (1,855)" at bounding box center [354, 503] width 153 height 20
click at [625, 10] on div "Sucursal: Dairy Queen (PLAZA CUMBRES)" at bounding box center [470, 26] width 415 height 53
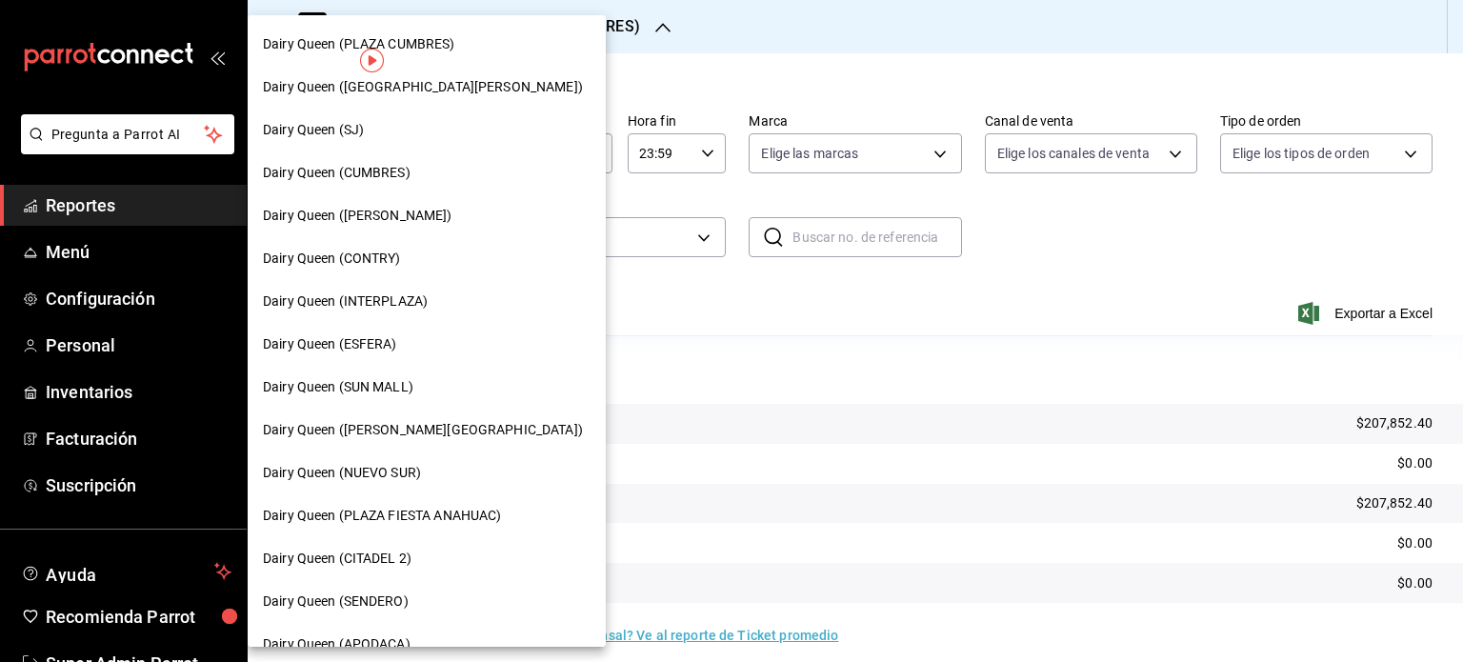
scroll to position [0, 0]
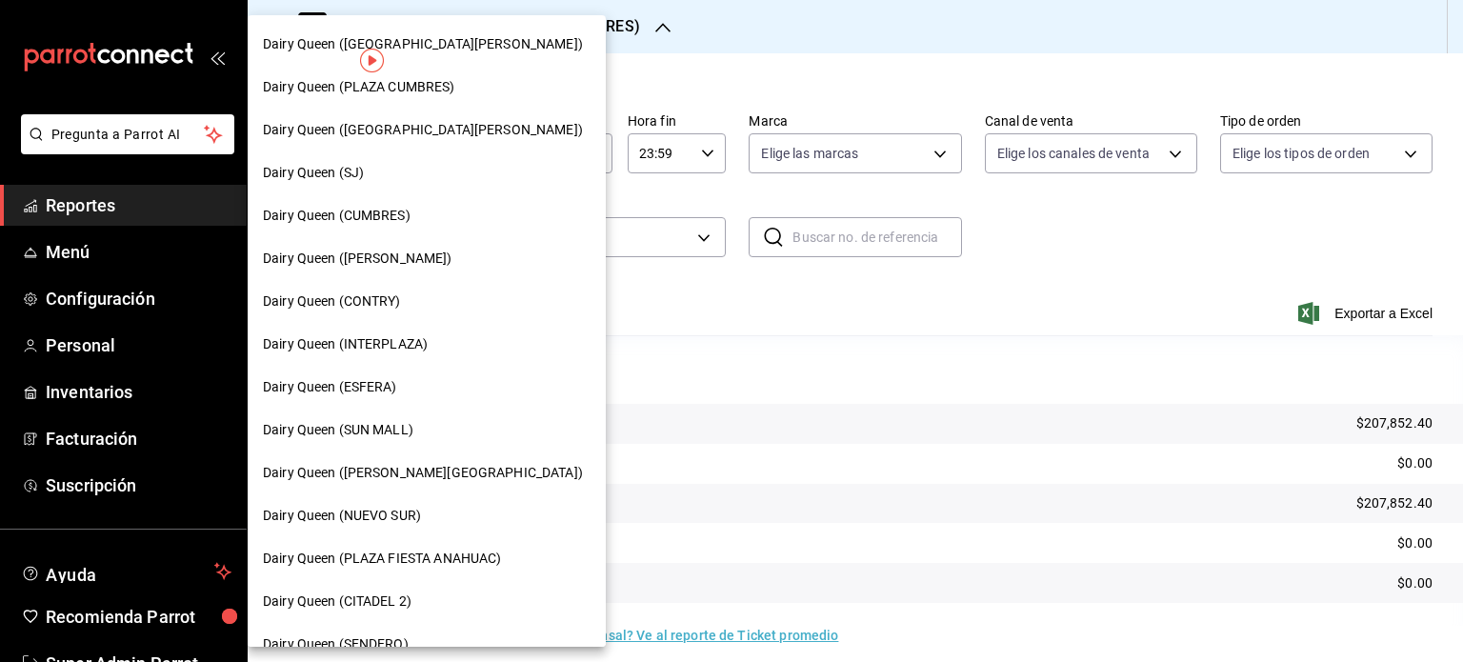
click at [457, 118] on div "Dairy Queen ([GEOGRAPHIC_DATA][PERSON_NAME])" at bounding box center [427, 130] width 358 height 43
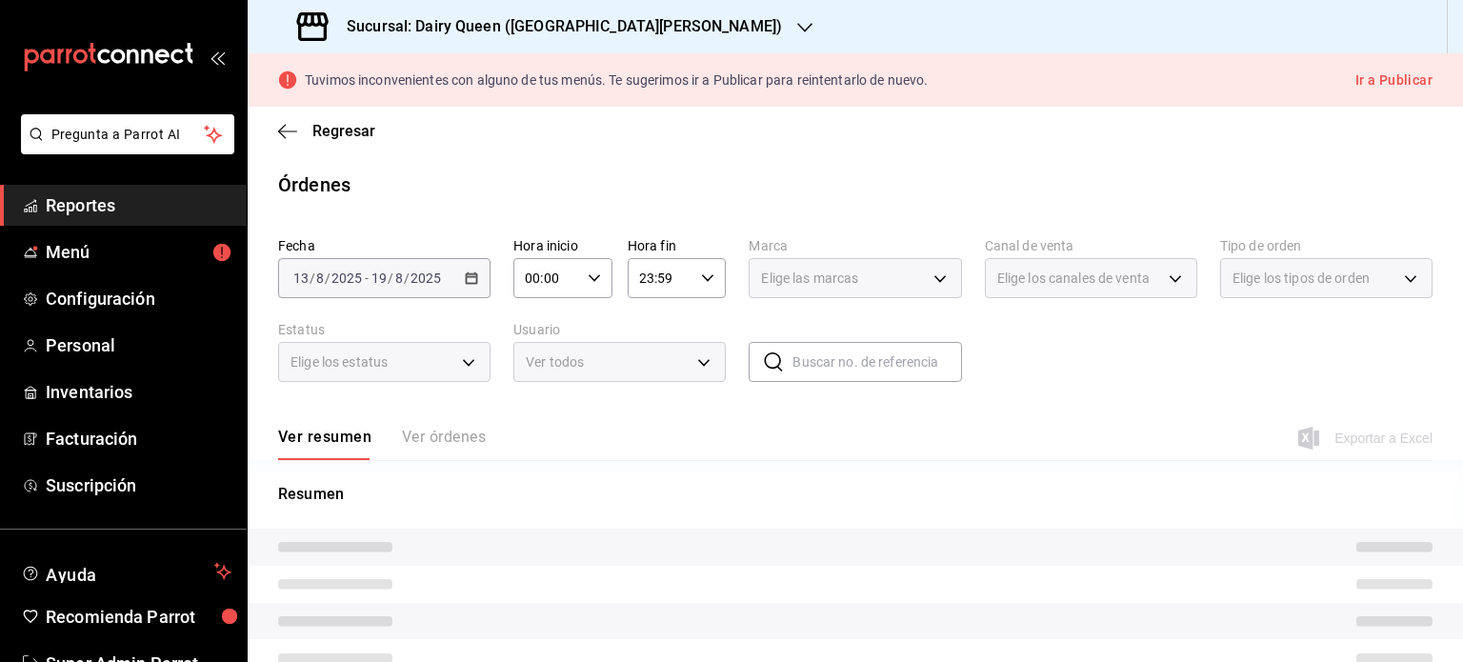
scroll to position [125, 0]
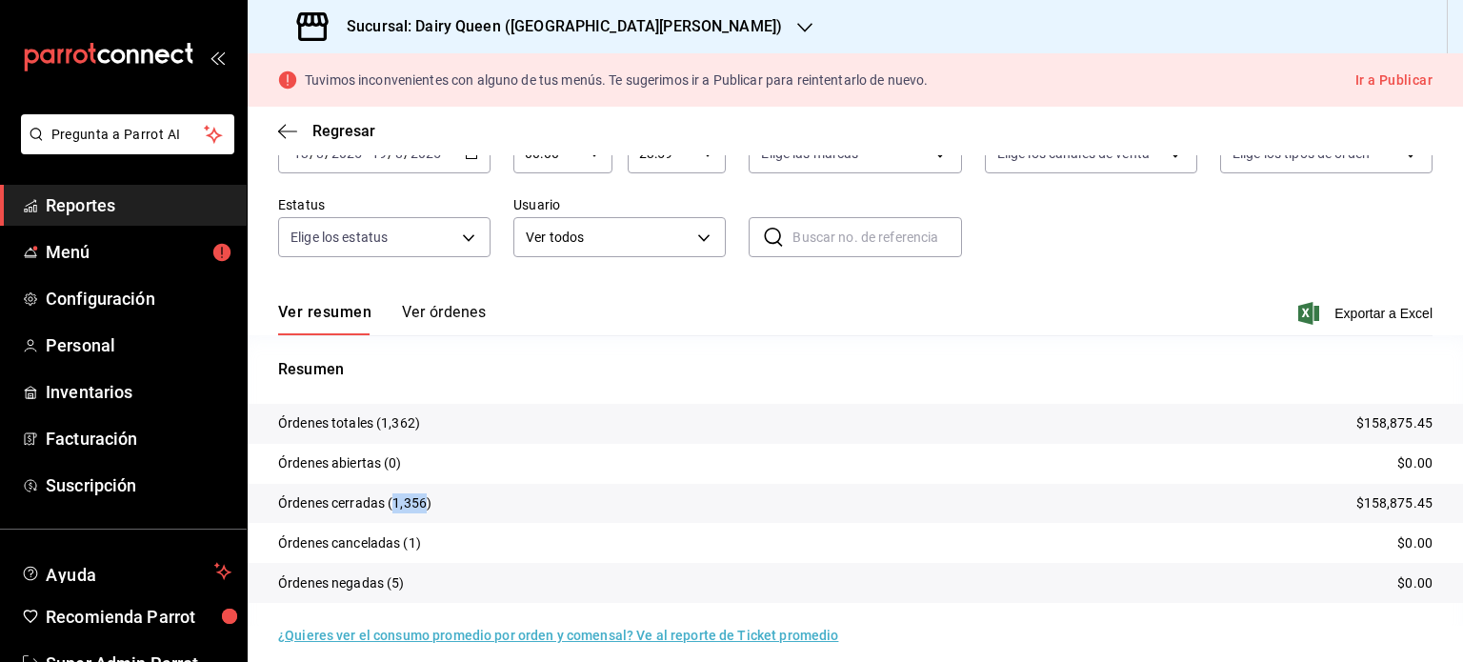
drag, startPoint x: 425, startPoint y: 503, endPoint x: 395, endPoint y: 506, distance: 29.7
click at [395, 506] on p "Órdenes cerradas (1,356)" at bounding box center [354, 503] width 153 height 20
click at [754, 30] on div "Sucursal: Dairy Queen ([GEOGRAPHIC_DATA][PERSON_NAME])" at bounding box center [541, 26] width 557 height 53
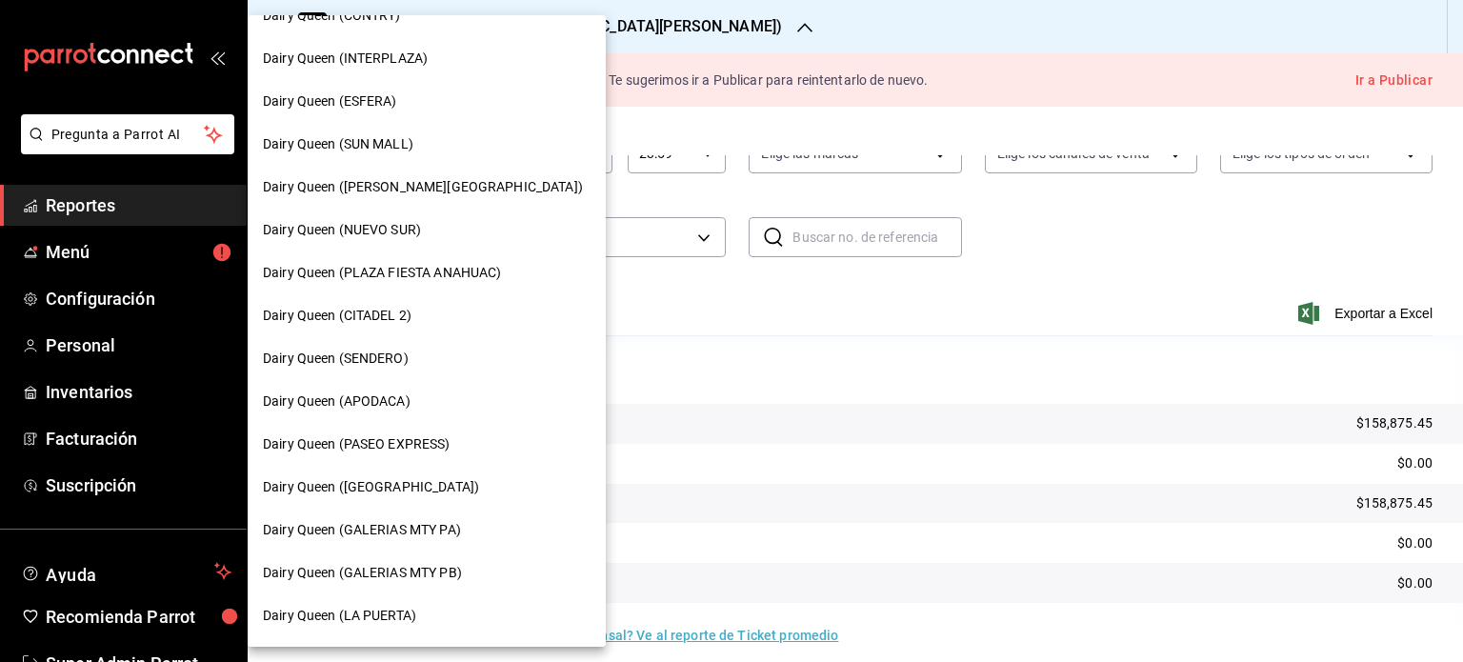
scroll to position [0, 0]
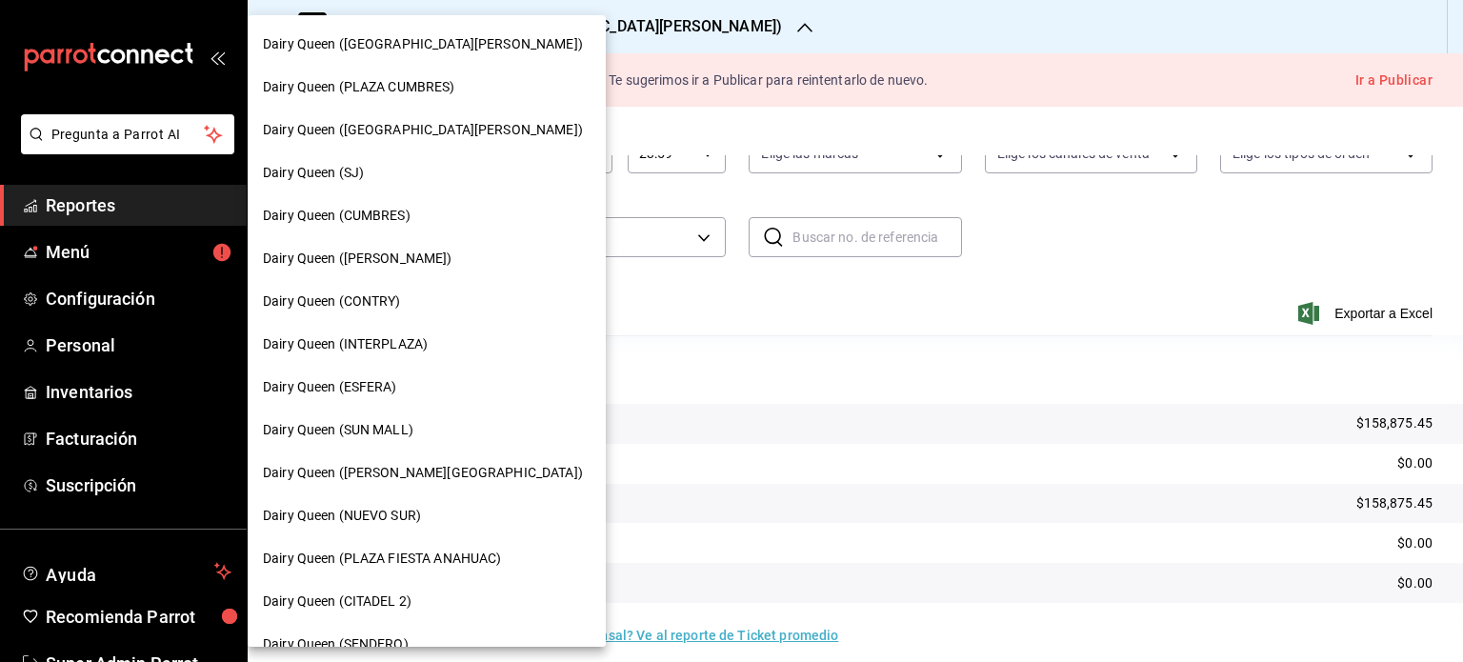
click at [472, 183] on div "Dairy Queen (SJ)" at bounding box center [427, 172] width 358 height 43
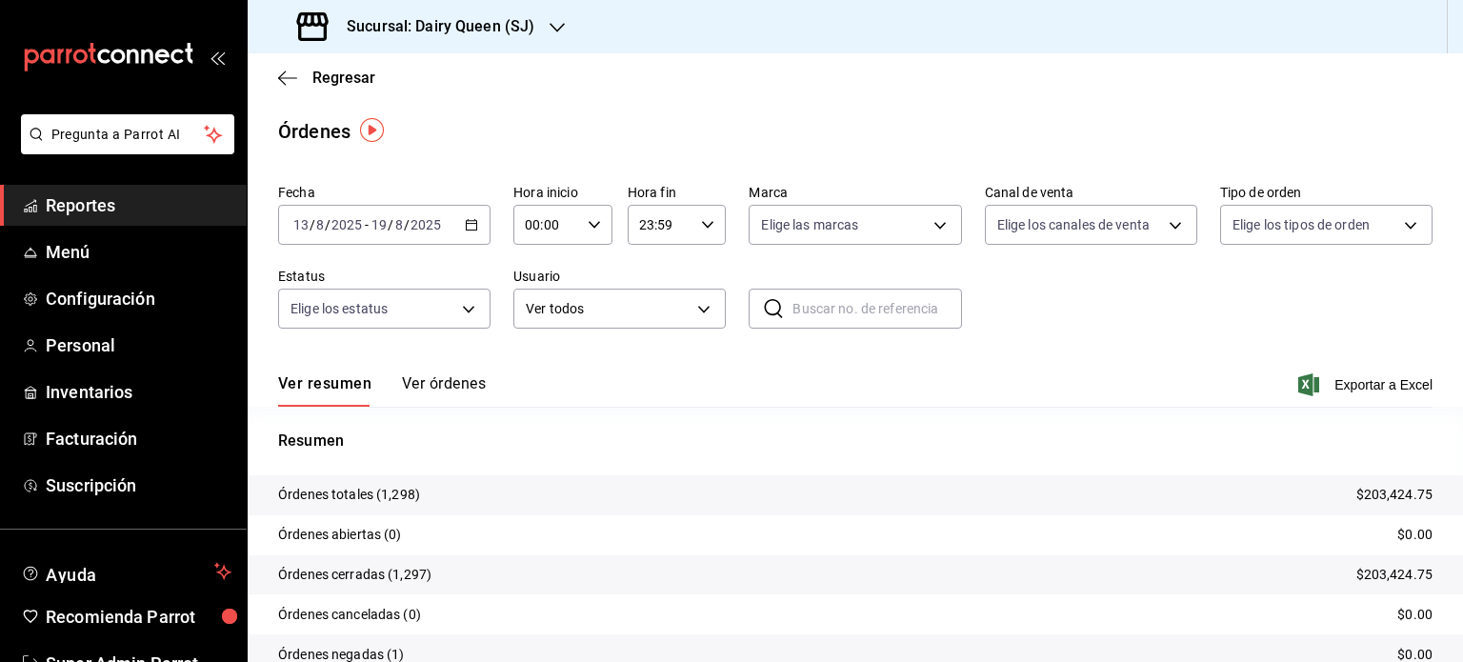
scroll to position [86, 0]
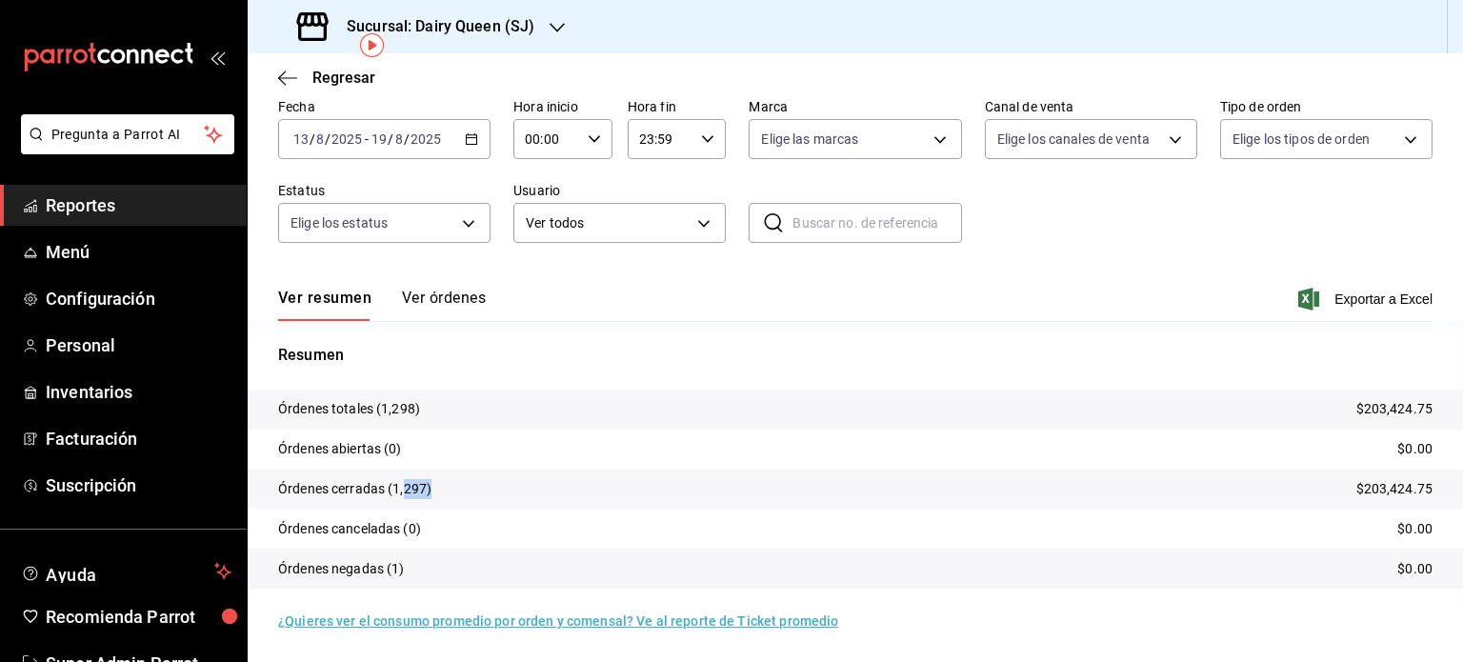
drag, startPoint x: 430, startPoint y: 489, endPoint x: 404, endPoint y: 491, distance: 25.8
click at [404, 491] on p "Órdenes cerradas (1,297)" at bounding box center [354, 489] width 153 height 20
click at [415, 490] on p "Órdenes cerradas (1,297)" at bounding box center [354, 489] width 153 height 20
click at [405, 491] on p "Órdenes cerradas (1,297)" at bounding box center [354, 489] width 153 height 20
drag, startPoint x: 423, startPoint y: 490, endPoint x: 394, endPoint y: 493, distance: 28.8
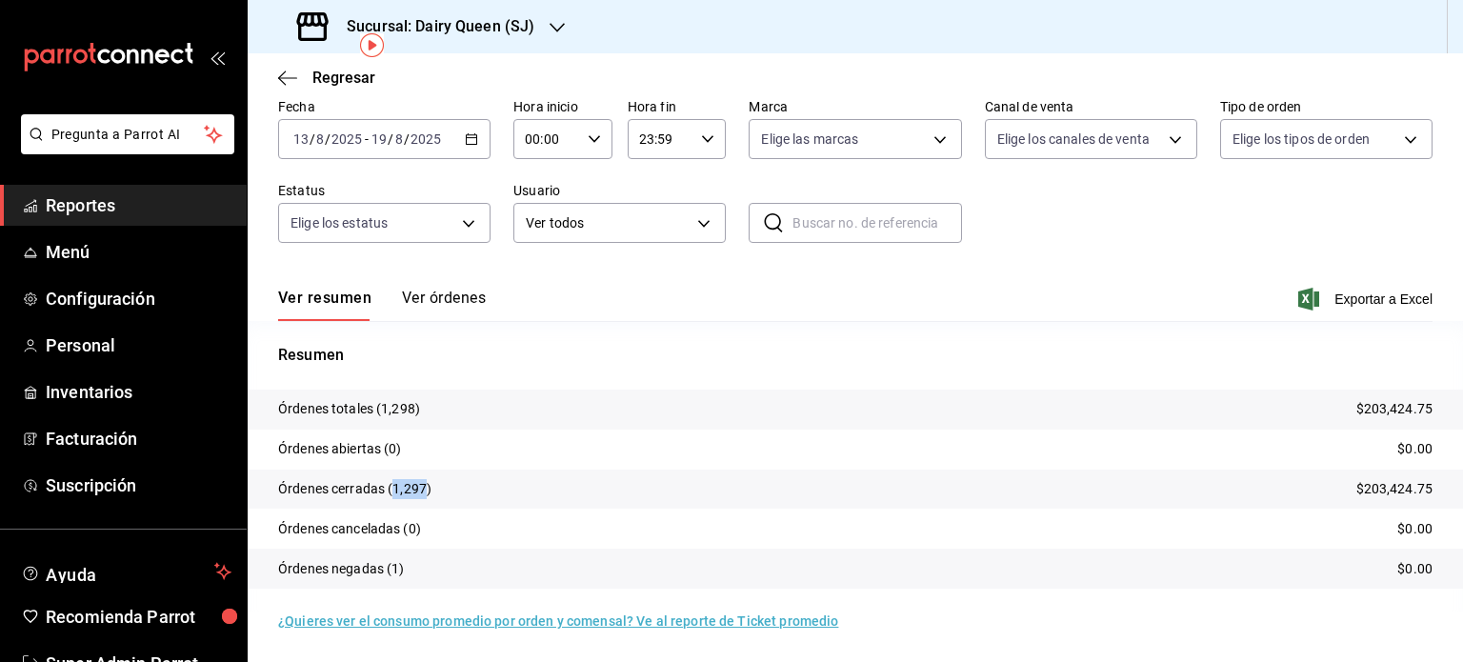
click at [394, 493] on p "Órdenes cerradas (1,297)" at bounding box center [354, 489] width 153 height 20
click at [534, 327] on div "Resumen Órdenes totales (1,298) $203,424.75 Órdenes abiertas (0) $0.00 Órdenes …" at bounding box center [856, 466] width 1216 height 291
click at [568, 30] on div "Sucursal: Dairy Queen (SJ)" at bounding box center [856, 26] width 1216 height 53
click at [555, 29] on icon "button" at bounding box center [557, 27] width 15 height 15
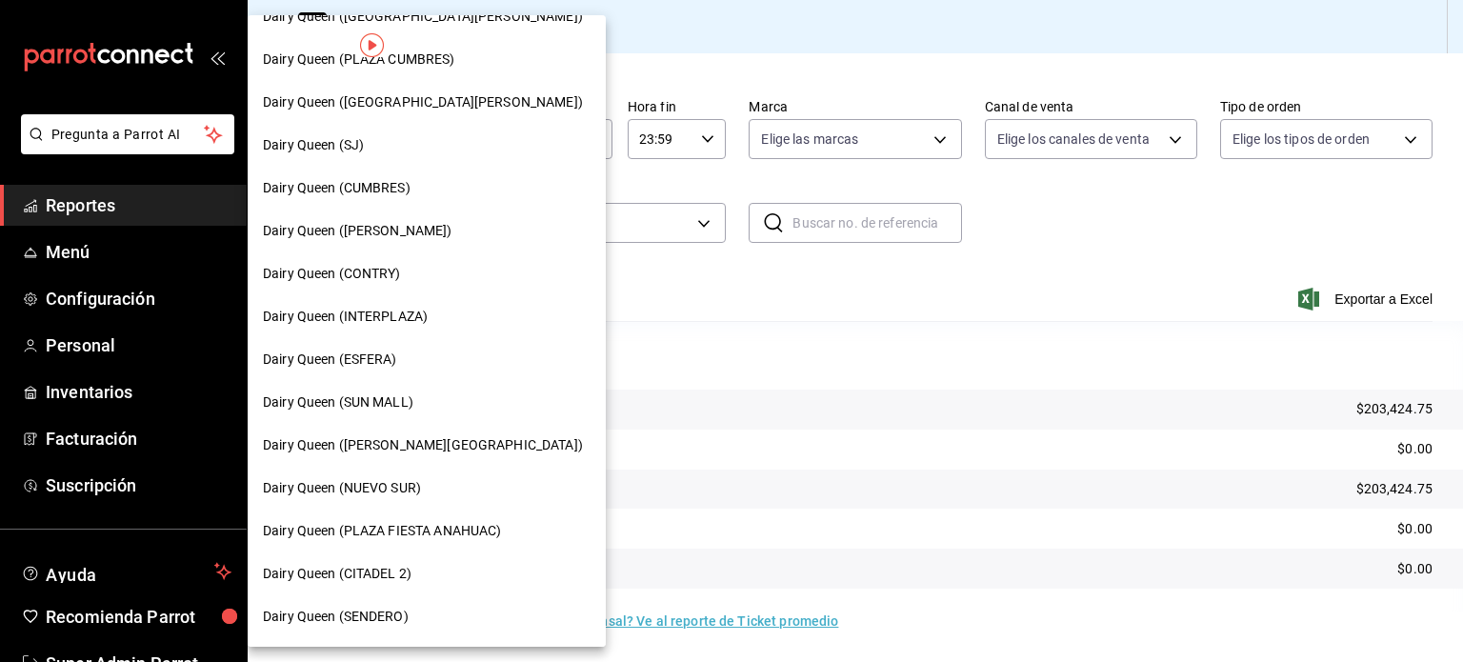
scroll to position [0, 0]
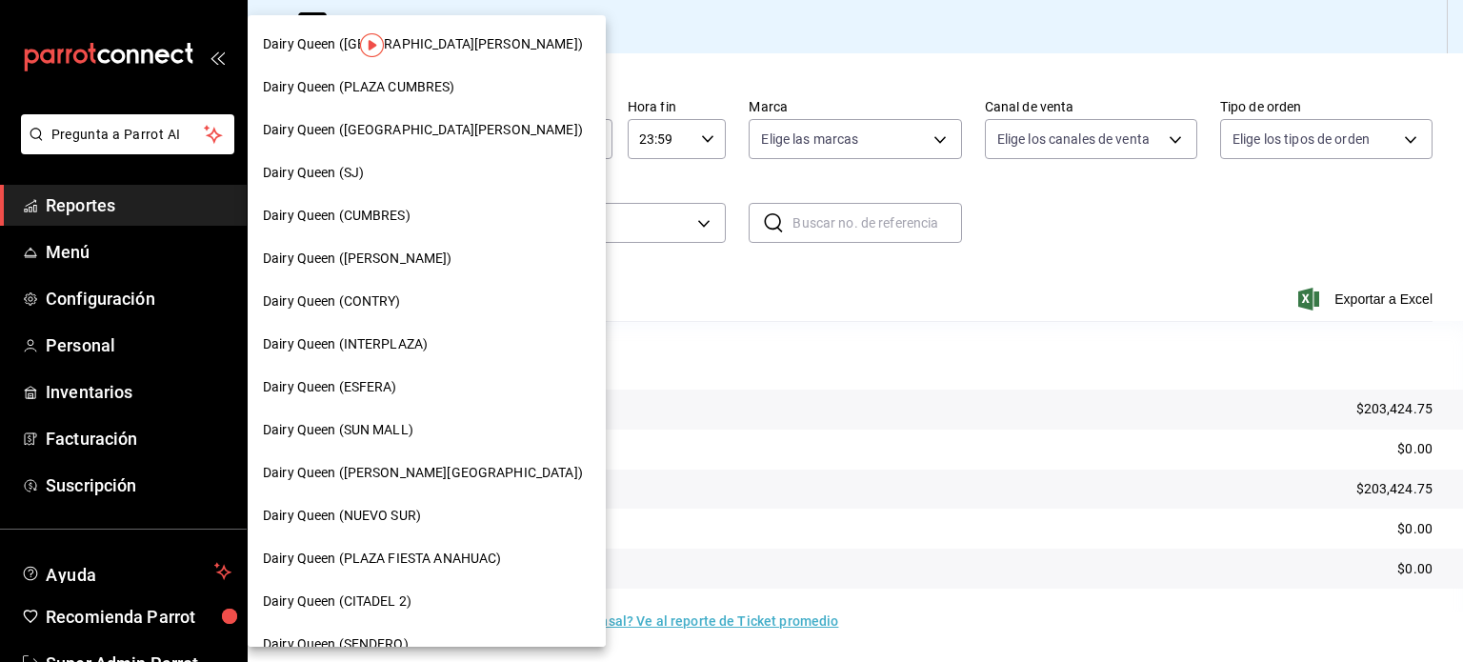
click at [406, 209] on span "Dairy Queen (CUMBRES)" at bounding box center [337, 216] width 148 height 20
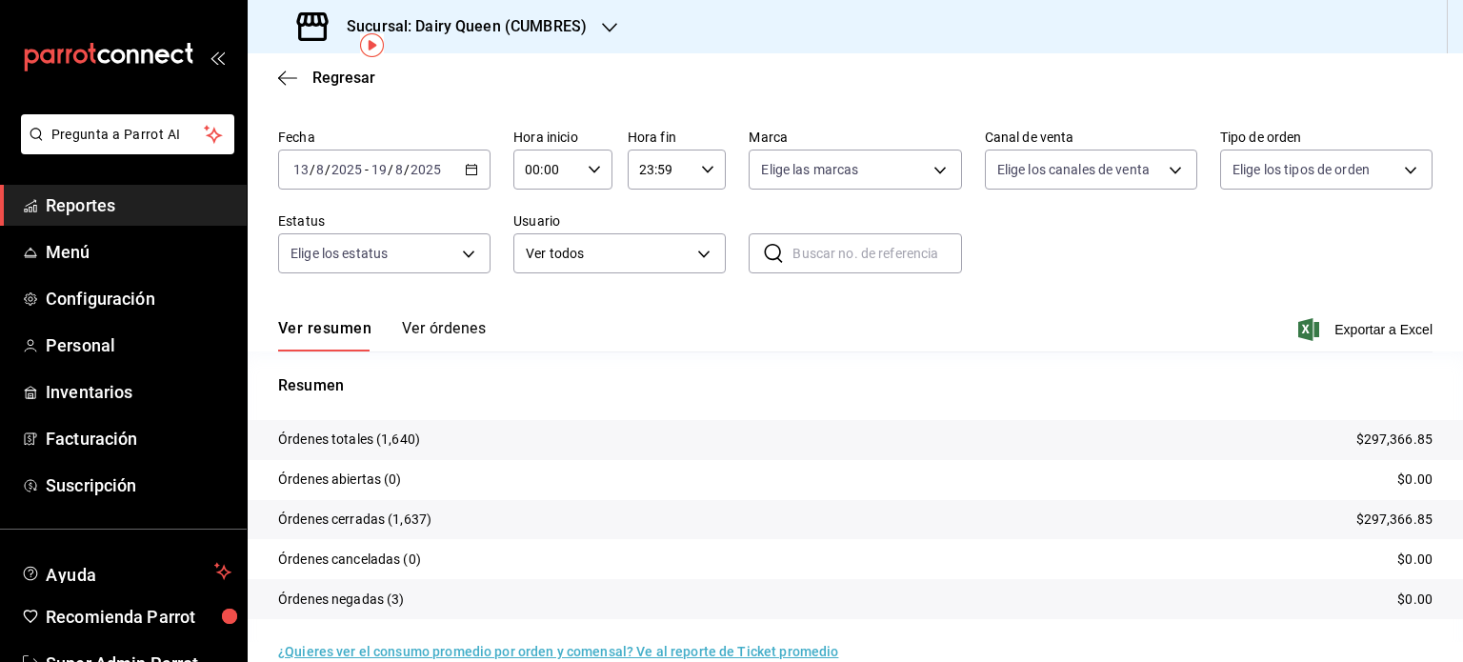
scroll to position [86, 0]
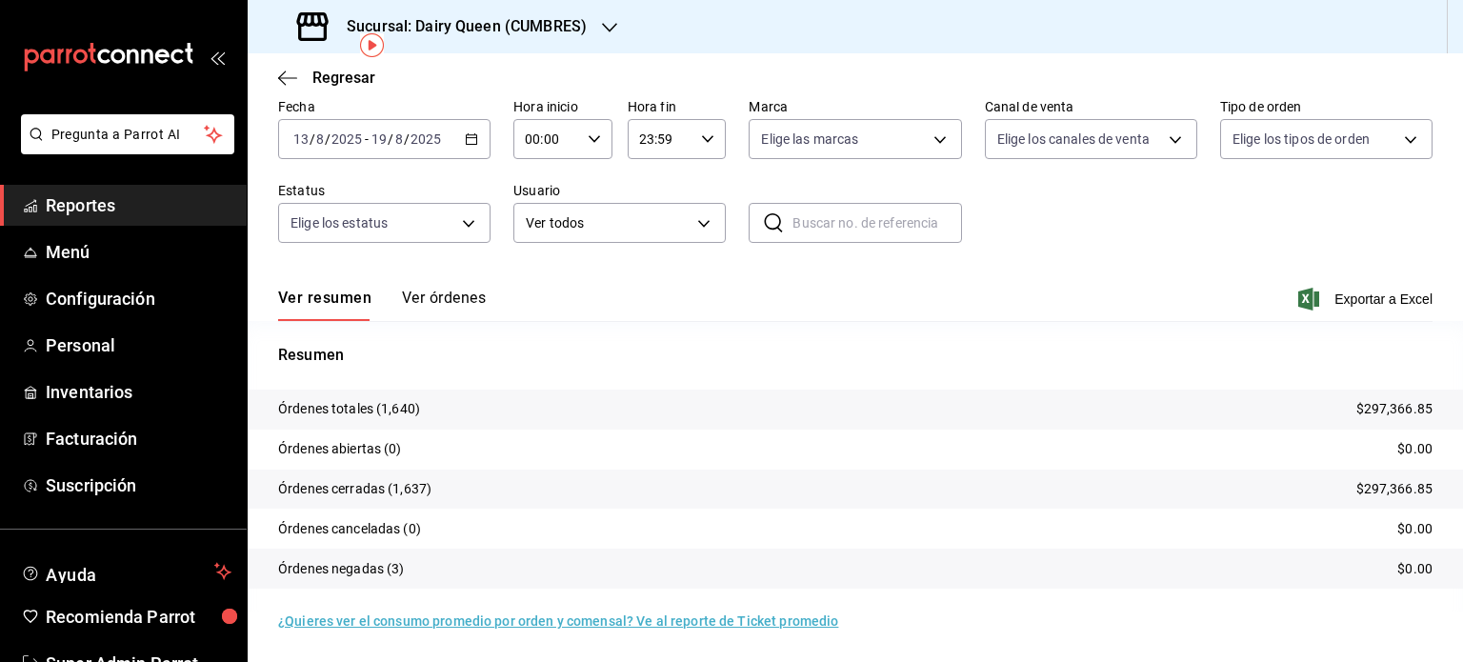
click at [415, 494] on p "Órdenes cerradas (1,637)" at bounding box center [354, 489] width 153 height 20
drag, startPoint x: 428, startPoint y: 492, endPoint x: 396, endPoint y: 491, distance: 31.5
click at [396, 491] on p "Órdenes cerradas (1,637)" at bounding box center [354, 489] width 153 height 20
click at [598, 21] on div "Sucursal: Dairy Queen (CUMBRES)" at bounding box center [444, 26] width 362 height 53
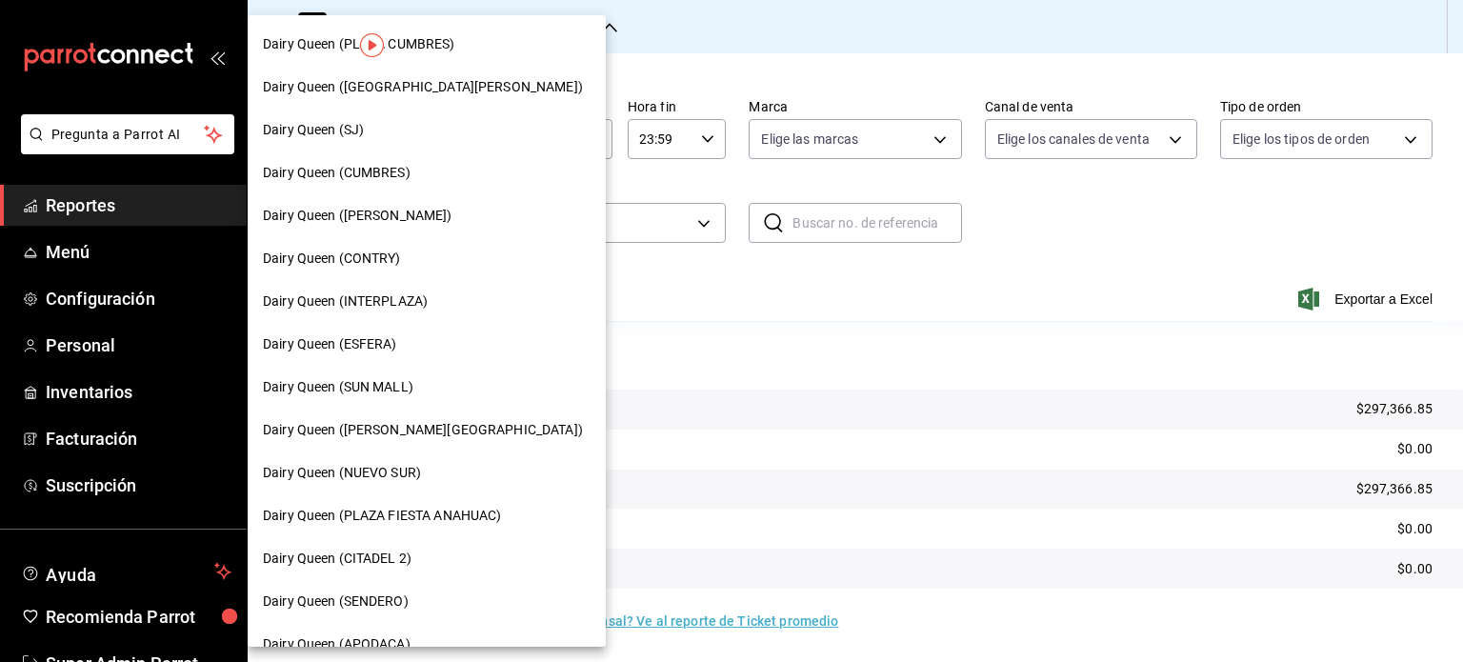
scroll to position [0, 0]
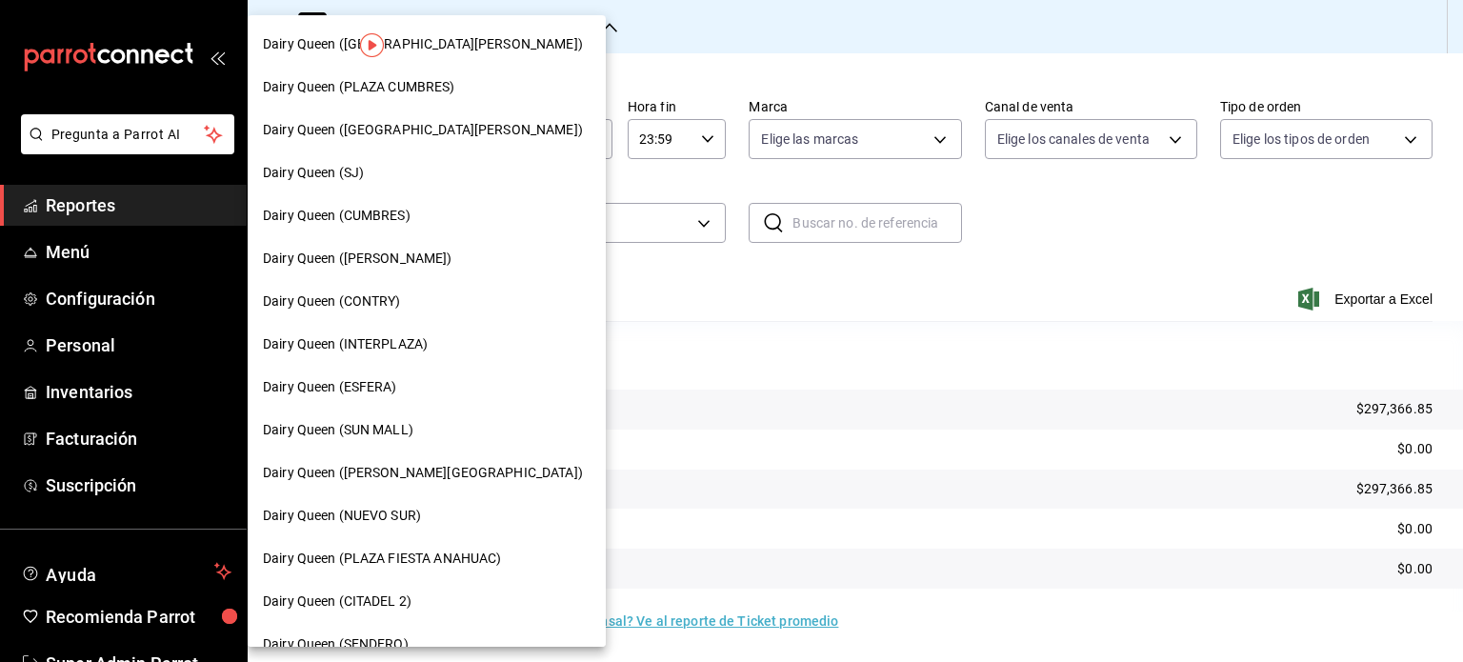
click at [436, 258] on div "Dairy Queen ([PERSON_NAME])" at bounding box center [427, 259] width 328 height 20
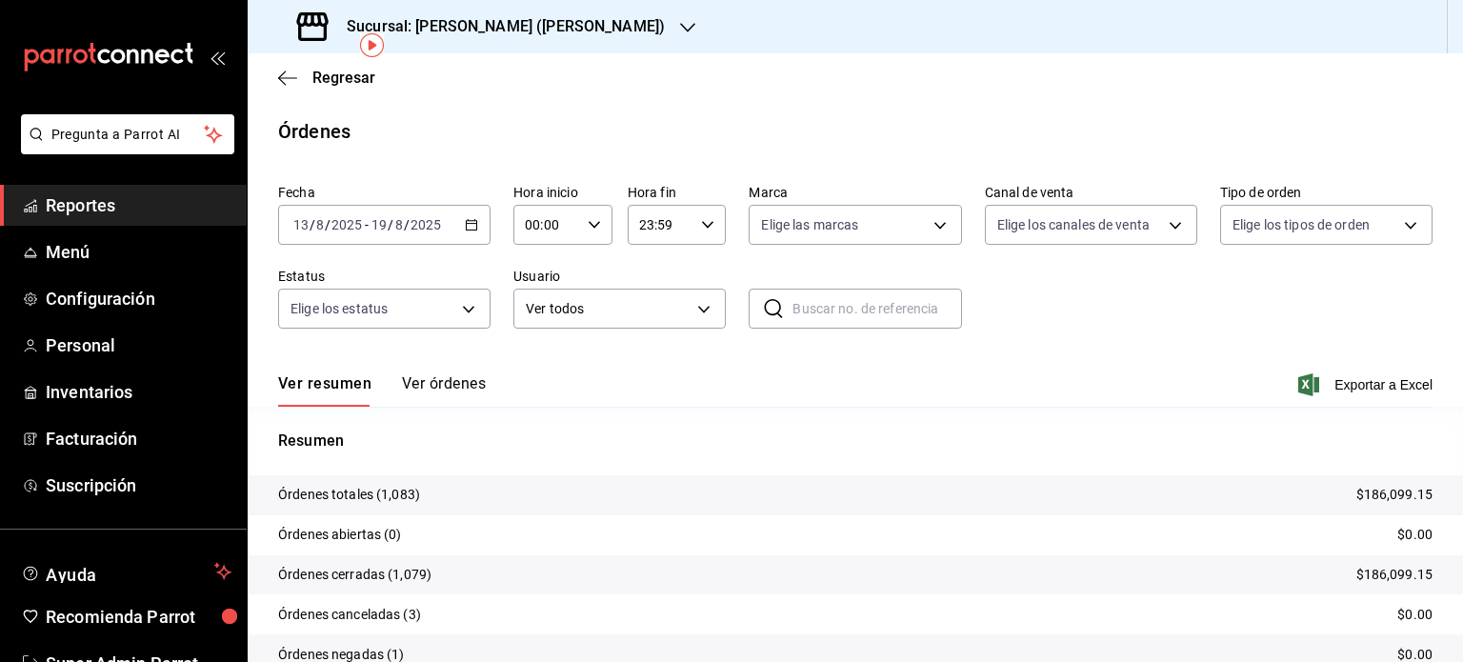
scroll to position [86, 0]
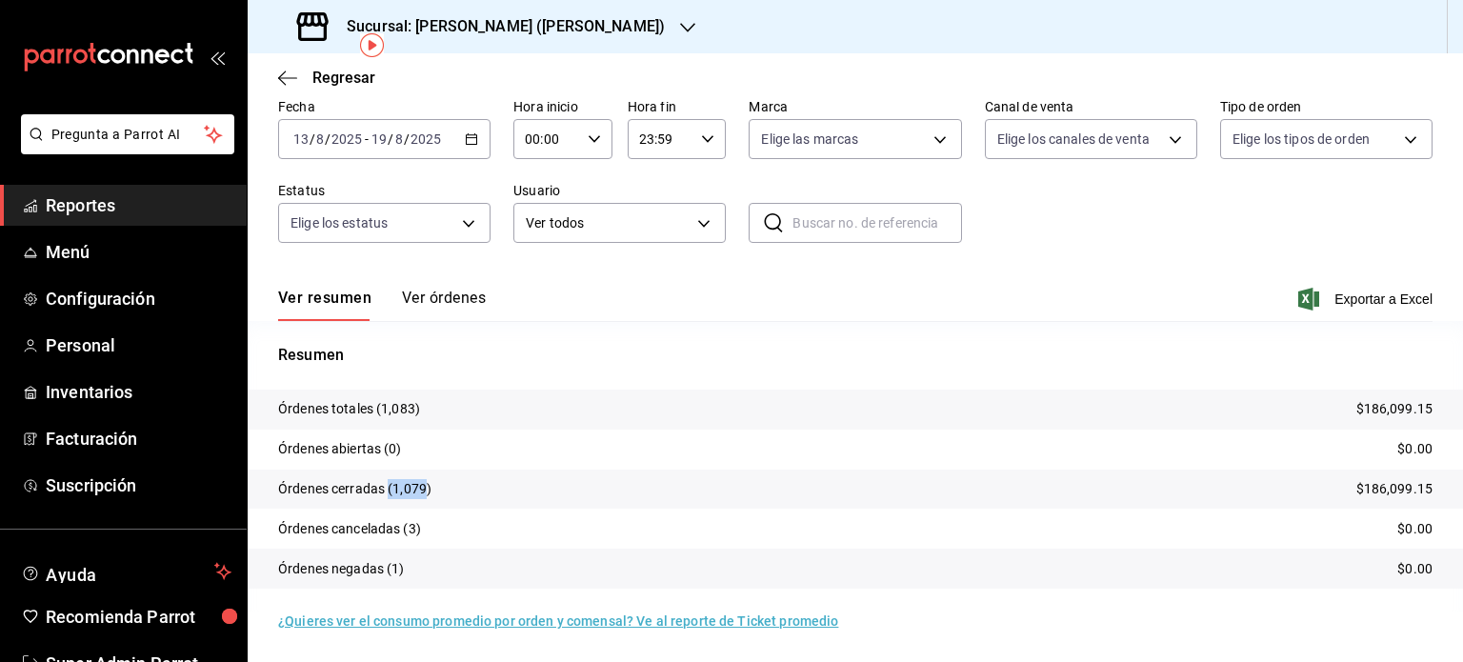
drag, startPoint x: 427, startPoint y: 482, endPoint x: 390, endPoint y: 486, distance: 37.3
click at [390, 486] on p "Órdenes cerradas (1,079)" at bounding box center [354, 489] width 153 height 20
click at [400, 488] on p "Órdenes cerradas (1,079)" at bounding box center [354, 489] width 153 height 20
drag, startPoint x: 419, startPoint y: 486, endPoint x: 392, endPoint y: 483, distance: 26.8
click at [392, 483] on p "Órdenes cerradas (1,079)" at bounding box center [354, 489] width 153 height 20
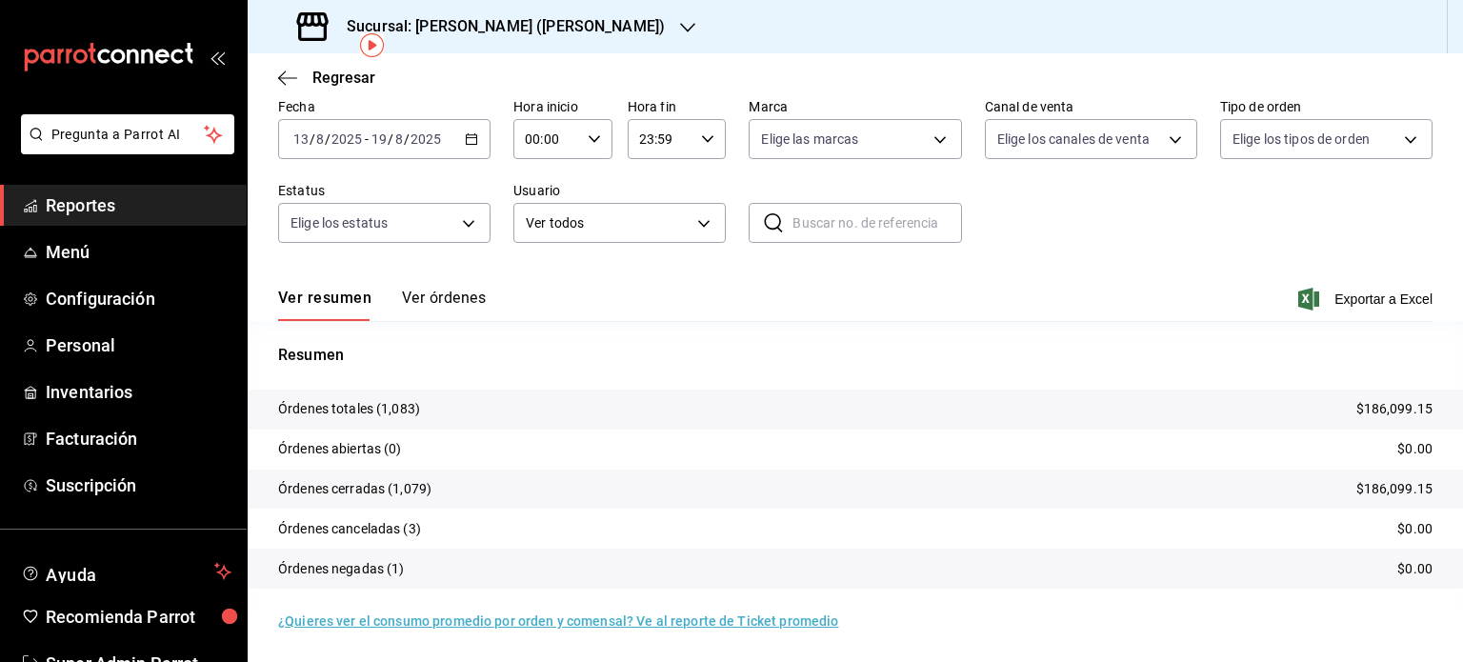
click at [597, 18] on div "Sucursal: [PERSON_NAME] ([PERSON_NAME])" at bounding box center [483, 26] width 440 height 53
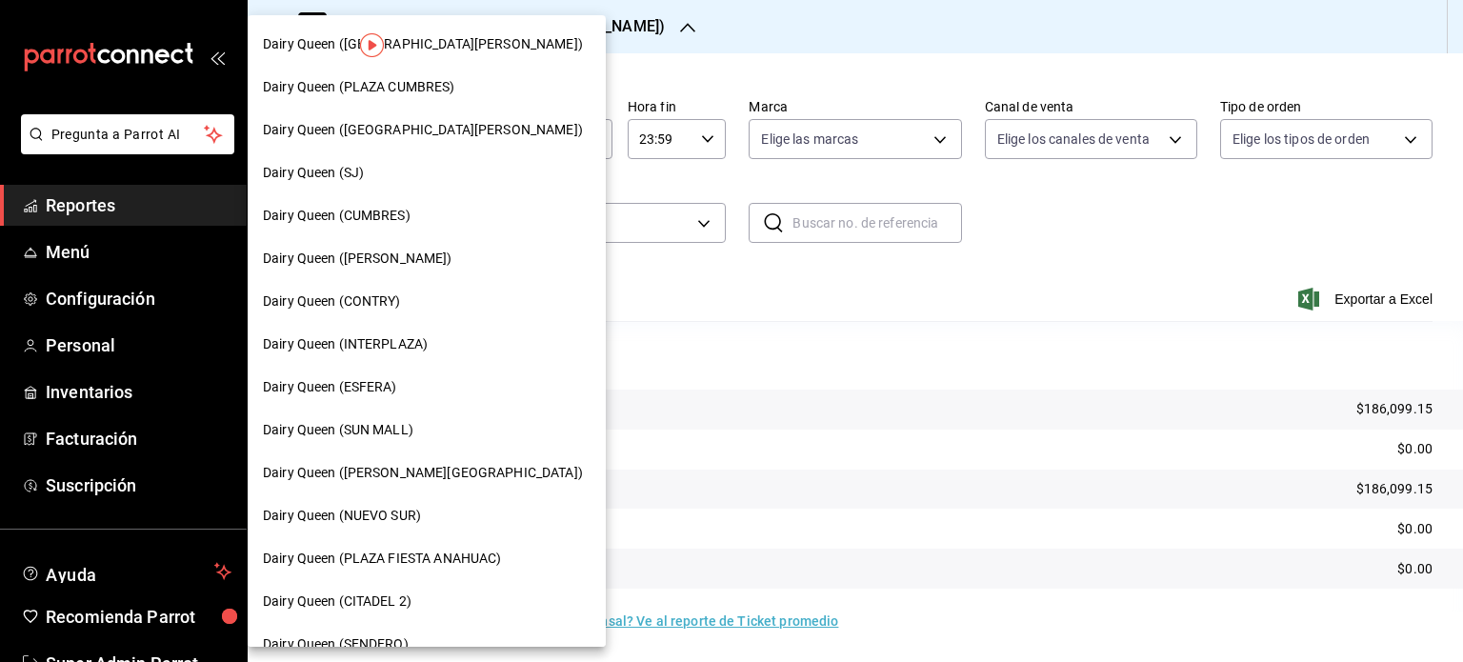
click at [484, 296] on div "Dairy Queen (CONTRY)" at bounding box center [427, 301] width 328 height 20
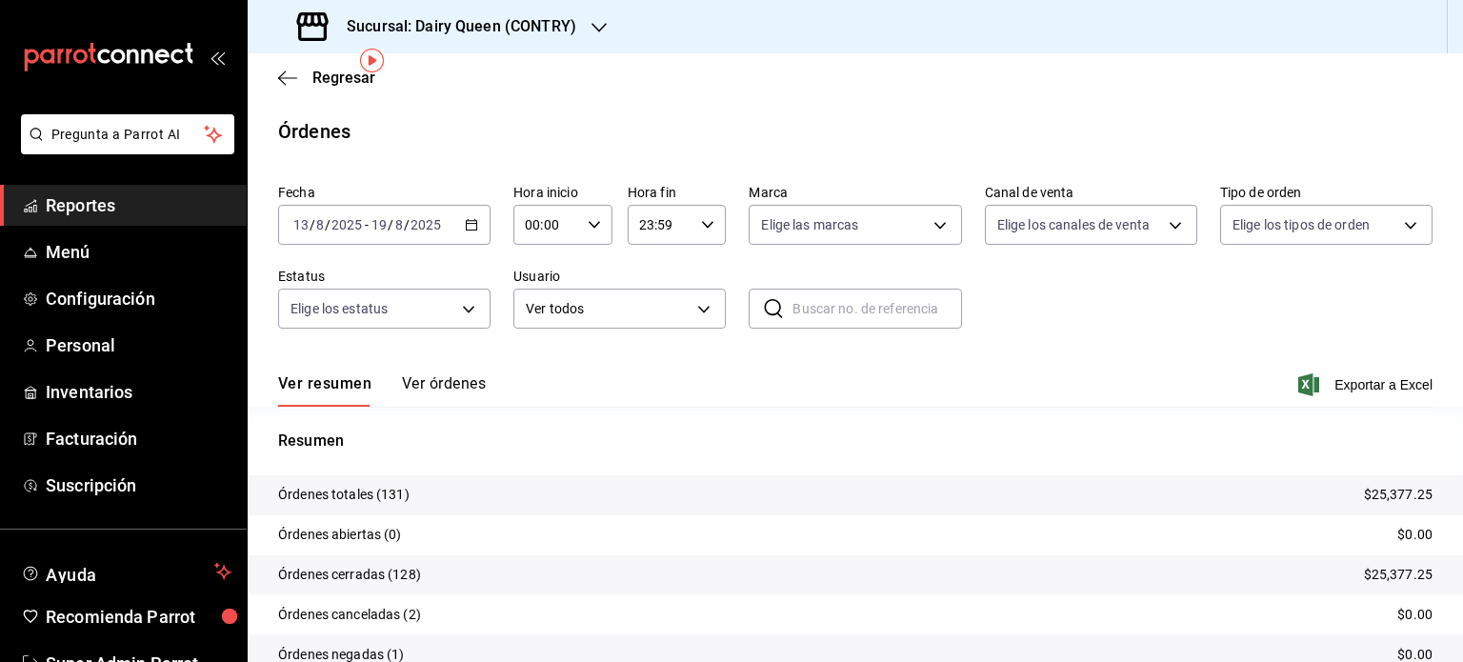
scroll to position [71, 0]
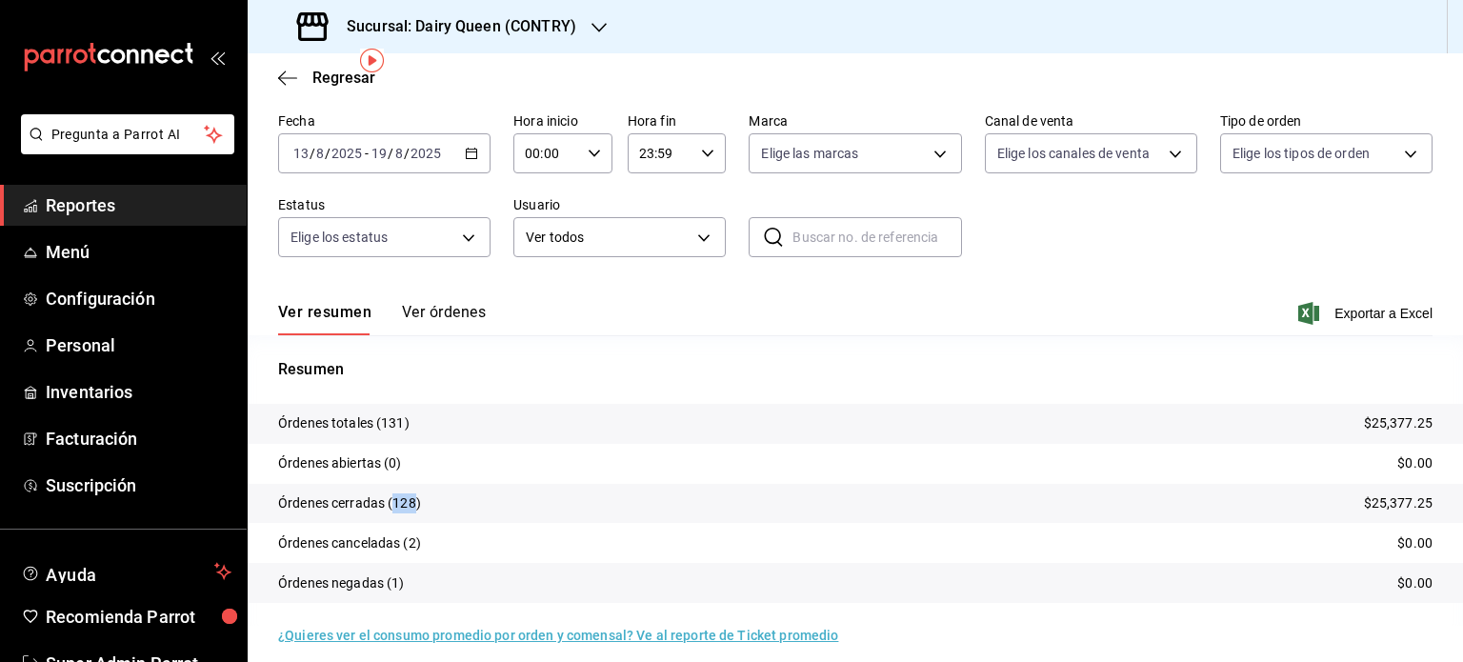
drag, startPoint x: 415, startPoint y: 500, endPoint x: 392, endPoint y: 501, distance: 22.9
click at [392, 501] on p "Órdenes cerradas (128)" at bounding box center [349, 503] width 143 height 20
click at [582, 14] on div "Sucursal: Dairy Queen (CONTRY)" at bounding box center [439, 26] width 352 height 53
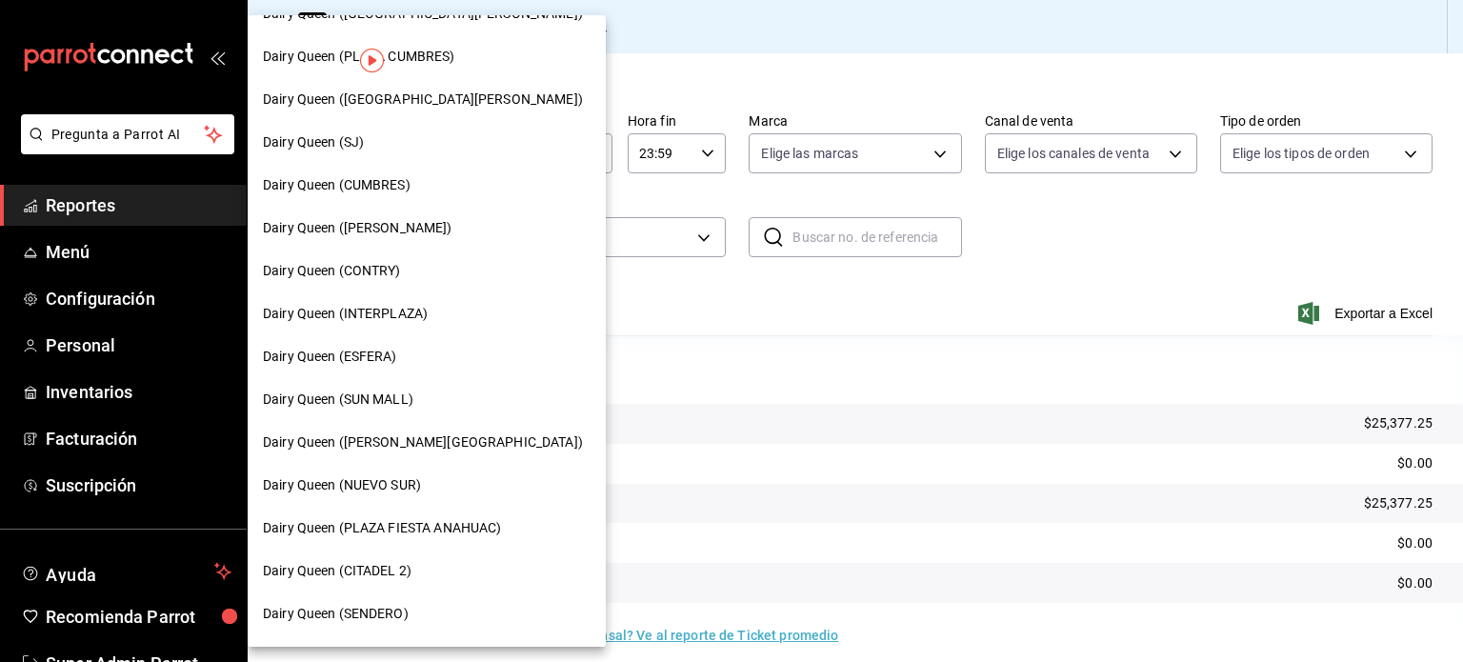
scroll to position [0, 0]
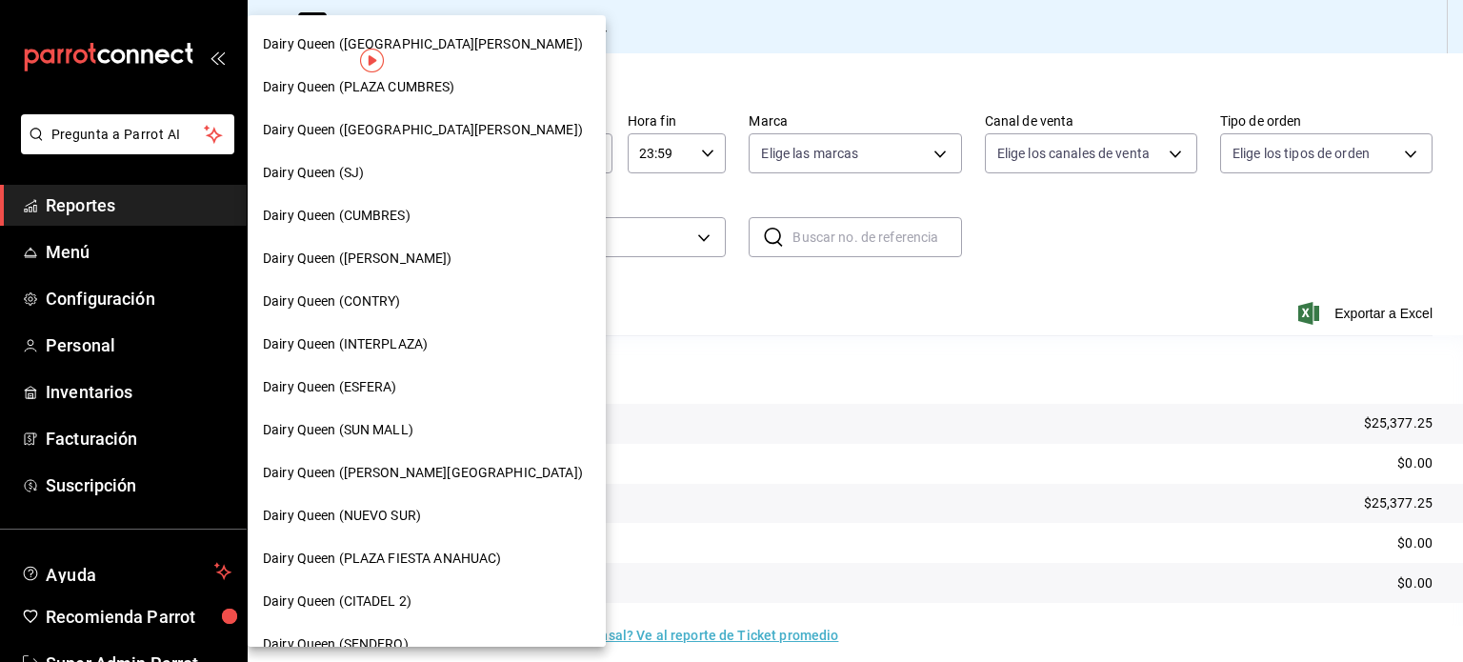
click at [467, 353] on div "Dairy Queen (INTERPLAZA)" at bounding box center [427, 344] width 328 height 20
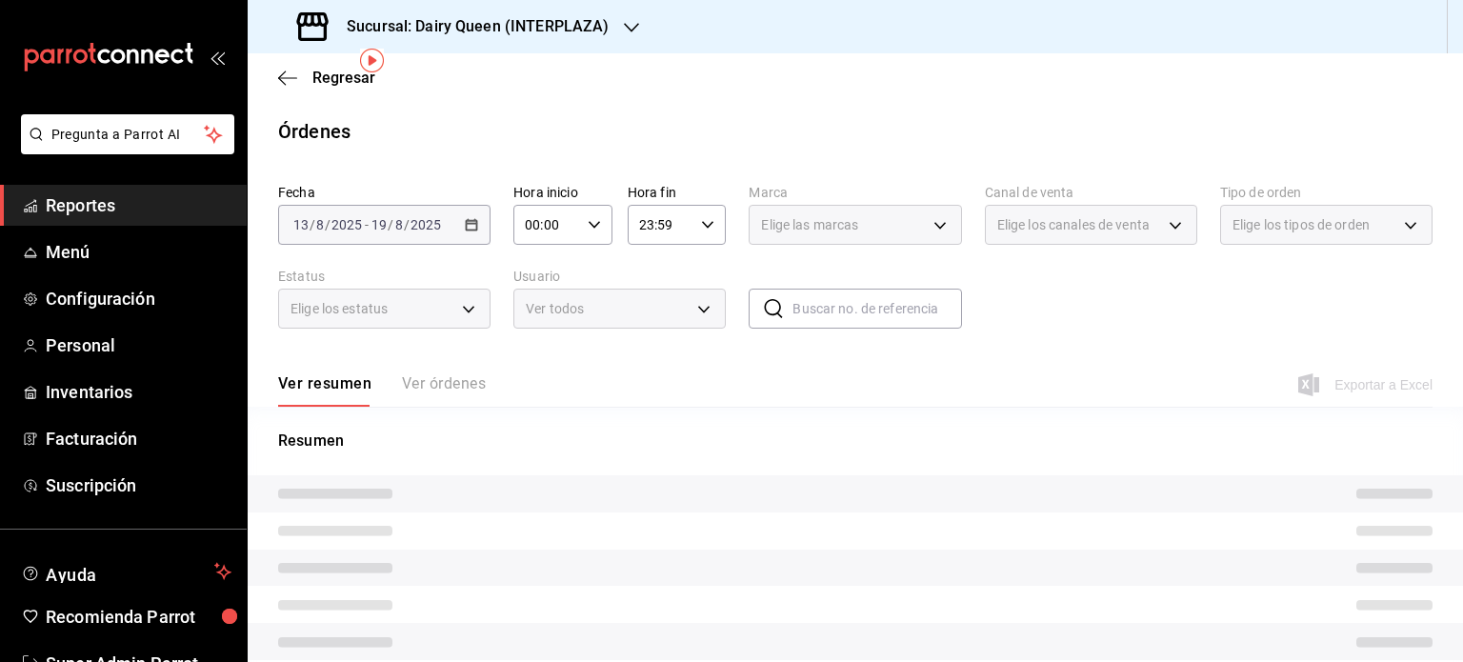
scroll to position [71, 0]
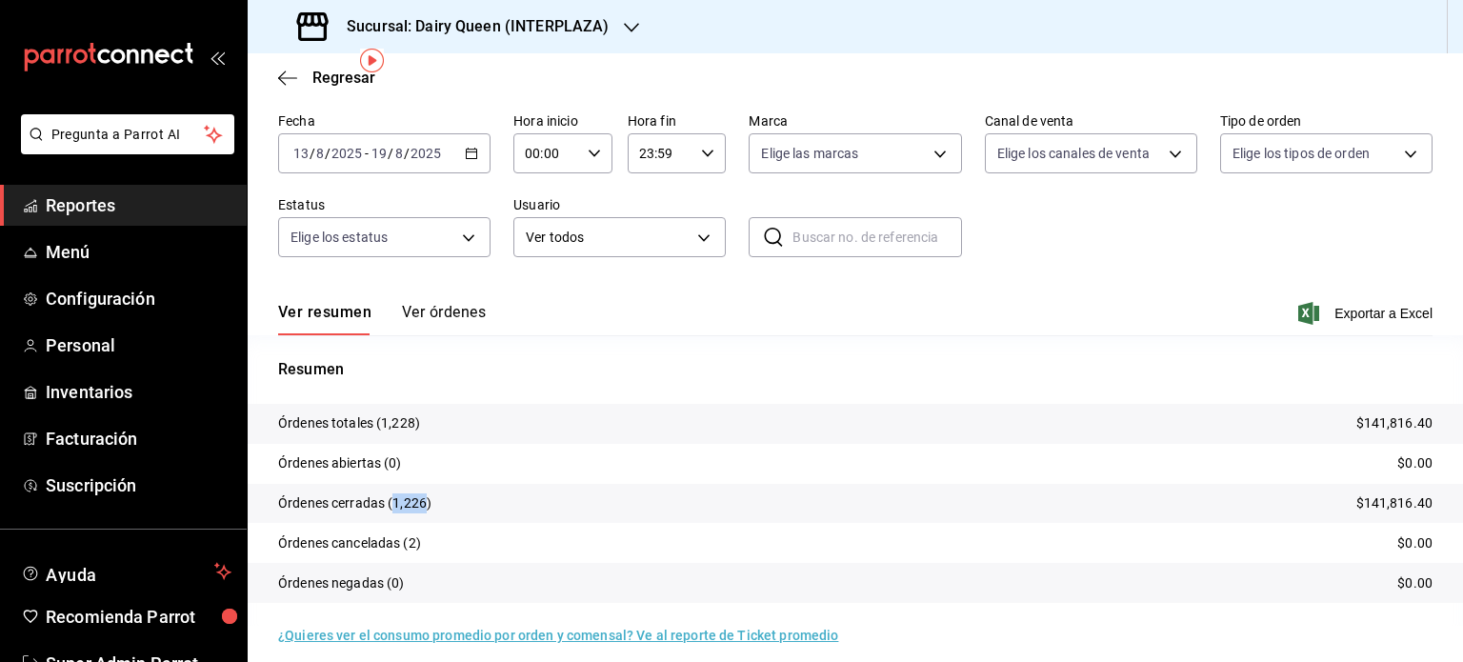
drag, startPoint x: 423, startPoint y: 498, endPoint x: 395, endPoint y: 502, distance: 27.9
click at [395, 502] on p "Órdenes cerradas (1,226)" at bounding box center [354, 503] width 153 height 20
click at [615, 24] on div "Sucursal: Dairy Queen (INTERPLAZA)" at bounding box center [455, 26] width 384 height 53
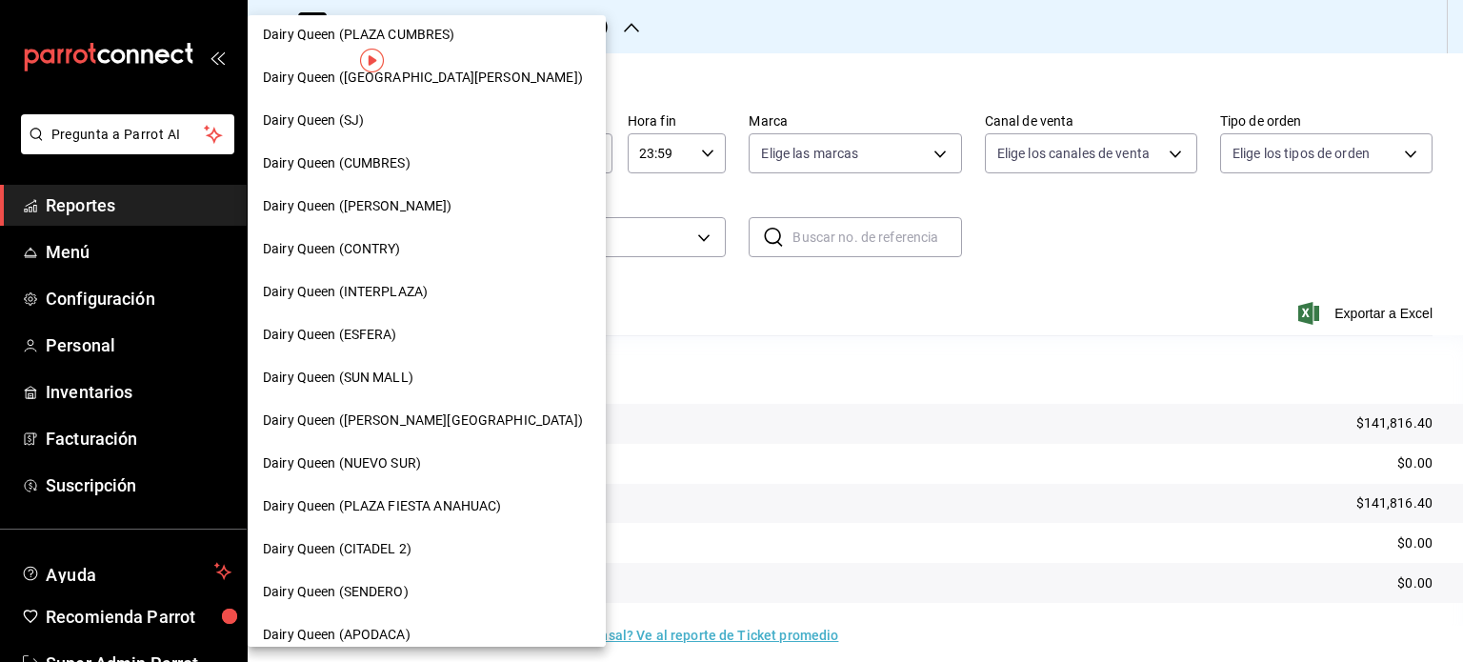
scroll to position [95, 0]
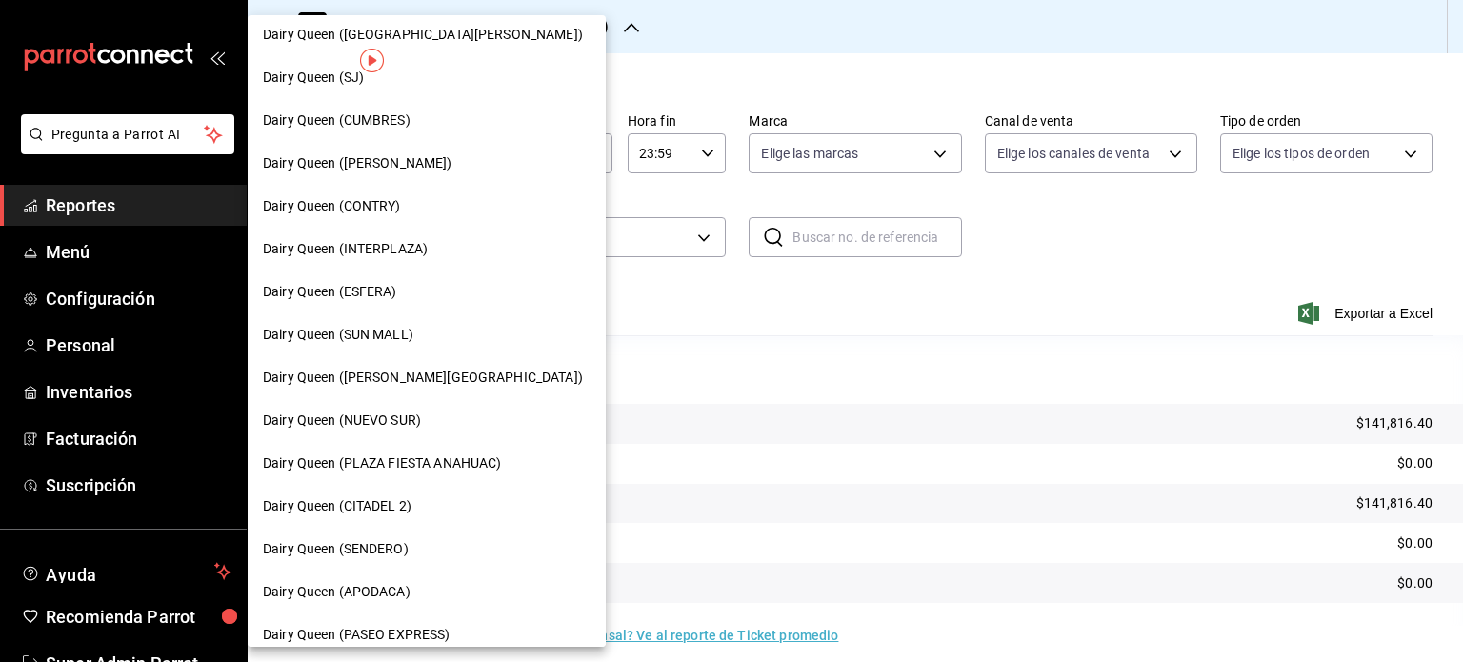
click at [406, 296] on div "Dairy Queen (ESFERA)" at bounding box center [427, 292] width 328 height 20
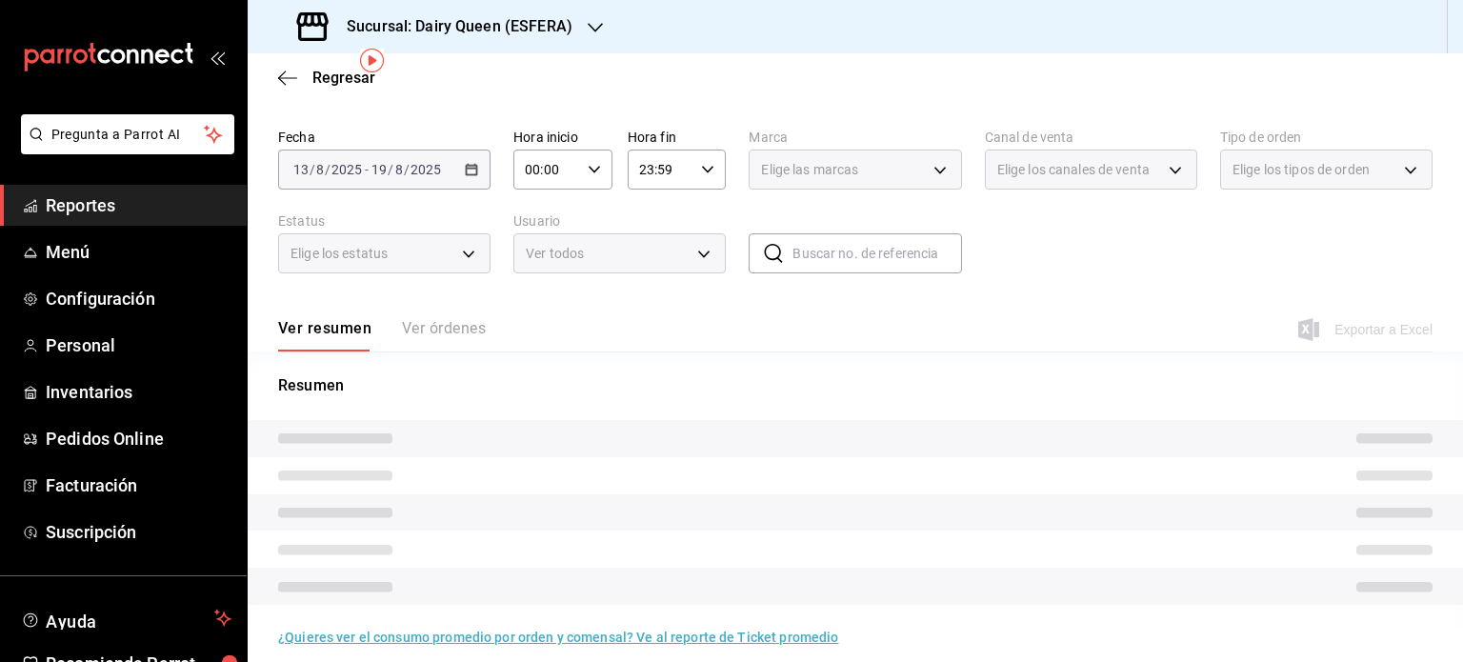
scroll to position [71, 0]
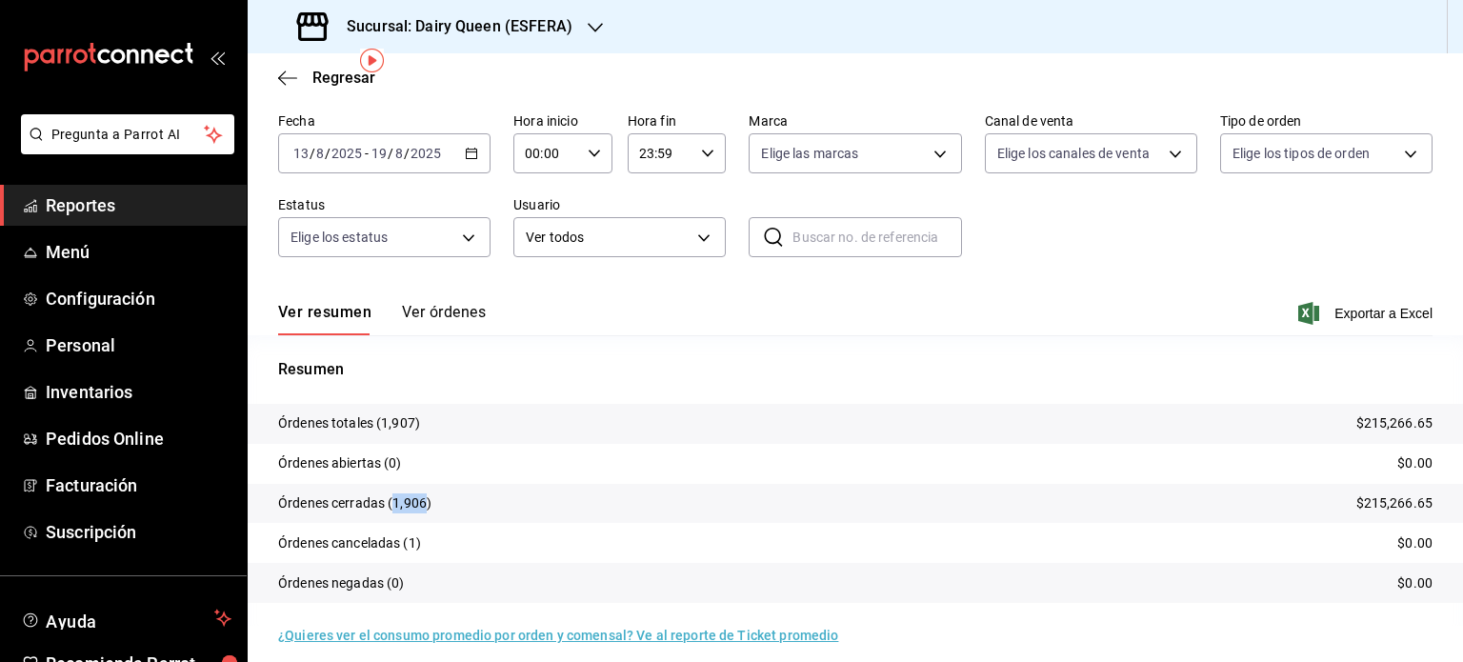
drag, startPoint x: 425, startPoint y: 498, endPoint x: 395, endPoint y: 501, distance: 29.7
click at [395, 501] on p "Órdenes cerradas (1,906)" at bounding box center [354, 503] width 153 height 20
click at [574, 23] on div "Sucursal: Dairy Queen (ESFERA)" at bounding box center [437, 26] width 348 height 53
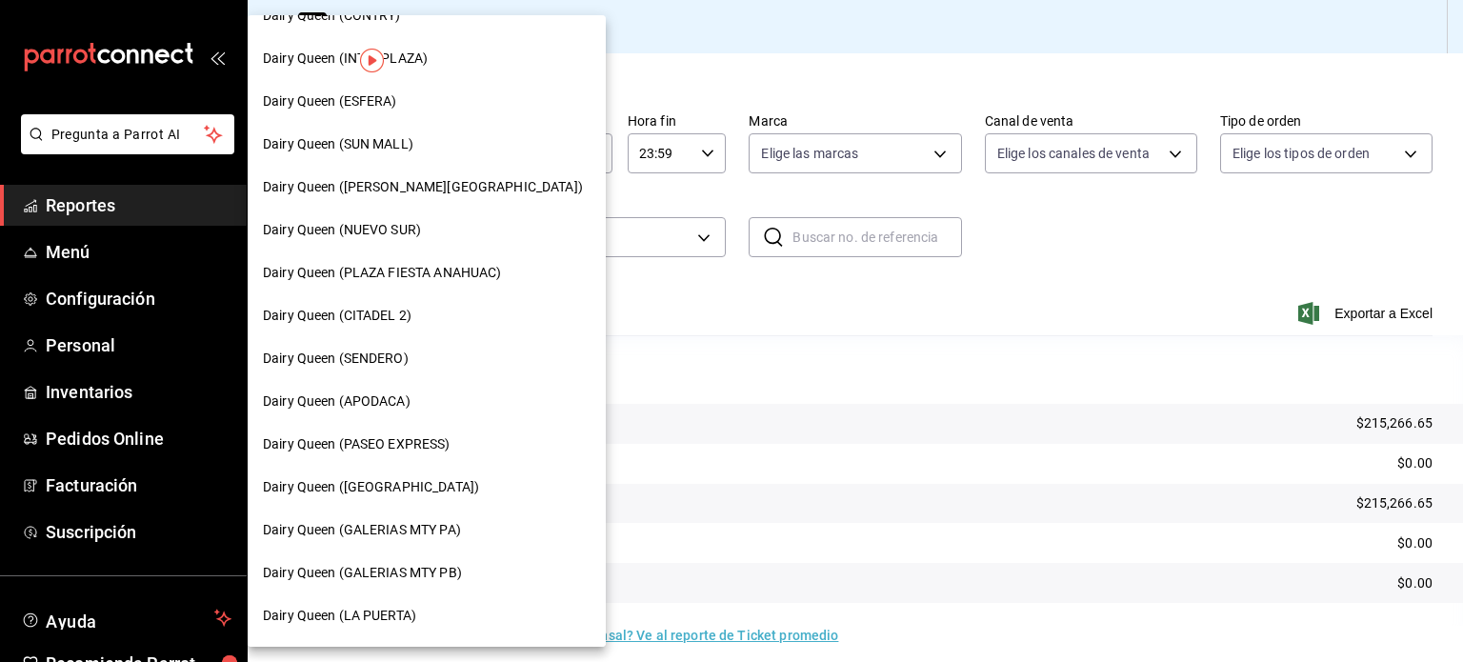
scroll to position [0, 0]
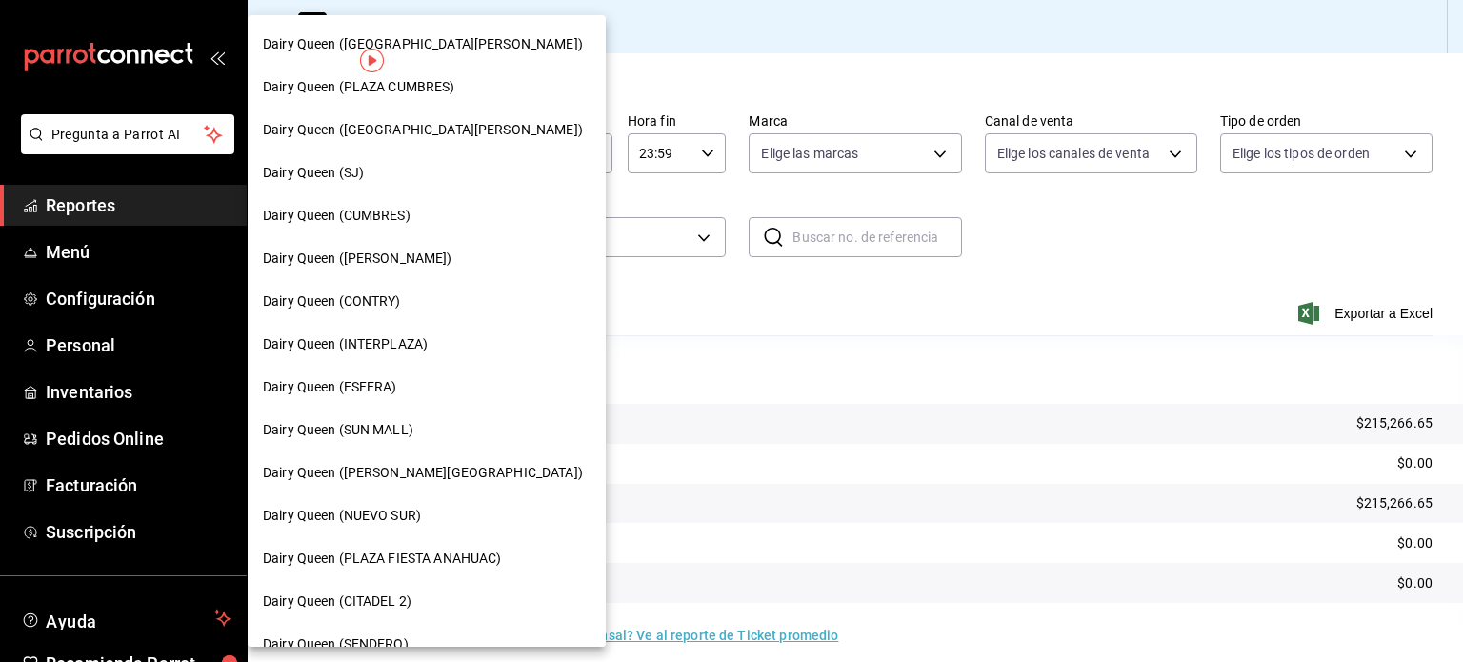
click at [409, 427] on span "Dairy Queen (SUN MALL)" at bounding box center [338, 430] width 151 height 20
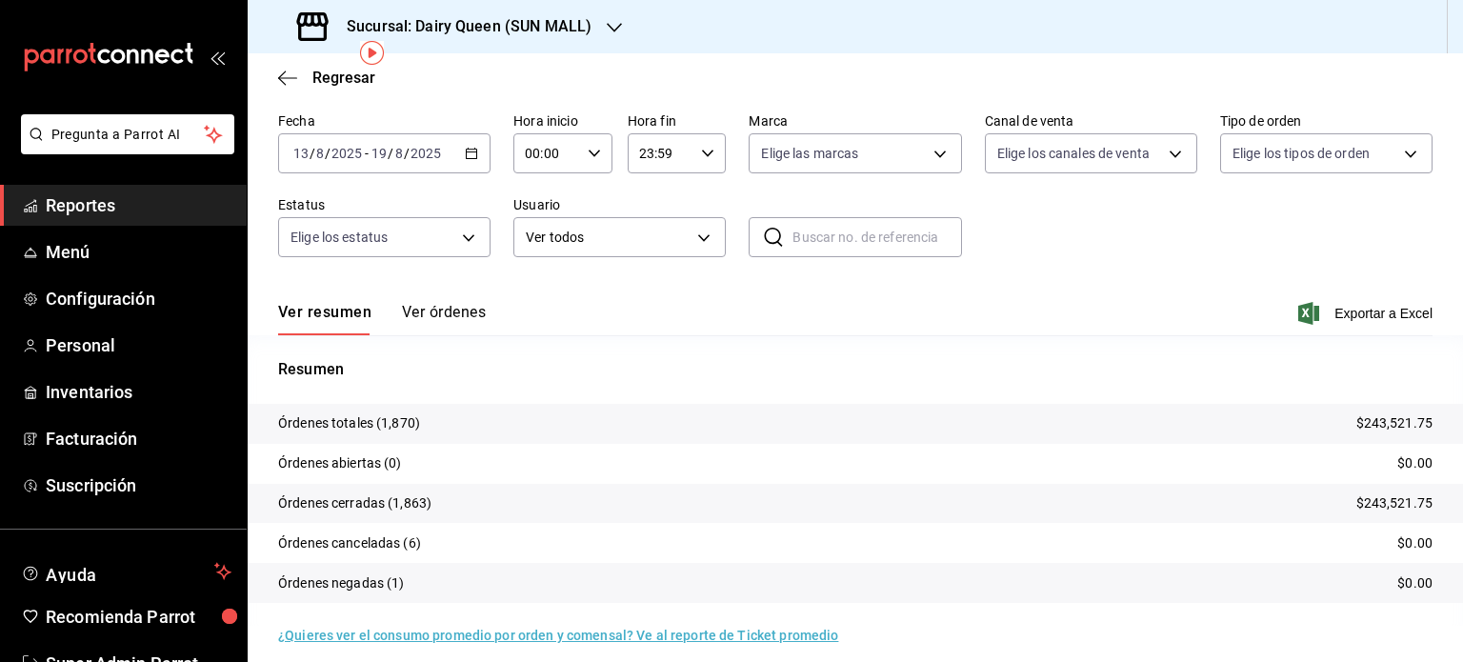
scroll to position [86, 0]
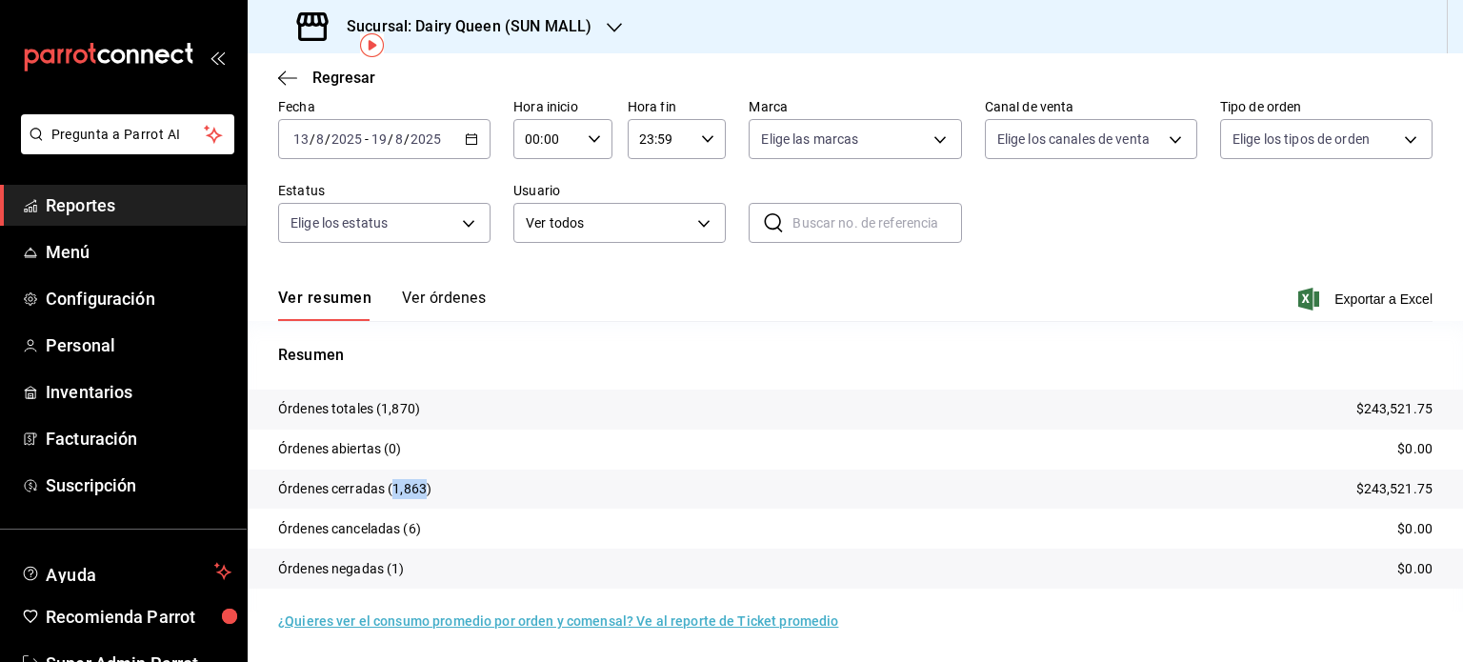
drag, startPoint x: 424, startPoint y: 487, endPoint x: 392, endPoint y: 491, distance: 31.7
click at [392, 491] on p "Órdenes cerradas (1,863)" at bounding box center [354, 489] width 153 height 20
click at [622, 30] on div "Sucursal: Dairy Queen (SUN MALL)" at bounding box center [446, 26] width 367 height 53
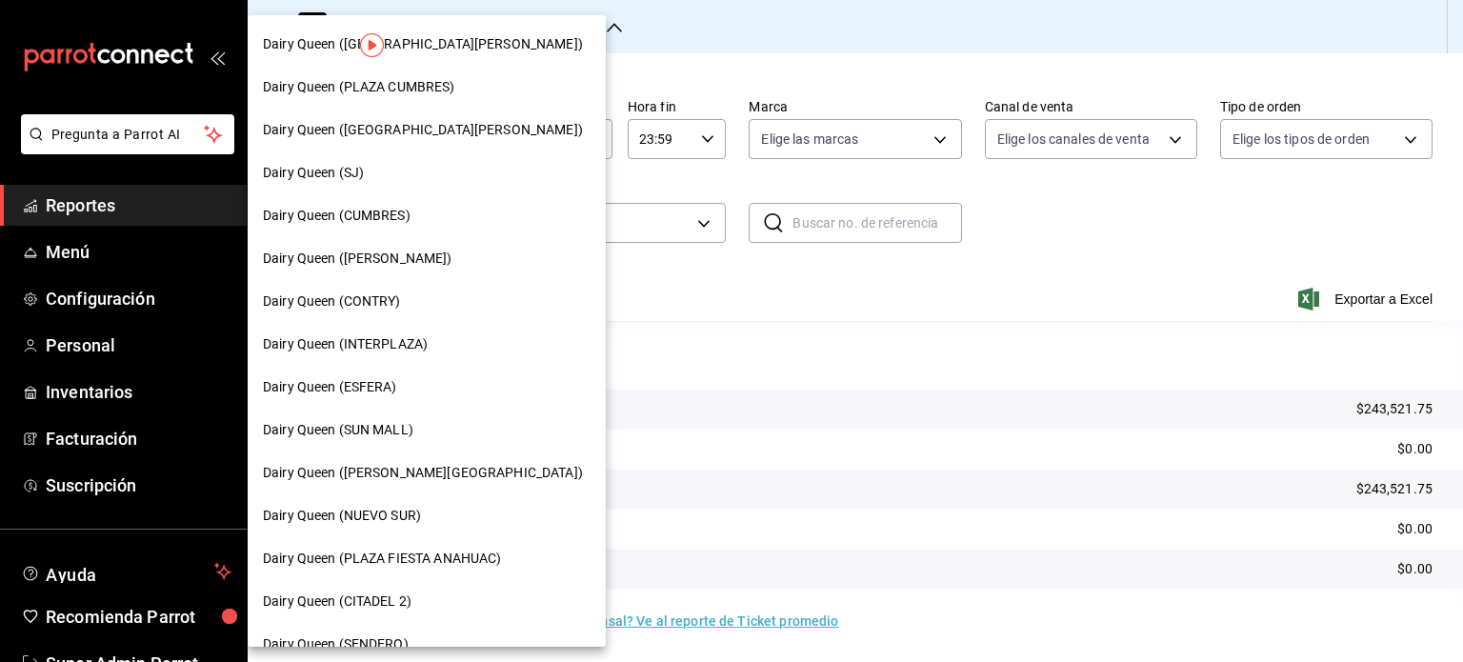
scroll to position [95, 0]
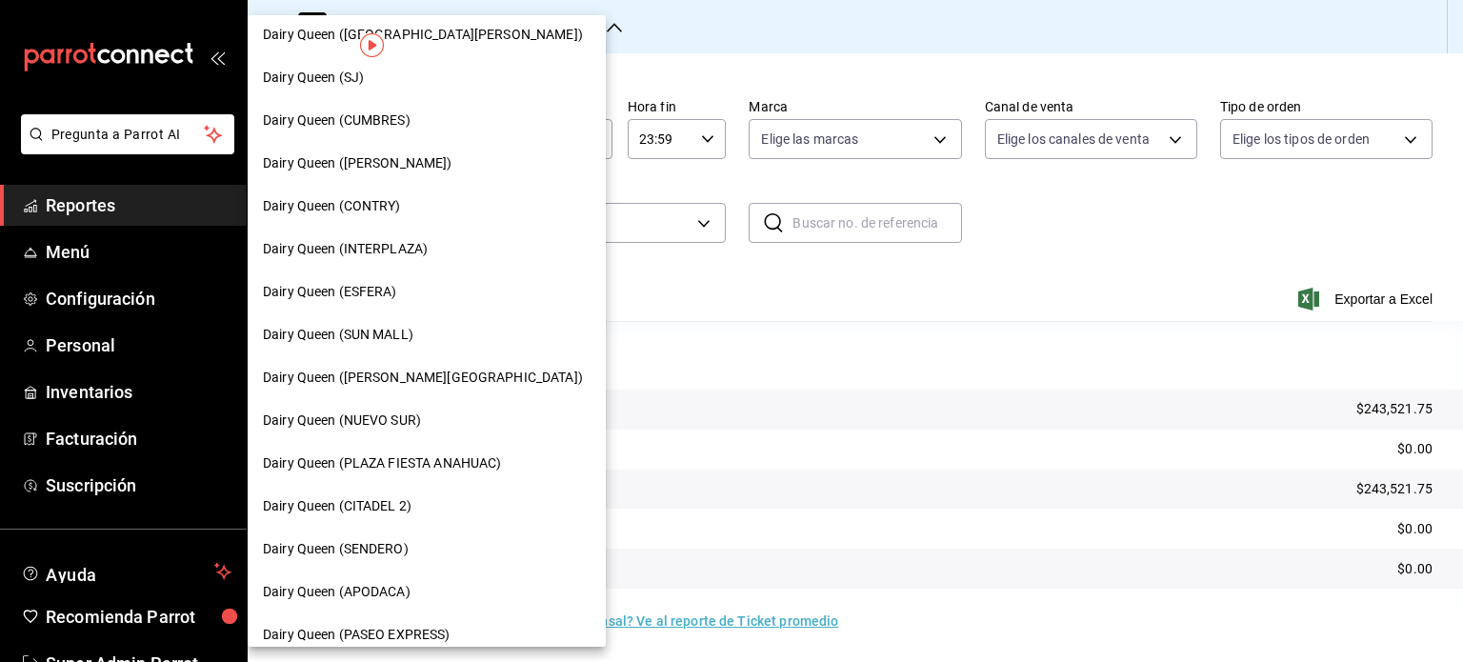
click at [465, 375] on div "Dairy Queen ([PERSON_NAME][GEOGRAPHIC_DATA])" at bounding box center [427, 378] width 328 height 20
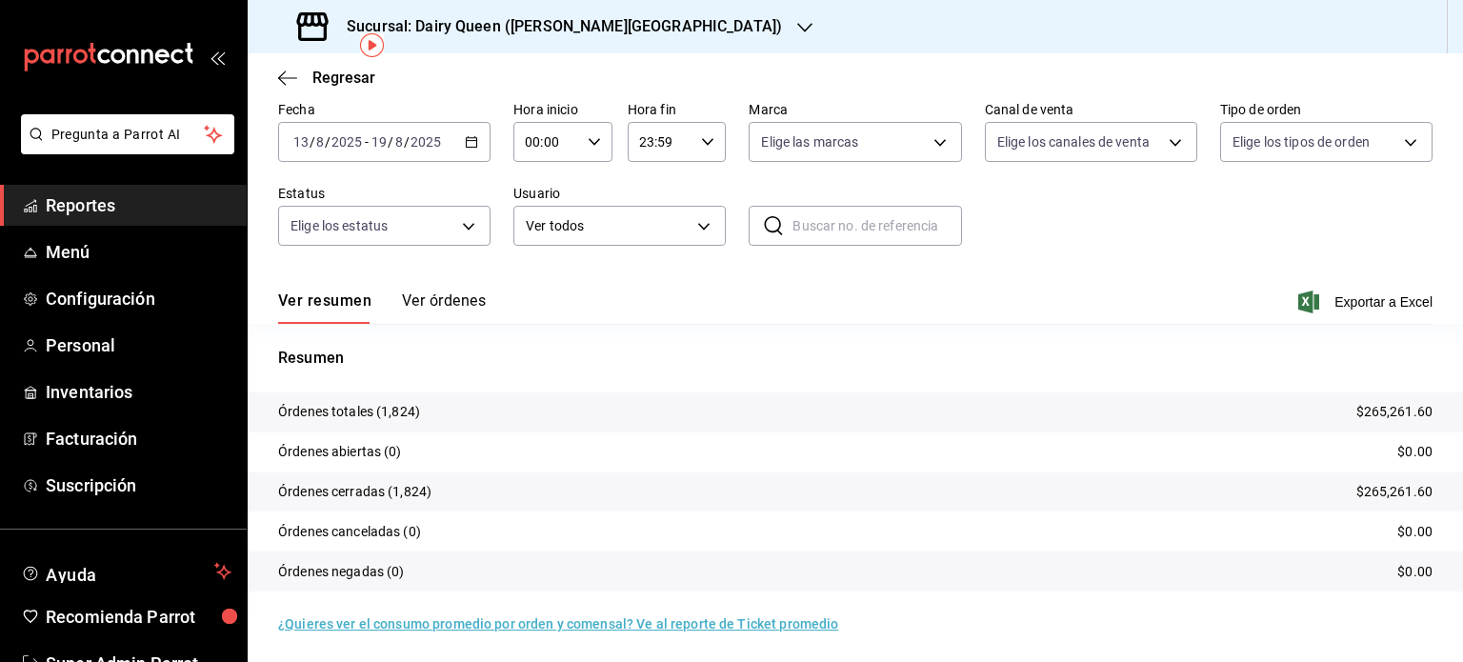
scroll to position [86, 0]
drag, startPoint x: 404, startPoint y: 489, endPoint x: 392, endPoint y: 491, distance: 11.6
click at [392, 491] on p "Órdenes cerradas (1,824)" at bounding box center [354, 489] width 153 height 20
click at [613, 25] on div "Sucursal: Dairy Queen ([PERSON_NAME][GEOGRAPHIC_DATA])" at bounding box center [541, 26] width 557 height 53
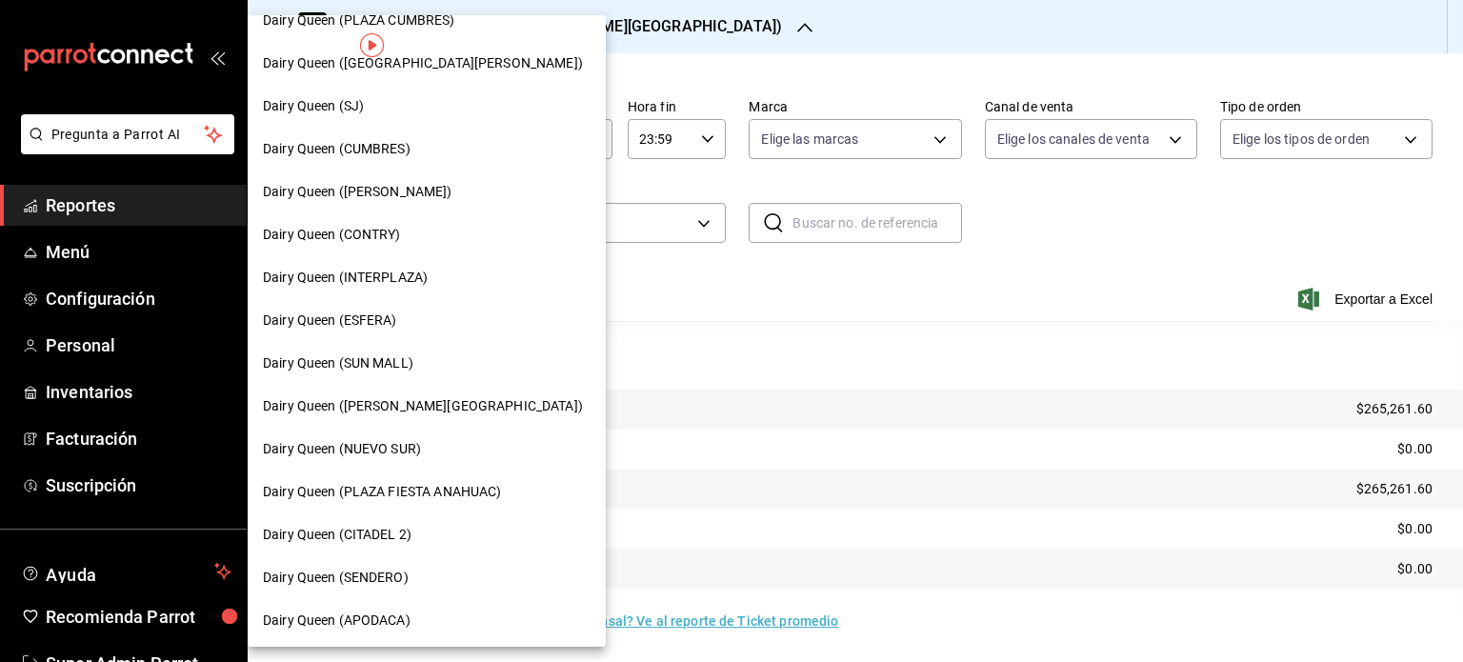
scroll to position [95, 0]
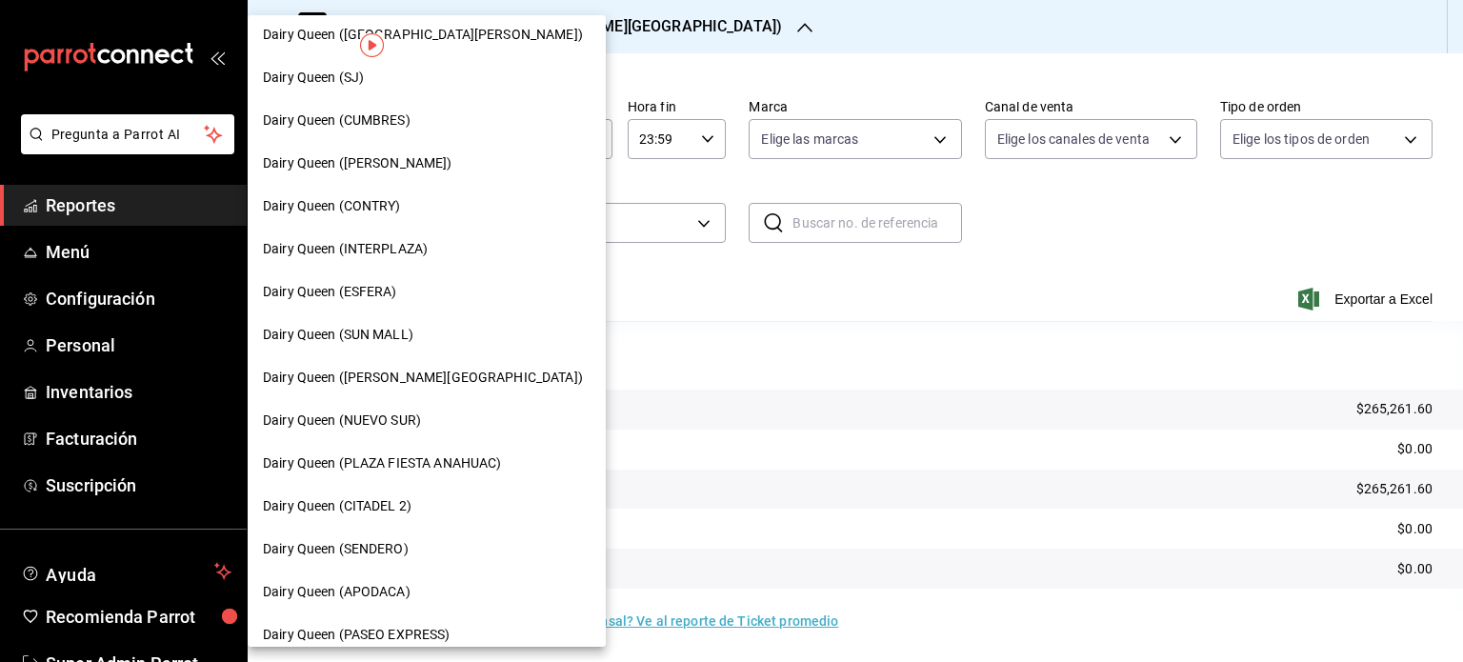
click at [445, 409] on div "Dairy Queen (NUEVO SUR)" at bounding box center [427, 420] width 358 height 43
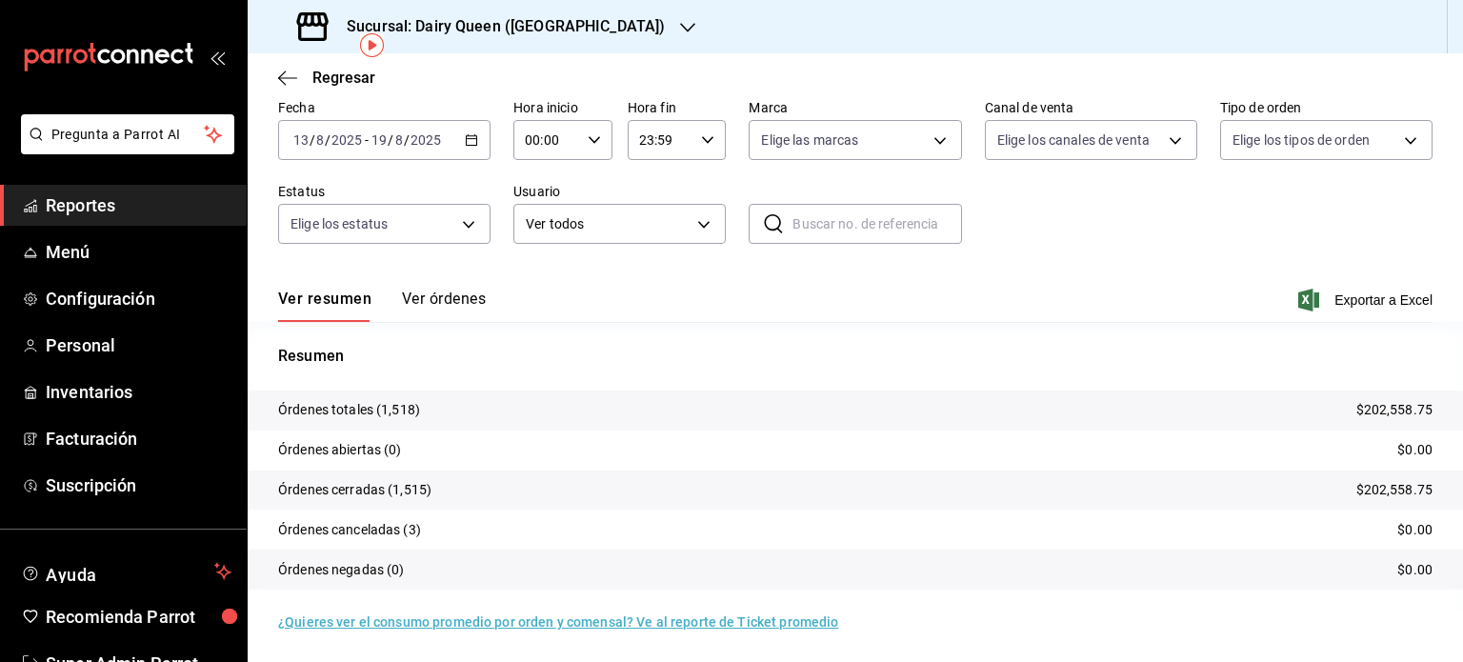
scroll to position [86, 0]
drag, startPoint x: 427, startPoint y: 488, endPoint x: 398, endPoint y: 490, distance: 28.6
click at [396, 492] on p "Órdenes cerradas (1,515)" at bounding box center [354, 489] width 153 height 20
click at [680, 30] on icon "button" at bounding box center [687, 28] width 15 height 10
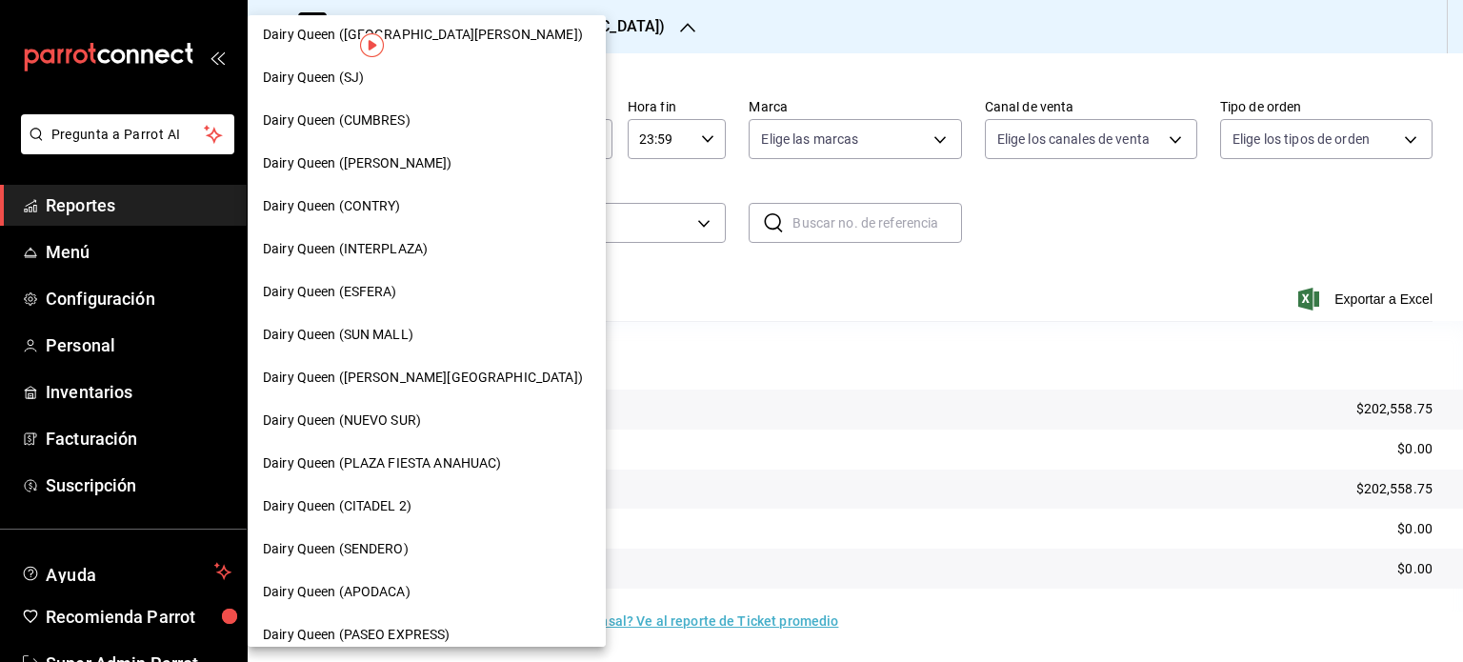
scroll to position [191, 0]
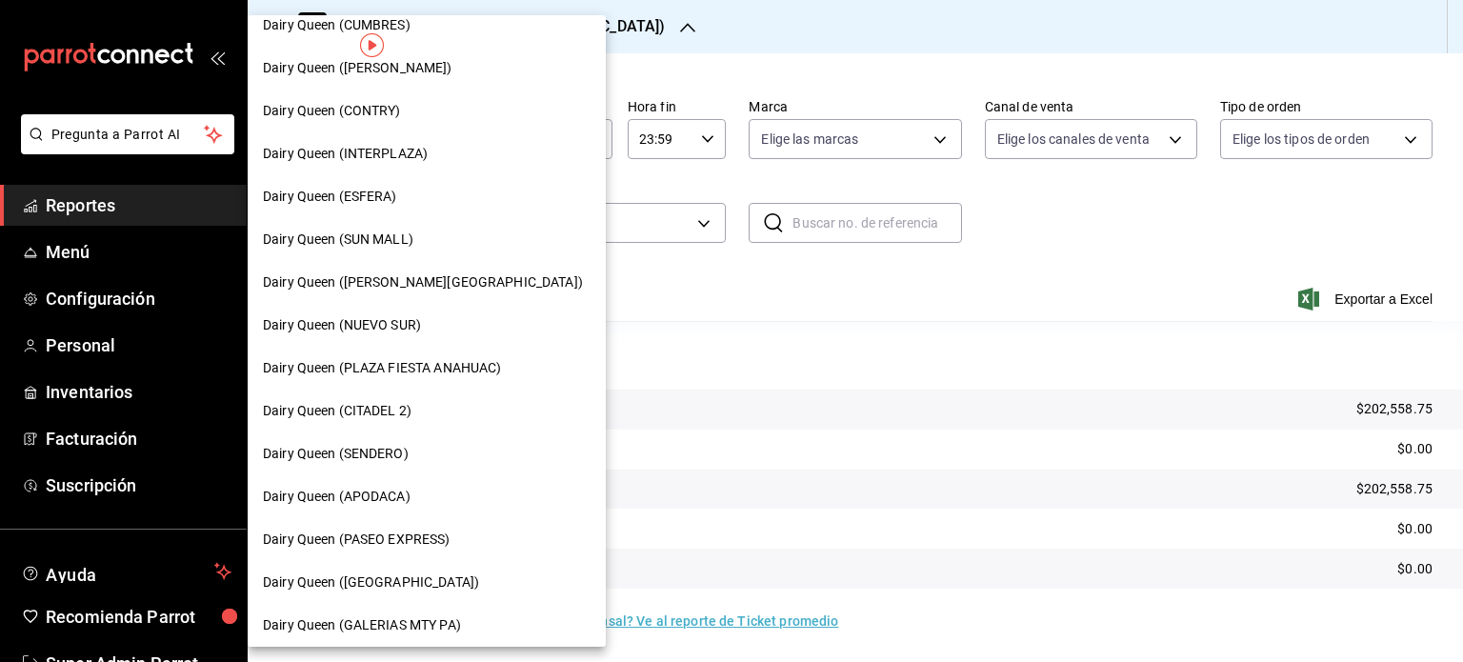
click at [432, 375] on span "Dairy Queen (PLAZA FIESTA ANAHUAC)" at bounding box center [382, 368] width 238 height 20
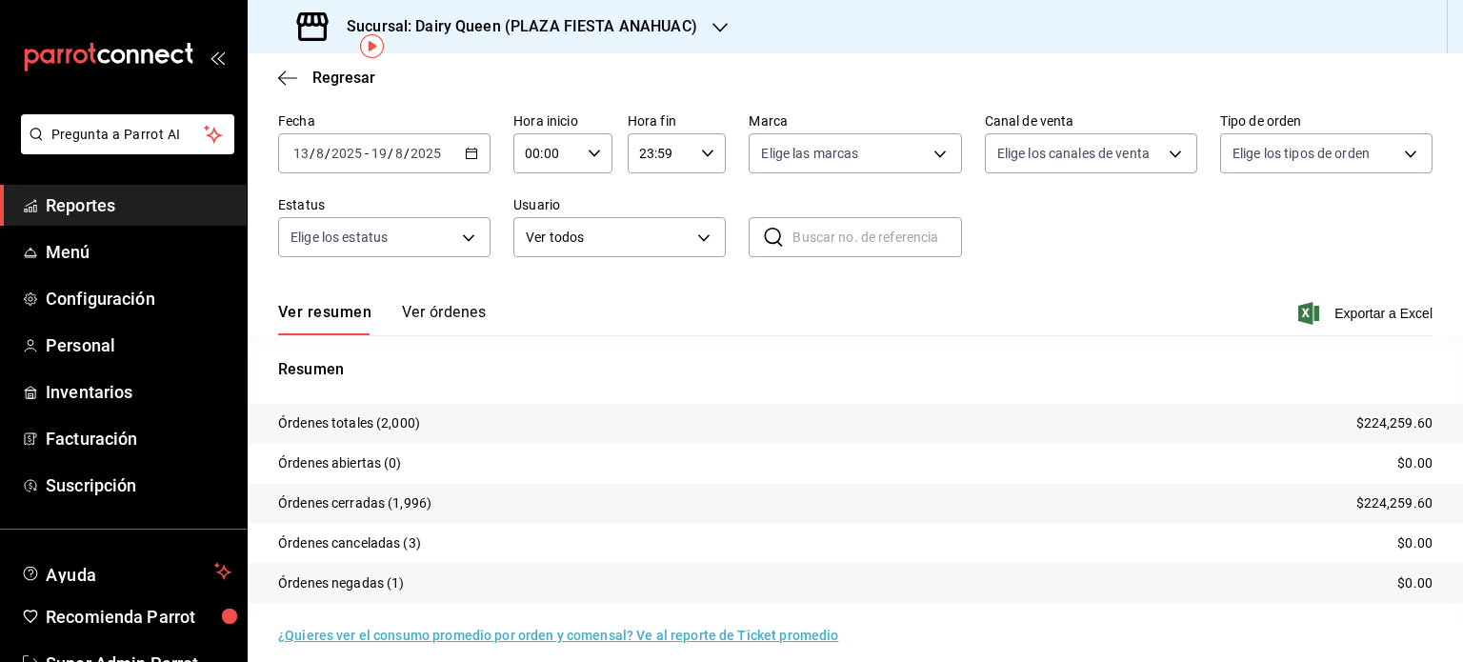
scroll to position [86, 0]
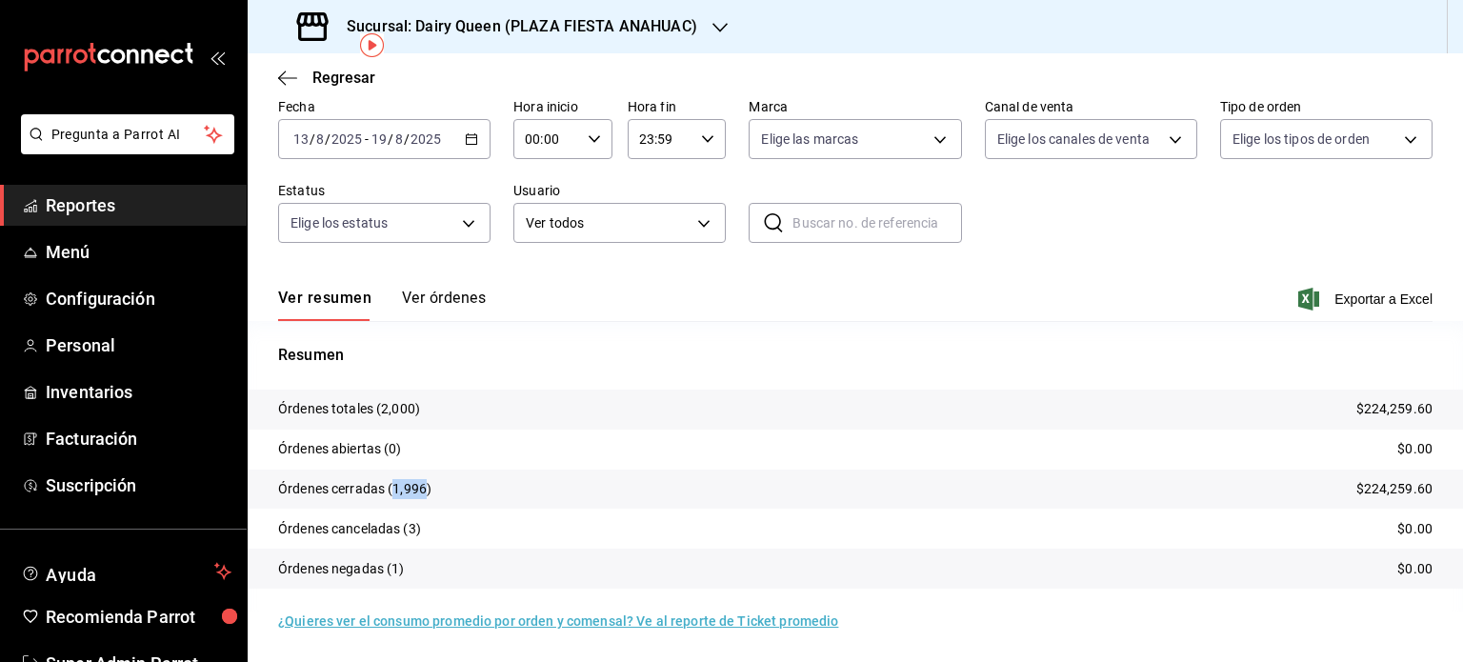
drag, startPoint x: 424, startPoint y: 487, endPoint x: 394, endPoint y: 488, distance: 29.5
click at [394, 488] on p "Órdenes cerradas (1,996)" at bounding box center [354, 489] width 153 height 20
click at [714, 5] on div "Sucursal: Dairy Queen (PLAZA FIESTA ANAHUAC)" at bounding box center [499, 26] width 472 height 53
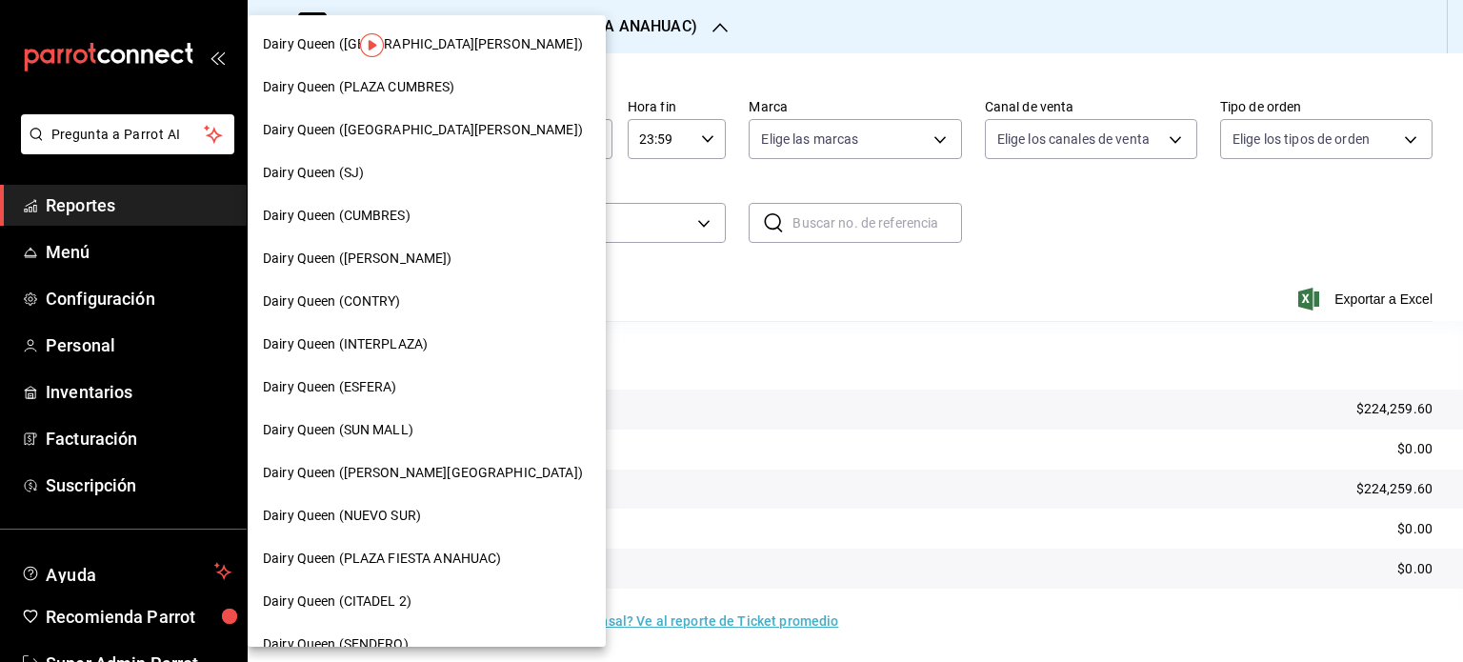
click at [703, 29] on div at bounding box center [731, 331] width 1463 height 662
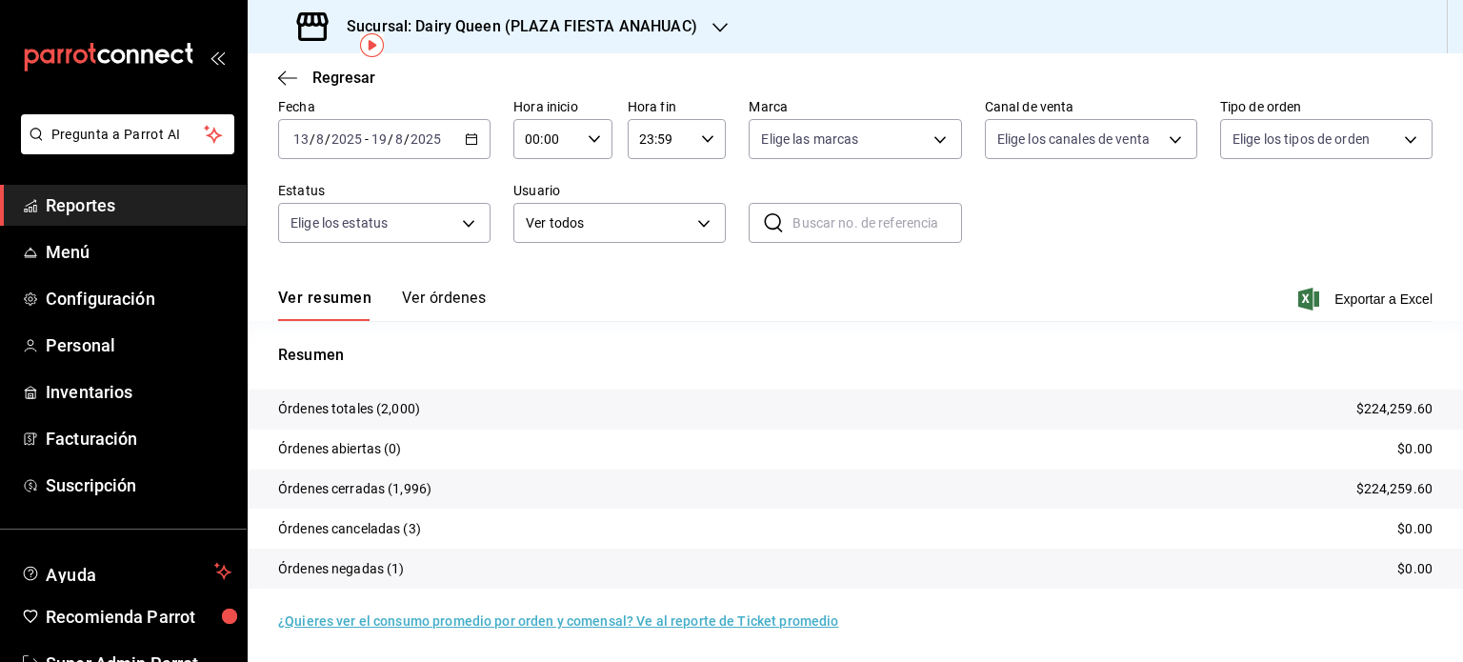
click at [703, 29] on div "Sucursal: Dairy Queen (PLAZA FIESTA ANAHUAC)" at bounding box center [499, 26] width 472 height 53
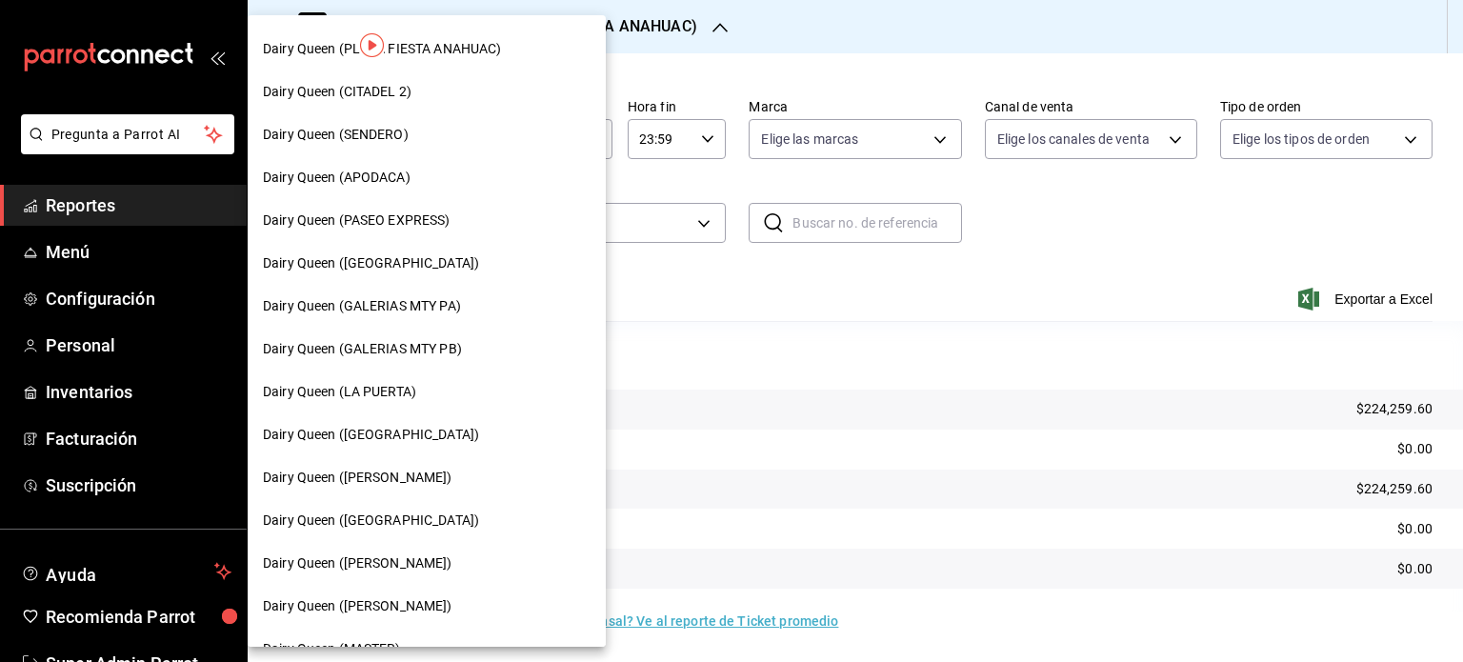
scroll to position [476, 0]
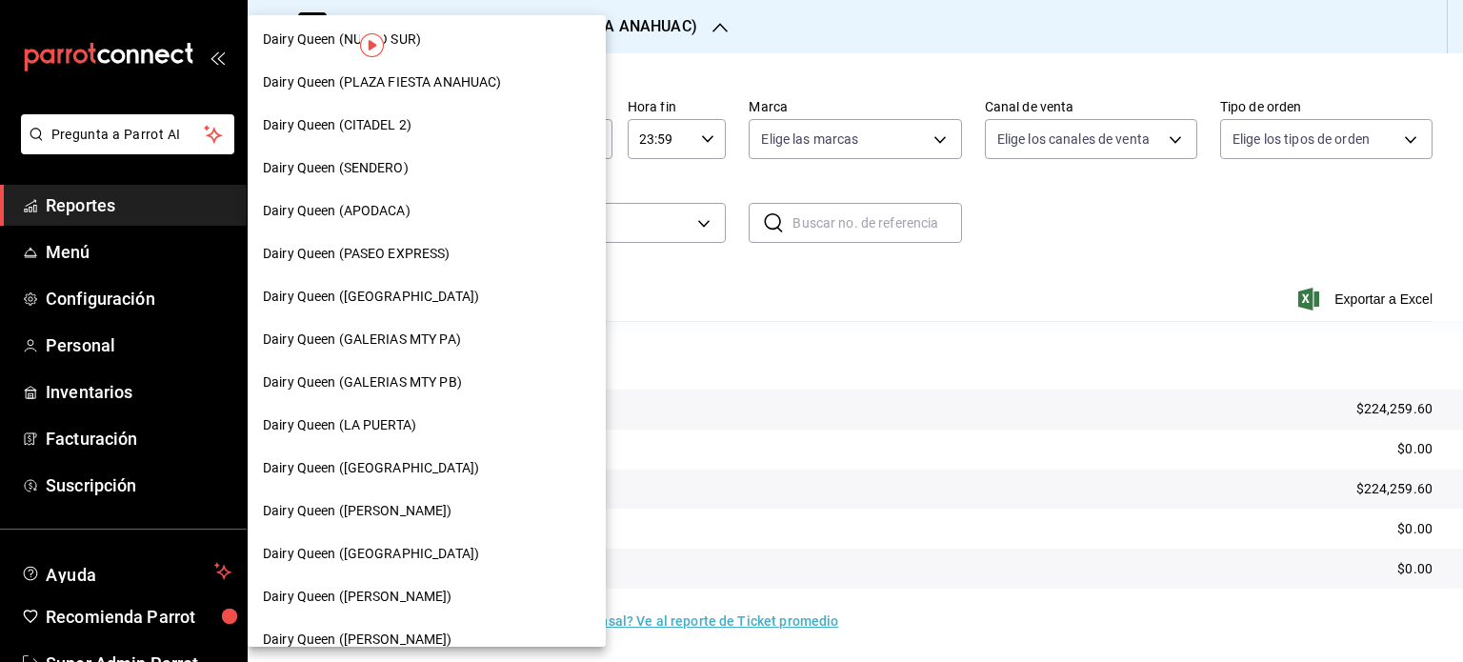
click at [791, 313] on div at bounding box center [731, 331] width 1463 height 662
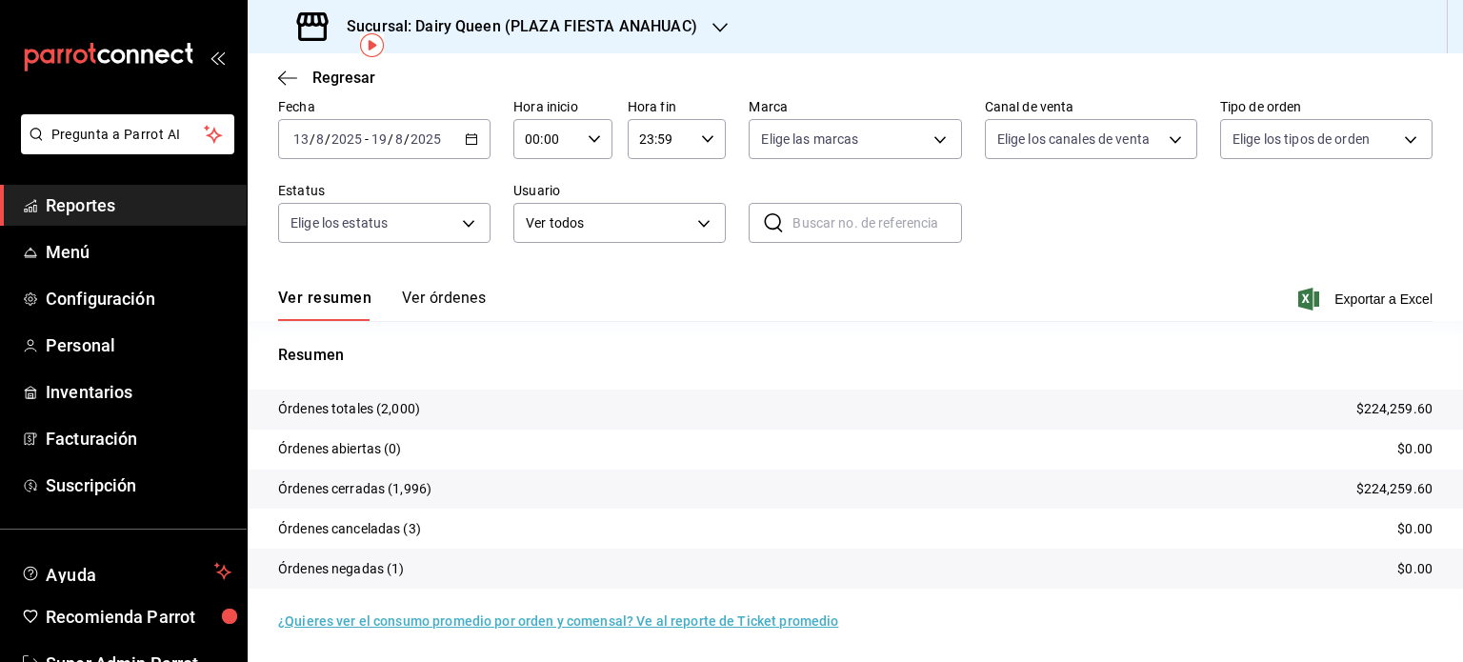
click at [653, 24] on h3 "Sucursal: Dairy Queen (PLAZA FIESTA ANAHUAC)" at bounding box center [515, 26] width 366 height 23
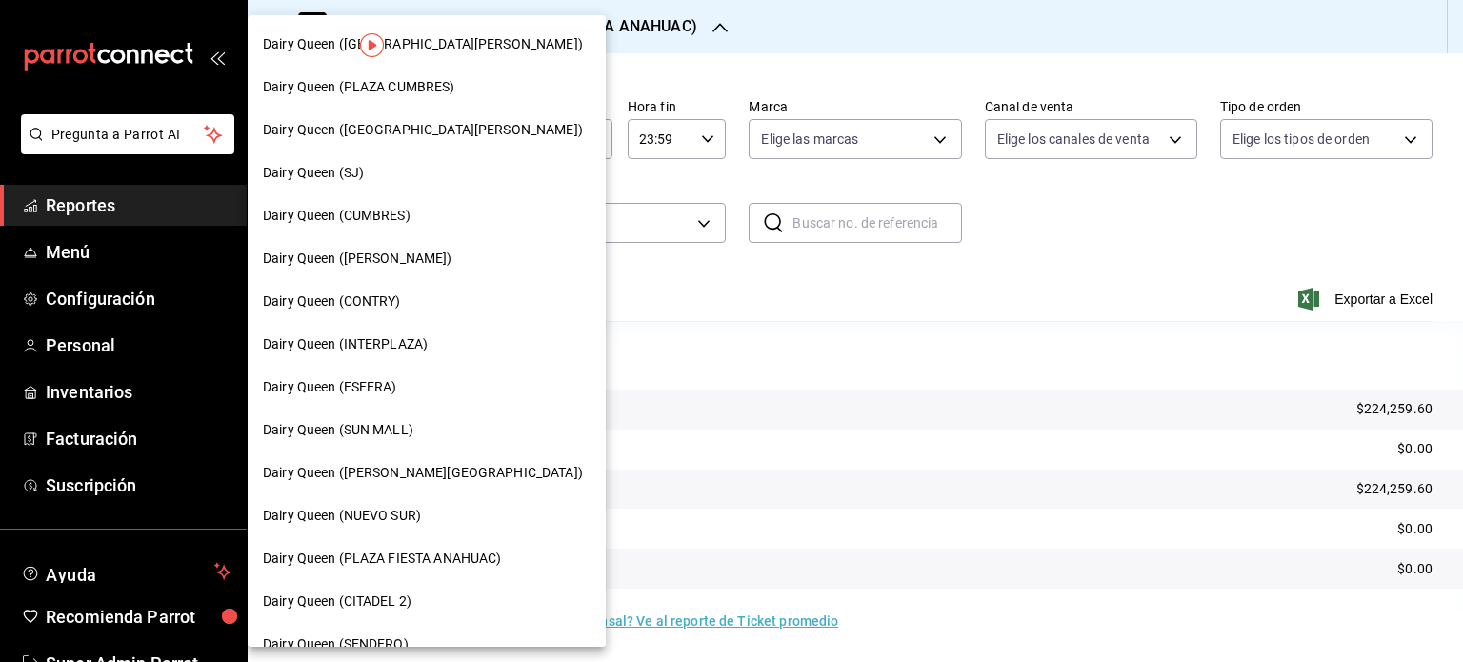
scroll to position [95, 0]
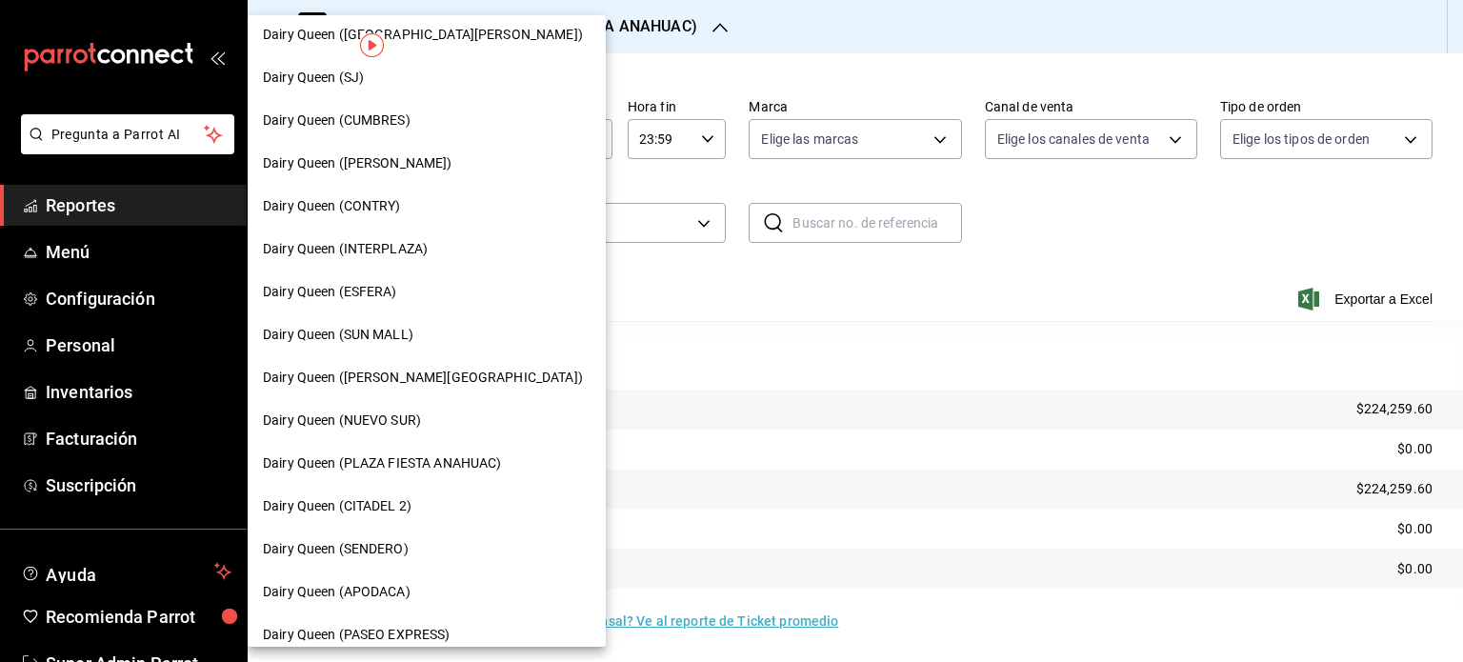
click at [436, 492] on div "Dairy Queen (CITADEL 2)" at bounding box center [427, 506] width 358 height 43
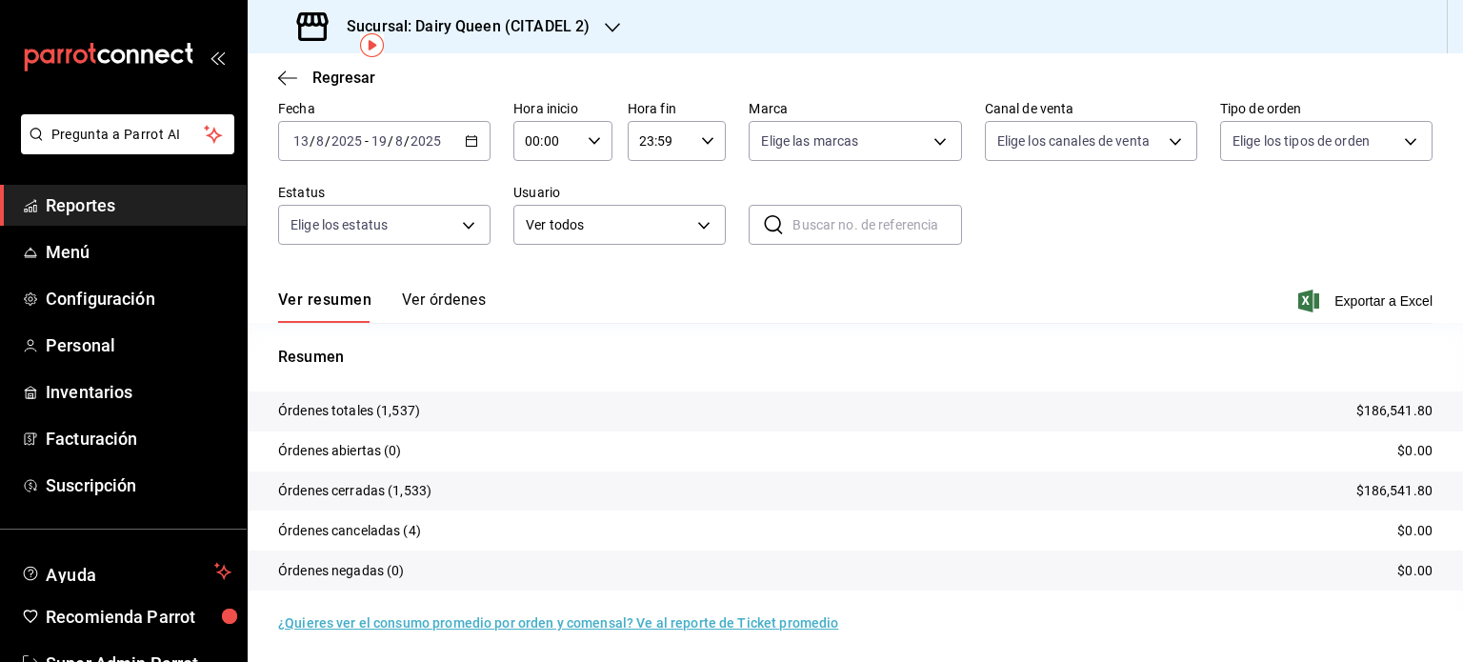
scroll to position [86, 0]
drag, startPoint x: 425, startPoint y: 489, endPoint x: 396, endPoint y: 493, distance: 29.0
click at [396, 493] on p "Órdenes cerradas (1,533)" at bounding box center [354, 489] width 153 height 20
click at [605, 25] on icon "button" at bounding box center [612, 28] width 15 height 10
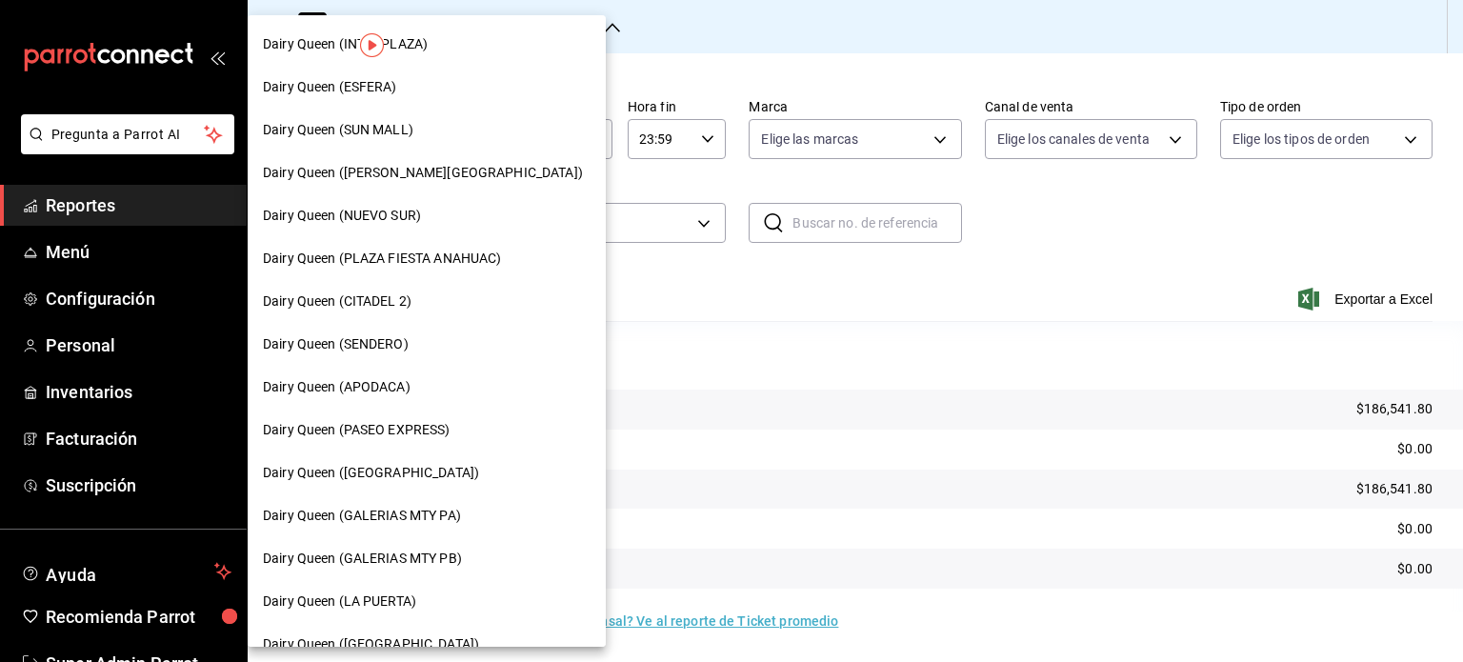
scroll to position [381, 0]
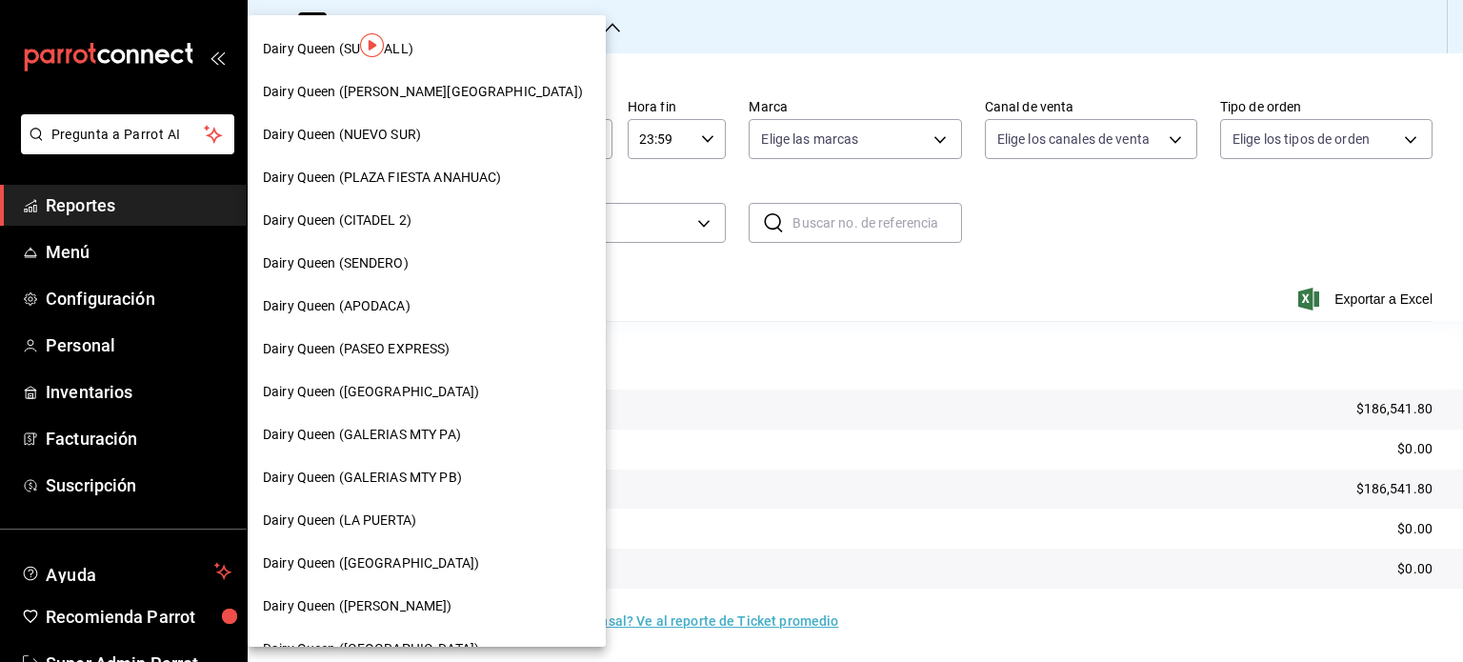
click at [451, 261] on div "Dairy Queen (SENDERO)" at bounding box center [427, 263] width 328 height 20
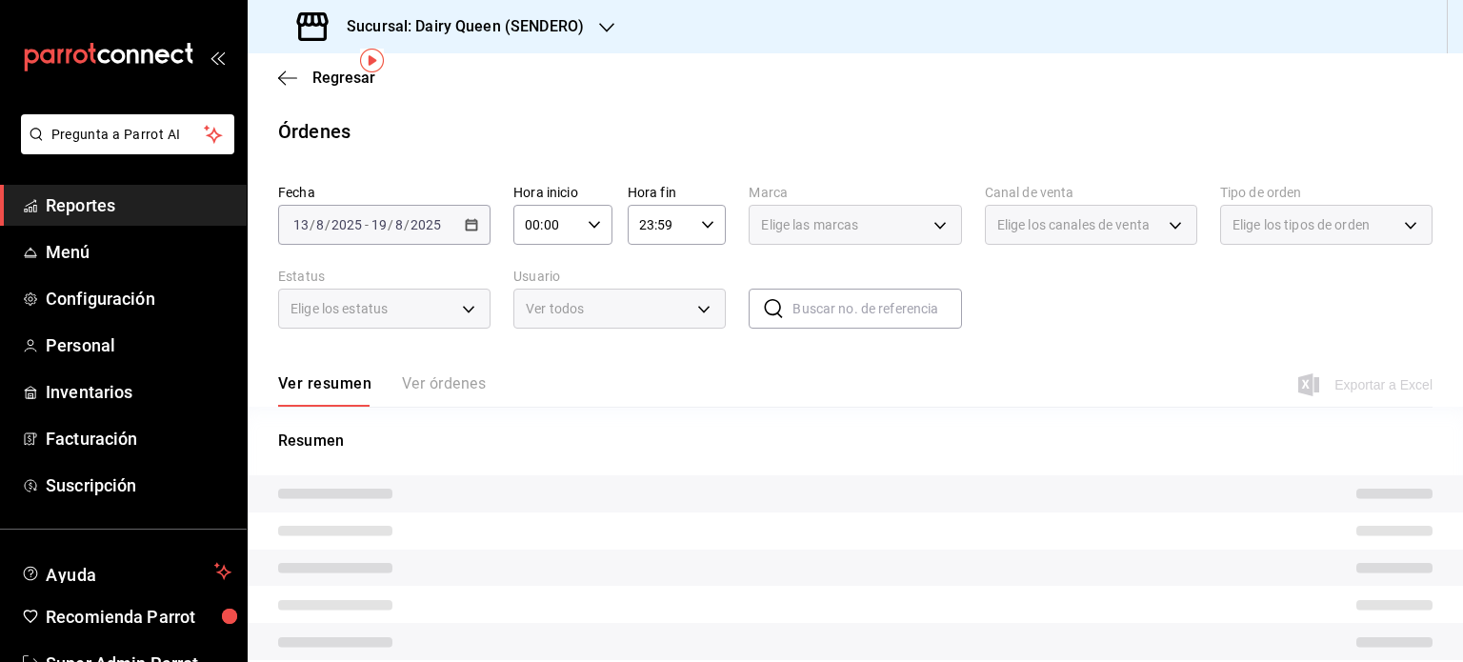
scroll to position [71, 0]
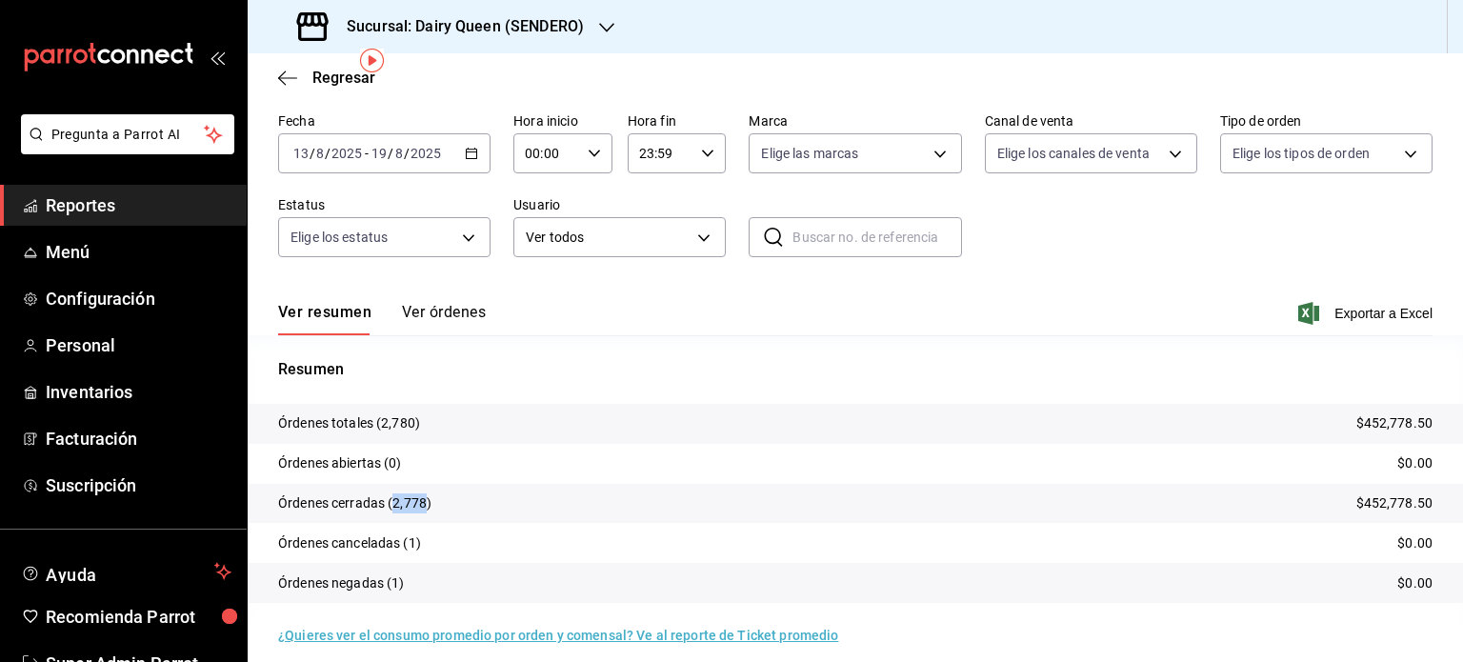
drag, startPoint x: 428, startPoint y: 503, endPoint x: 391, endPoint y: 506, distance: 37.3
click at [391, 506] on p "Órdenes cerradas (2,778)" at bounding box center [354, 503] width 153 height 20
click at [602, 32] on div at bounding box center [606, 27] width 15 height 20
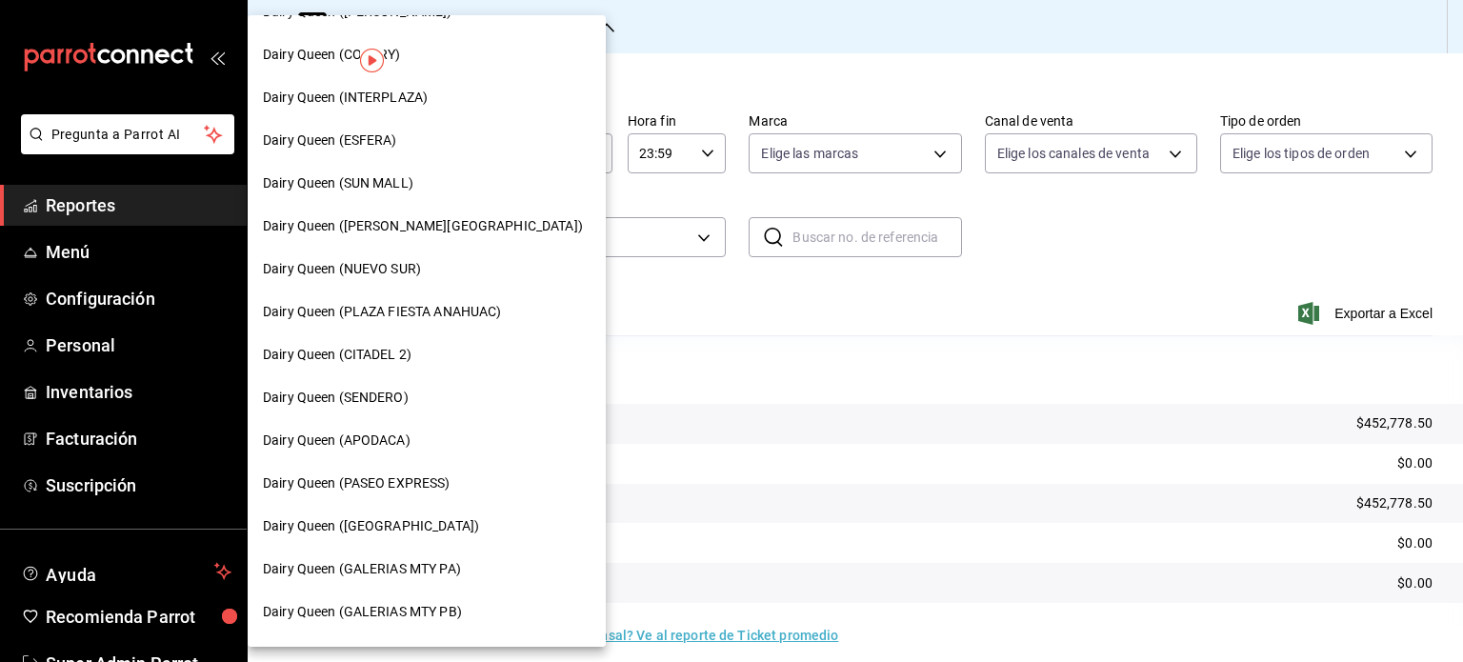
scroll to position [286, 0]
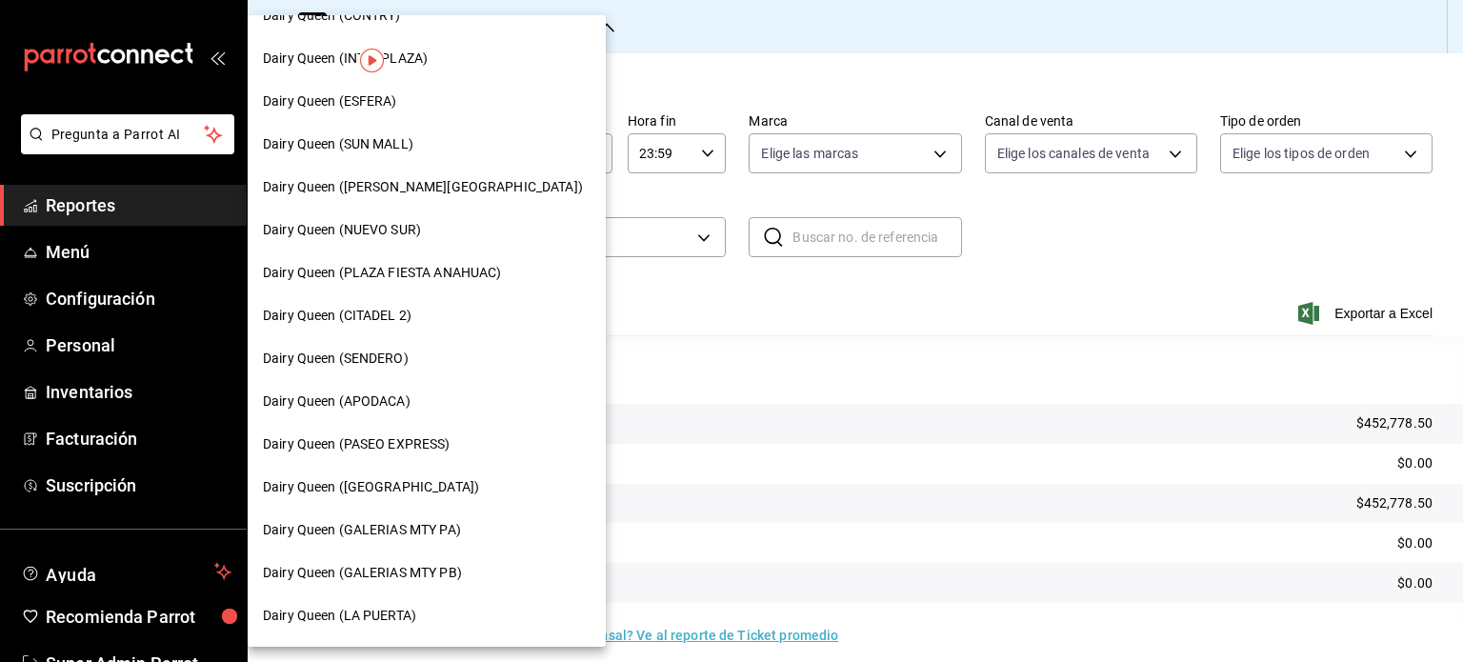
click at [429, 409] on div "Dairy Queen (APODACA)" at bounding box center [427, 402] width 328 height 20
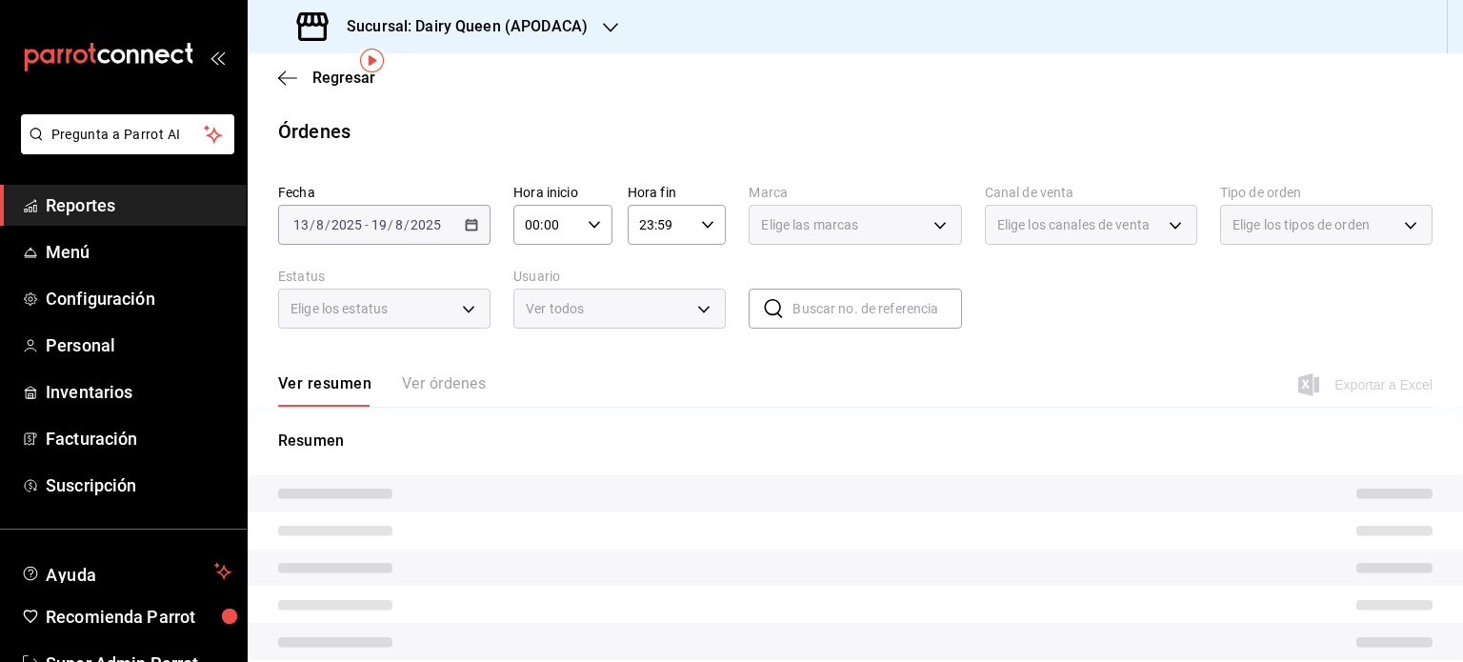
scroll to position [71, 0]
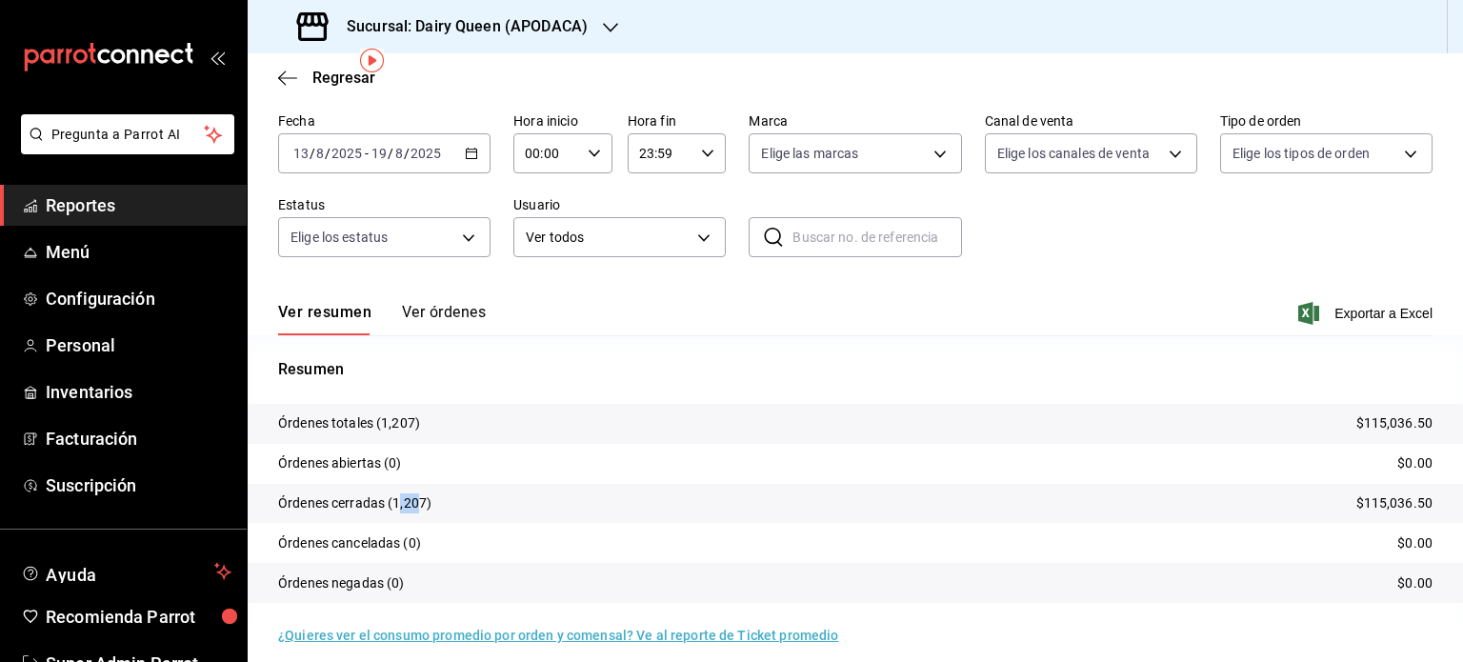
click at [400, 499] on p "Órdenes cerradas (1,207)" at bounding box center [354, 503] width 153 height 20
drag, startPoint x: 427, startPoint y: 497, endPoint x: 393, endPoint y: 500, distance: 33.5
click at [393, 500] on p "Órdenes cerradas (1,207)" at bounding box center [354, 503] width 153 height 20
click at [606, 24] on icon "button" at bounding box center [610, 27] width 15 height 15
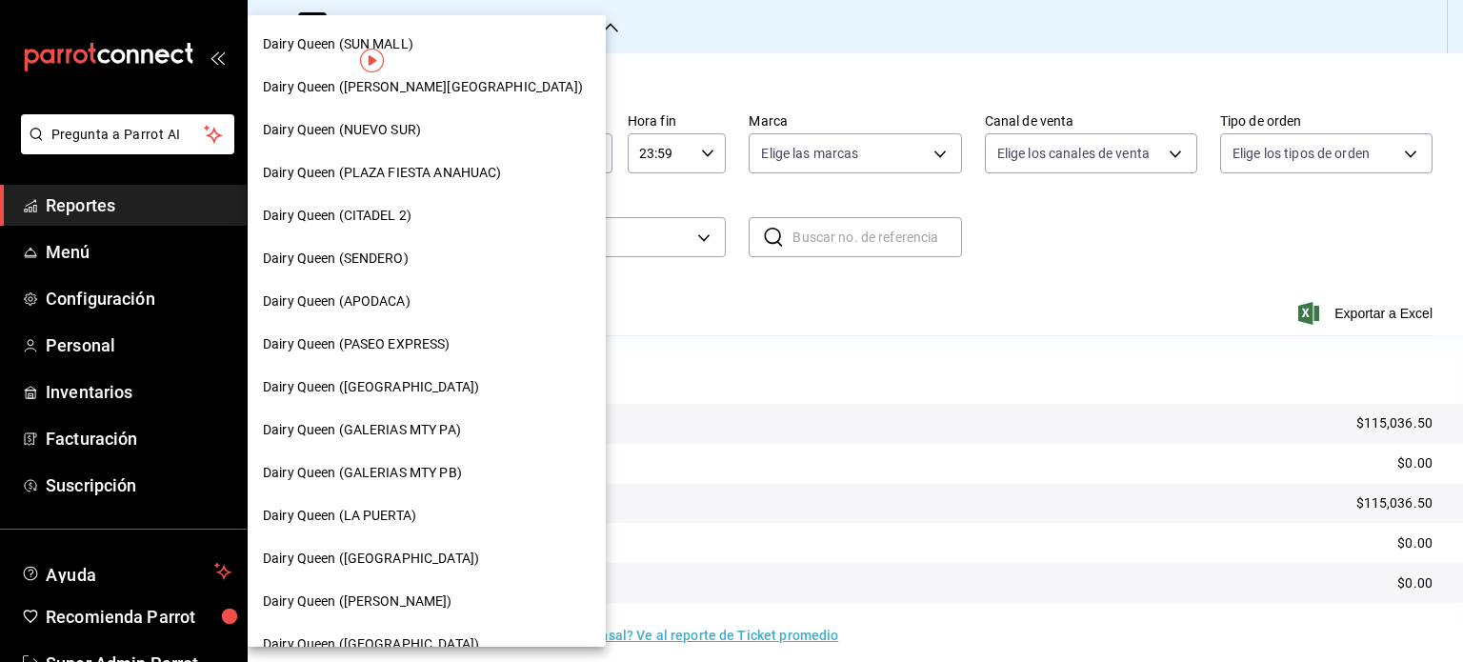
scroll to position [476, 0]
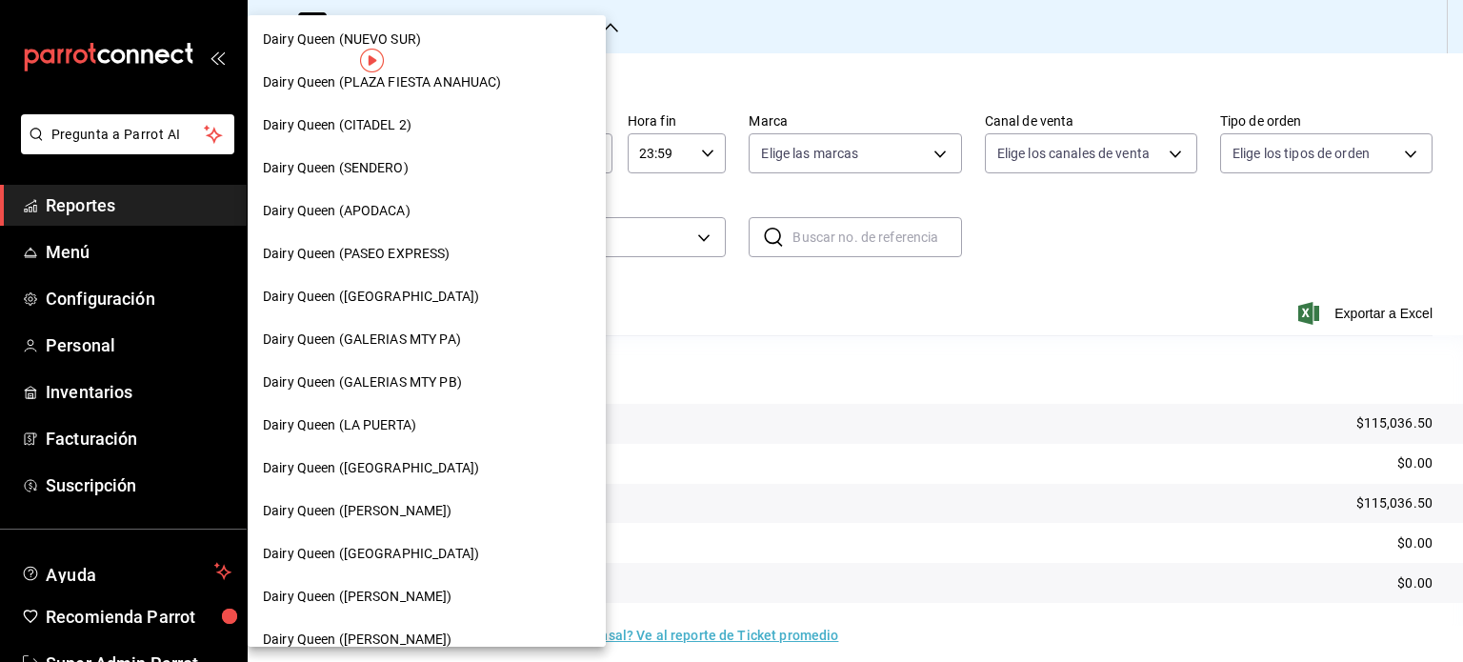
click at [445, 258] on span "Dairy Queen (PASEO EXPRESS)" at bounding box center [357, 254] width 188 height 20
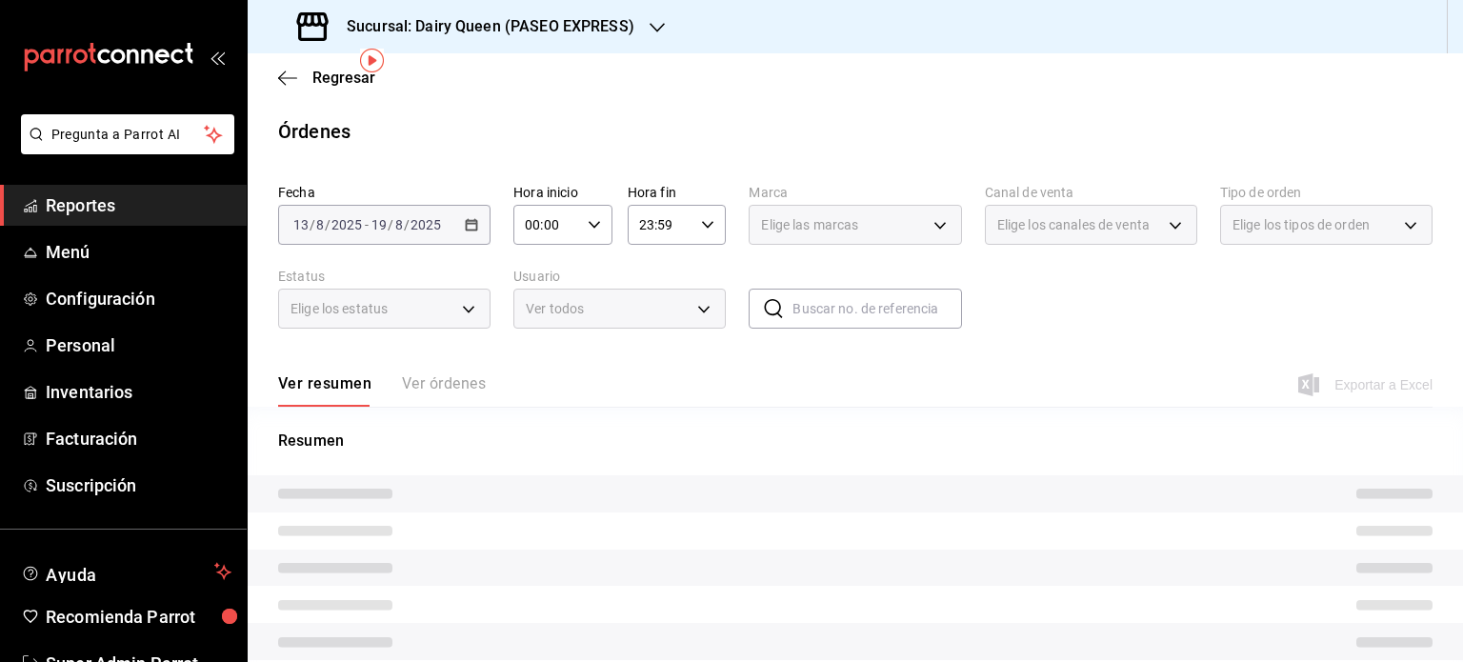
scroll to position [71, 0]
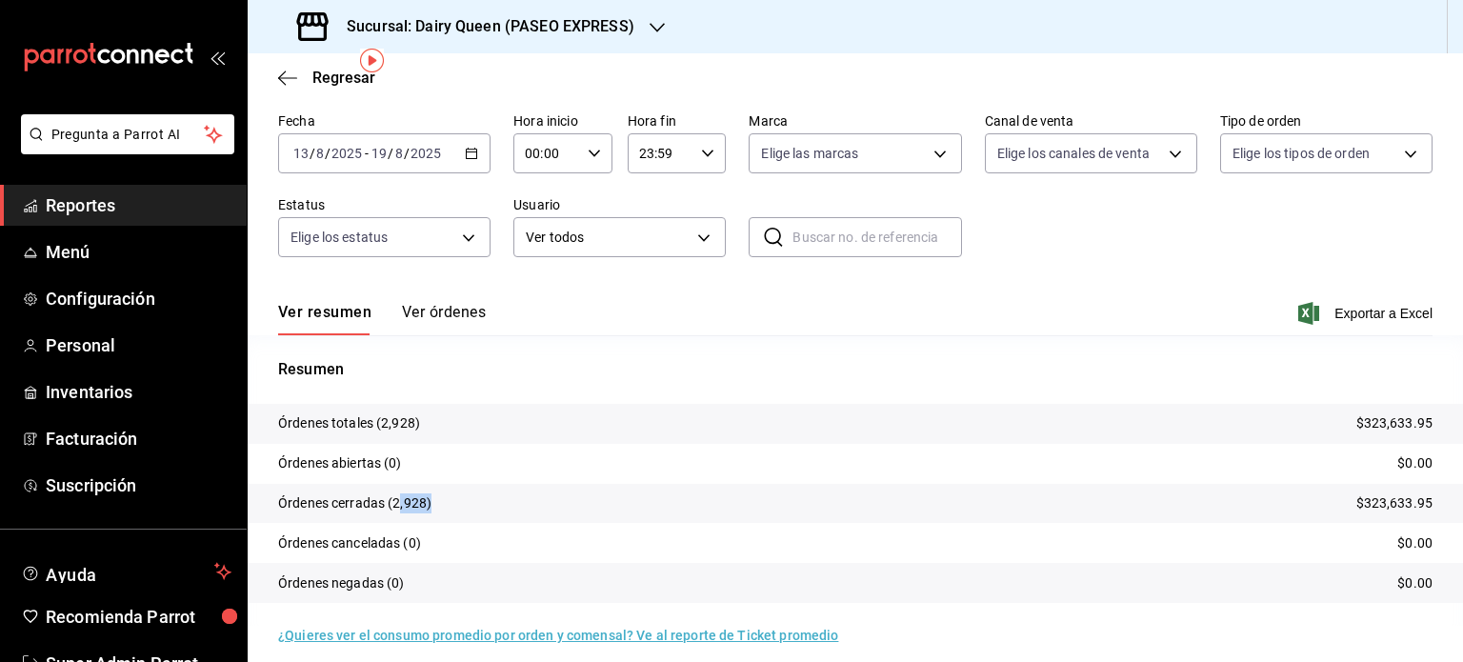
drag, startPoint x: 430, startPoint y: 510, endPoint x: 410, endPoint y: 505, distance: 20.6
click at [408, 513] on tr "Órdenes cerradas (2,928) $323,633.95" at bounding box center [856, 504] width 1216 height 40
click at [412, 505] on p "Órdenes cerradas (2,928)" at bounding box center [354, 503] width 153 height 20
drag, startPoint x: 421, startPoint y: 502, endPoint x: 404, endPoint y: 503, distance: 17.2
click at [404, 503] on p "Órdenes cerradas (2,928)" at bounding box center [354, 503] width 153 height 20
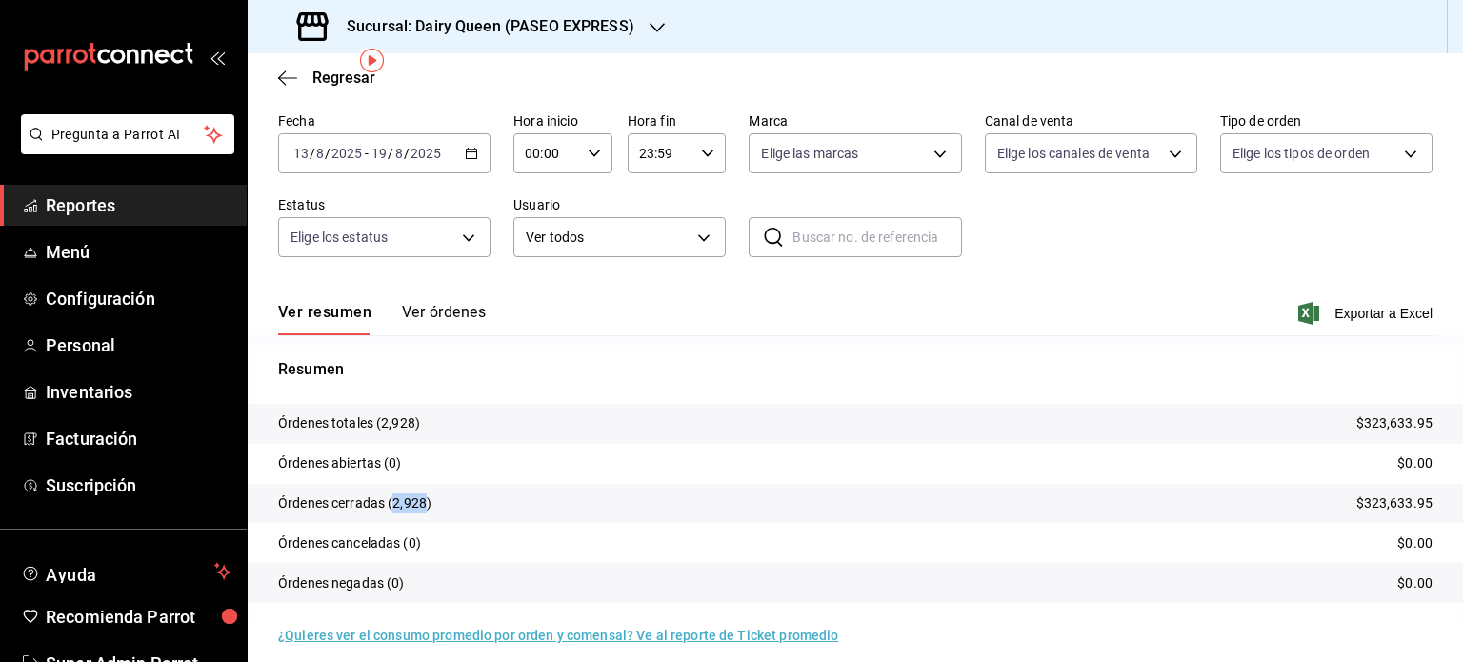
drag, startPoint x: 424, startPoint y: 497, endPoint x: 394, endPoint y: 498, distance: 29.5
click at [394, 498] on p "Órdenes cerradas (2,928)" at bounding box center [354, 503] width 153 height 20
click at [656, 28] on icon "button" at bounding box center [657, 28] width 15 height 10
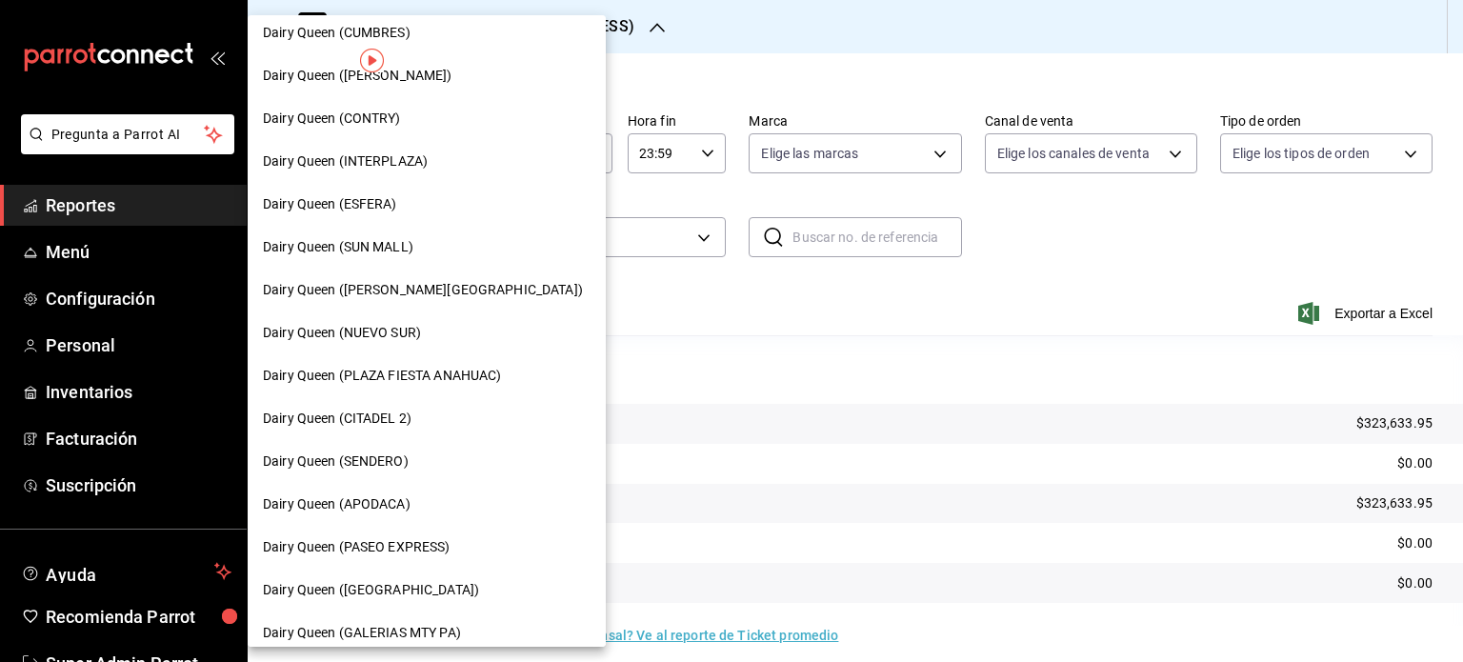
scroll to position [191, 0]
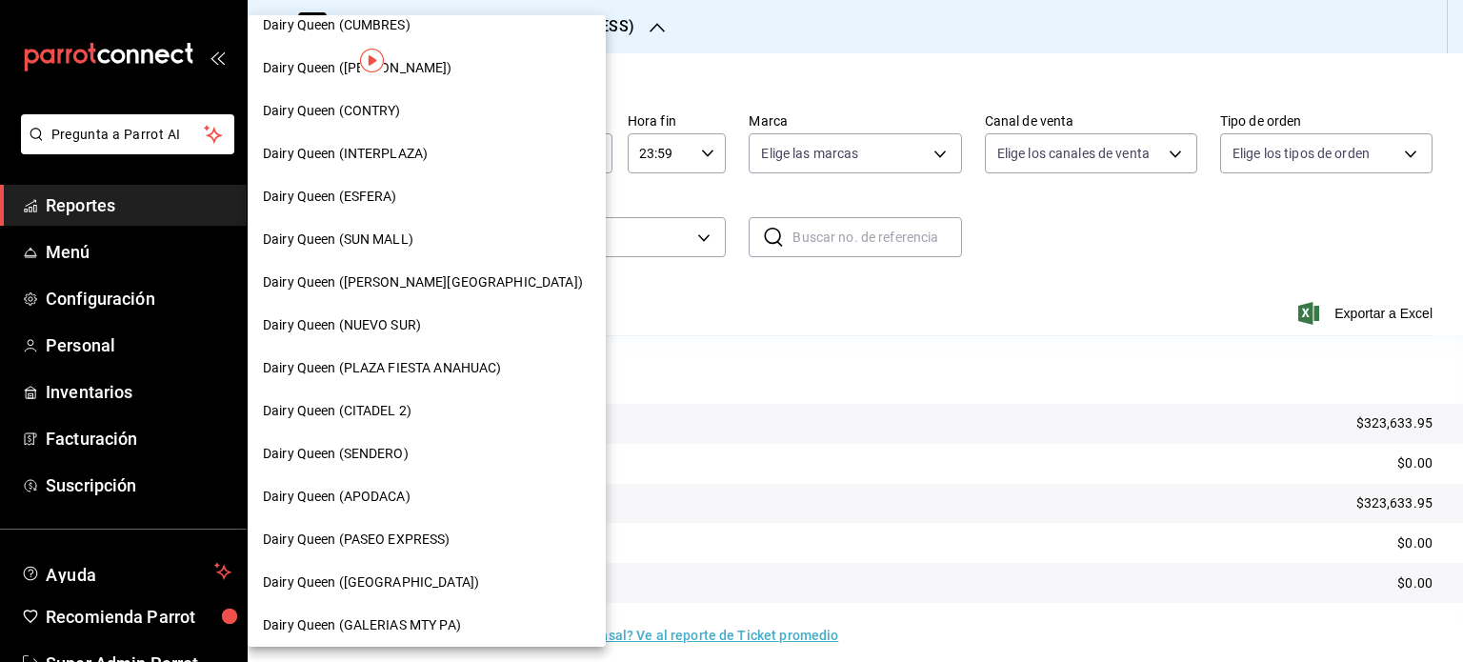
click at [448, 600] on div "Dairy Queen ([GEOGRAPHIC_DATA])" at bounding box center [427, 582] width 358 height 43
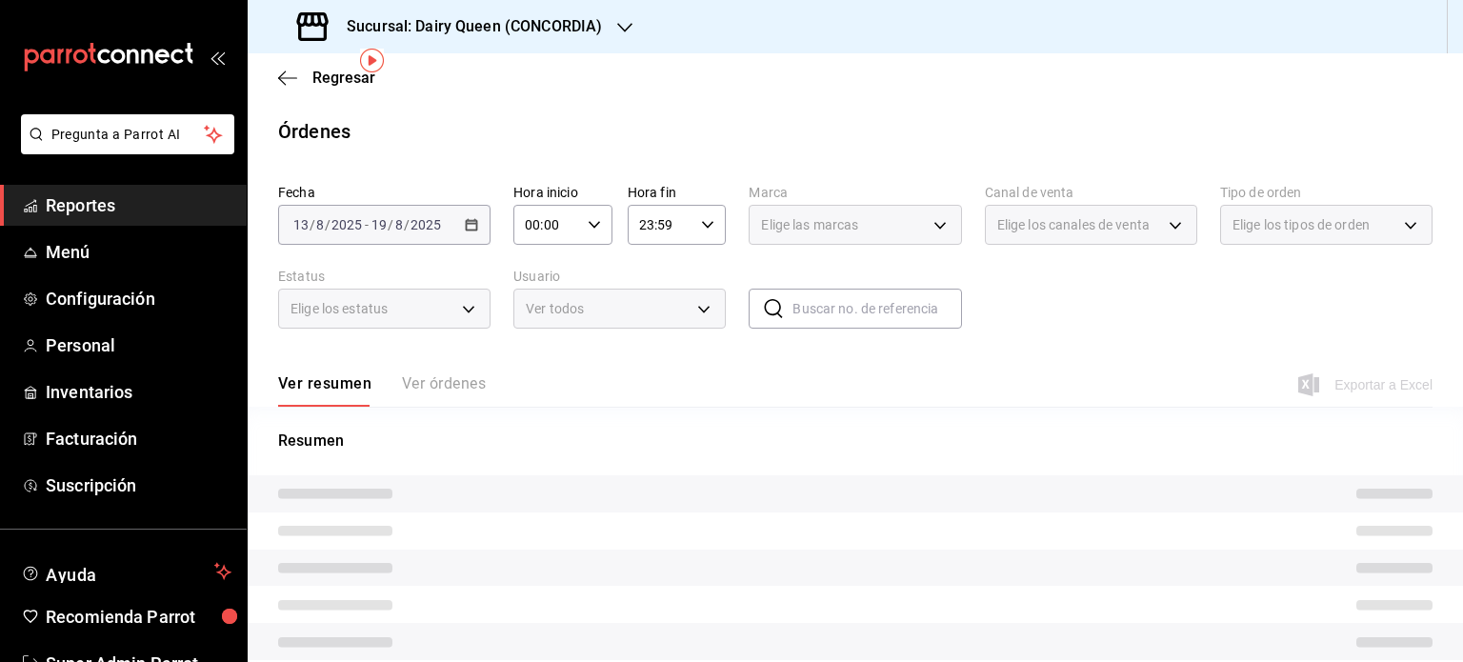
scroll to position [71, 0]
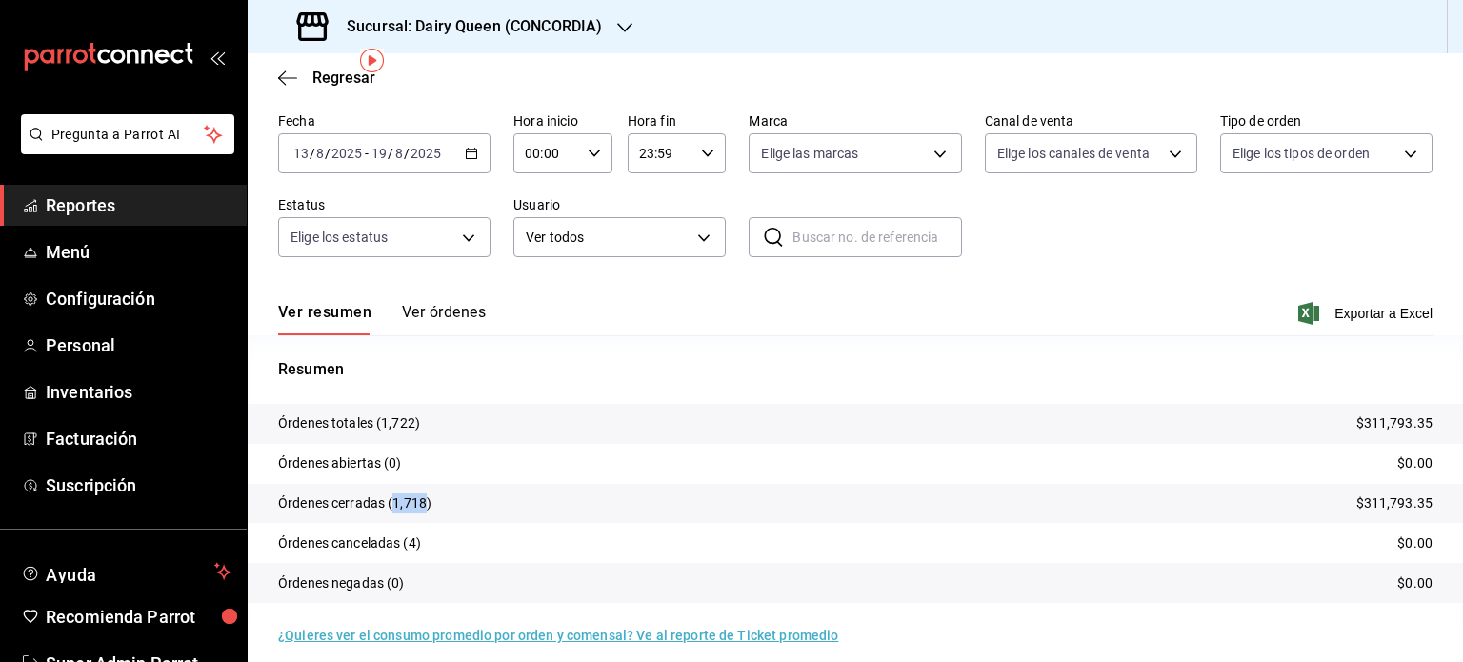
drag, startPoint x: 426, startPoint y: 504, endPoint x: 392, endPoint y: 505, distance: 34.3
click at [392, 505] on p "Órdenes cerradas (1,718)" at bounding box center [354, 503] width 153 height 20
click at [598, 17] on h3 "Sucursal: Dairy Queen (CONCORDIA)" at bounding box center [467, 26] width 271 height 23
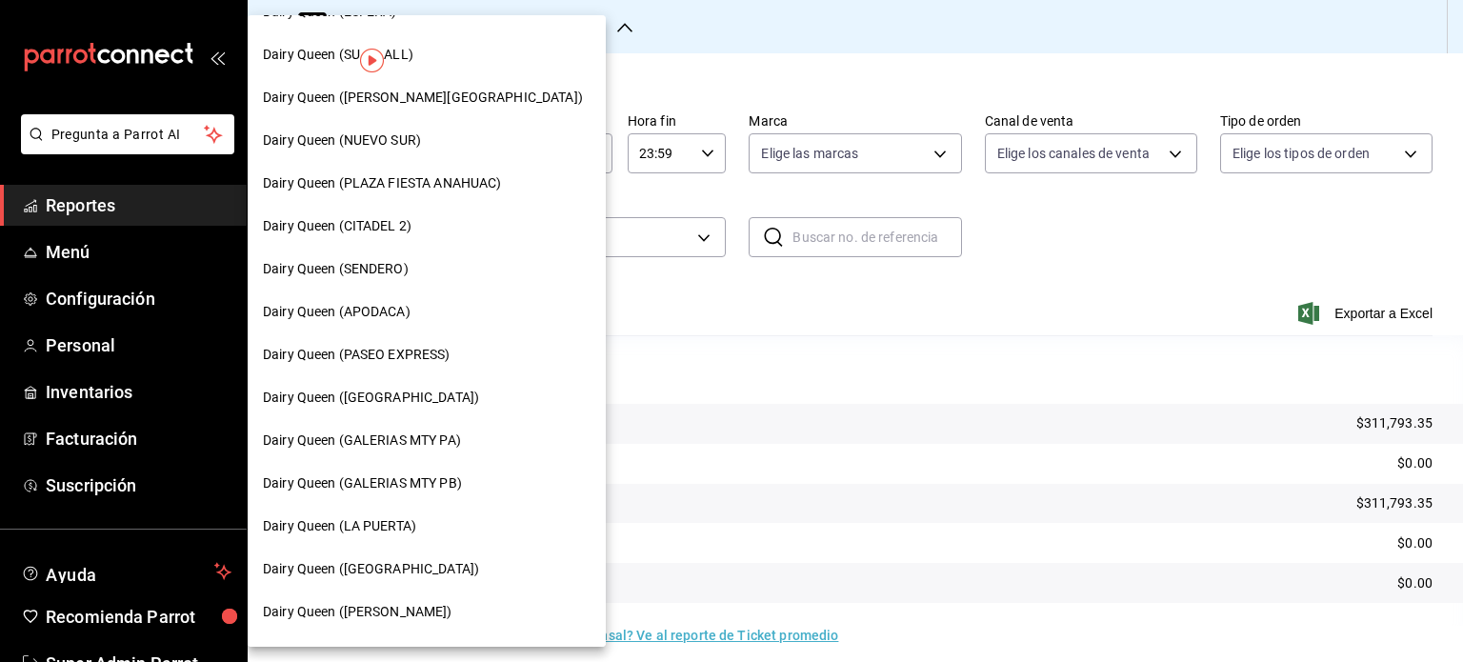
scroll to position [381, 0]
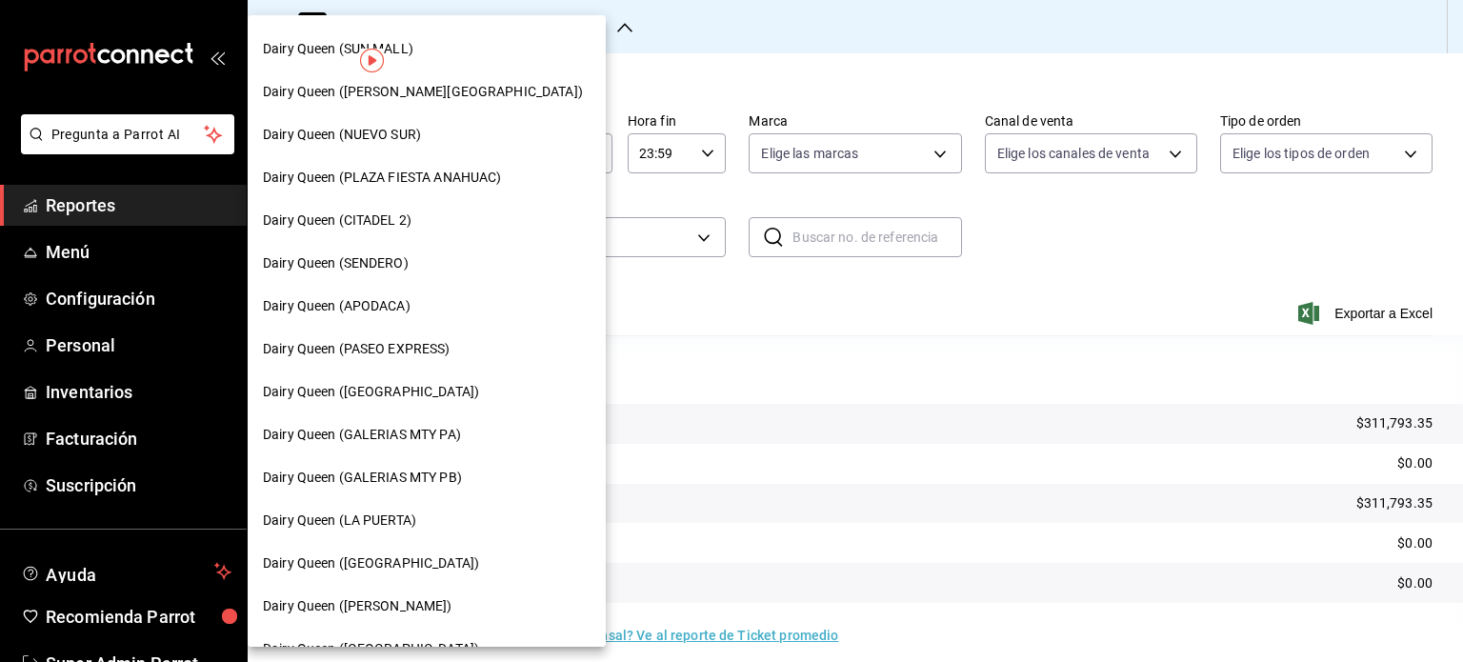
click at [445, 432] on span "Dairy Queen (GALERIAS MTY PA)" at bounding box center [362, 435] width 198 height 20
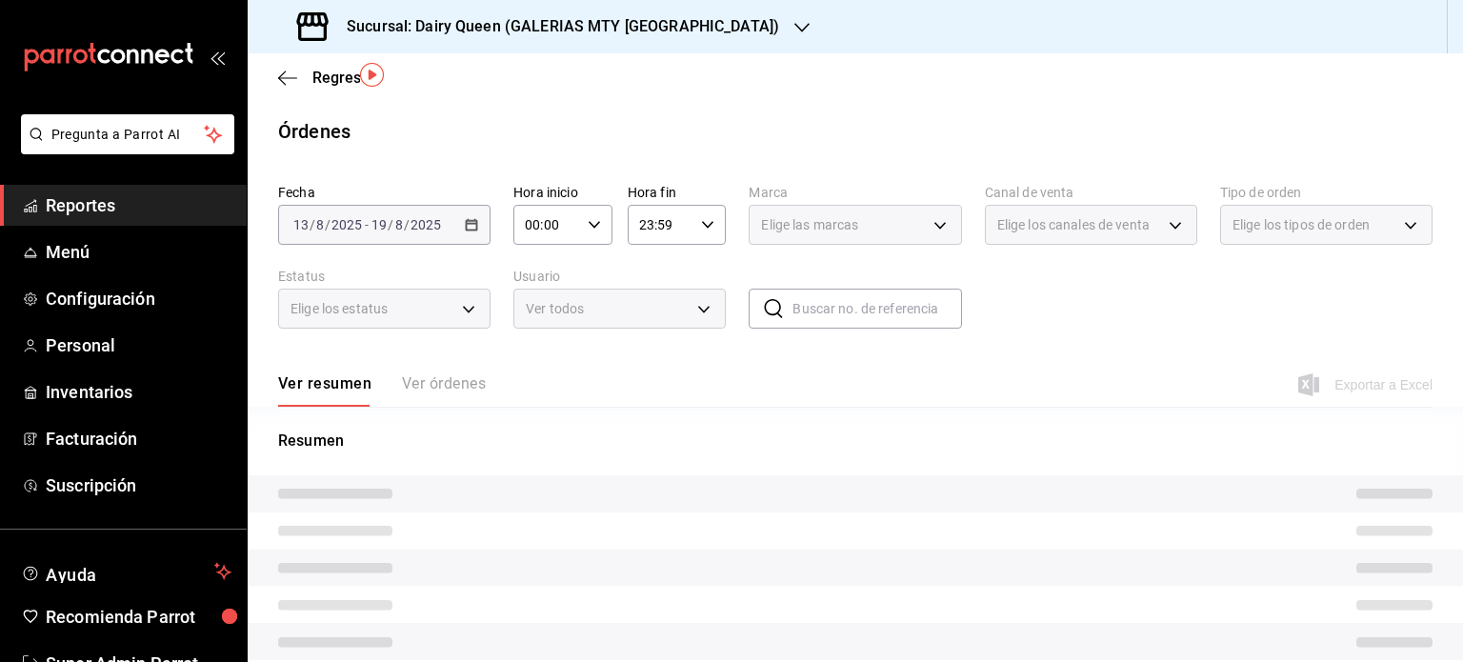
scroll to position [71, 0]
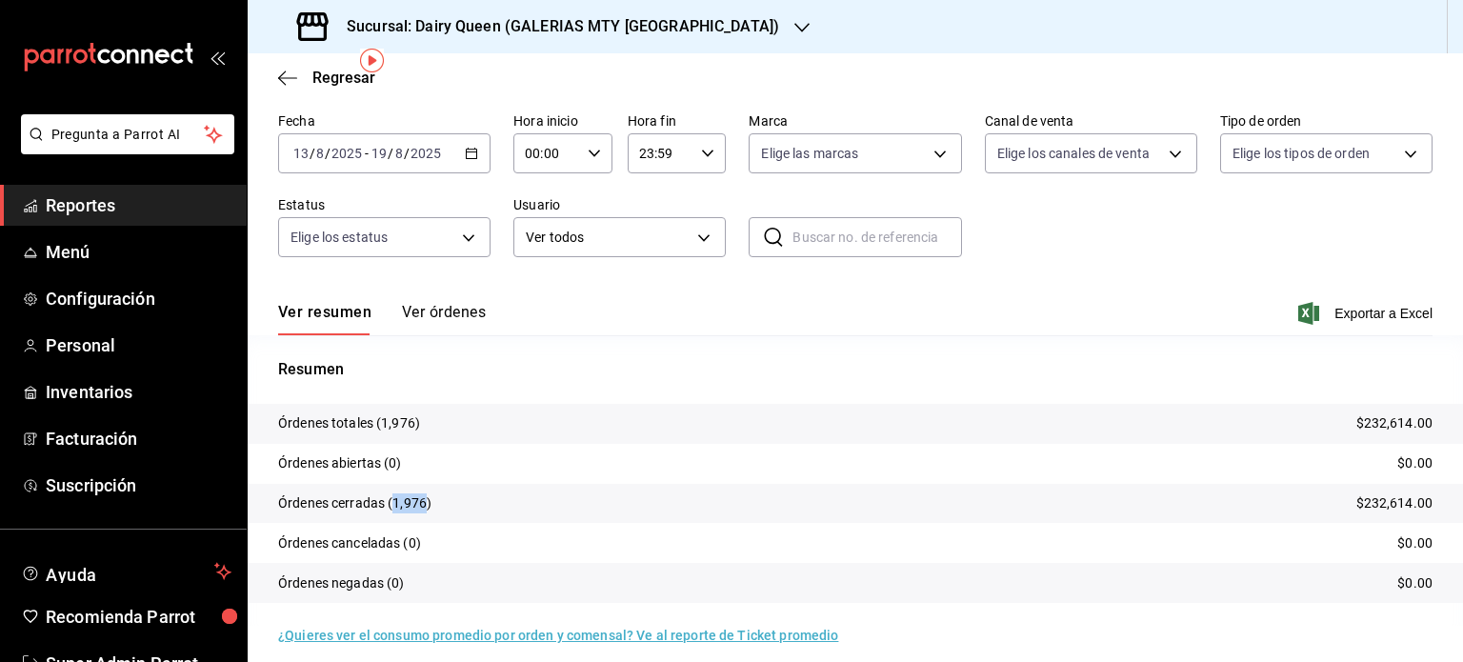
drag, startPoint x: 424, startPoint y: 500, endPoint x: 392, endPoint y: 502, distance: 32.4
click at [392, 502] on p "Órdenes cerradas (1,976)" at bounding box center [354, 503] width 153 height 20
copy p "1,976"
click at [647, 27] on div "Sucursal: Dairy Queen (GALERIAS MTY [GEOGRAPHIC_DATA])" at bounding box center [540, 26] width 554 height 53
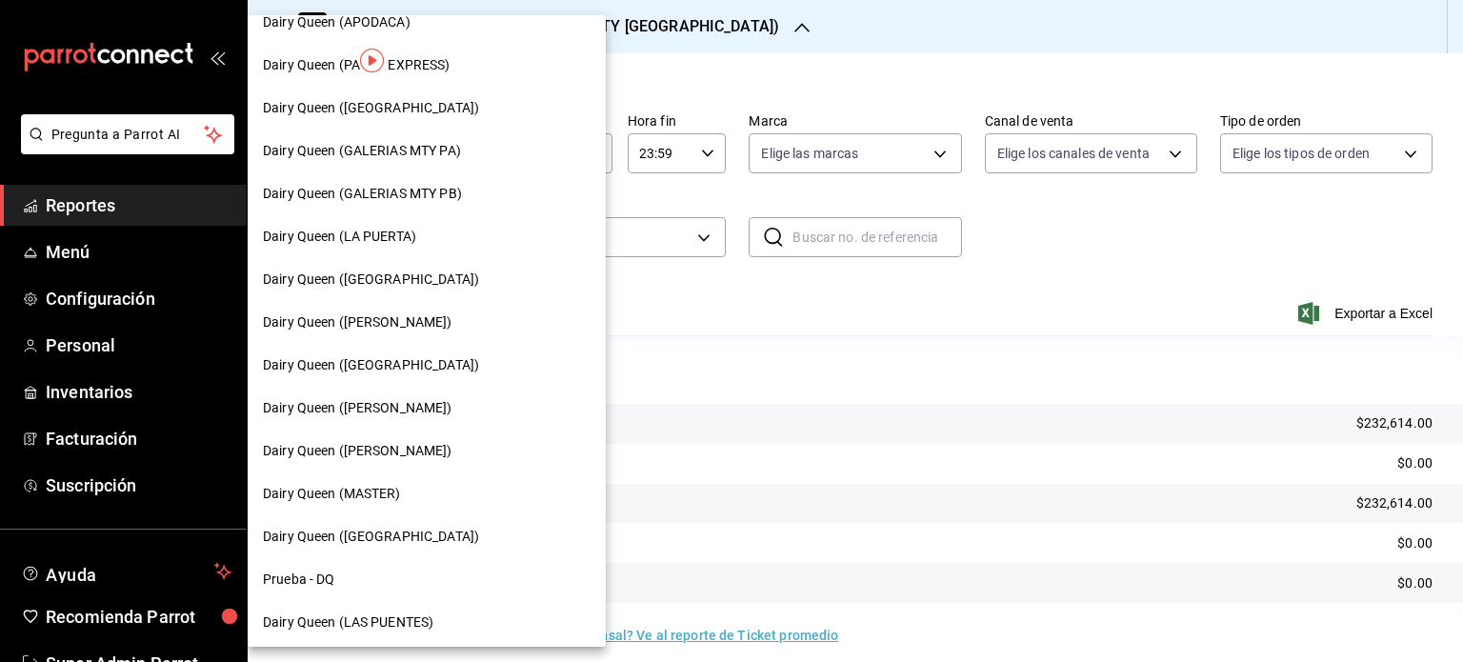
scroll to position [667, 0]
click at [450, 204] on div "Dairy Queen (GALERIAS MTY PB)" at bounding box center [427, 192] width 358 height 43
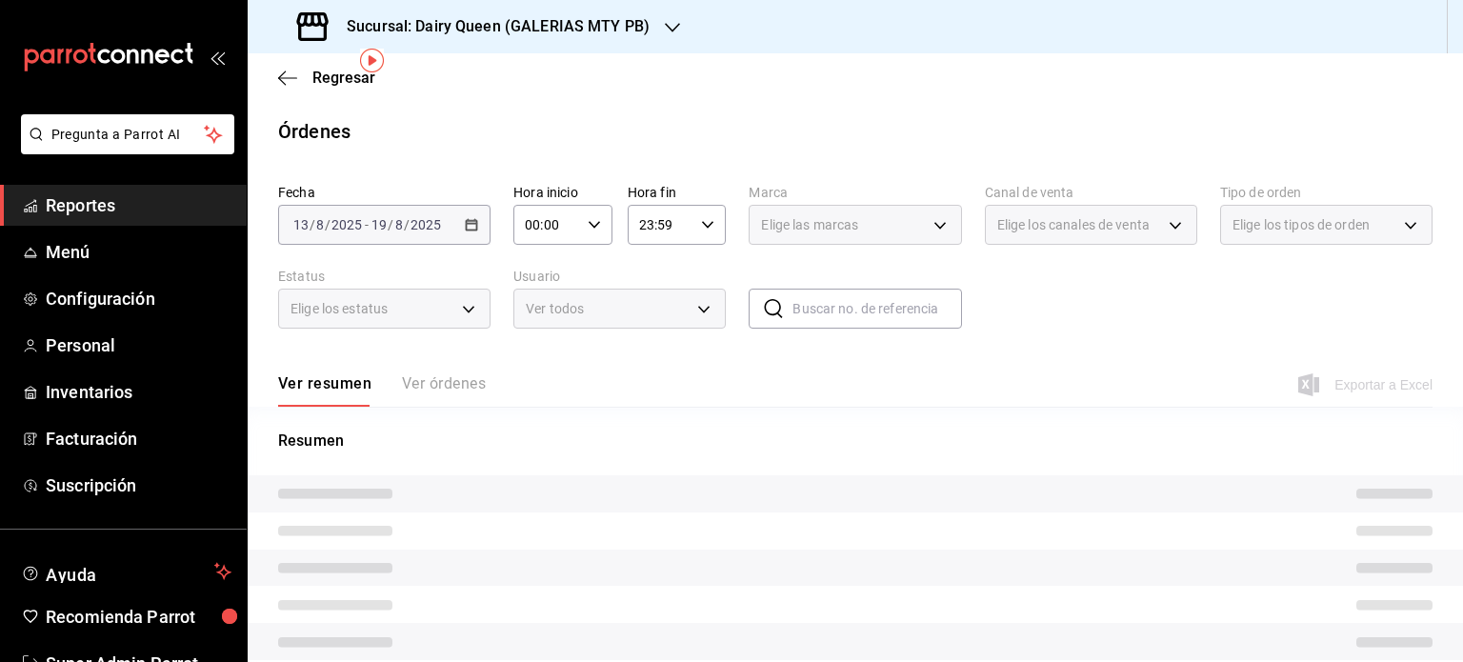
scroll to position [71, 0]
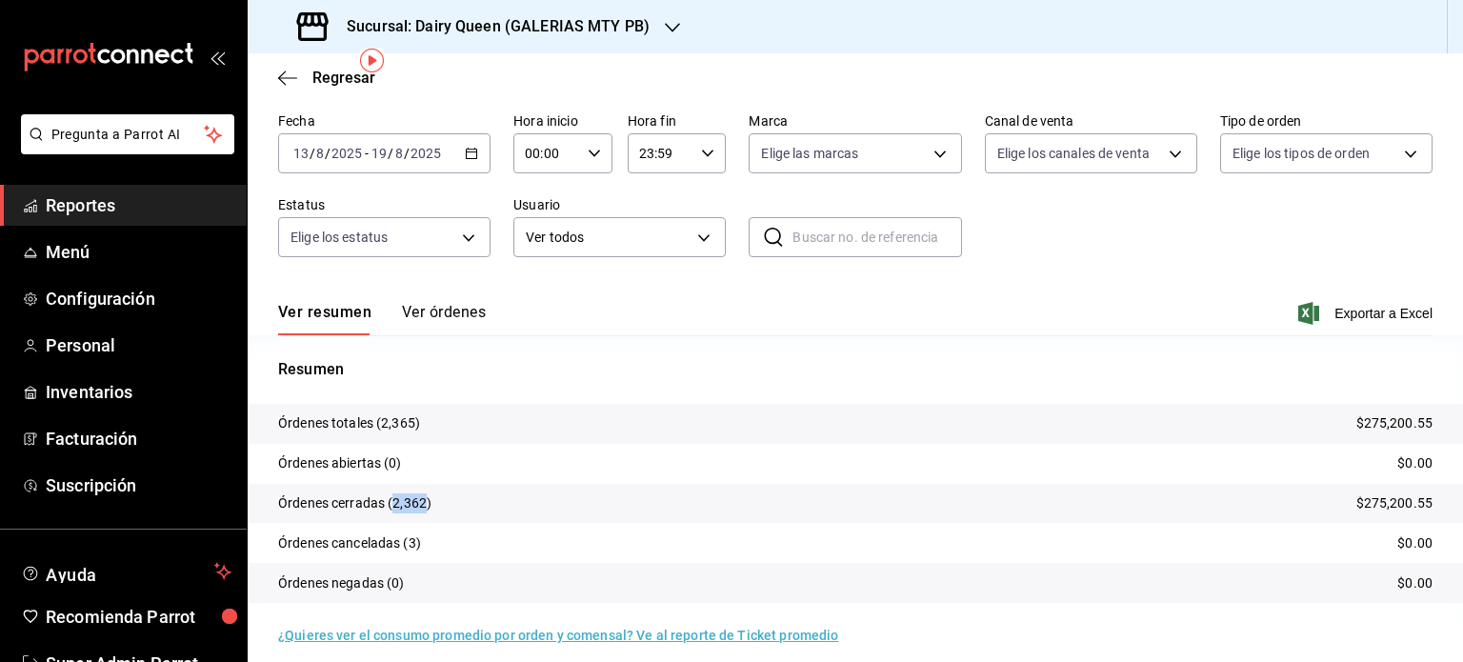
drag, startPoint x: 426, startPoint y: 506, endPoint x: 392, endPoint y: 506, distance: 33.3
click at [392, 506] on p "Órdenes cerradas (2,362)" at bounding box center [354, 503] width 153 height 20
click at [712, 277] on div "Fecha 2025-08-13 13 / 8 / 2025 - 2025-08-19 19 / 8 / 2025 Hora inicio 00:00 Hor…" at bounding box center [855, 192] width 1155 height 175
click at [656, 16] on div "Sucursal: Dairy Queen (GALERIAS MTY PB)" at bounding box center [475, 26] width 425 height 53
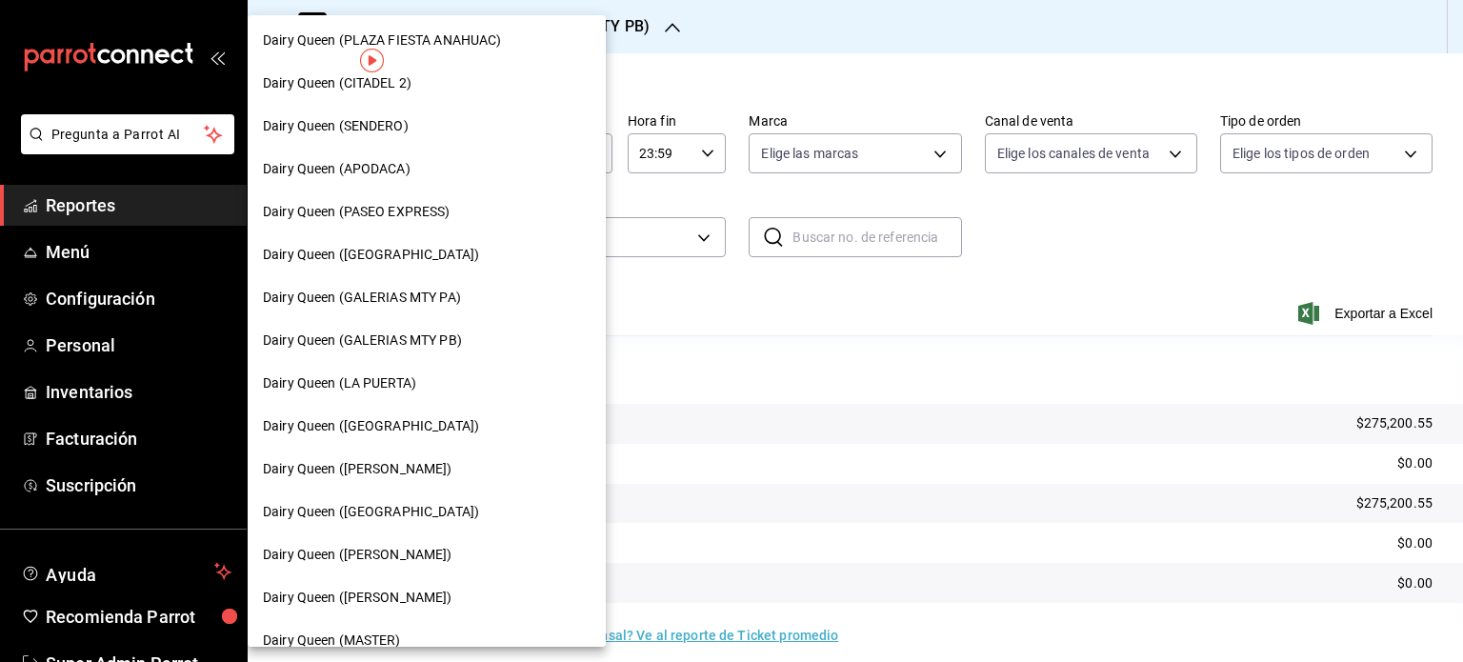
scroll to position [572, 0]
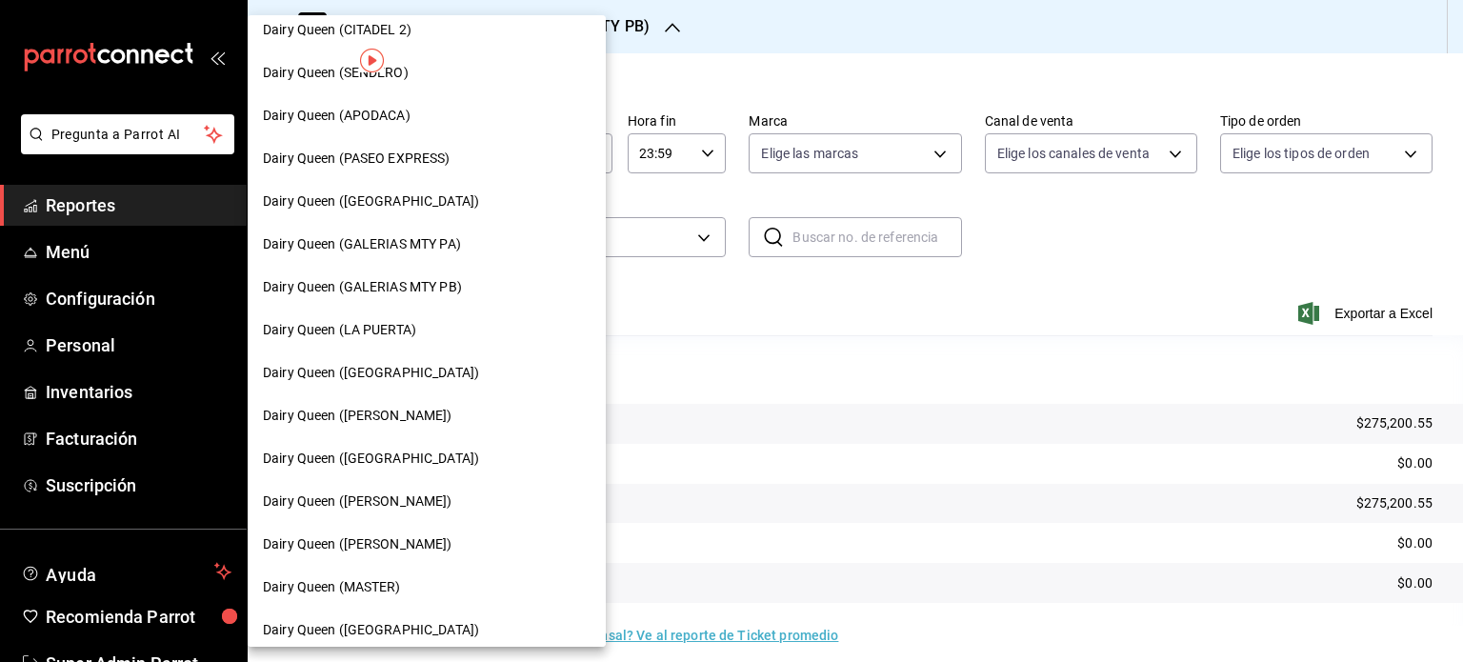
click at [460, 316] on div "Dairy Queen (LA PUERTA)" at bounding box center [427, 330] width 358 height 43
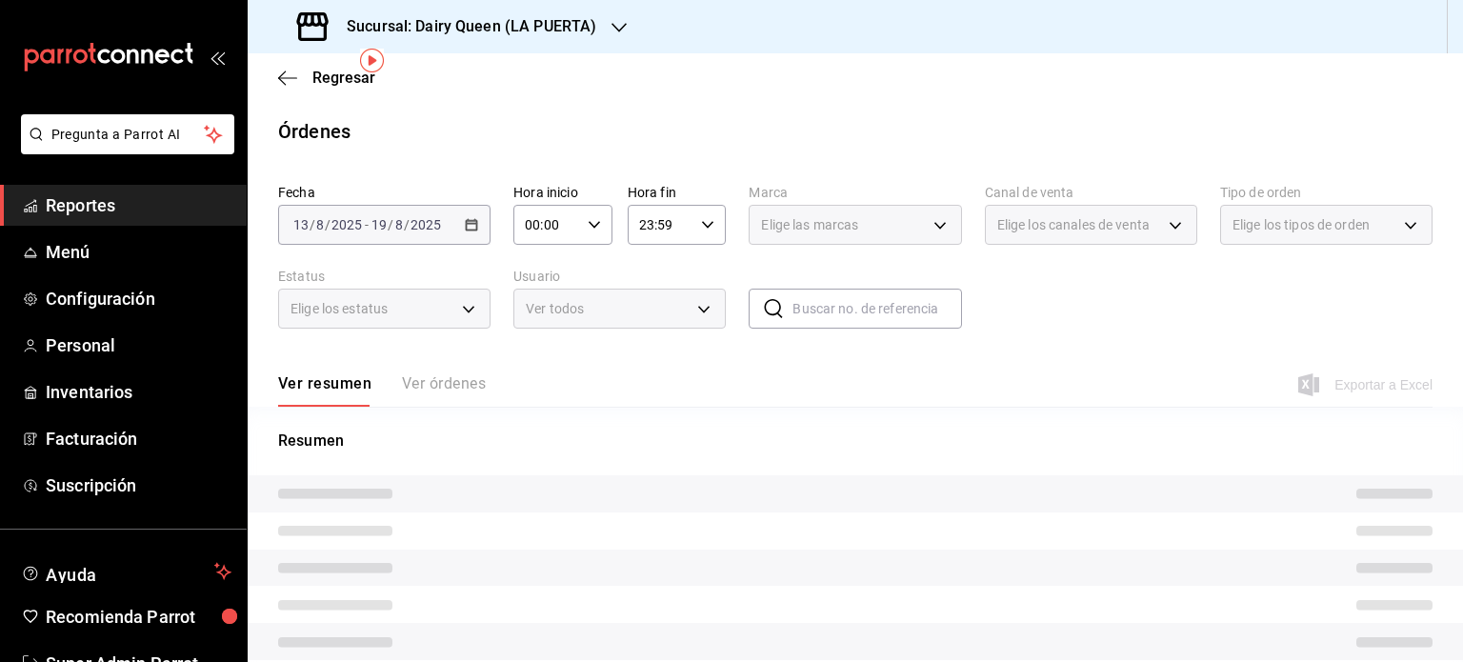
scroll to position [71, 0]
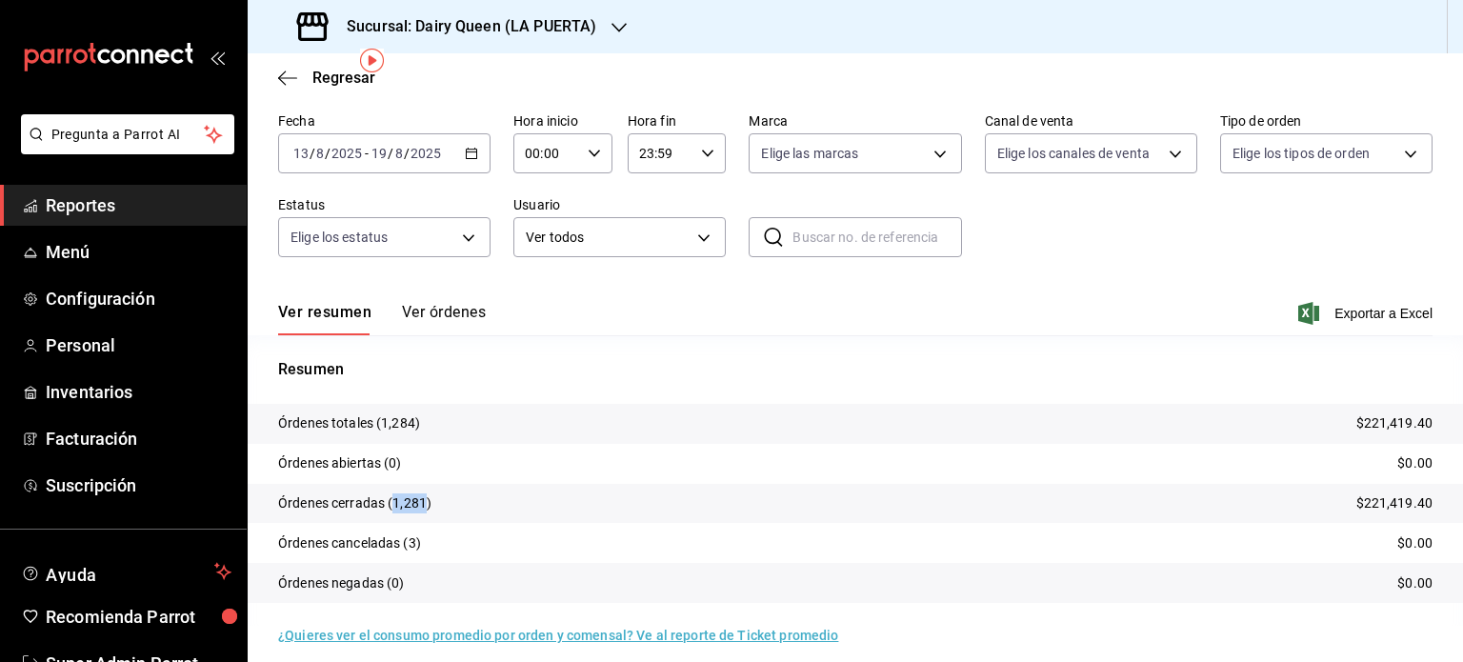
drag, startPoint x: 422, startPoint y: 502, endPoint x: 391, endPoint y: 500, distance: 31.5
click at [391, 500] on p "Órdenes cerradas (1,281)" at bounding box center [354, 503] width 153 height 20
copy p "1,281"
click at [605, 27] on div "Sucursal: Dairy Queen (LA PUERTA)" at bounding box center [449, 26] width 372 height 53
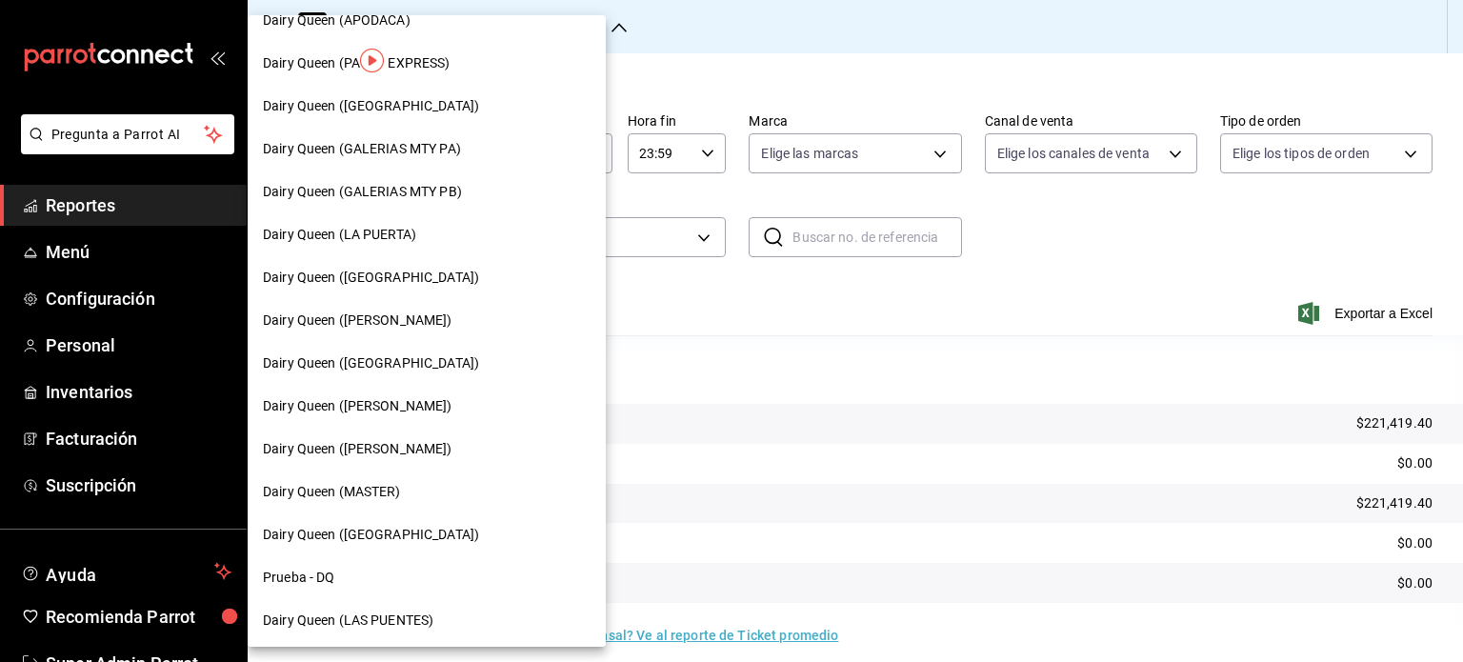
scroll to position [762, 0]
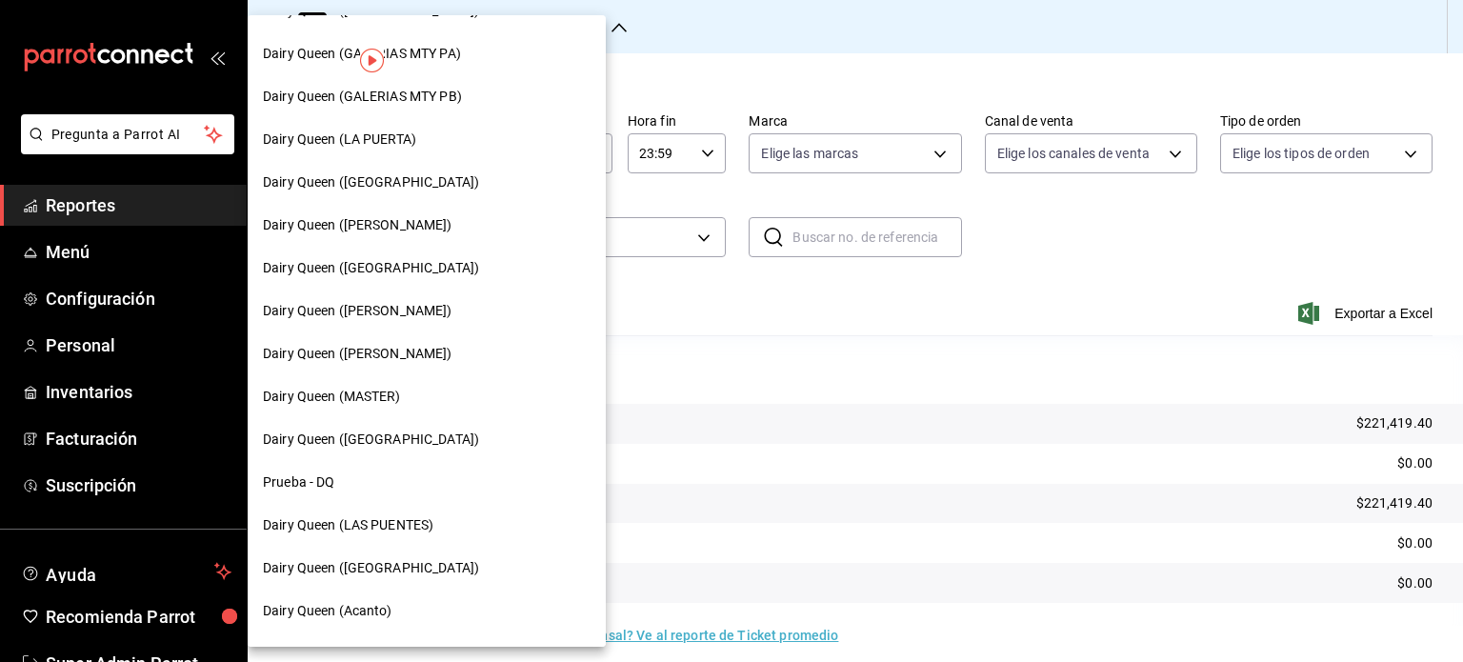
click at [443, 219] on div "Dairy Queen ([PERSON_NAME])" at bounding box center [427, 225] width 328 height 20
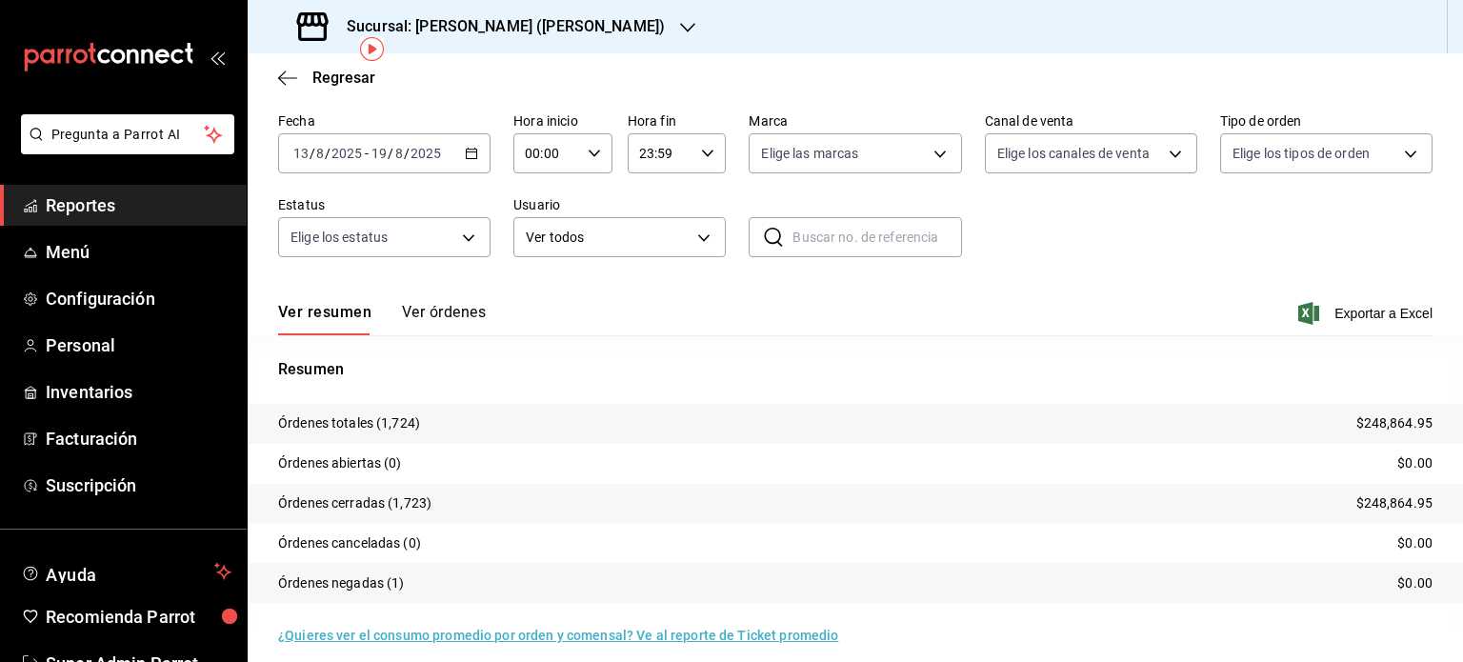
scroll to position [86, 0]
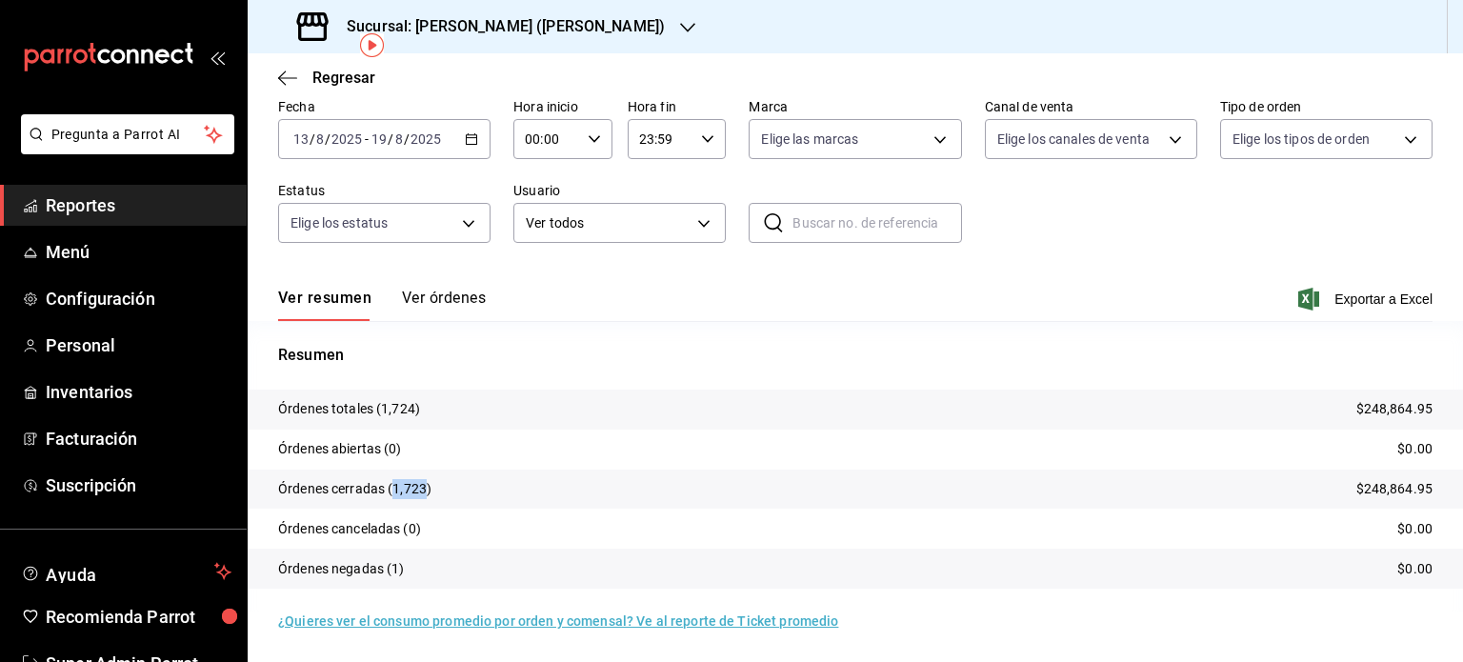
drag, startPoint x: 426, startPoint y: 487, endPoint x: 392, endPoint y: 491, distance: 34.5
click at [392, 491] on p "Órdenes cerradas (1,723)" at bounding box center [354, 489] width 153 height 20
copy p "1,723"
click at [680, 35] on div at bounding box center [687, 27] width 15 height 20
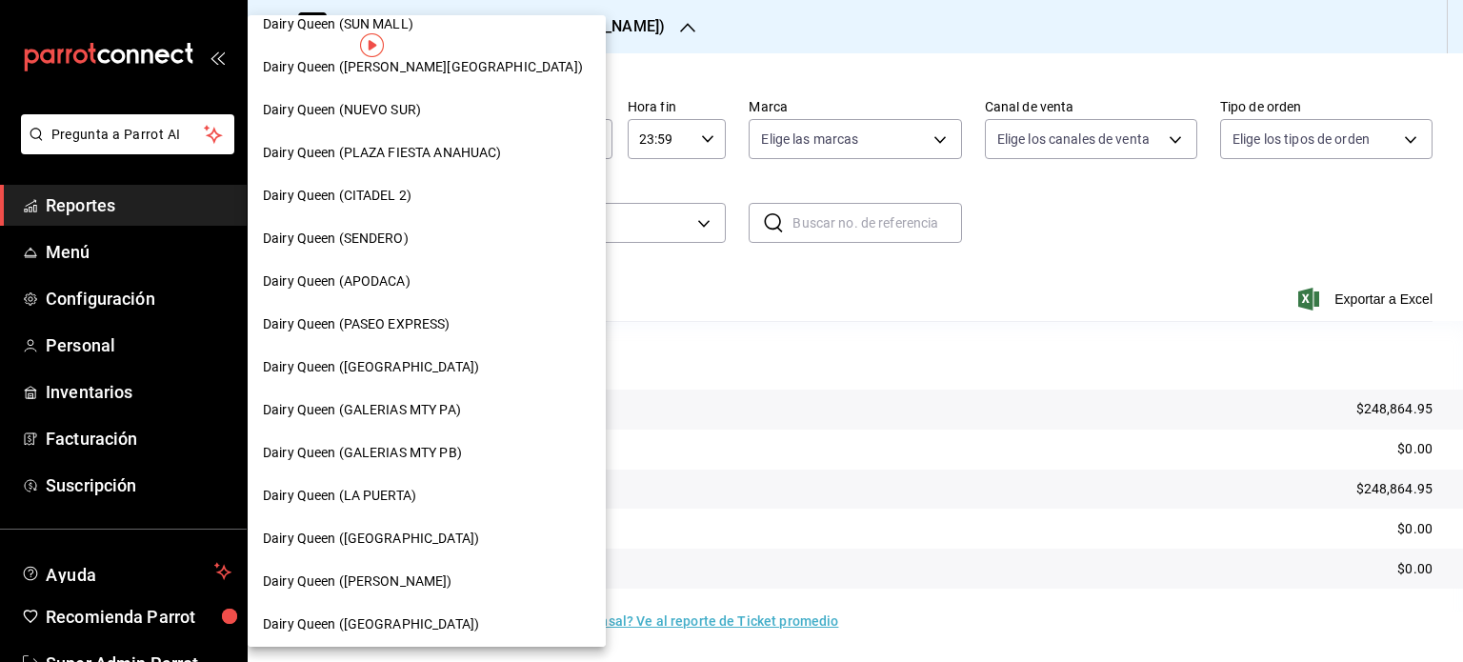
scroll to position [476, 0]
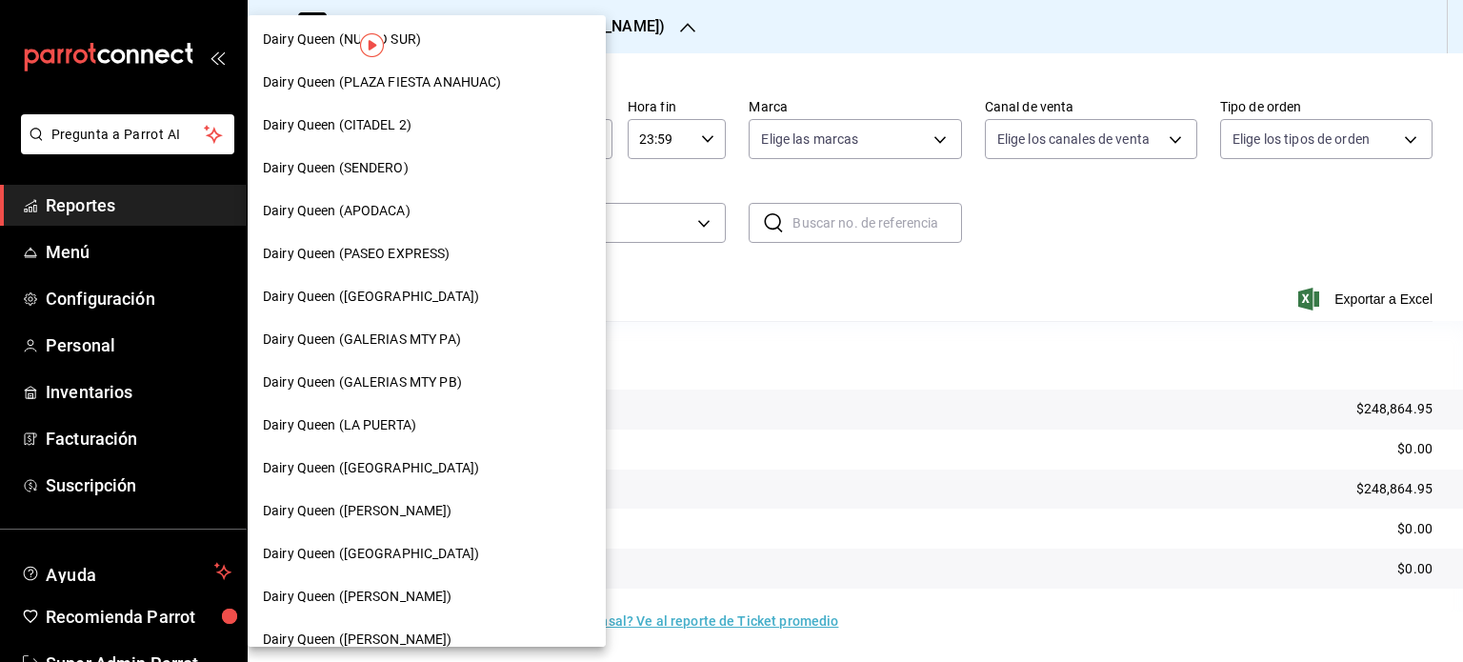
click at [428, 558] on span "Dairy Queen ([GEOGRAPHIC_DATA])" at bounding box center [371, 554] width 216 height 20
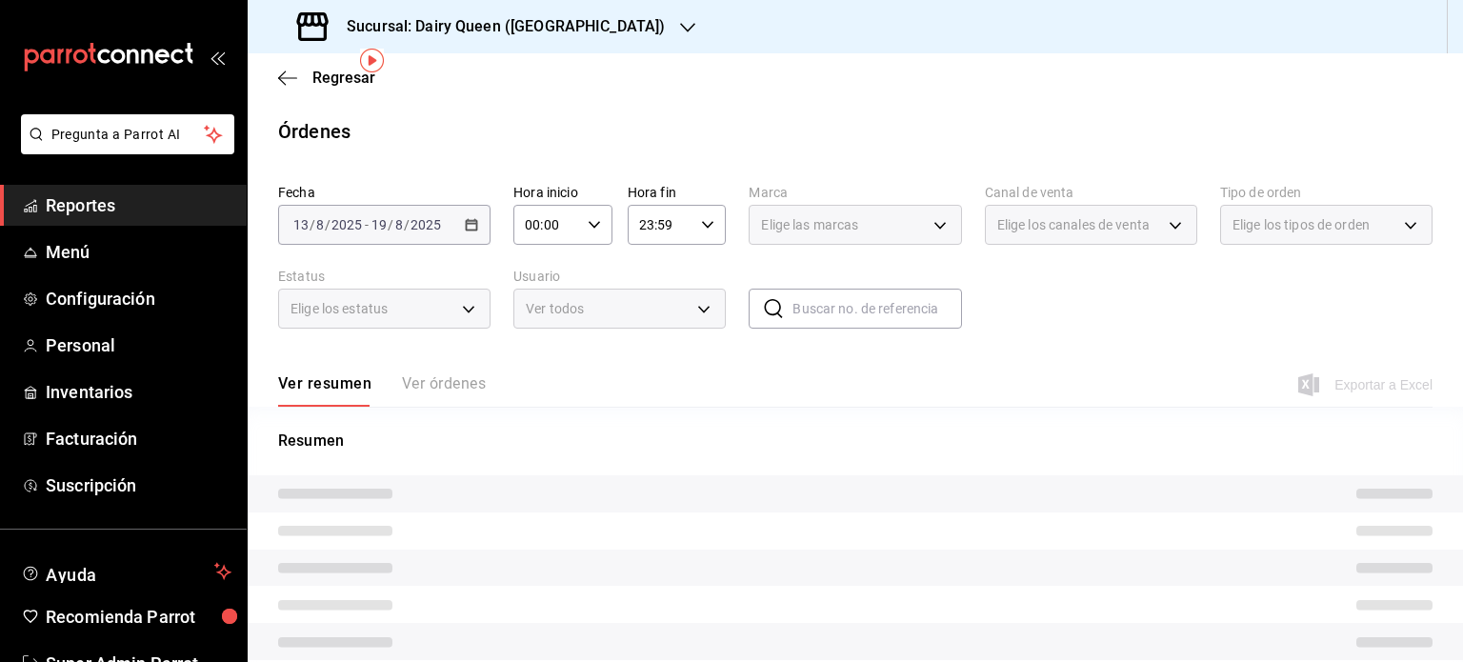
scroll to position [71, 0]
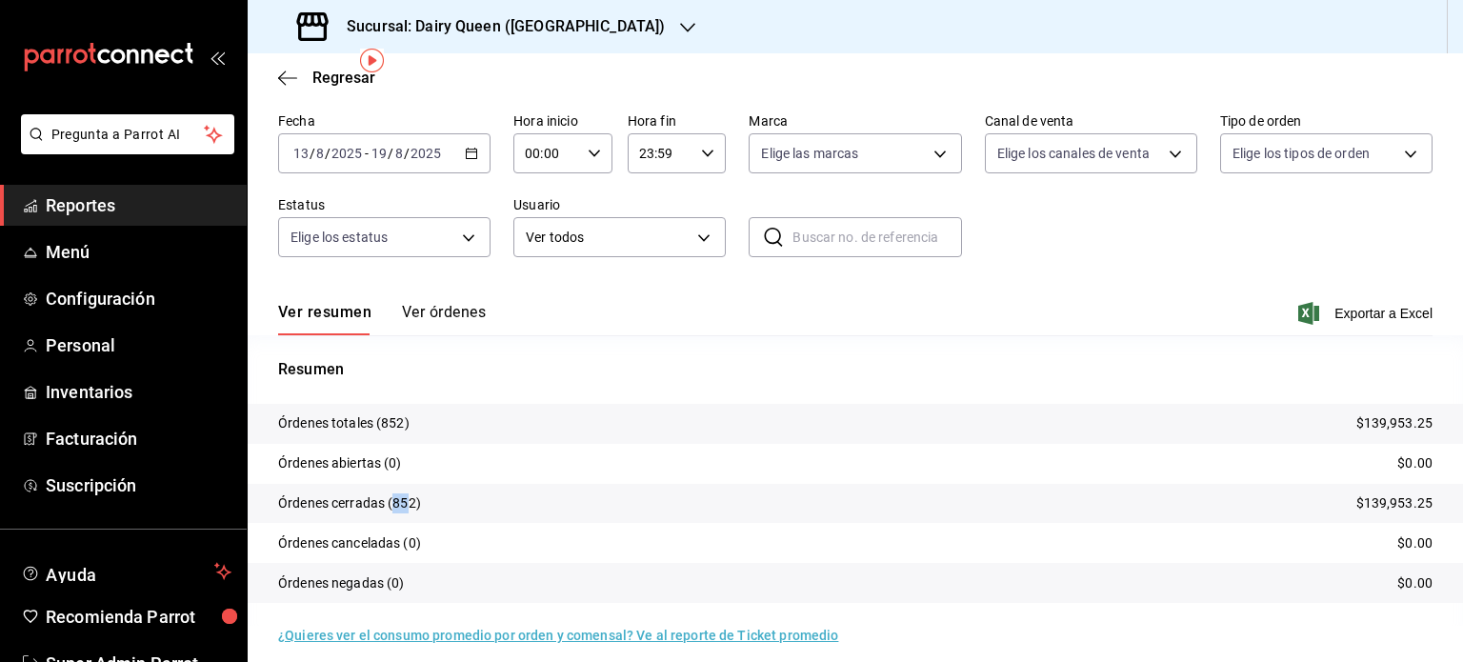
drag, startPoint x: 408, startPoint y: 510, endPoint x: 417, endPoint y: 507, distance: 9.9
click at [394, 511] on p "Órdenes cerradas (852)" at bounding box center [349, 503] width 143 height 20
drag, startPoint x: 418, startPoint y: 507, endPoint x: 408, endPoint y: 506, distance: 10.5
click at [403, 506] on p "Órdenes cerradas (852)" at bounding box center [349, 503] width 143 height 20
click at [412, 505] on p "Órdenes cerradas (852)" at bounding box center [349, 503] width 143 height 20
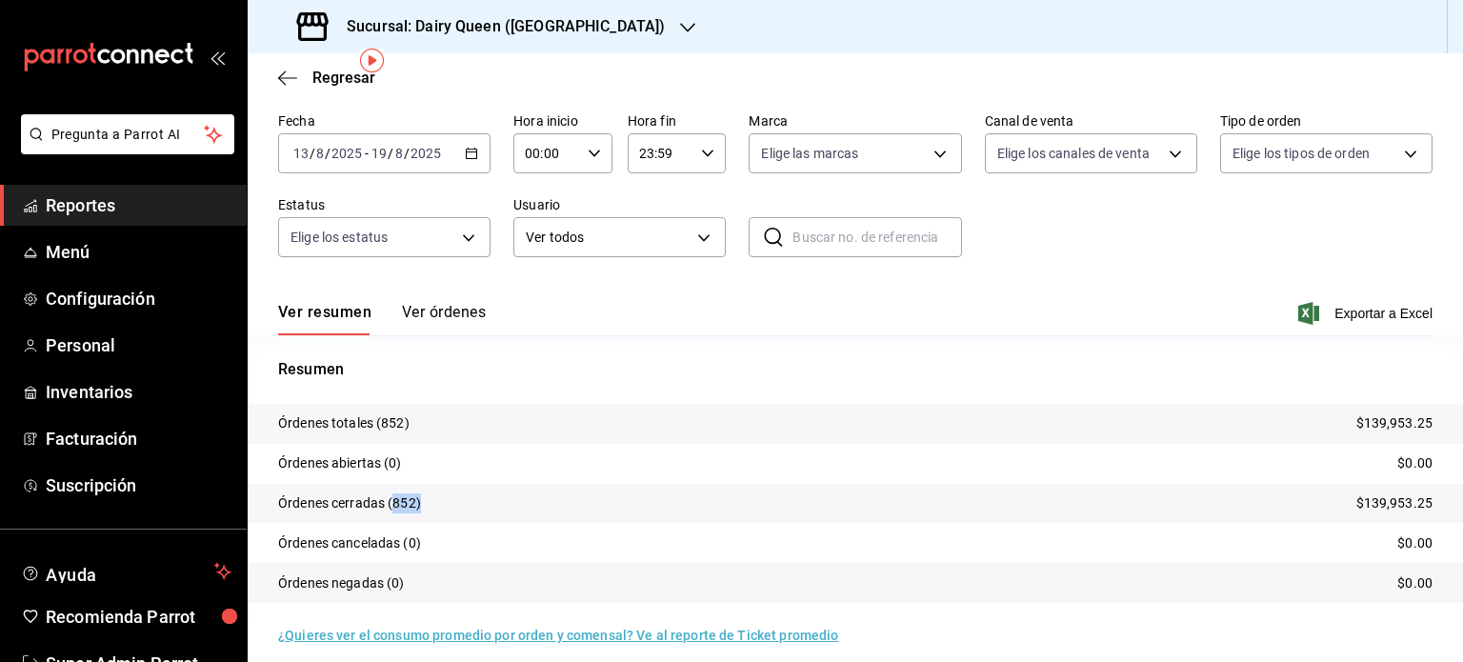
drag, startPoint x: 412, startPoint y: 505, endPoint x: 396, endPoint y: 506, distance: 16.2
click at [396, 506] on p "Órdenes cerradas (852)" at bounding box center [349, 503] width 143 height 20
click at [412, 503] on p "Órdenes cerradas (852)" at bounding box center [349, 503] width 143 height 20
drag, startPoint x: 419, startPoint y: 502, endPoint x: 404, endPoint y: 502, distance: 15.2
click at [404, 502] on p "Órdenes cerradas (852)" at bounding box center [349, 503] width 143 height 20
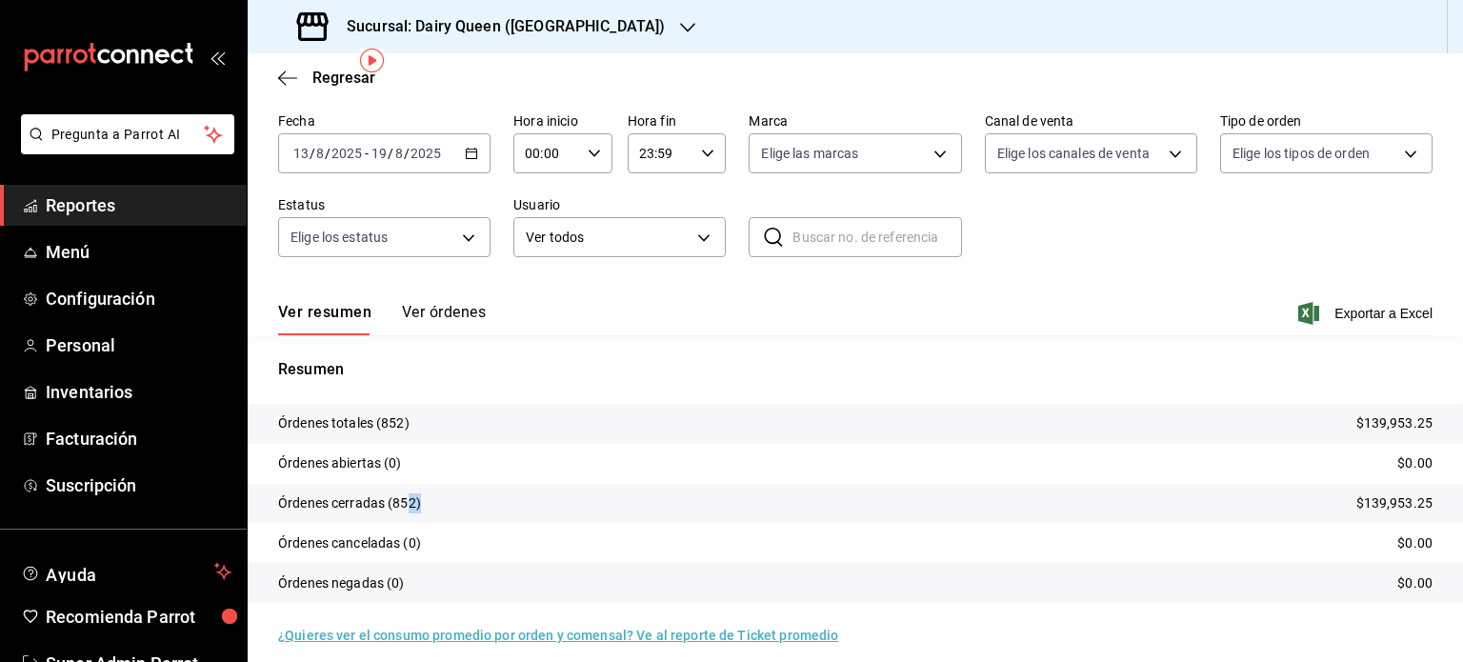
click at [413, 500] on p "Órdenes cerradas (852)" at bounding box center [349, 503] width 143 height 20
drag, startPoint x: 415, startPoint y: 503, endPoint x: 391, endPoint y: 502, distance: 24.8
click at [391, 502] on p "Órdenes cerradas (852)" at bounding box center [349, 503] width 143 height 20
copy p "852"
click at [573, 28] on h3 "Sucursal: Dairy Queen ([GEOGRAPHIC_DATA])" at bounding box center [498, 26] width 333 height 23
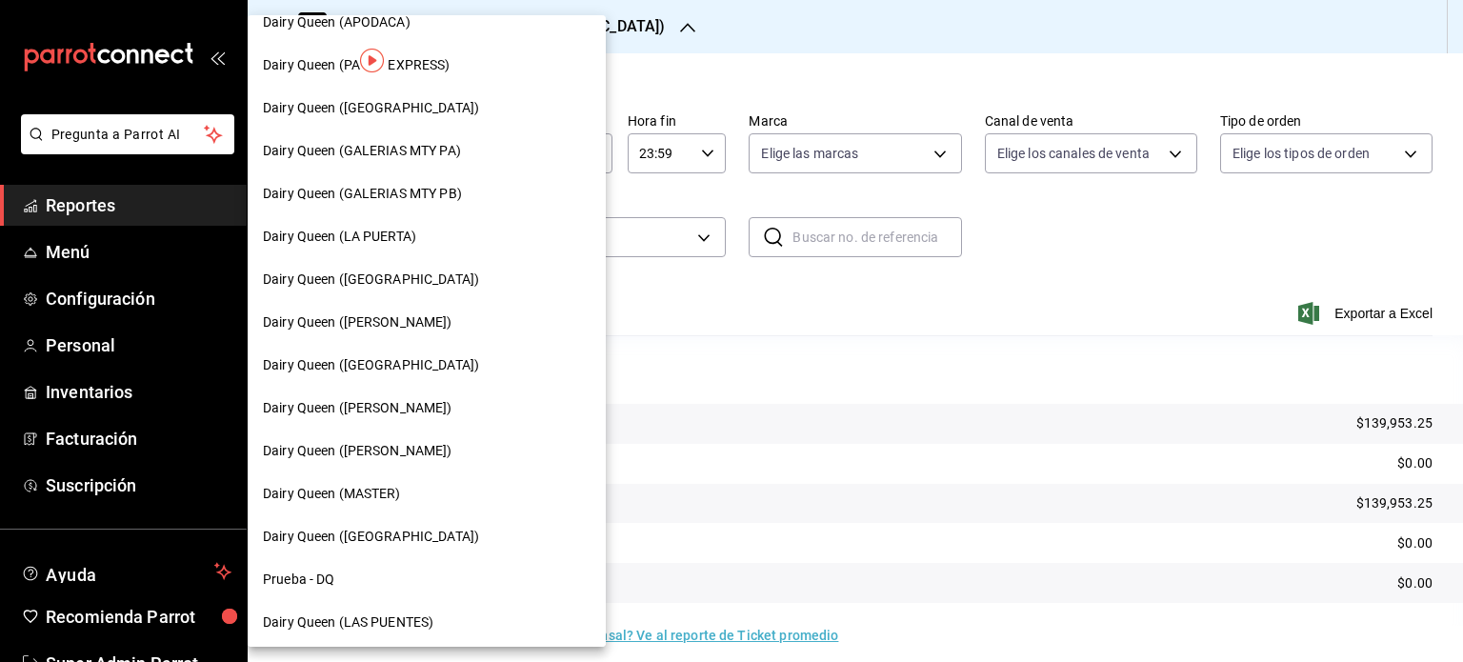
scroll to position [762, 0]
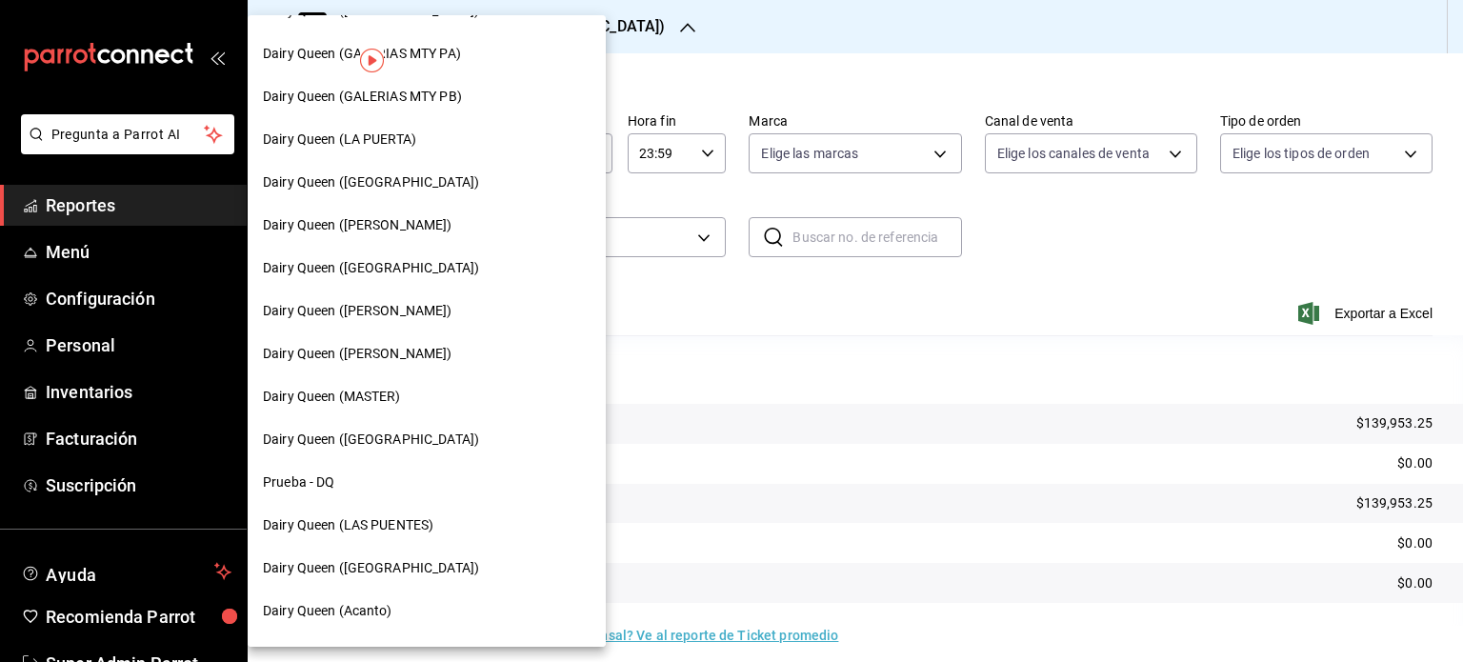
click at [450, 323] on div "Dairy Queen ([PERSON_NAME])" at bounding box center [427, 311] width 358 height 43
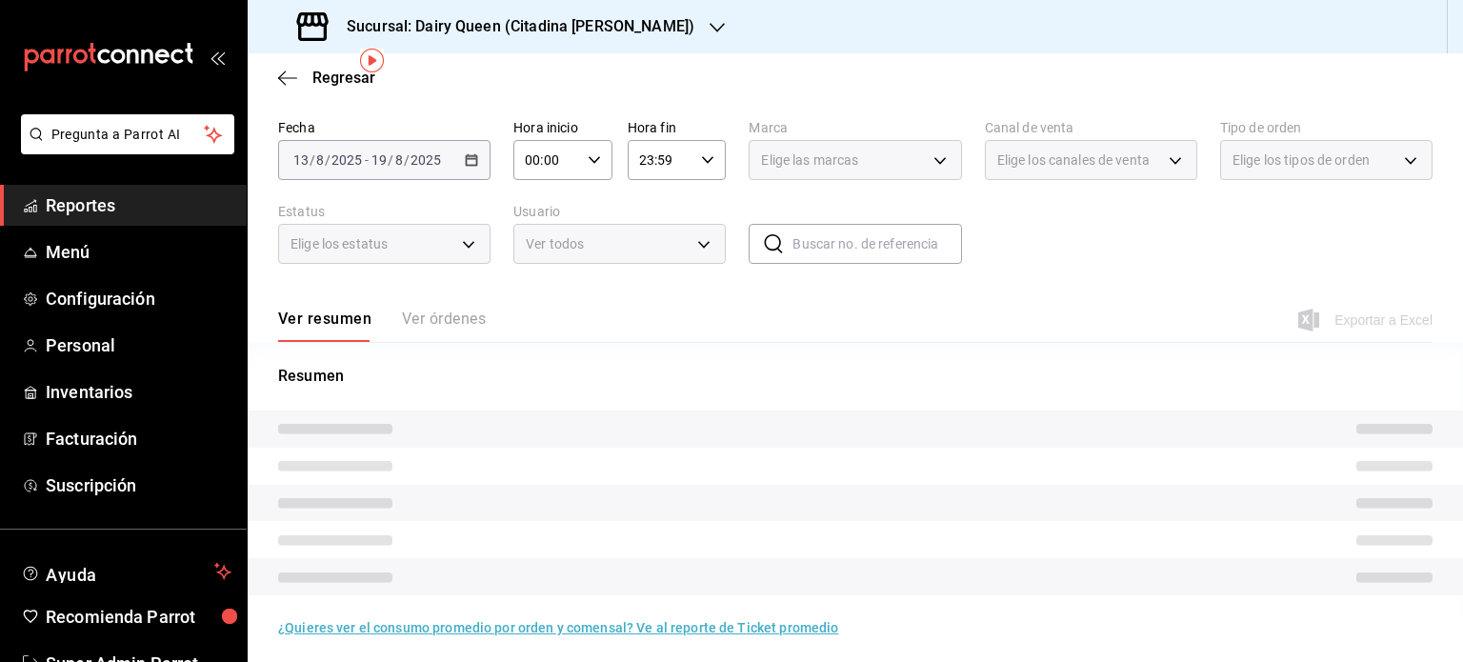
scroll to position [71, 0]
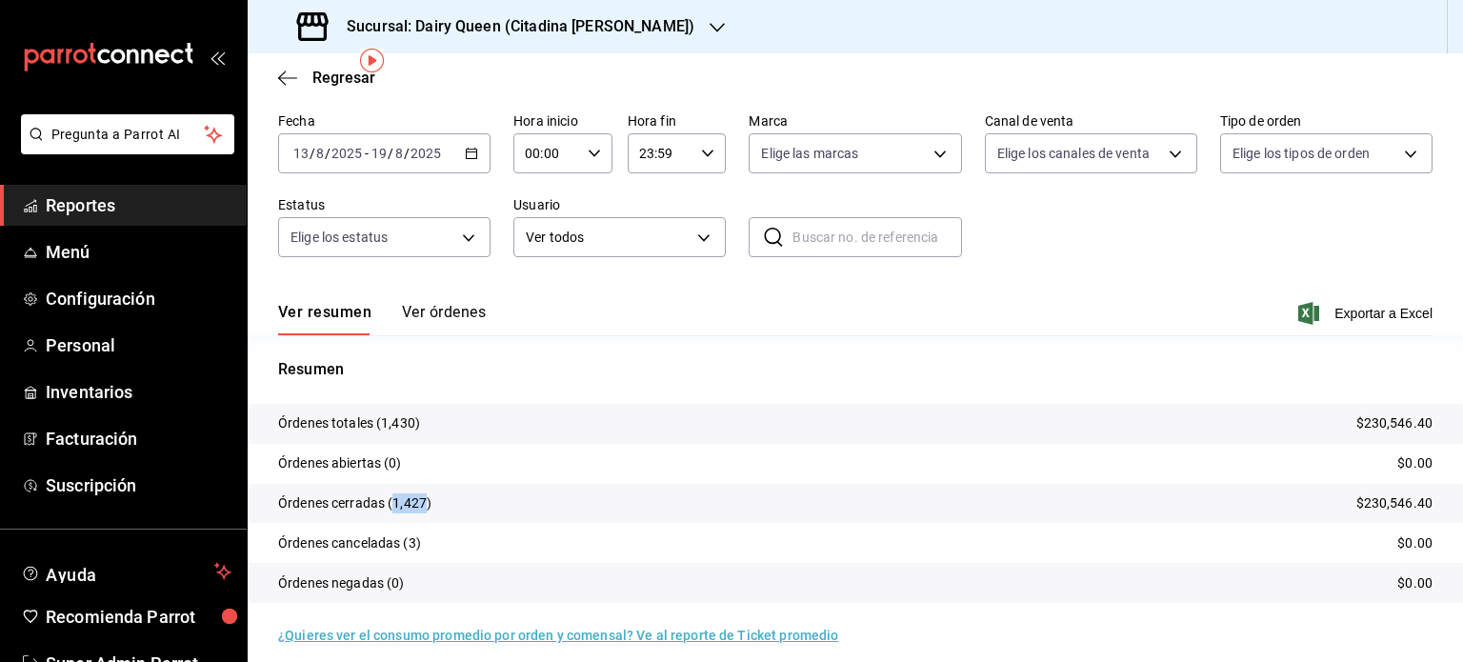
drag, startPoint x: 428, startPoint y: 498, endPoint x: 392, endPoint y: 500, distance: 35.3
click at [392, 500] on p "Órdenes cerradas (1,427)" at bounding box center [354, 503] width 153 height 20
copy p "1,427"
click at [642, 15] on h3 "Sucursal: Dairy Queen (Citadina [PERSON_NAME])" at bounding box center [513, 26] width 363 height 23
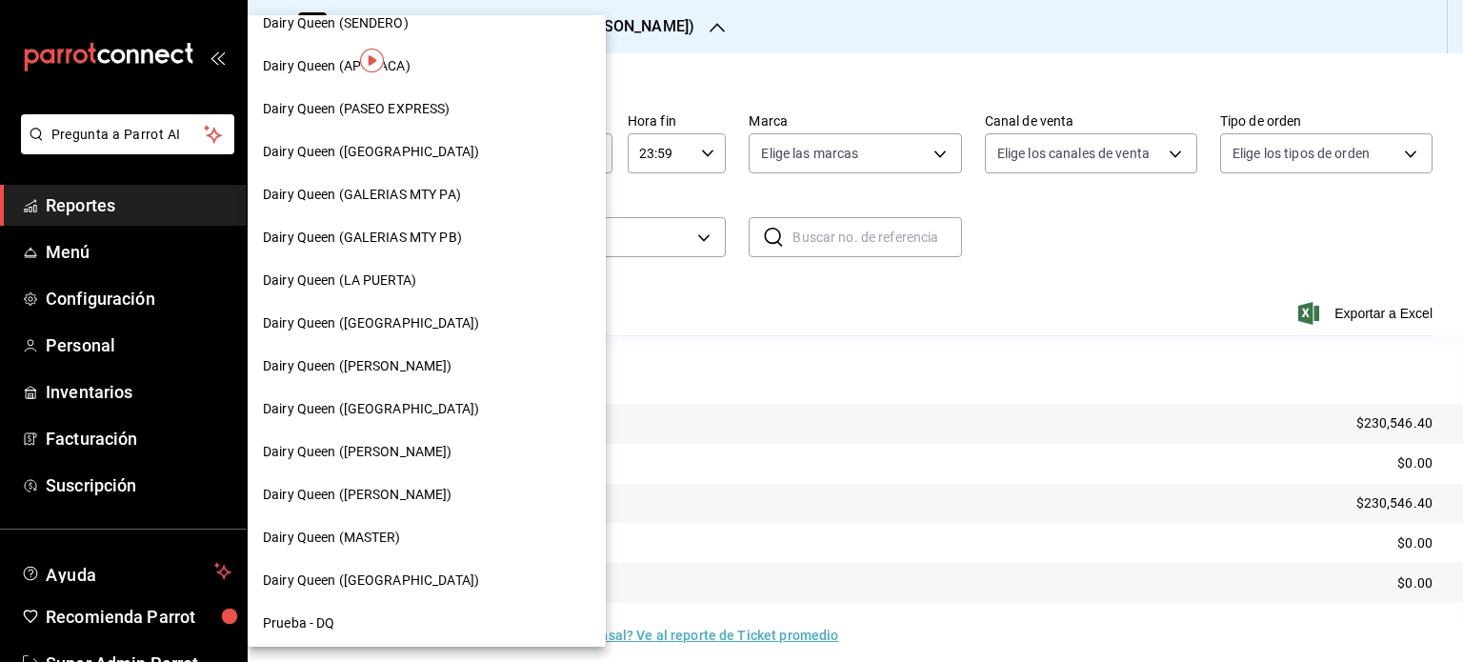
scroll to position [667, 0]
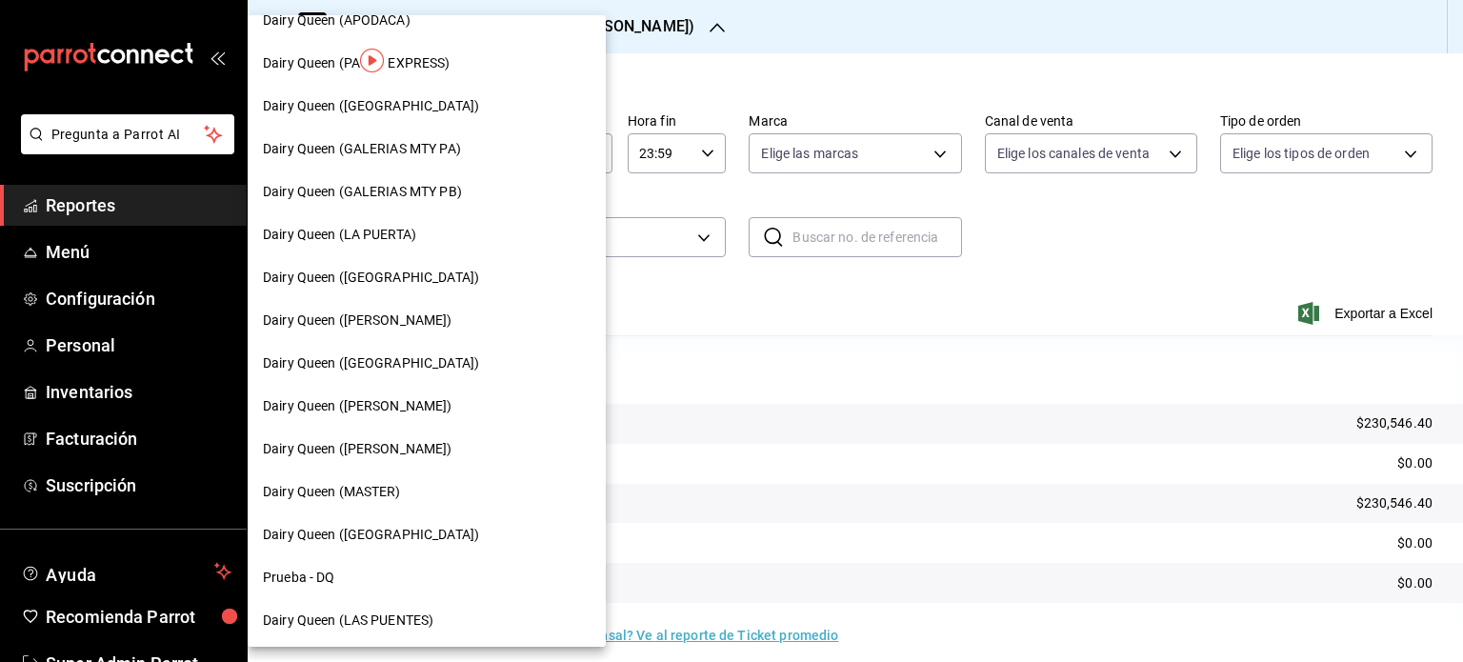
click at [412, 437] on div "Dairy Queen ([PERSON_NAME])" at bounding box center [427, 449] width 358 height 43
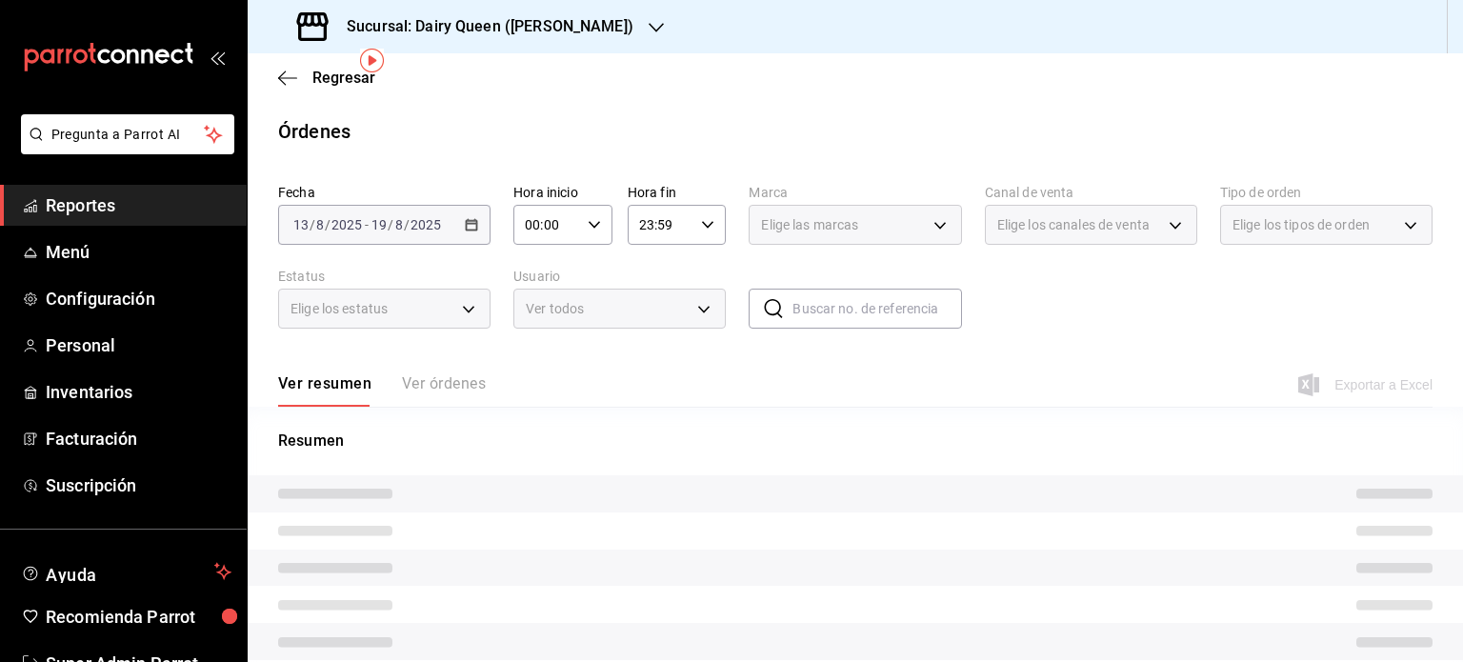
scroll to position [71, 0]
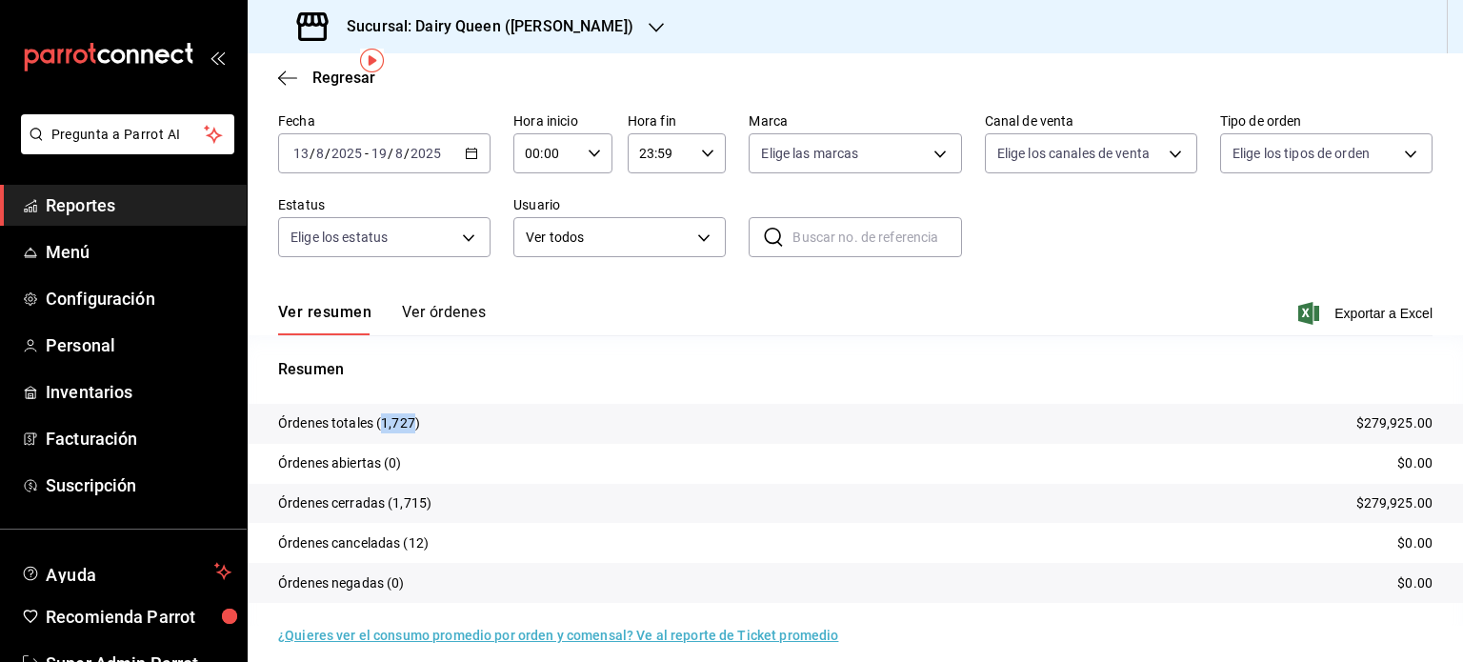
drag, startPoint x: 412, startPoint y: 426, endPoint x: 379, endPoint y: 427, distance: 33.4
click at [379, 427] on p "Órdenes totales (1,727)" at bounding box center [349, 423] width 142 height 20
copy p "1,727"
click at [643, 28] on div "Sucursal: Dairy Queen ([PERSON_NAME])" at bounding box center [467, 26] width 409 height 53
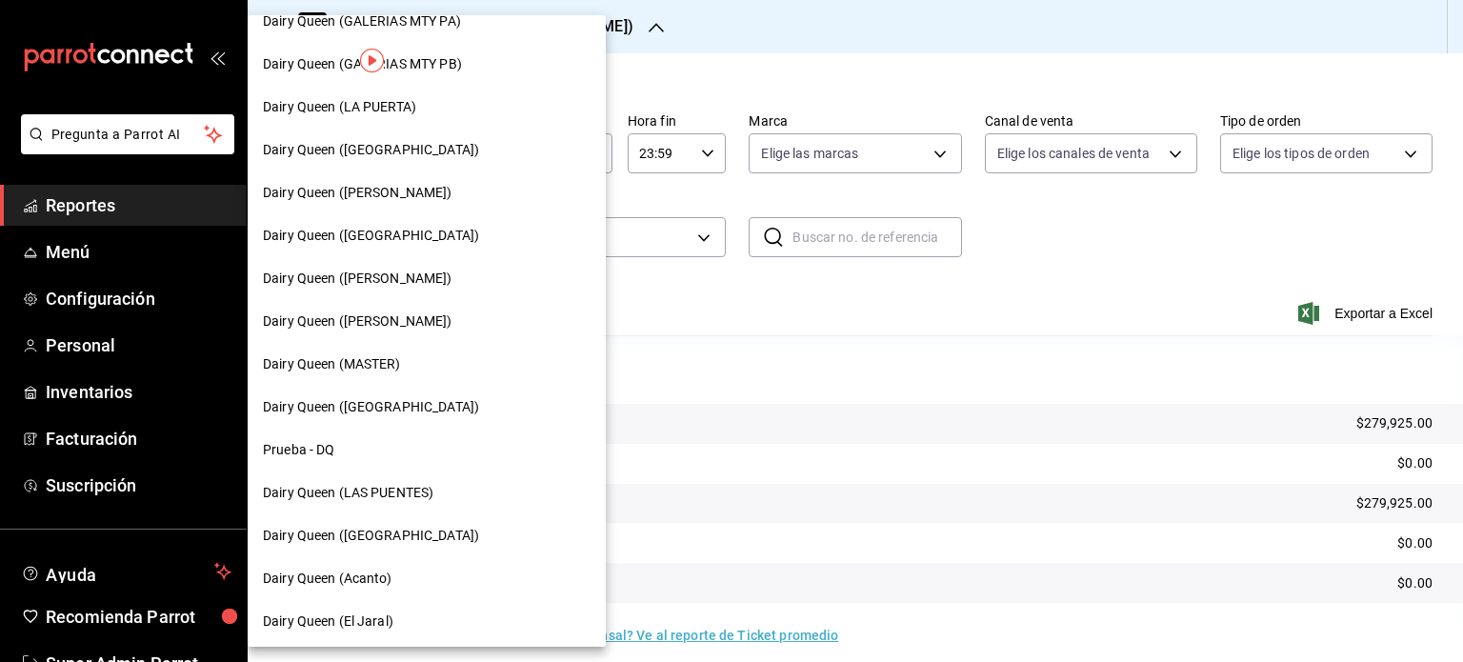
scroll to position [797, 0]
click at [421, 396] on span "Dairy Queen ([GEOGRAPHIC_DATA])" at bounding box center [371, 404] width 216 height 20
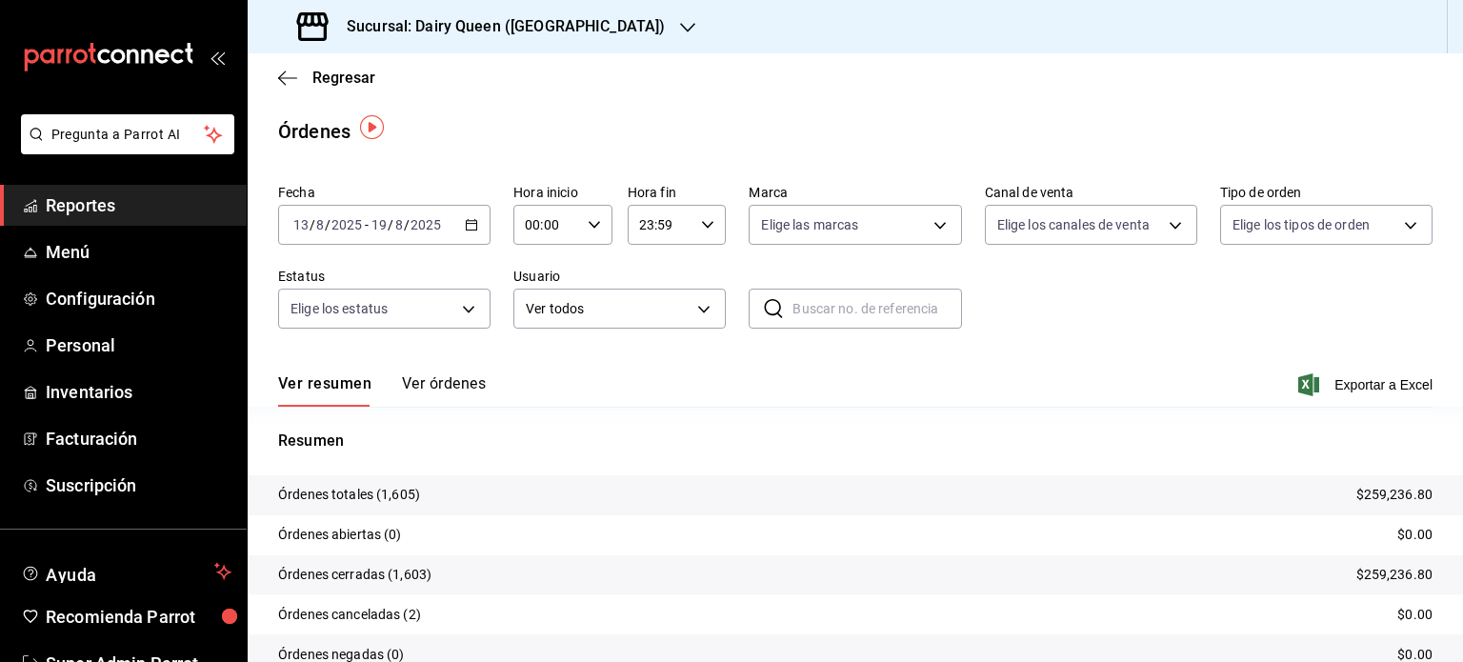
scroll to position [86, 0]
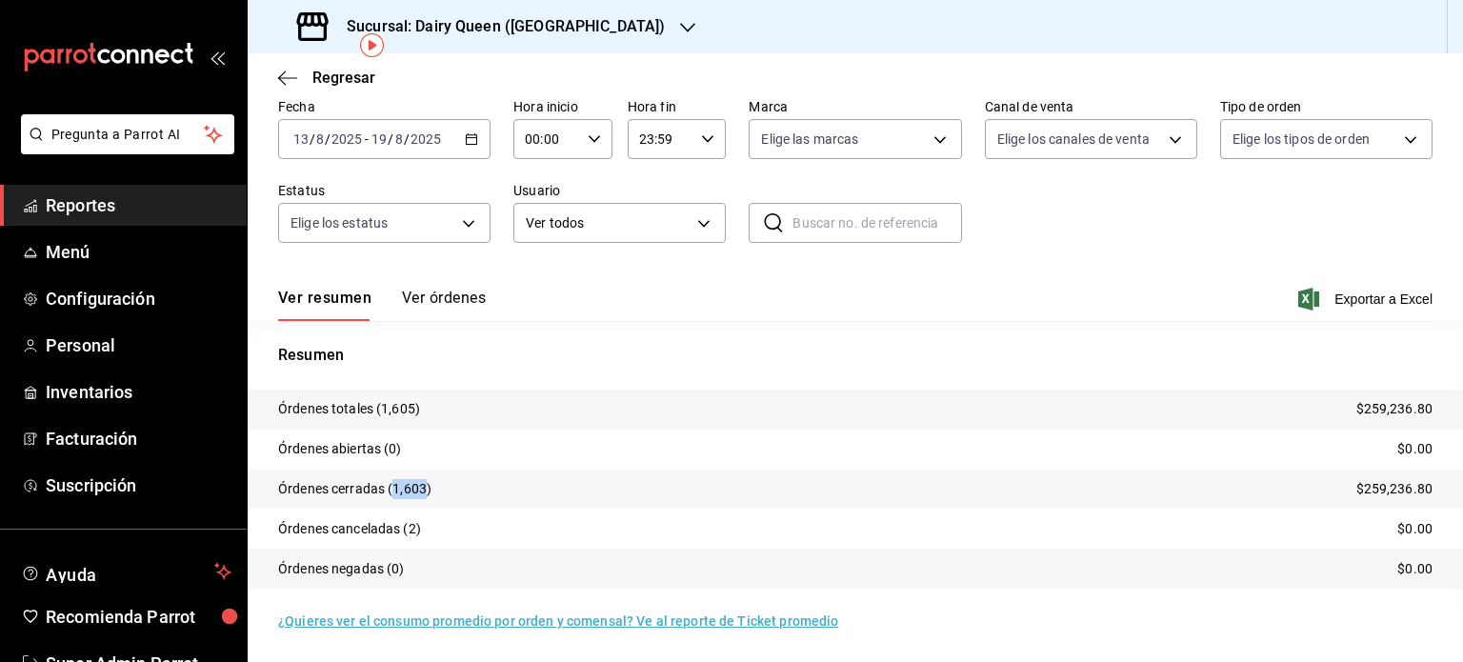
drag, startPoint x: 428, startPoint y: 488, endPoint x: 392, endPoint y: 491, distance: 35.4
click at [392, 491] on p "Órdenes cerradas (1,603)" at bounding box center [354, 489] width 153 height 20
copy p "1,603"
drag, startPoint x: 648, startPoint y: 23, endPoint x: 638, endPoint y: 24, distance: 9.6
click at [638, 24] on div "Sucursal: Dairy Queen ([GEOGRAPHIC_DATA])" at bounding box center [483, 26] width 440 height 53
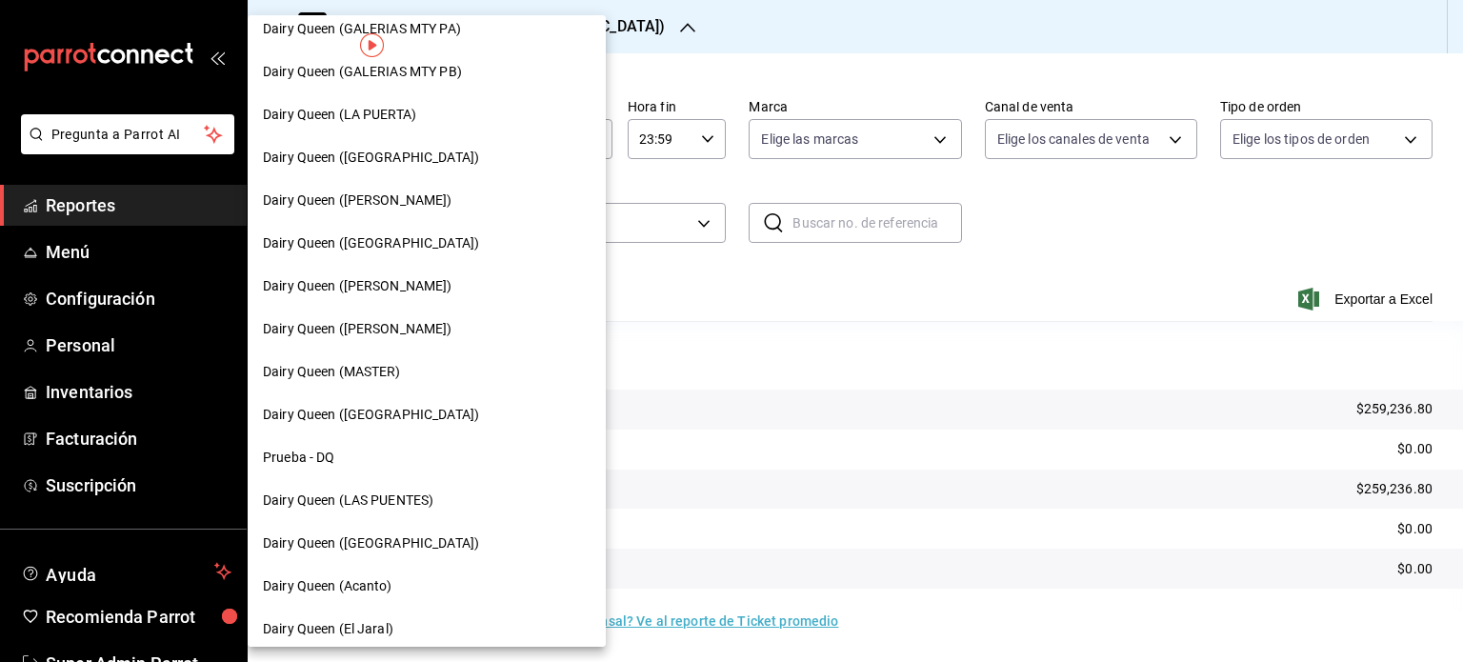
scroll to position [797, 0]
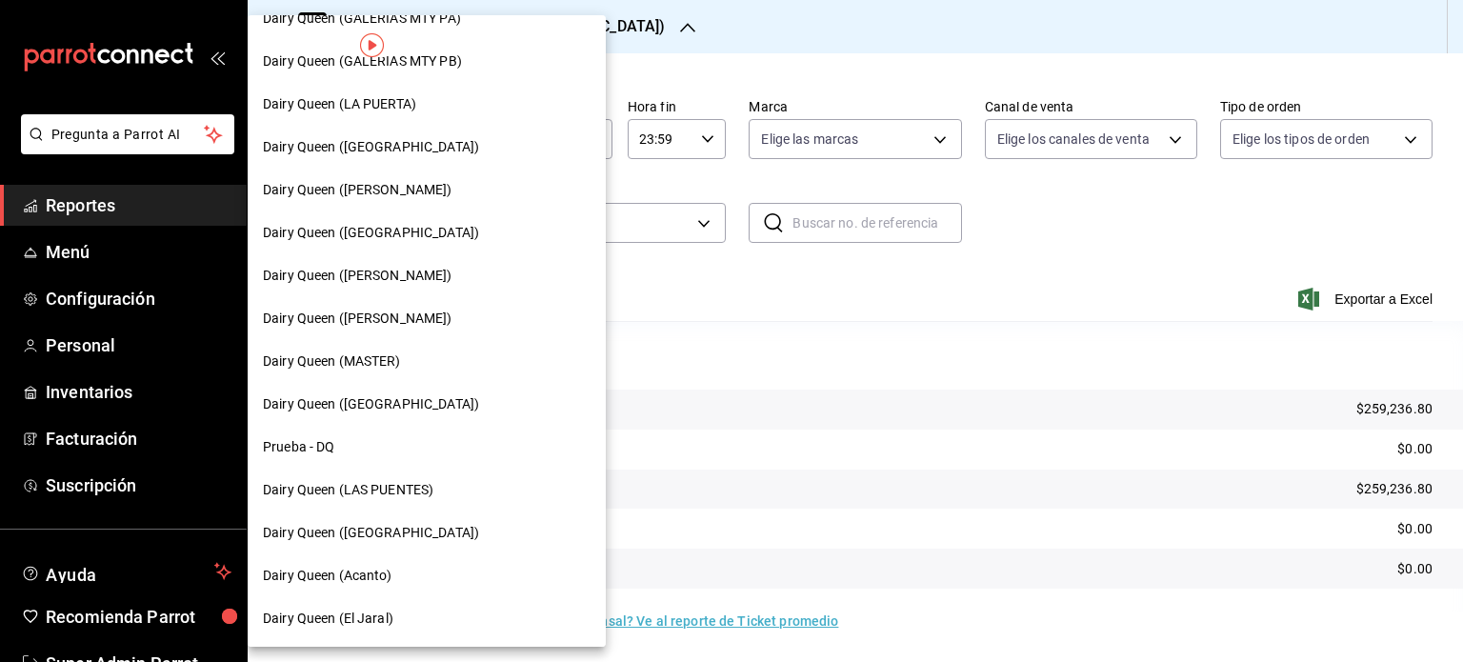
click at [425, 472] on div "Dairy Queen (LAS PUENTES)" at bounding box center [427, 490] width 358 height 43
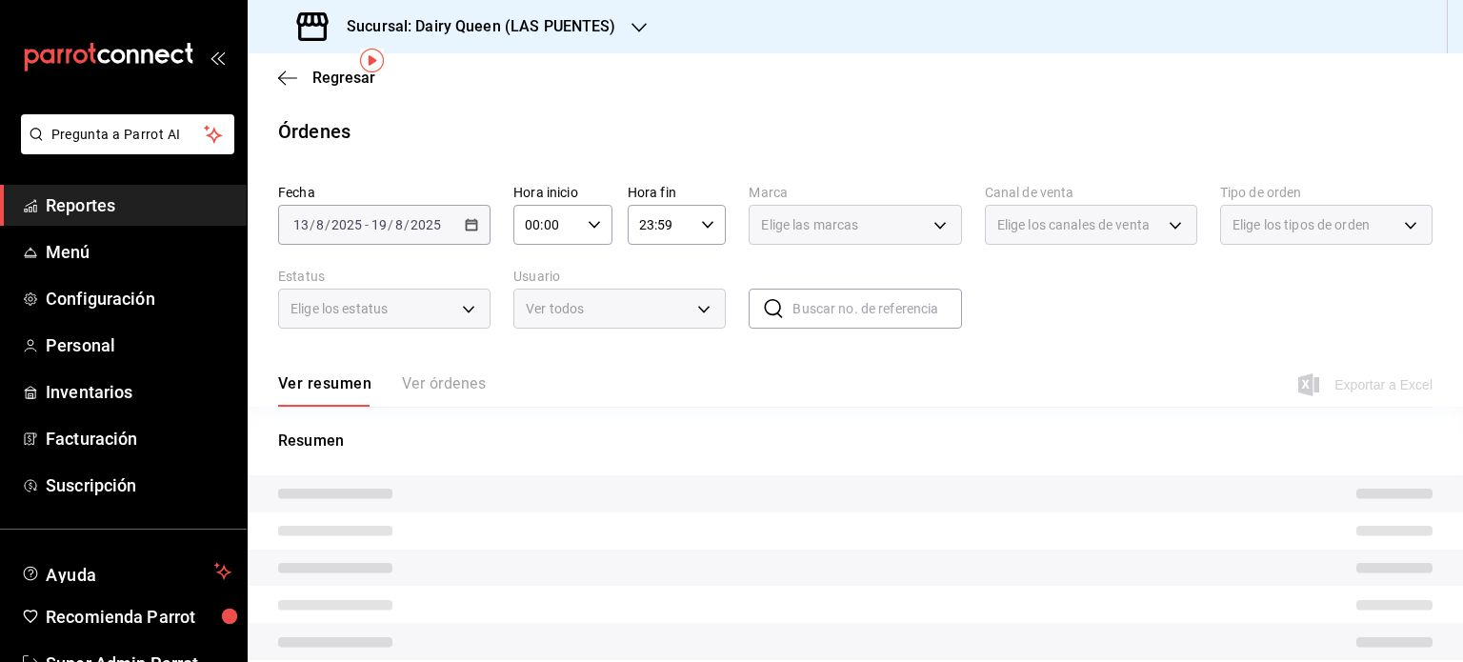
scroll to position [71, 0]
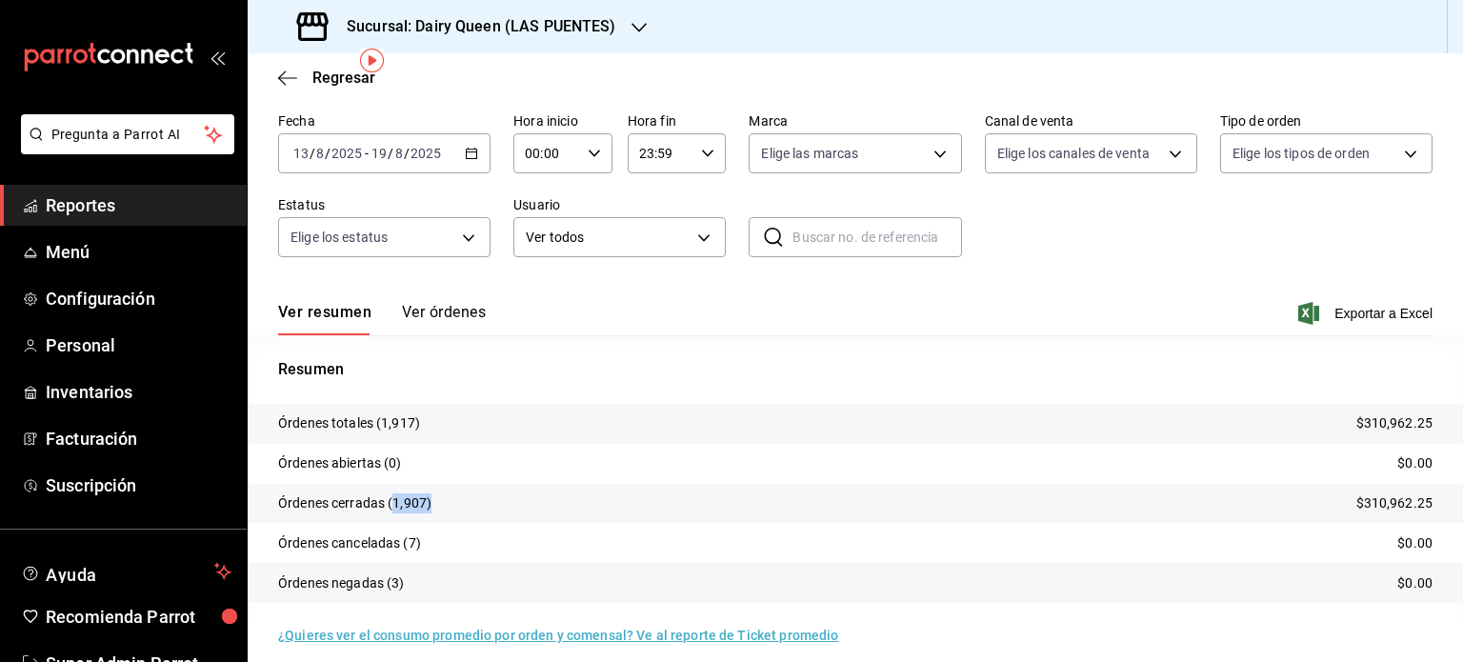
drag, startPoint x: 430, startPoint y: 502, endPoint x: 392, endPoint y: 505, distance: 38.2
click at [392, 505] on p "Órdenes cerradas (1,907)" at bounding box center [354, 503] width 153 height 20
copy p "1,907)"
click at [613, 22] on div "Sucursal: Dairy Queen (LAS PUENTES)" at bounding box center [459, 26] width 392 height 53
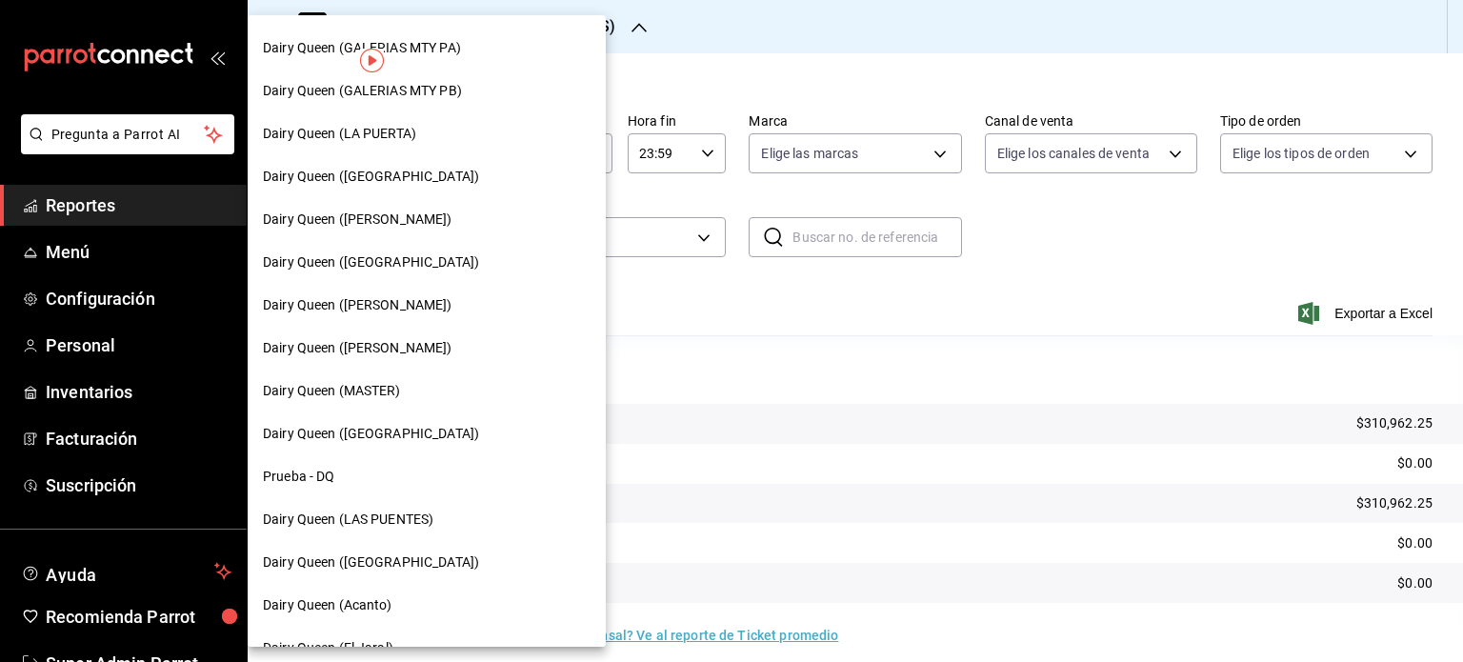
scroll to position [797, 0]
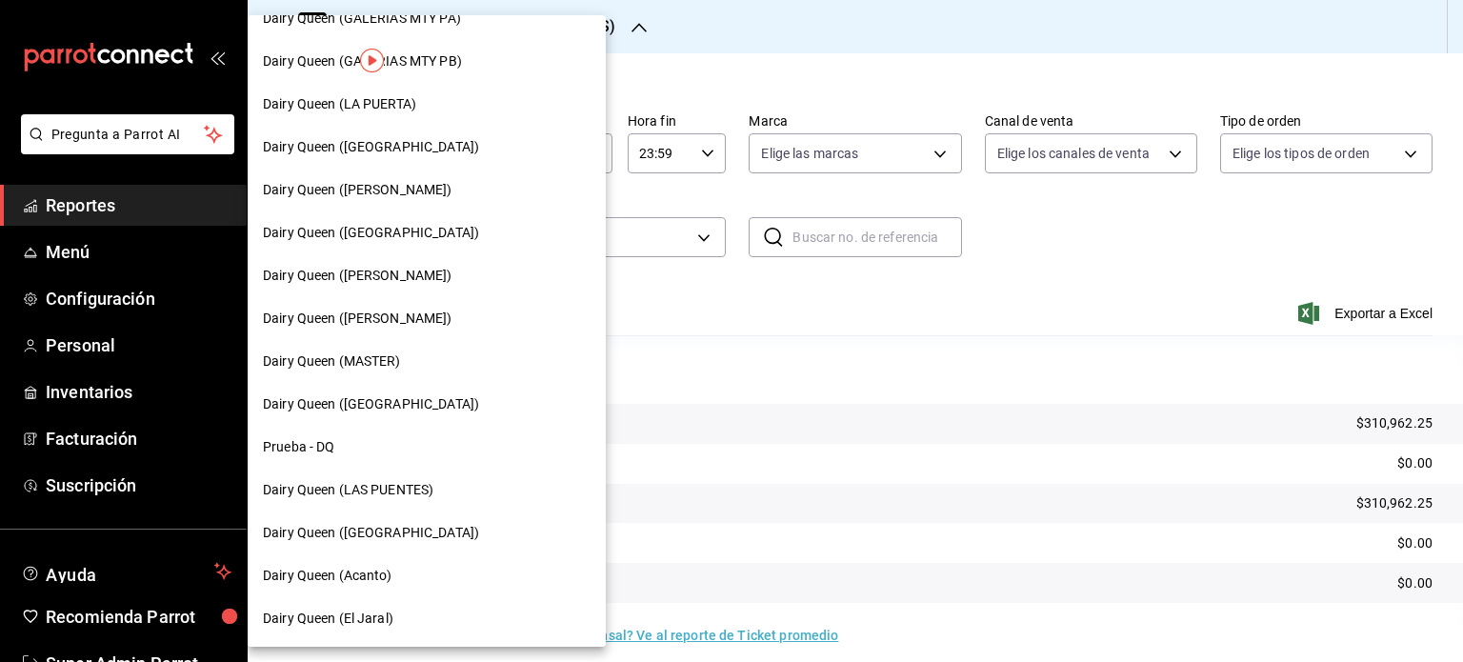
click at [381, 531] on span "Dairy Queen ([GEOGRAPHIC_DATA])" at bounding box center [371, 533] width 216 height 20
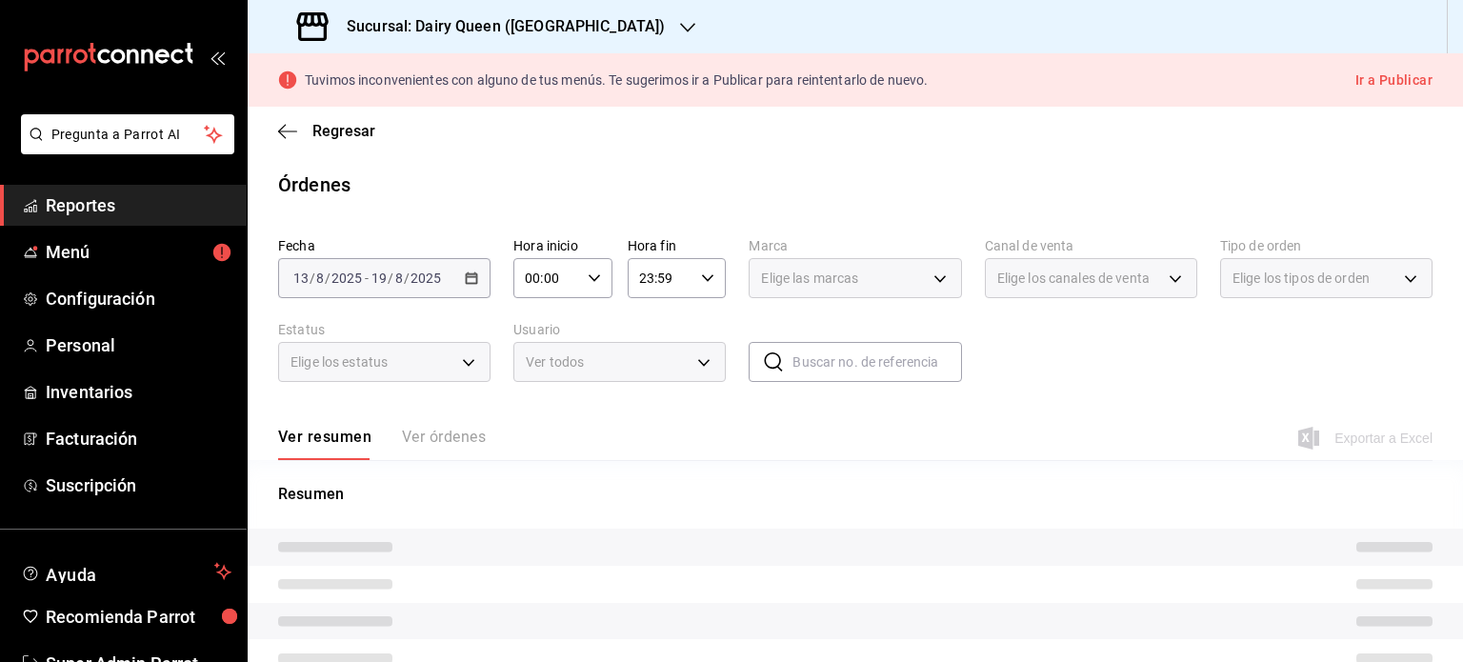
scroll to position [125, 0]
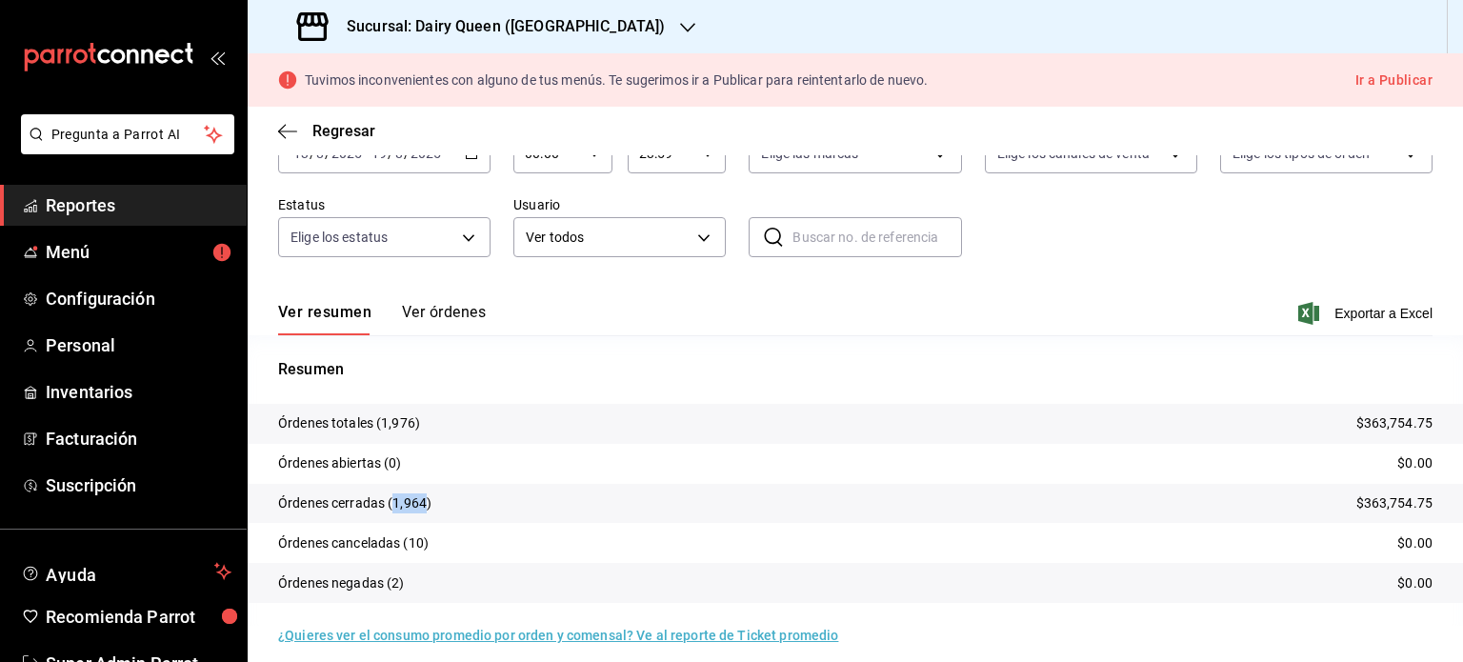
drag, startPoint x: 423, startPoint y: 500, endPoint x: 395, endPoint y: 493, distance: 28.4
click at [395, 493] on p "Órdenes cerradas (1,964)" at bounding box center [354, 503] width 153 height 20
copy p "1,964"
click at [850, 361] on p "Resumen" at bounding box center [855, 369] width 1155 height 23
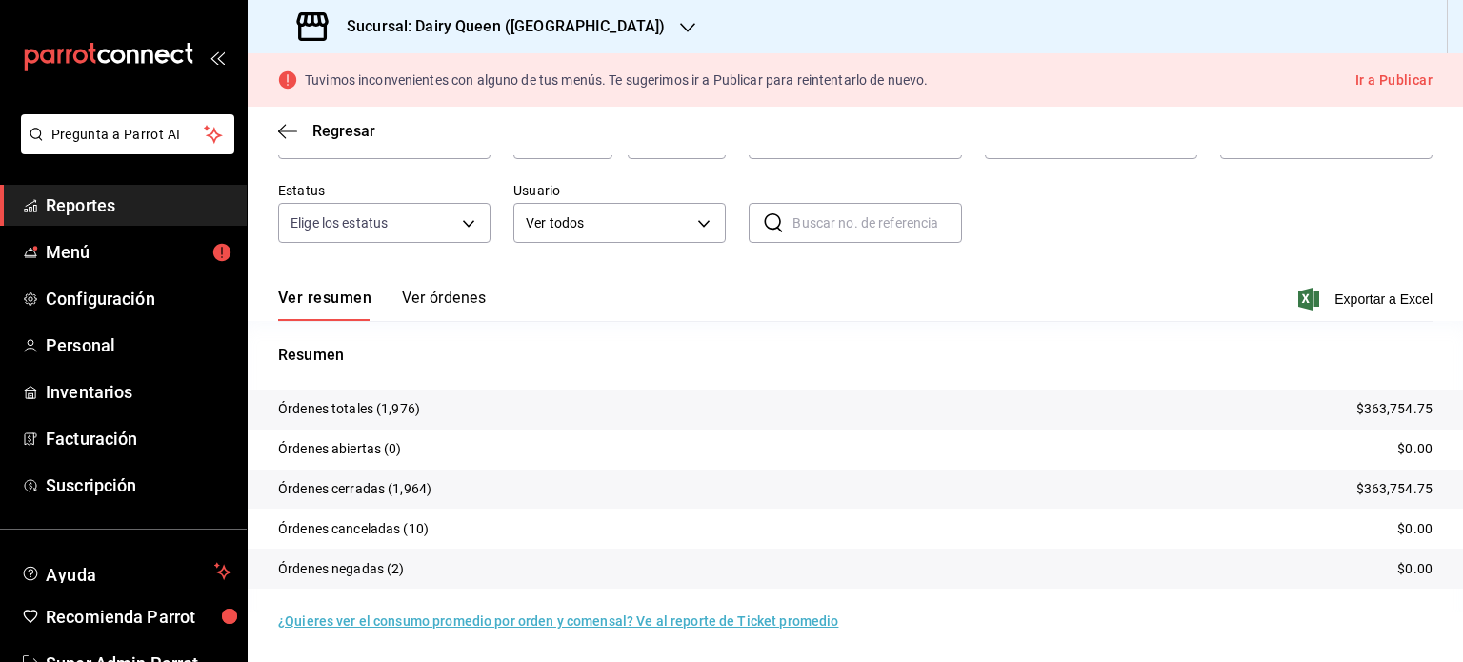
scroll to position [0, 0]
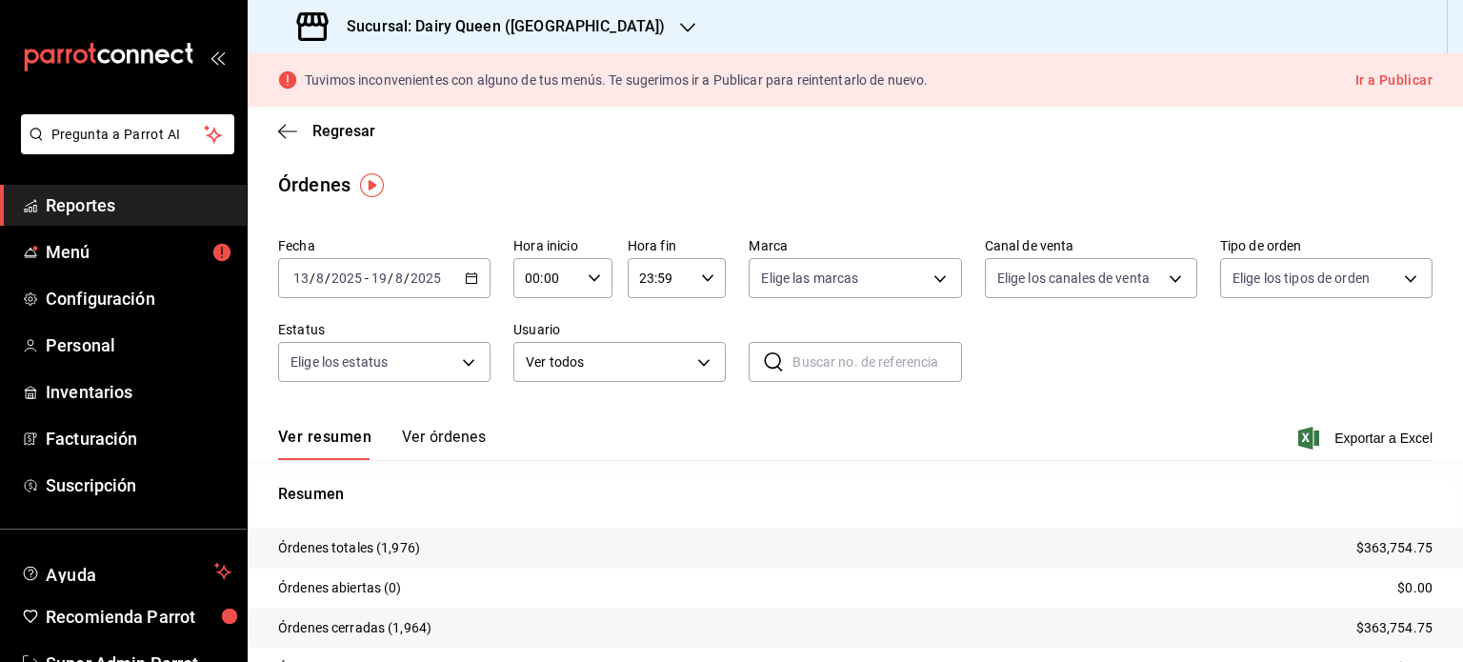
click at [604, 19] on h3 "Sucursal: Dairy Queen ([GEOGRAPHIC_DATA])" at bounding box center [498, 26] width 333 height 23
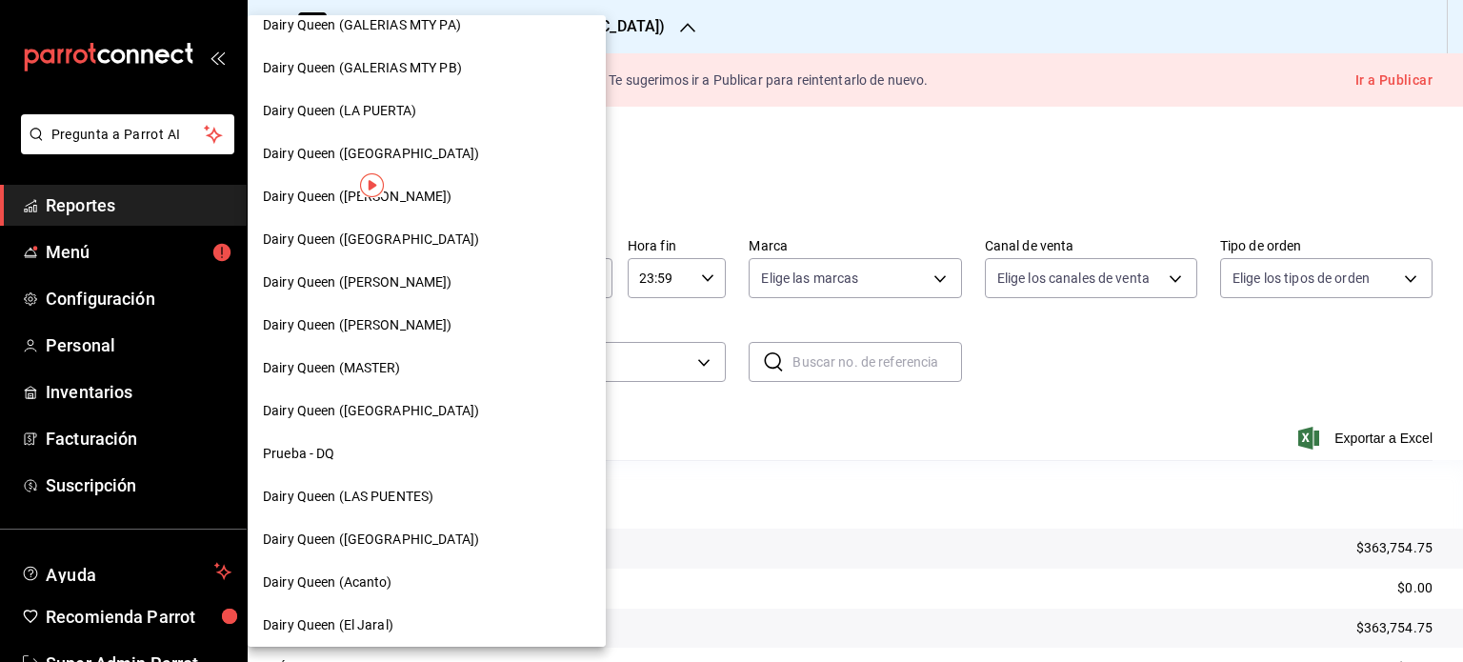
scroll to position [797, 0]
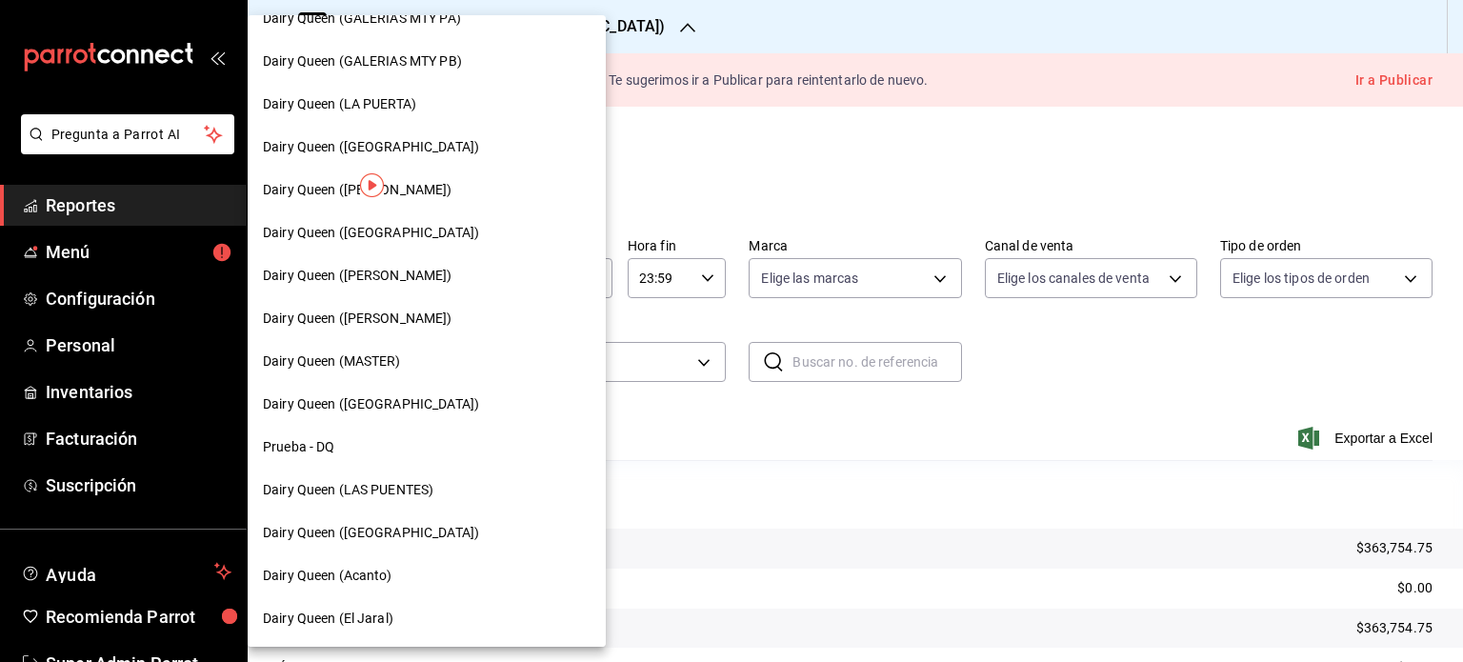
click at [426, 574] on div "Dairy Queen (Acanto)" at bounding box center [427, 576] width 328 height 20
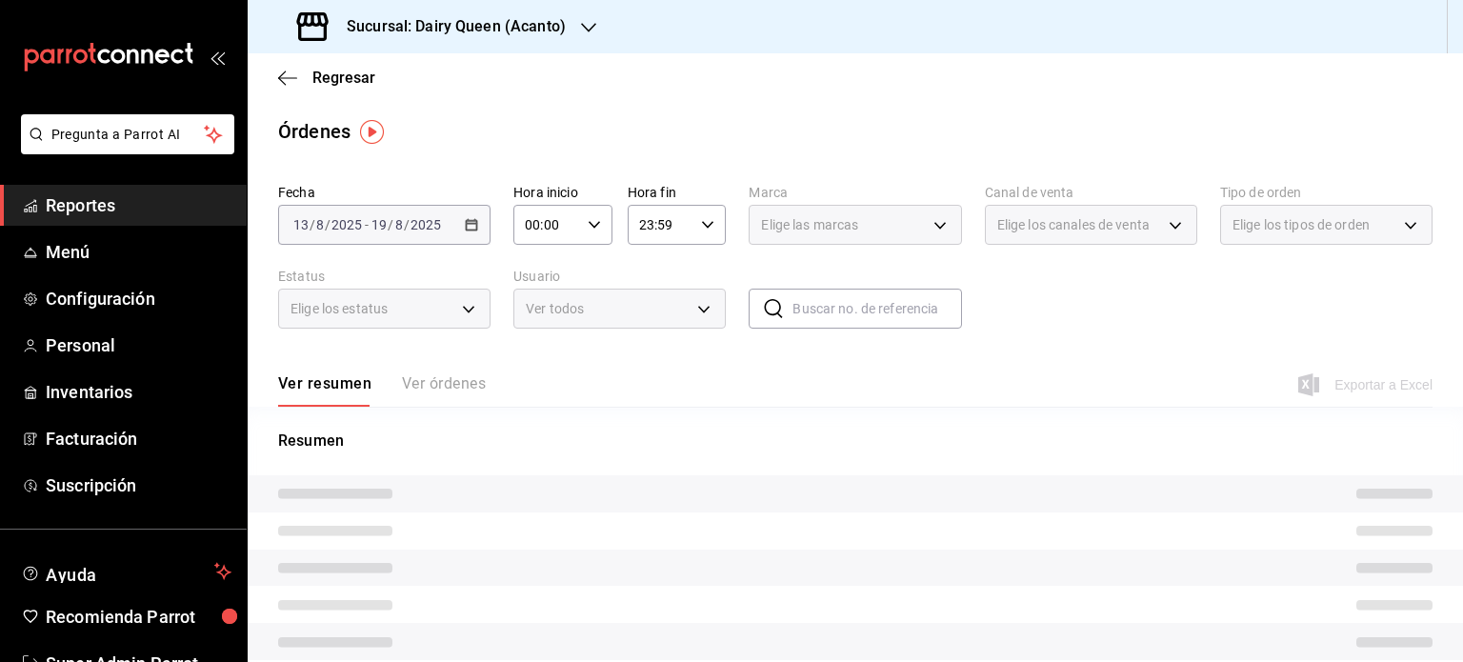
scroll to position [71, 0]
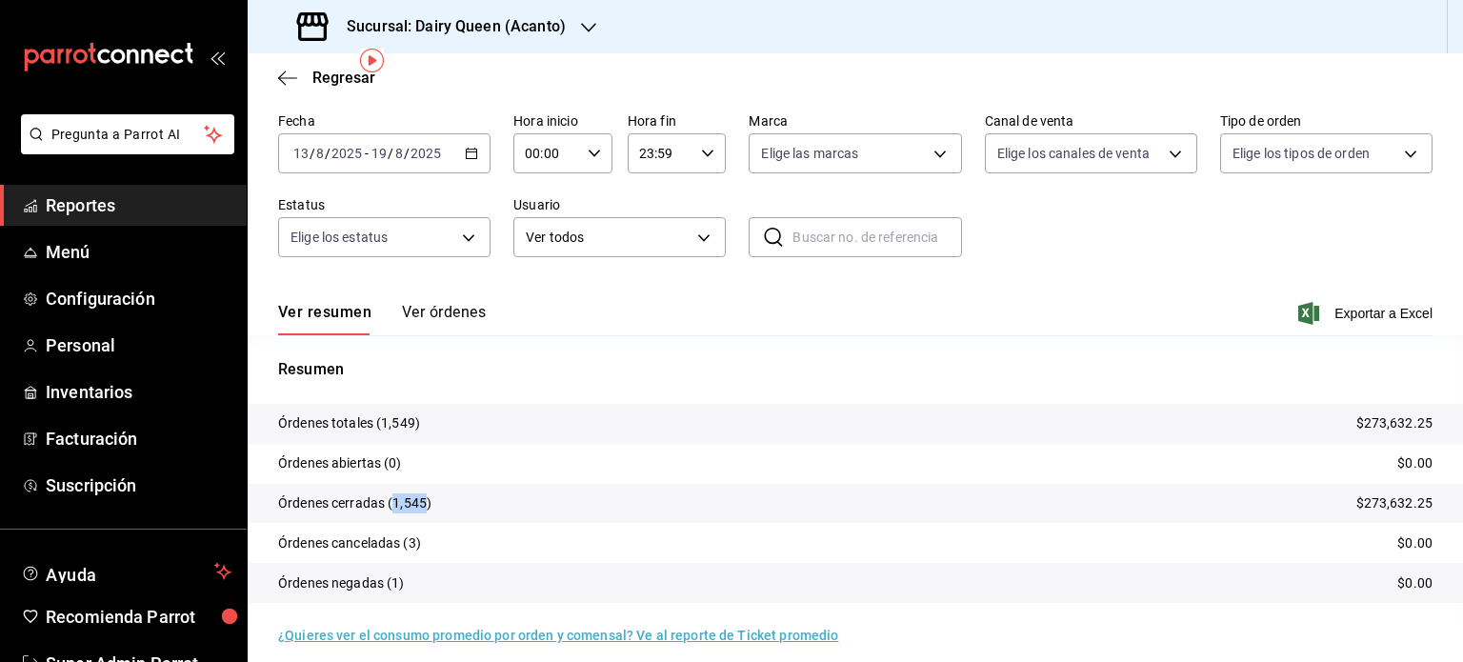
drag, startPoint x: 425, startPoint y: 503, endPoint x: 396, endPoint y: 506, distance: 28.7
click at [396, 506] on p "Órdenes cerradas (1,545)" at bounding box center [354, 503] width 153 height 20
copy p "1,545"
